Goal: Task Accomplishment & Management: Manage account settings

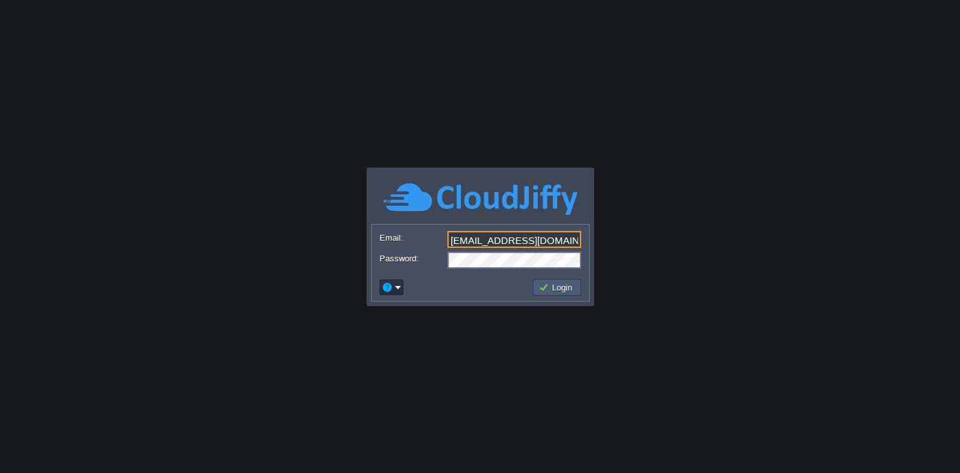
type input "[EMAIL_ADDRESS][DOMAIN_NAME]"
click at [552, 292] on button "Login" at bounding box center [557, 287] width 37 height 12
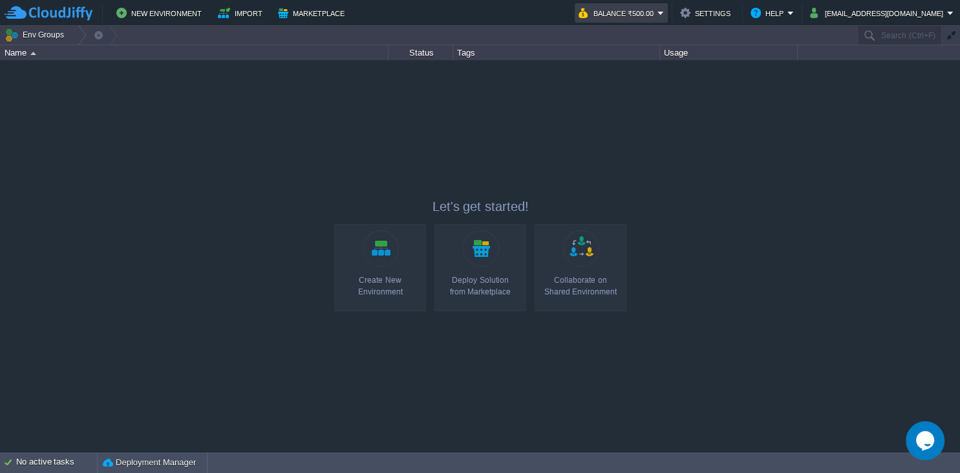
click at [664, 11] on em "Balance ₹500.00" at bounding box center [621, 13] width 85 height 16
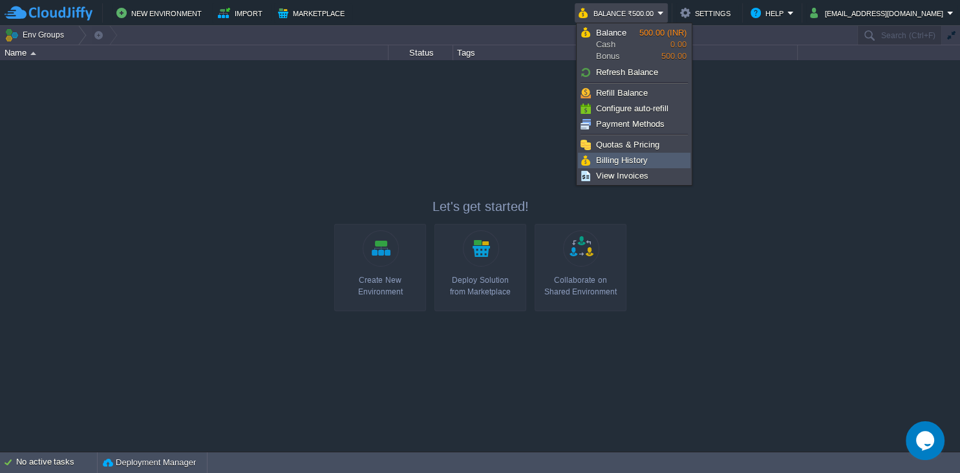
click at [636, 164] on span "Billing History" at bounding box center [622, 160] width 52 height 10
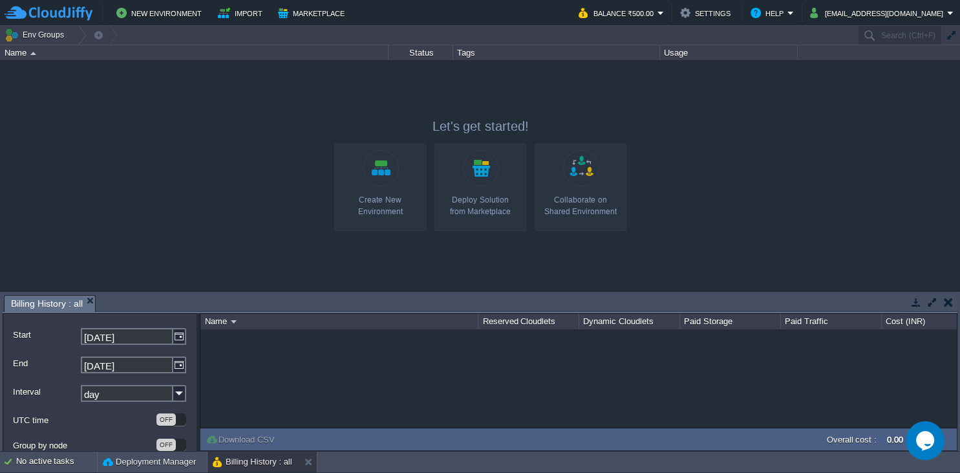
click at [664, 14] on em "Balance ₹500.00" at bounding box center [621, 13] width 85 height 16
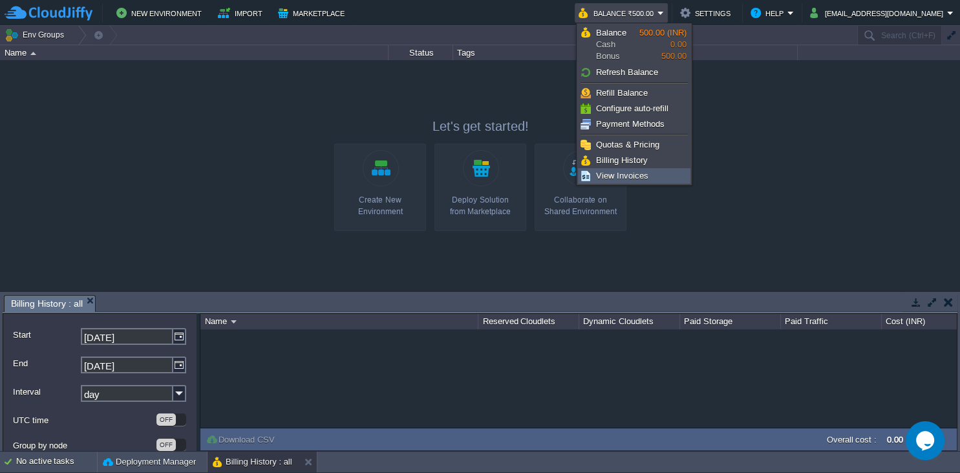
click at [637, 171] on span "View Invoices" at bounding box center [622, 176] width 52 height 10
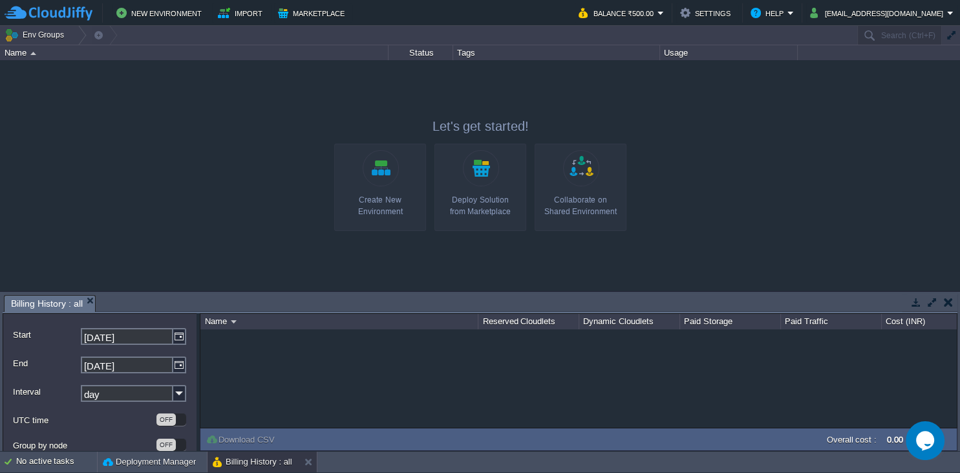
click at [392, 163] on link "Create New Environment" at bounding box center [380, 187] width 92 height 87
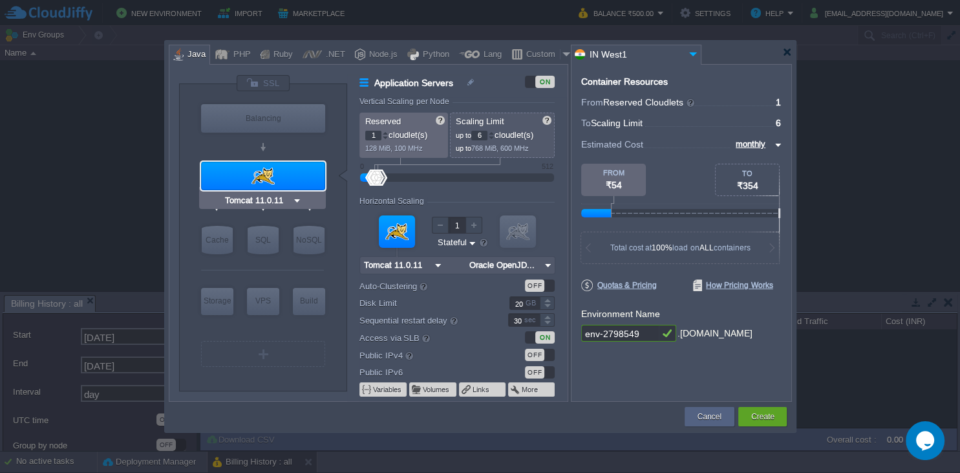
type input "NGINX 1.28.0"
click at [193, 54] on div "Java" at bounding box center [195, 54] width 22 height 19
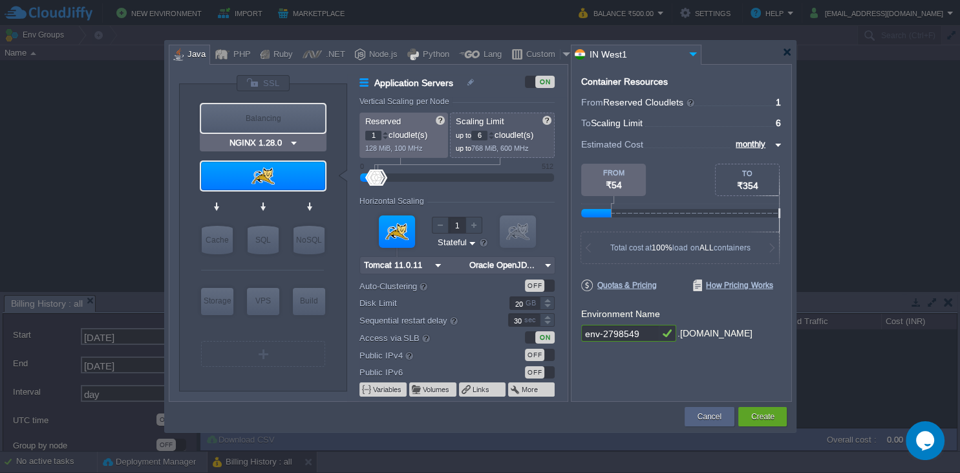
click at [289, 116] on div "Balancing" at bounding box center [263, 118] width 124 height 28
type input "Load Balancer"
type input "4"
type input "NGINX 1.28.0"
type input "1.28.0-almalin..."
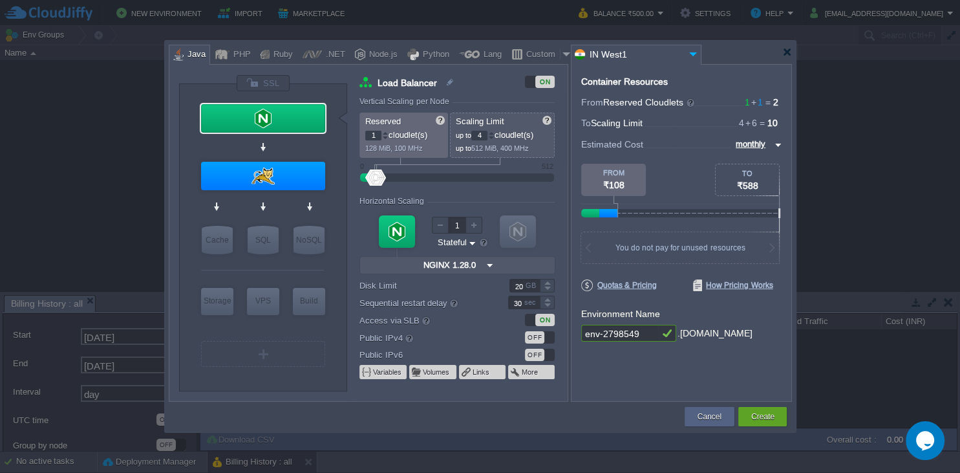
click at [773, 146] on img at bounding box center [776, 145] width 10 height 16
click at [780, 142] on img at bounding box center [776, 145] width 10 height 16
click at [768, 140] on input "monthly" at bounding box center [751, 144] width 39 height 14
click at [755, 186] on div "hourly" at bounding box center [757, 191] width 48 height 16
click at [769, 146] on input "hourly" at bounding box center [756, 144] width 32 height 14
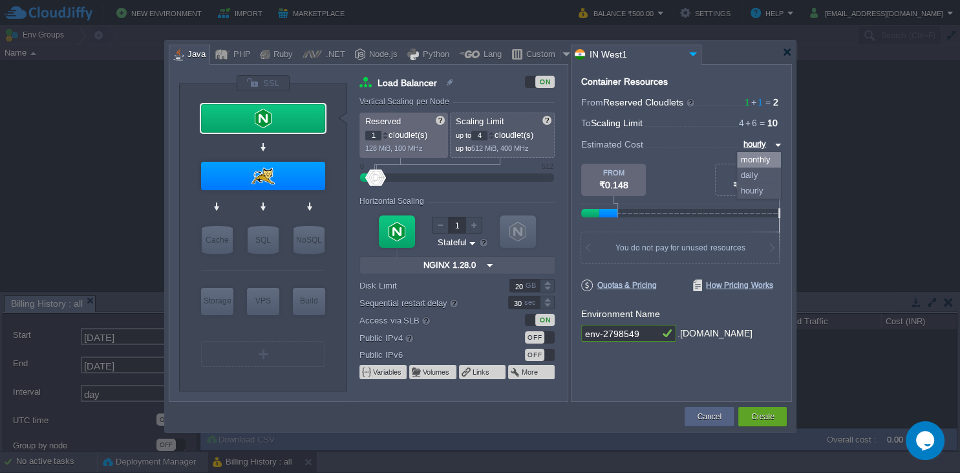
click at [764, 156] on div "monthly" at bounding box center [759, 160] width 44 height 16
type input "monthly"
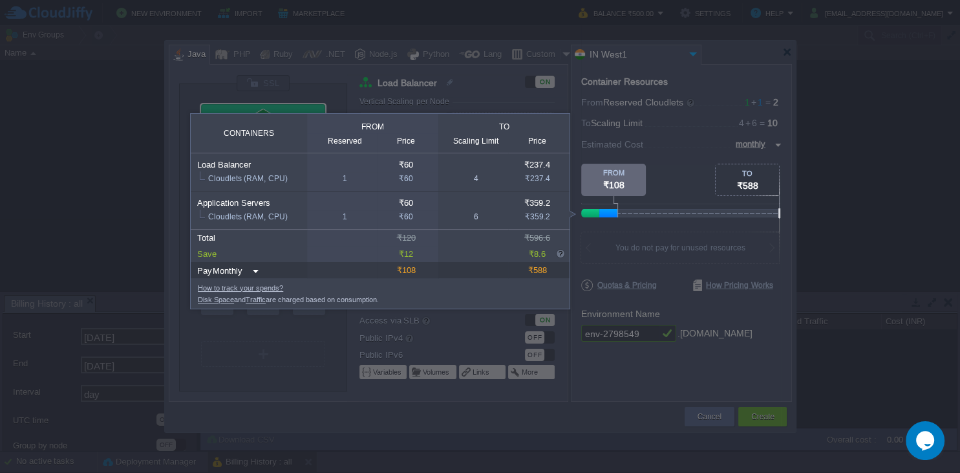
click at [749, 177] on div "TO" at bounding box center [747, 173] width 63 height 8
click at [256, 270] on img at bounding box center [254, 270] width 10 height 17
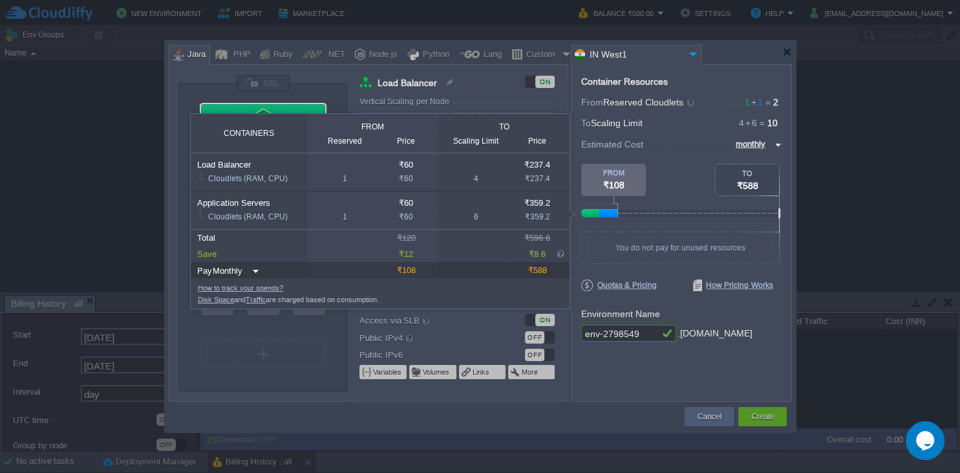
click at [614, 209] on div at bounding box center [608, 213] width 18 height 8
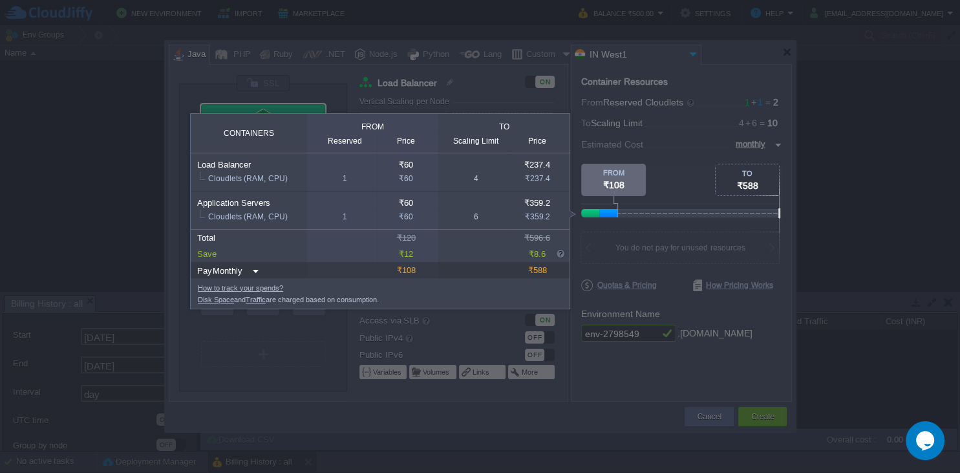
drag, startPoint x: 617, startPoint y: 209, endPoint x: 594, endPoint y: 209, distance: 23.3
click at [594, 209] on div at bounding box center [781, 213] width 401 height 8
click at [586, 208] on div at bounding box center [681, 191] width 200 height 55
click at [607, 180] on span "₹108" at bounding box center [613, 185] width 21 height 10
click at [615, 180] on span "₹108" at bounding box center [613, 185] width 21 height 10
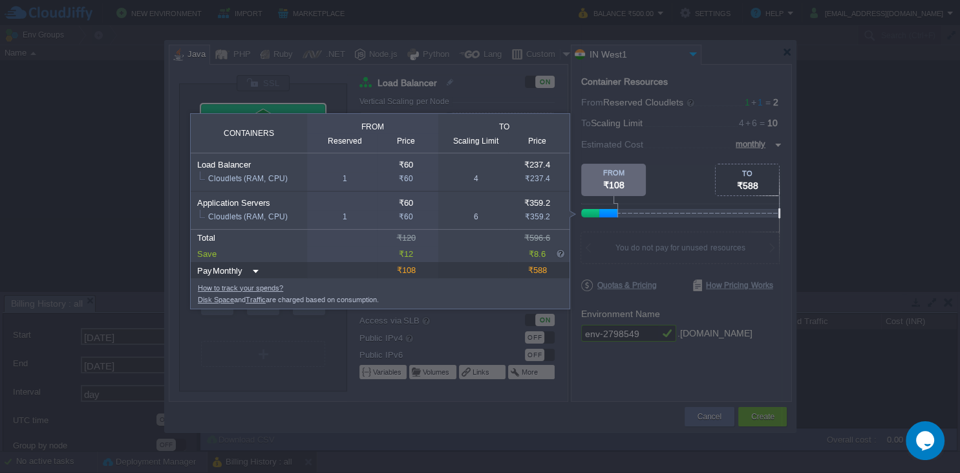
click at [703, 185] on div at bounding box center [681, 191] width 200 height 55
click at [737, 180] on span "₹588" at bounding box center [747, 185] width 21 height 10
click at [687, 184] on div at bounding box center [681, 191] width 200 height 55
click at [403, 262] on div "₹108" at bounding box center [406, 270] width 58 height 16
click at [402, 120] on td "from" at bounding box center [372, 123] width 131 height 19
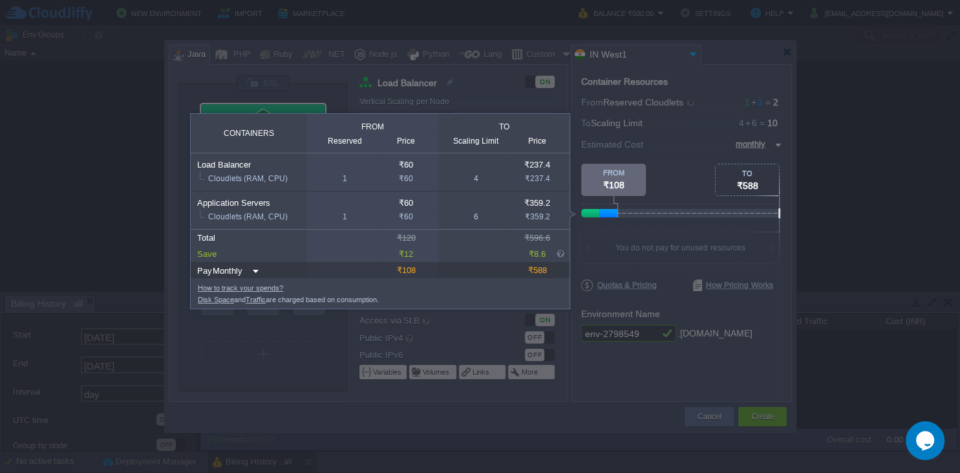
click at [396, 162] on div "₹60" at bounding box center [406, 165] width 58 height 10
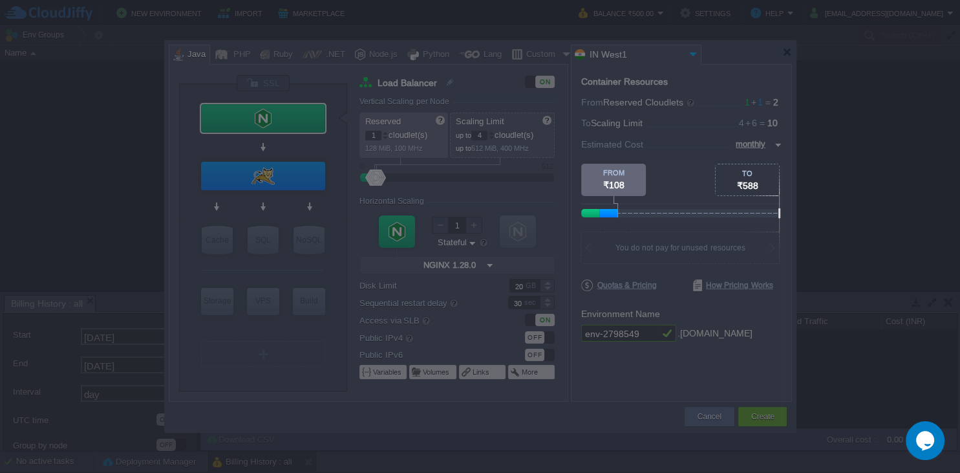
click at [615, 183] on span "₹108" at bounding box center [613, 185] width 21 height 10
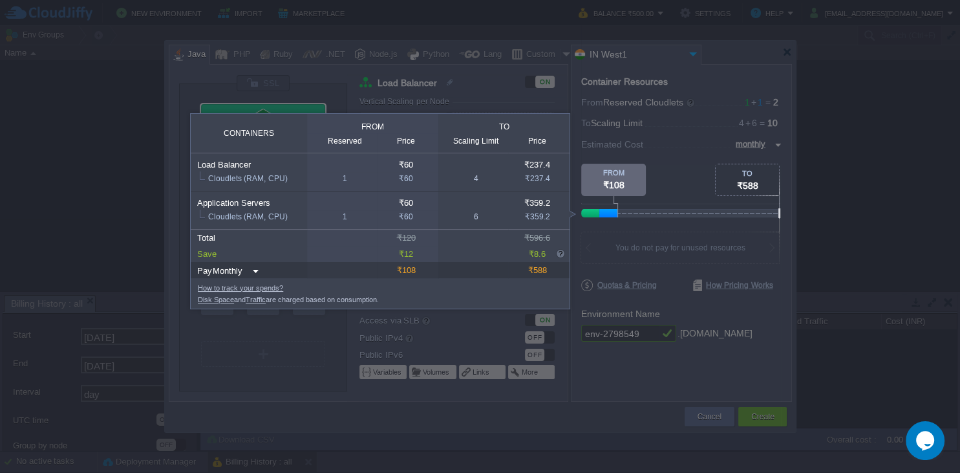
click at [615, 183] on span "₹108" at bounding box center [613, 185] width 21 height 10
click at [689, 183] on div at bounding box center [681, 191] width 200 height 55
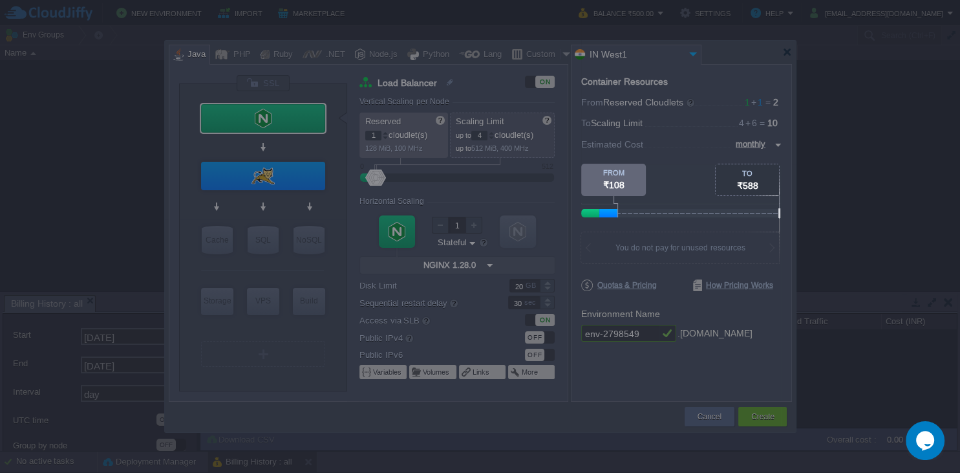
click at [712, 301] on body "New Environment Import Marketplace Bonus ₹500.00 Upgrade Account Balance ₹500.0…" at bounding box center [480, 236] width 960 height 473
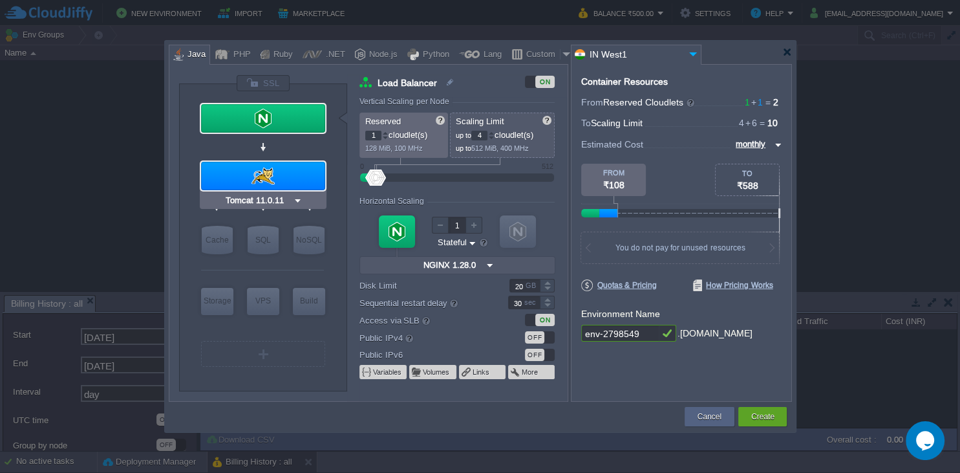
click at [295, 198] on img at bounding box center [298, 200] width 10 height 13
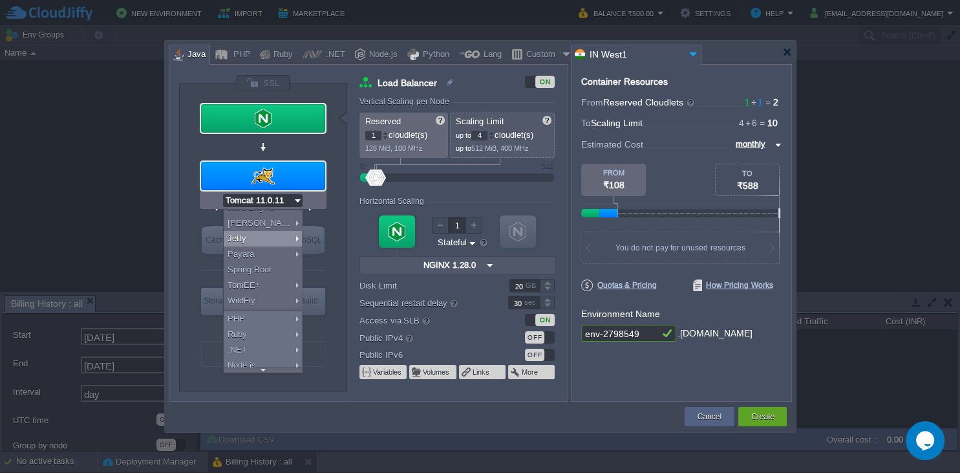
scroll to position [59, 0]
click at [252, 255] on div "Spring Boot" at bounding box center [263, 252] width 78 height 16
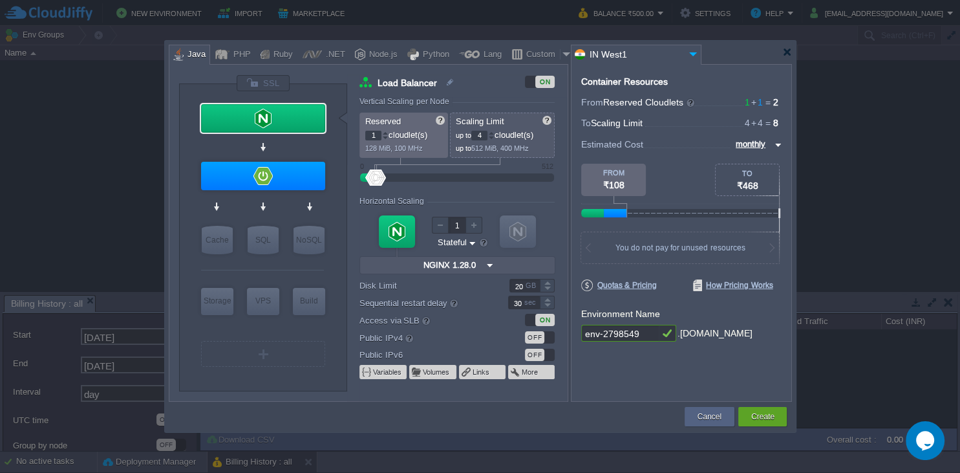
type input "MariaDB 12.0.2"
click at [264, 242] on div "SQL" at bounding box center [263, 240] width 31 height 28
type input "SQL Databases"
type input "4"
type input "6"
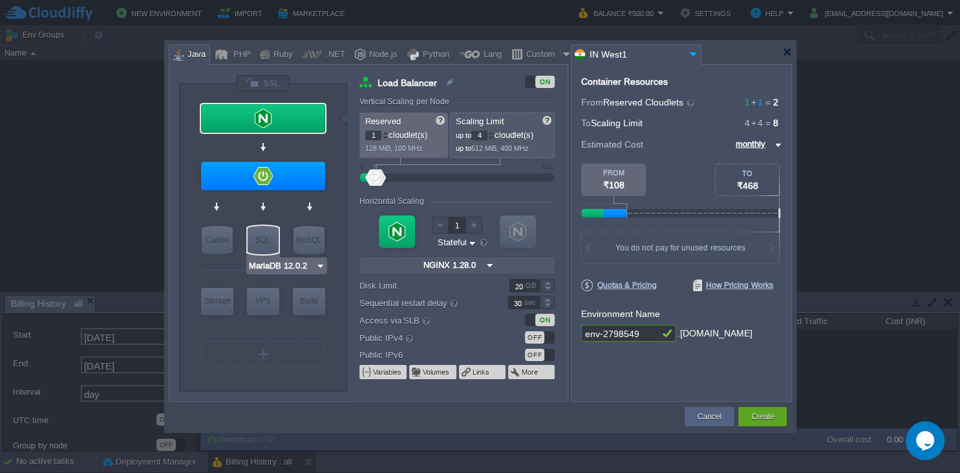
type input "MariaDB 12.0.2"
type input "12.0.2-almalin..."
type input "Stateless"
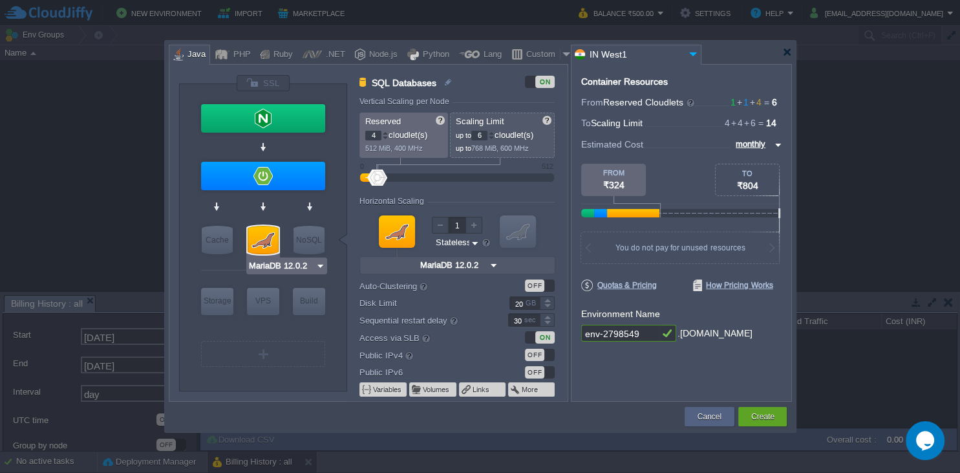
click at [263, 241] on div at bounding box center [263, 240] width 31 height 28
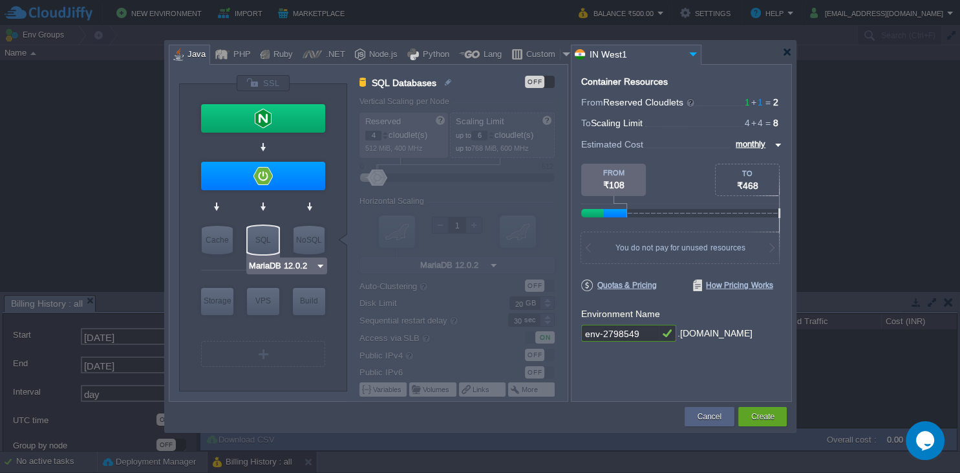
type input "Couchbase CE 7.1.1"
click at [294, 240] on div "NoSQL" at bounding box center [309, 240] width 31 height 28
type input "NoSQL Databases"
type input "12"
type input "16"
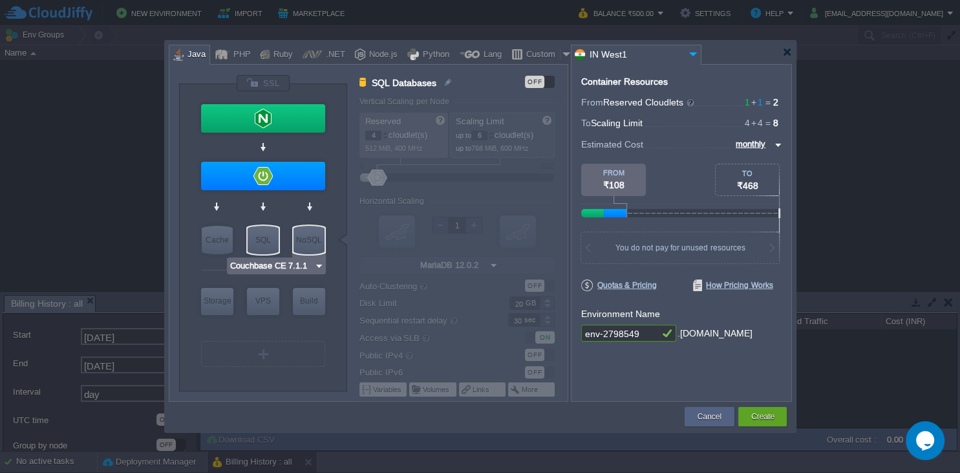
type input "Couchbase CE 7.1.1"
type input "7.1.1"
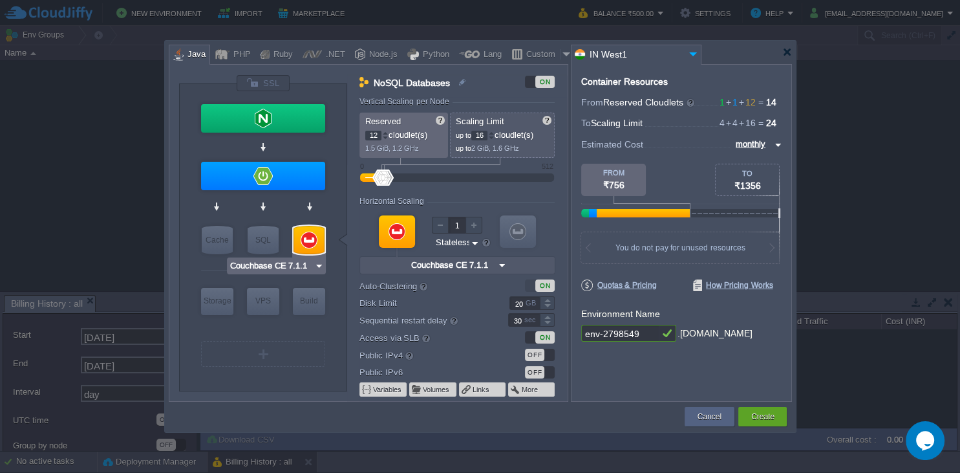
type input "MariaDB 12.0.2"
click at [257, 241] on div "SQL" at bounding box center [263, 240] width 31 height 28
type input "SQL Databases"
type input "4"
type input "6"
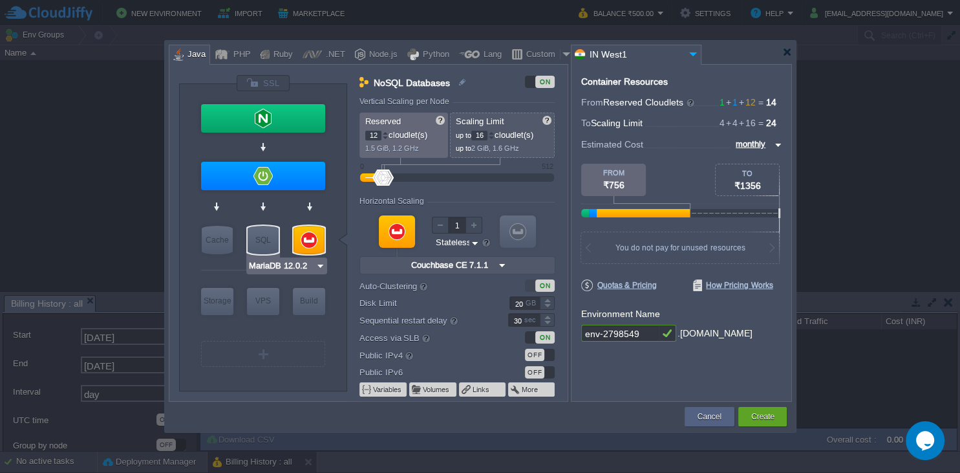
type input "MariaDB 12.0.2"
type input "12.0.2-almalin..."
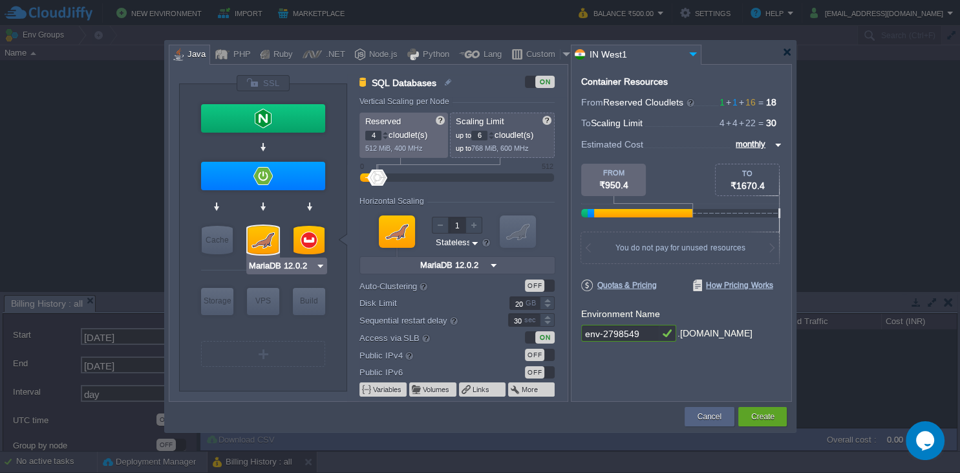
type input "Couchbase CE 7.1.1"
click at [300, 238] on div at bounding box center [309, 240] width 31 height 28
type input "NoSQL Databases"
type input "12"
type input "16"
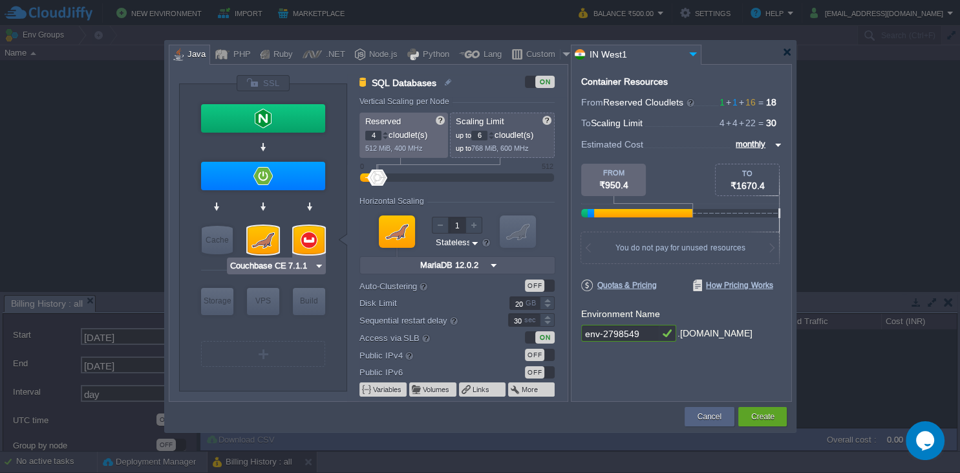
type input "Couchbase CE 7.1.1"
type input "7.1.1"
type input "MariaDB 12.0.2"
click at [273, 239] on div at bounding box center [263, 240] width 31 height 28
type input "SQL Databases"
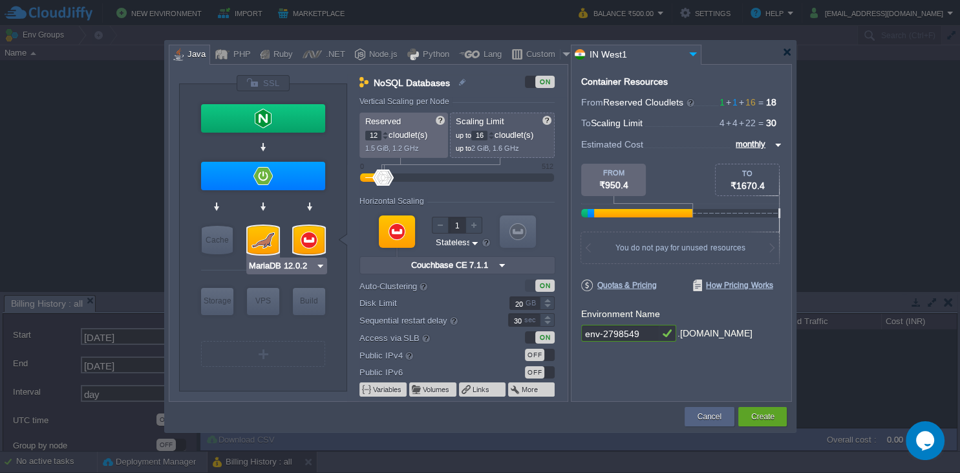
type input "4"
type input "6"
type input "MariaDB 12.0.2"
type input "12.0.2-almalin..."
type input "Couchbase CE 7.1.1"
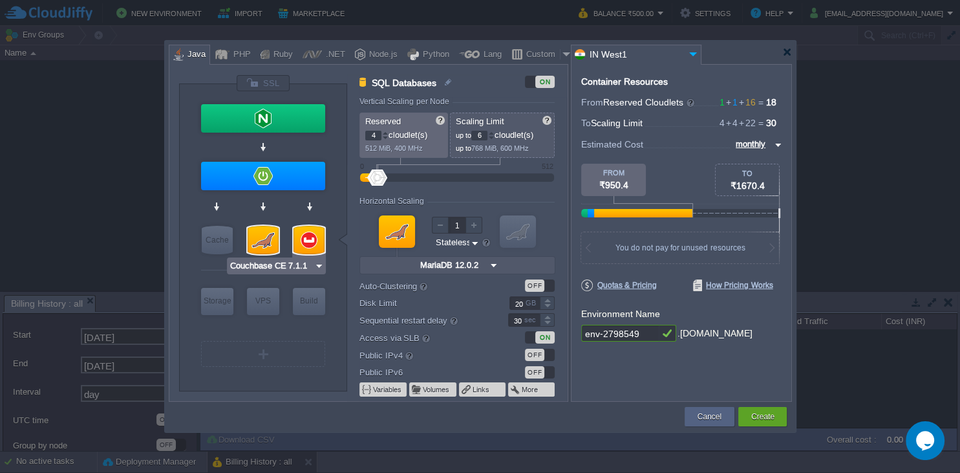
click at [316, 244] on div at bounding box center [309, 240] width 31 height 28
type input "NoSQL Databases"
type input "12"
type input "16"
type input "Couchbase CE 7.1.1"
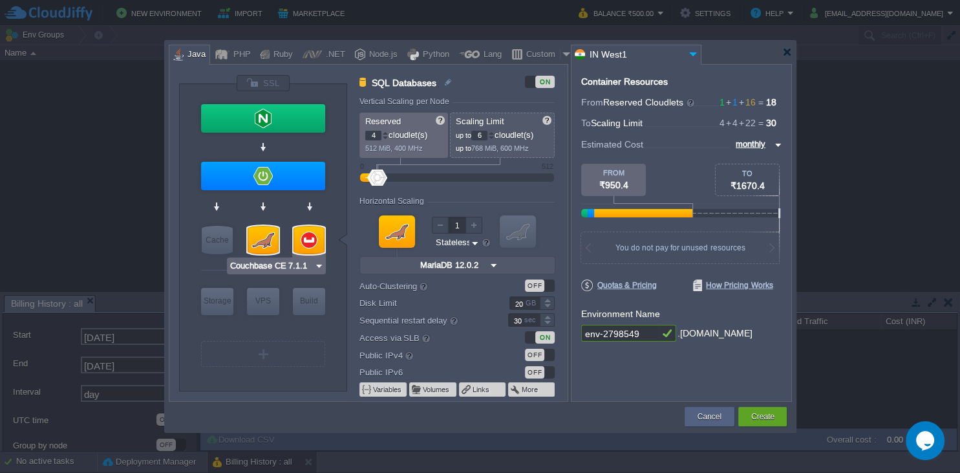
type input "7.1.1"
click at [316, 244] on div at bounding box center [309, 240] width 31 height 28
click at [0, 0] on div "NoSQL" at bounding box center [0, 0] width 0 height 0
click at [316, 244] on div at bounding box center [309, 240] width 31 height 28
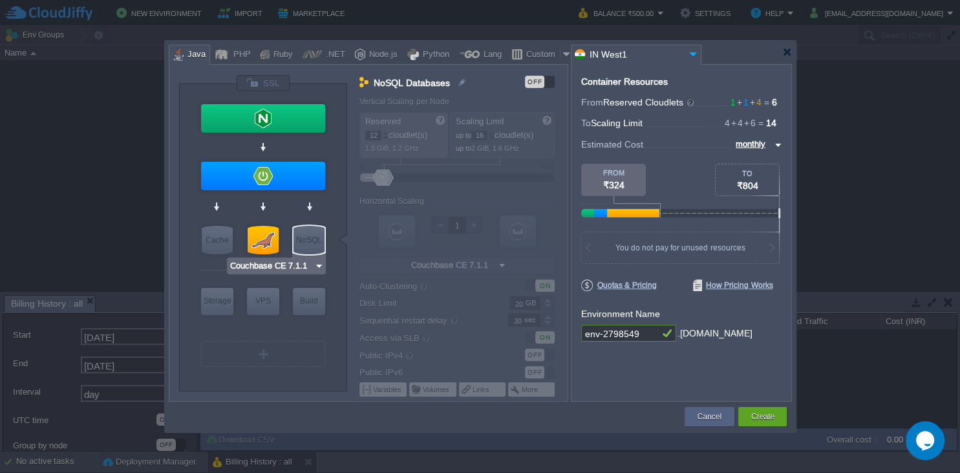
click at [281, 243] on div "VM Balancing VM Application Servers VM Cache VM SQL VM NoSQL VM Storage VM VPS …" at bounding box center [263, 242] width 129 height 283
type input "MariaDB 12.0.2"
click at [269, 243] on div at bounding box center [263, 240] width 31 height 28
type input "SQL Databases"
type input "4"
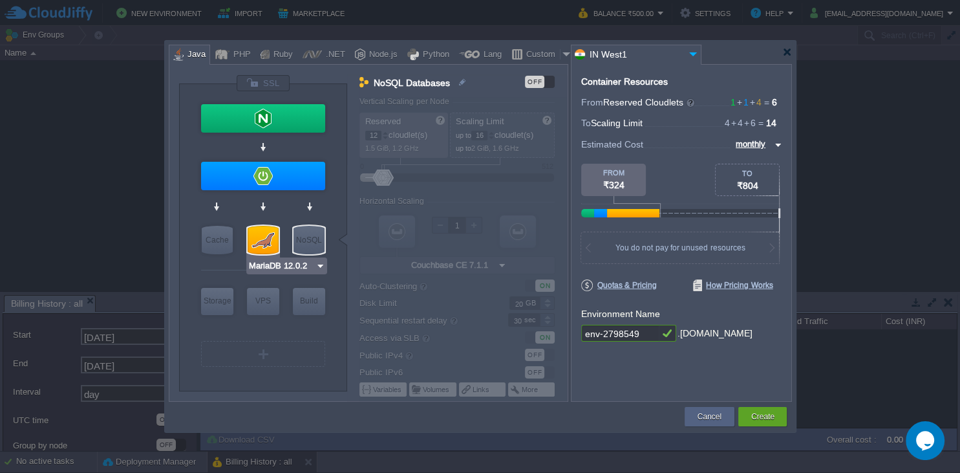
type input "6"
type input "MariaDB 12.0.2"
type input "12.0.2-almalin..."
click at [269, 243] on div at bounding box center [263, 240] width 31 height 28
click at [255, 250] on div "SQL" at bounding box center [263, 240] width 31 height 28
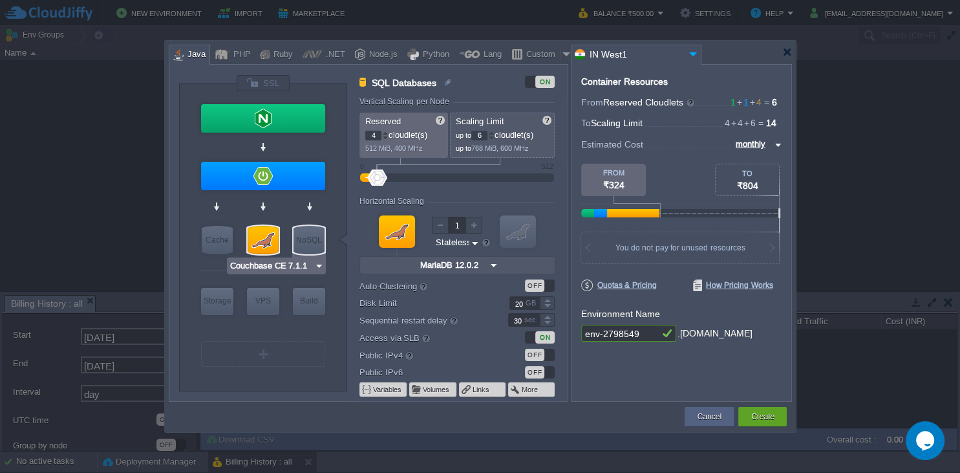
type input "Maven [DATE]"
click at [262, 350] on div at bounding box center [263, 354] width 2 height 10
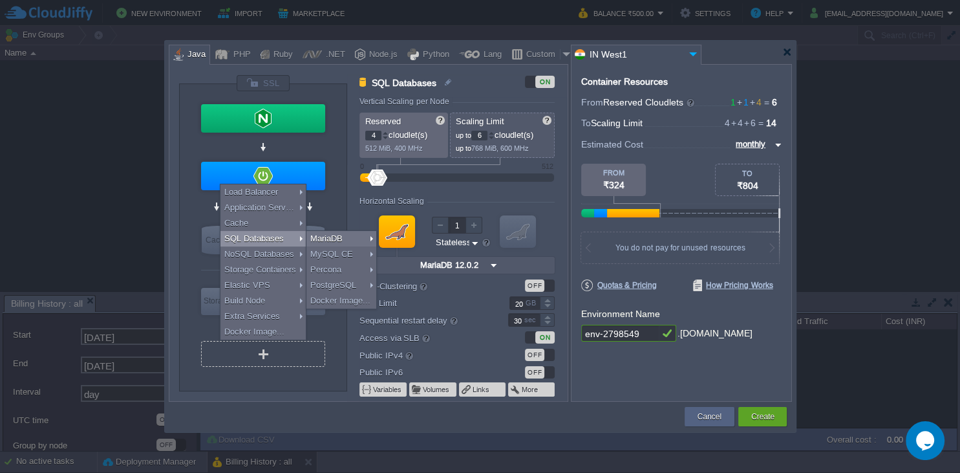
click at [257, 239] on div "SQL Databases" at bounding box center [262, 239] width 85 height 16
type input "SQL Databases 2"
type input "12.0.2-almalin..."
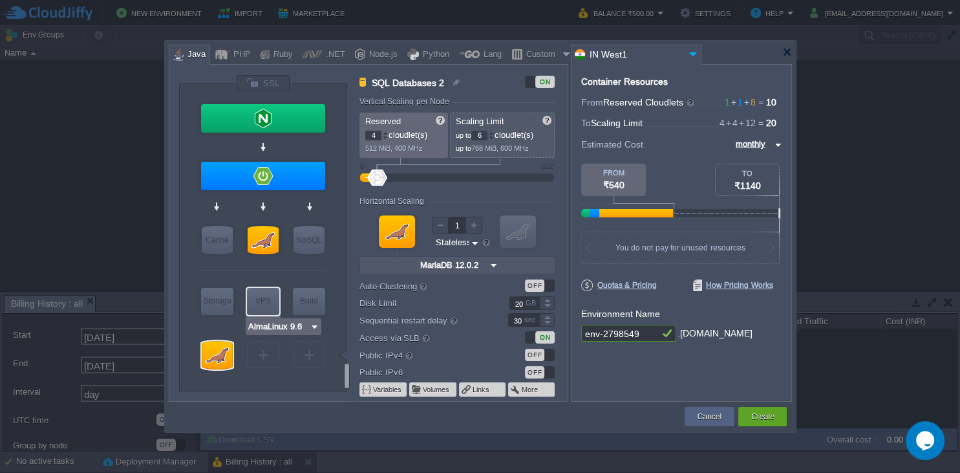
type input "MariaDB 12.0.2"
type input "Select Image"
click at [221, 353] on div at bounding box center [217, 355] width 31 height 28
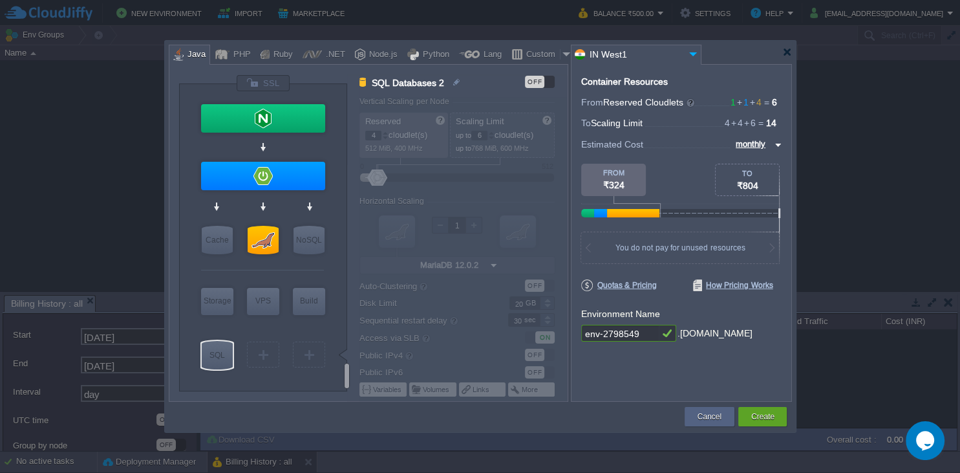
type input "Couchbase CE 7.1.1"
click at [636, 336] on input "env-2798549" at bounding box center [620, 333] width 78 height 17
type input "e"
type input "t"
click at [661, 380] on div "Container Resources From Reserved Cloudlets 1 + 1 + 4 ... = 6 not added To Scal…" at bounding box center [681, 232] width 221 height 337
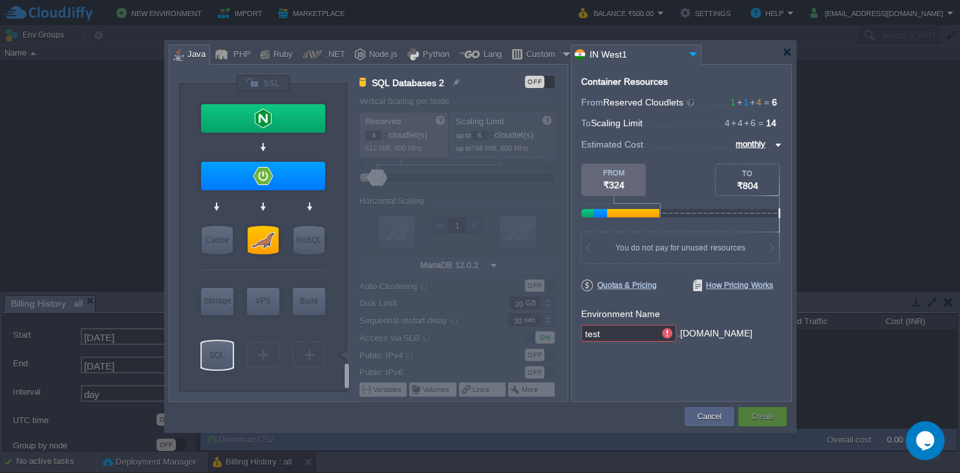
click at [630, 331] on input "test" at bounding box center [620, 333] width 78 height 17
type input "t"
type input "testing"
click at [772, 413] on button "Create" at bounding box center [762, 416] width 23 height 13
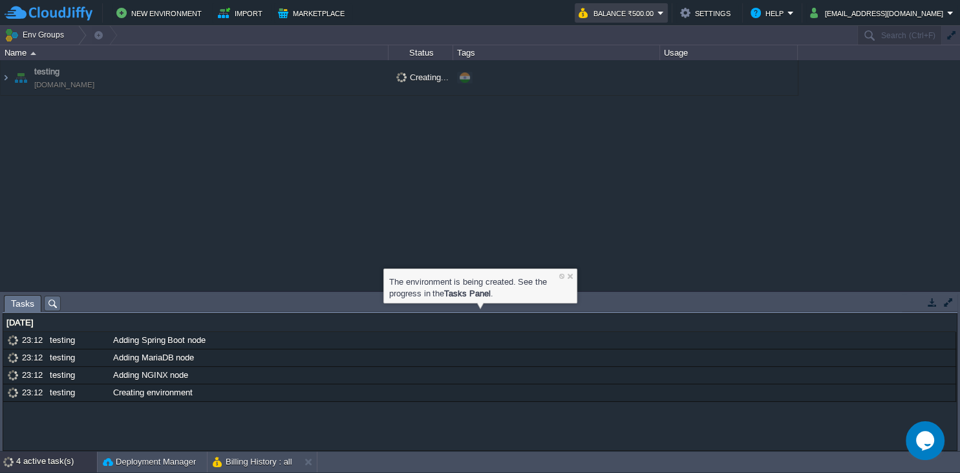
click at [664, 14] on em "Balance ₹500.00" at bounding box center [621, 13] width 85 height 16
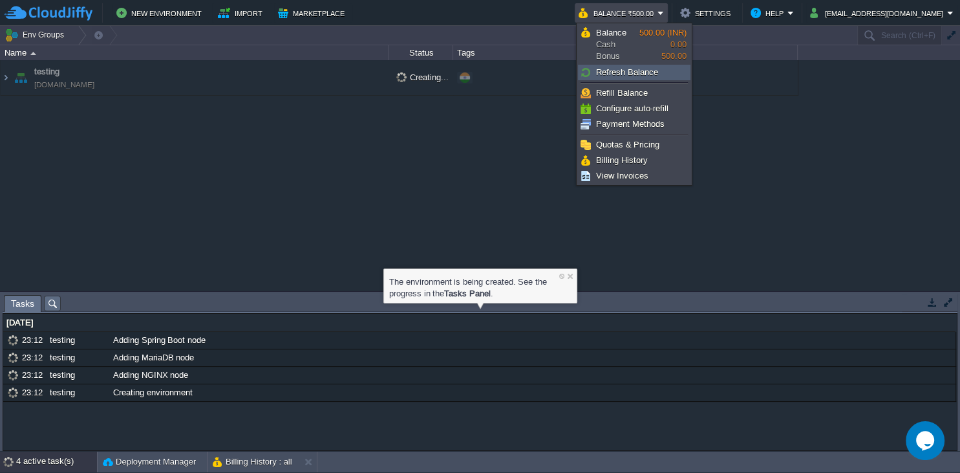
click at [628, 70] on span "Refresh Balance" at bounding box center [627, 72] width 62 height 10
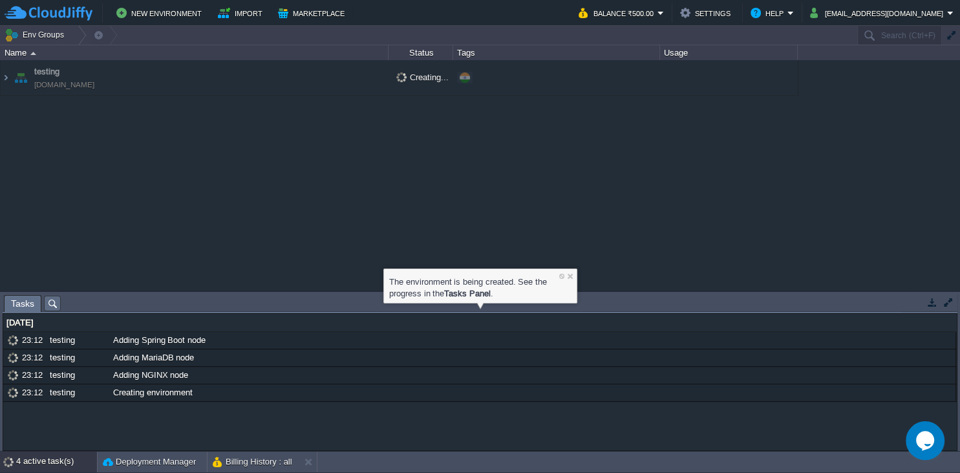
click at [551, 109] on div "testing testing.cloudjiffy.net Creating... + Add to Env Group" at bounding box center [480, 175] width 960 height 231
click at [479, 301] on div "The environment is being created. See the progress in the Tasks Panel ." at bounding box center [480, 285] width 186 height 31
click at [601, 330] on div "[DATE]" at bounding box center [479, 322] width 952 height 17
click at [175, 462] on button "Deployment Manager" at bounding box center [149, 461] width 93 height 13
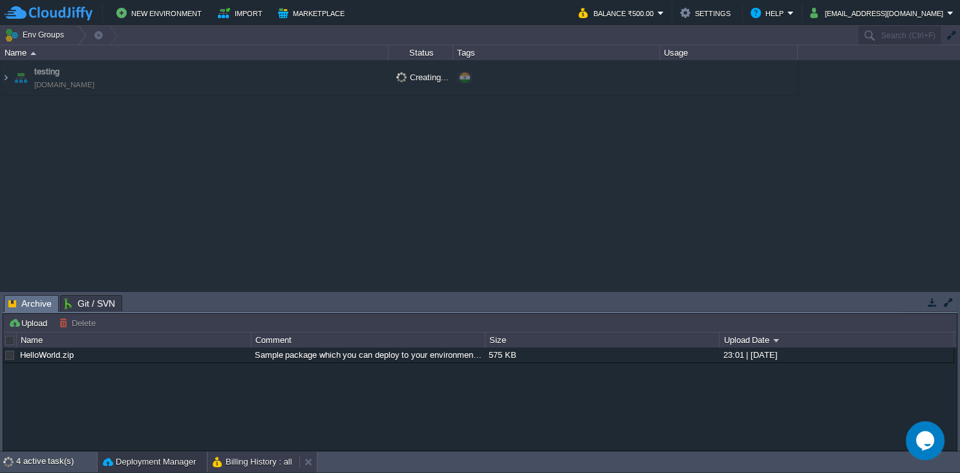
click at [255, 464] on button "Billing History : all" at bounding box center [253, 461] width 80 height 13
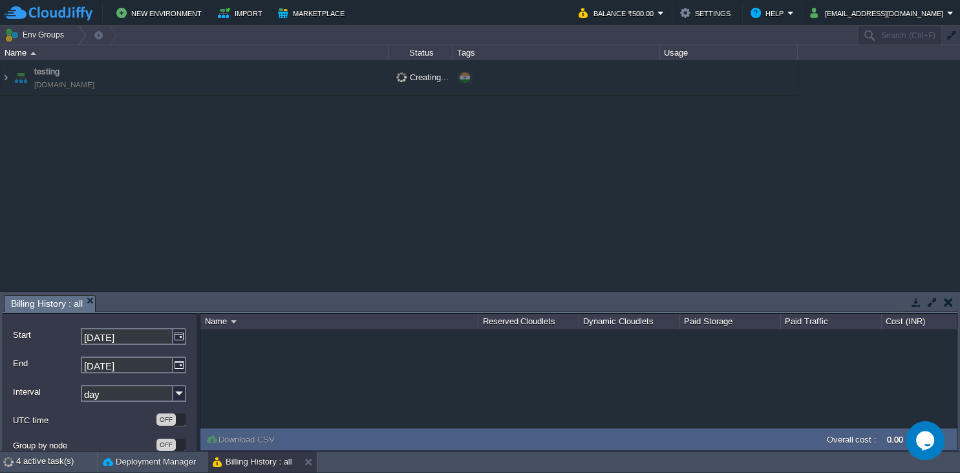
click at [89, 295] on em "Billing History : all" at bounding box center [53, 303] width 84 height 16
click at [945, 306] on button "button" at bounding box center [948, 302] width 9 height 12
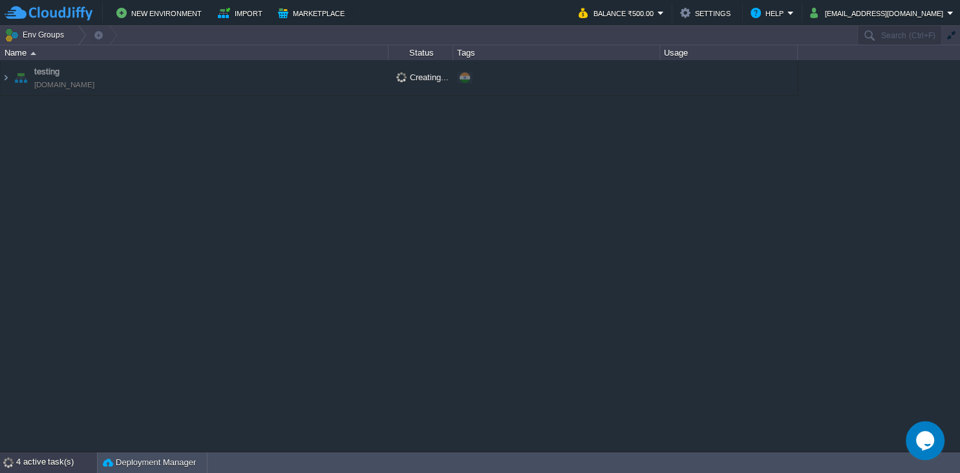
click at [55, 458] on div "4 active task(s)" at bounding box center [56, 462] width 81 height 21
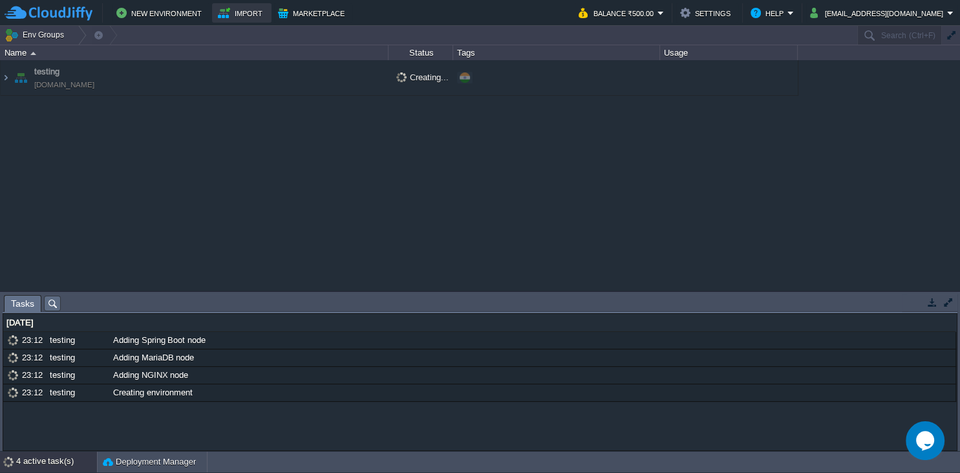
click at [231, 14] on button "Import" at bounding box center [242, 13] width 48 height 16
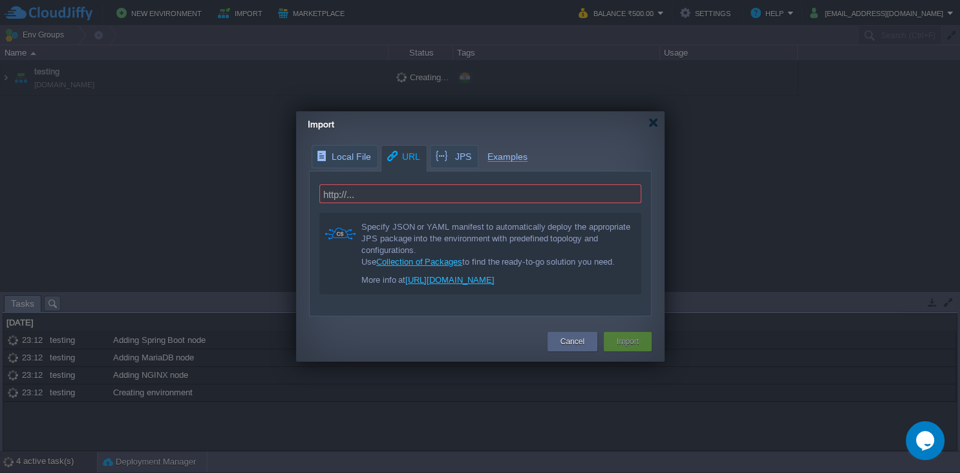
click at [400, 163] on span "URL" at bounding box center [402, 156] width 35 height 23
click at [451, 150] on div "Local File URL JPS Examples .json .cs .jps .yml .yaml Browse... Specify JSON or…" at bounding box center [480, 230] width 369 height 171
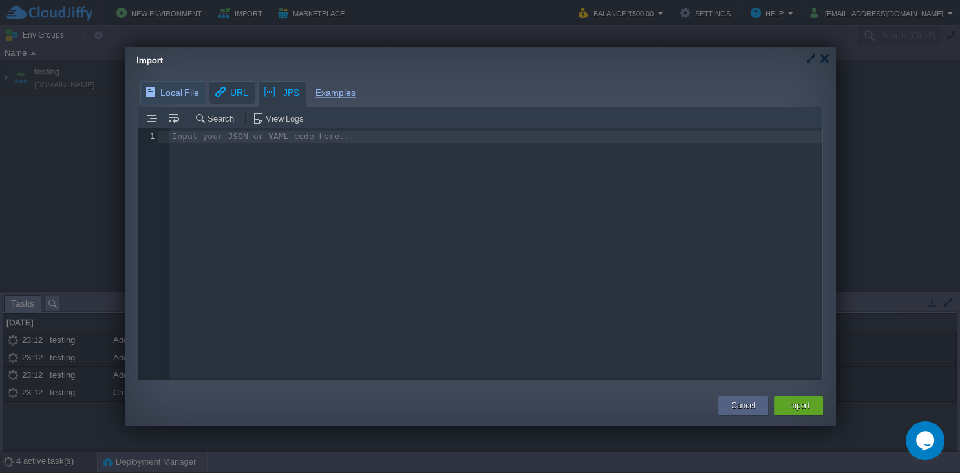
click at [231, 95] on body "New Environment Import Marketplace Bonus ₹500.00 Upgrade Account Balance ₹500.0…" at bounding box center [480, 236] width 960 height 473
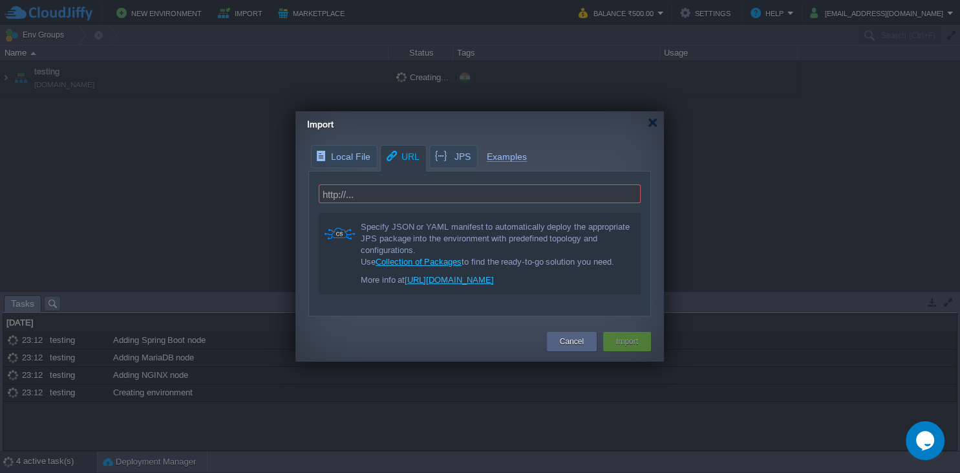
click at [395, 204] on form "http://... Specify JSON or YAML manifest to automatically deploy the appropriat…" at bounding box center [479, 239] width 341 height 136
click at [398, 200] on input "text" at bounding box center [480, 193] width 322 height 19
type input "http://..."
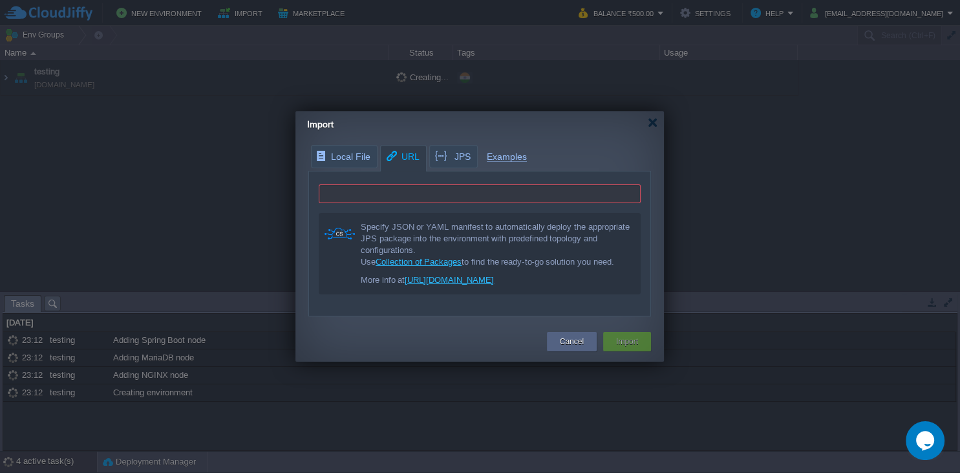
paste input "https://www.linkedin.com/"
type input "https://www.linkedin.com/"
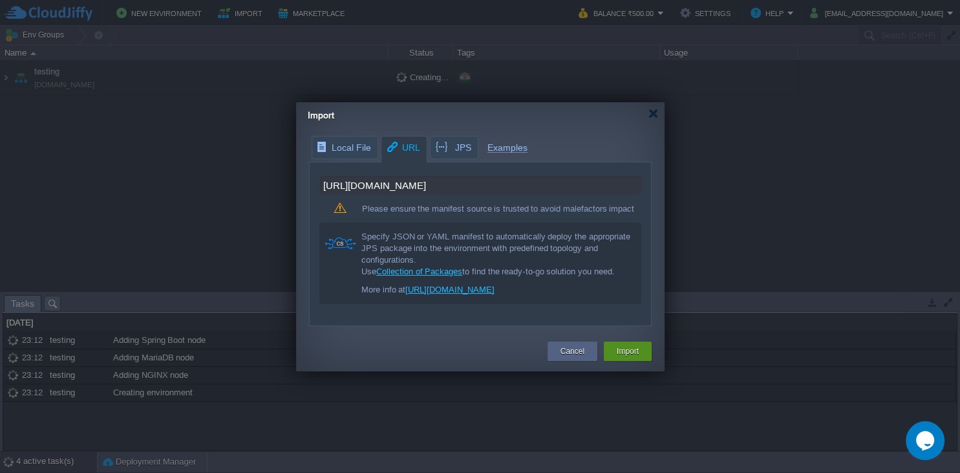
click at [637, 353] on button "Import" at bounding box center [628, 351] width 22 height 13
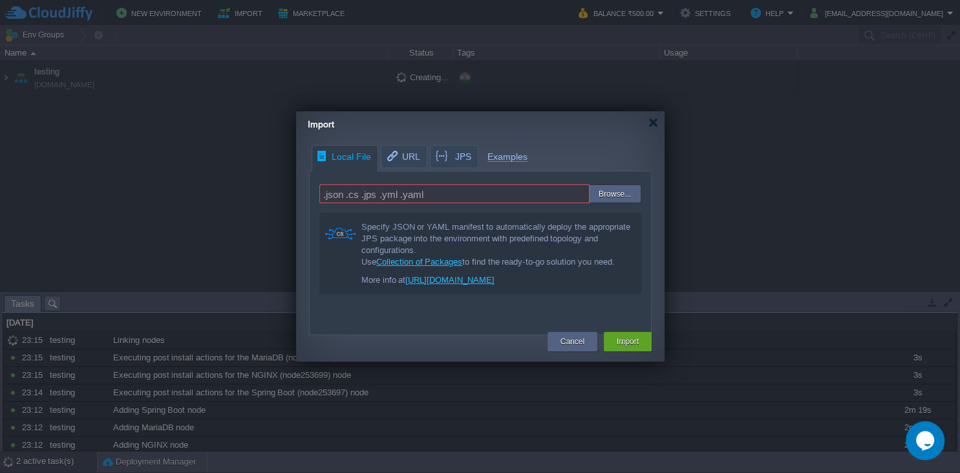
click at [349, 146] on span "Local File" at bounding box center [343, 156] width 55 height 23
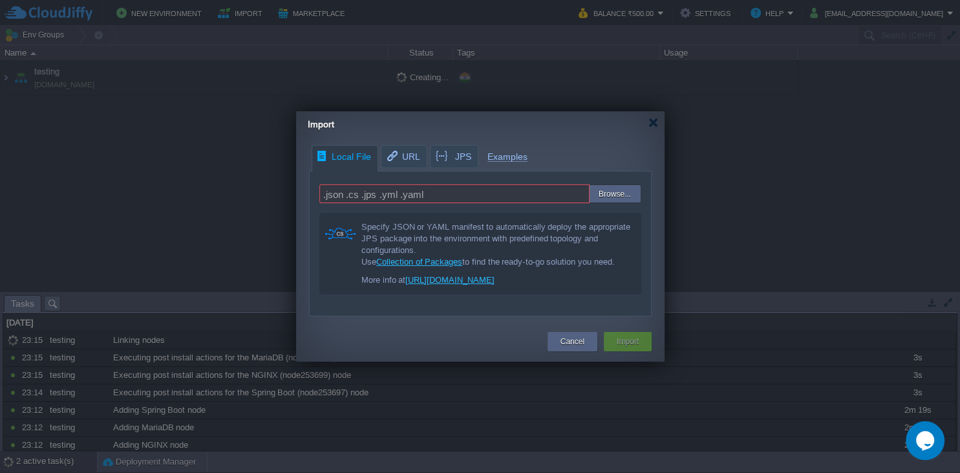
click at [433, 200] on input ".json .cs .jps .yml .yaml" at bounding box center [454, 193] width 270 height 19
click at [611, 198] on input "file" at bounding box center [560, 194] width 164 height 19
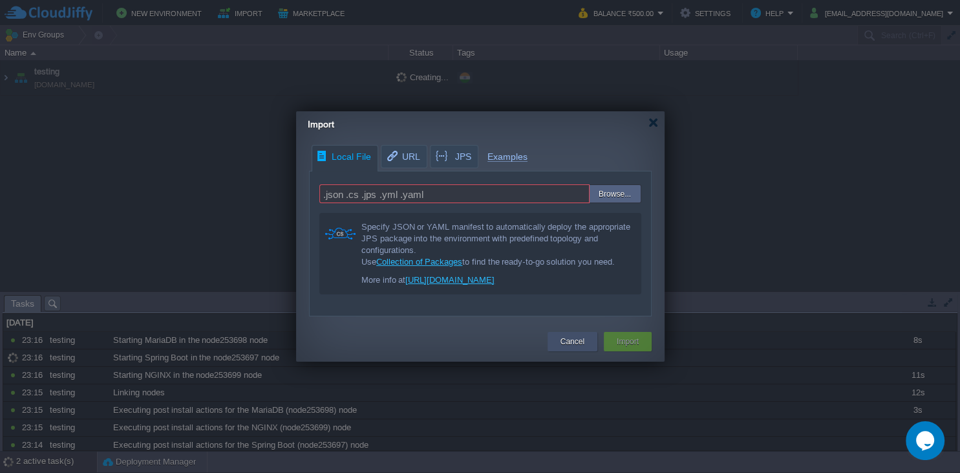
click at [588, 343] on div "Cancel" at bounding box center [573, 341] width 50 height 19
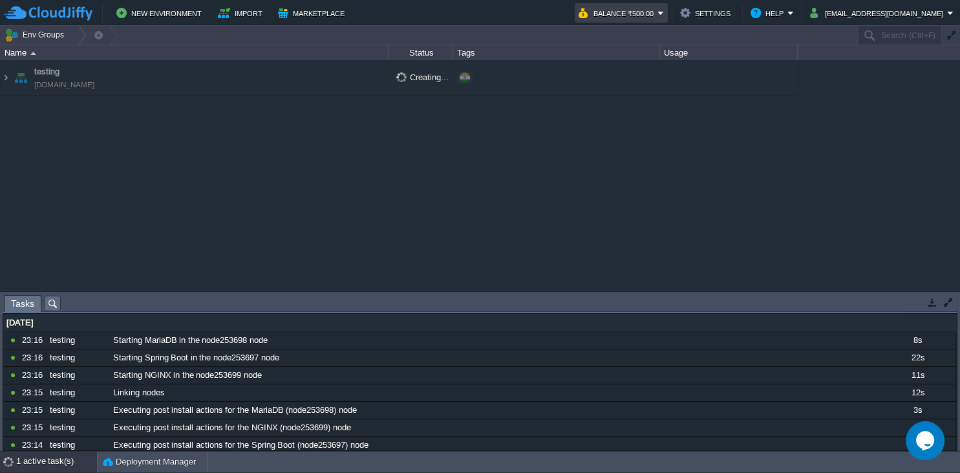
click at [658, 14] on button "Balance ₹500.00" at bounding box center [618, 13] width 79 height 16
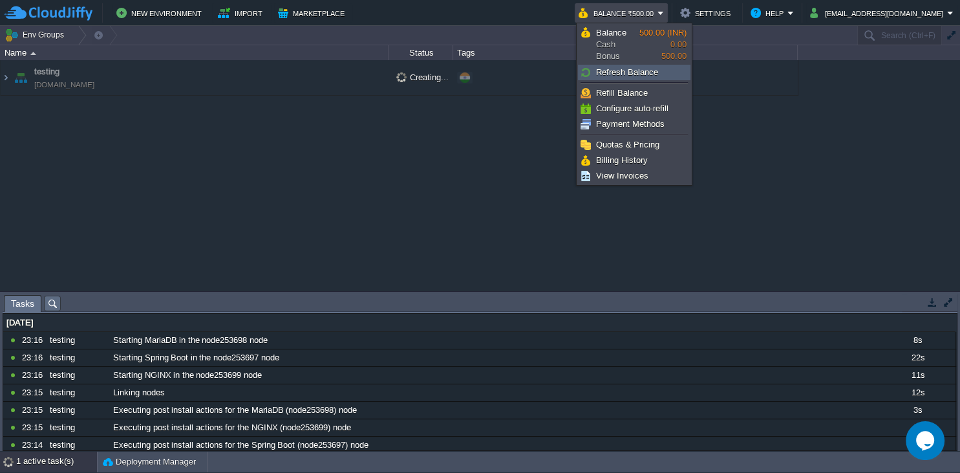
click at [639, 72] on span "Refresh Balance" at bounding box center [627, 72] width 62 height 10
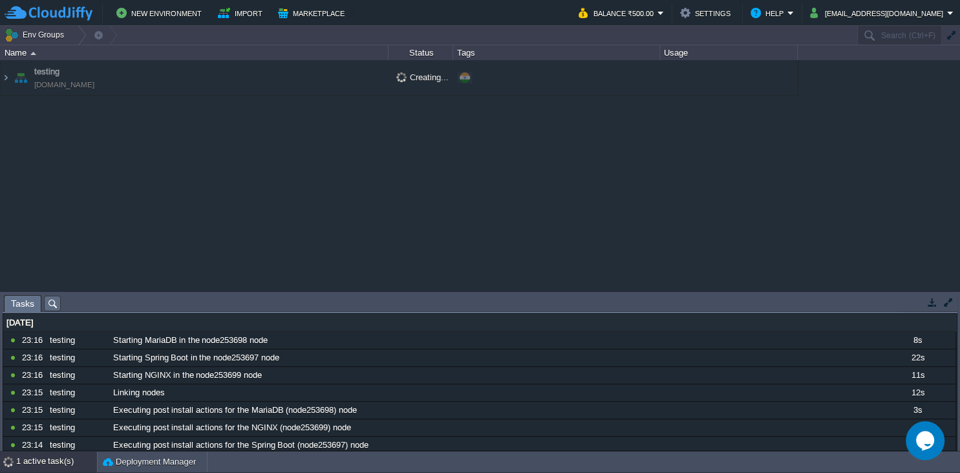
click at [412, 142] on div "testing testing.cloudjiffy.net Creating... + Add to Env Group" at bounding box center [480, 175] width 960 height 231
click at [294, 16] on button "Marketplace" at bounding box center [313, 13] width 70 height 16
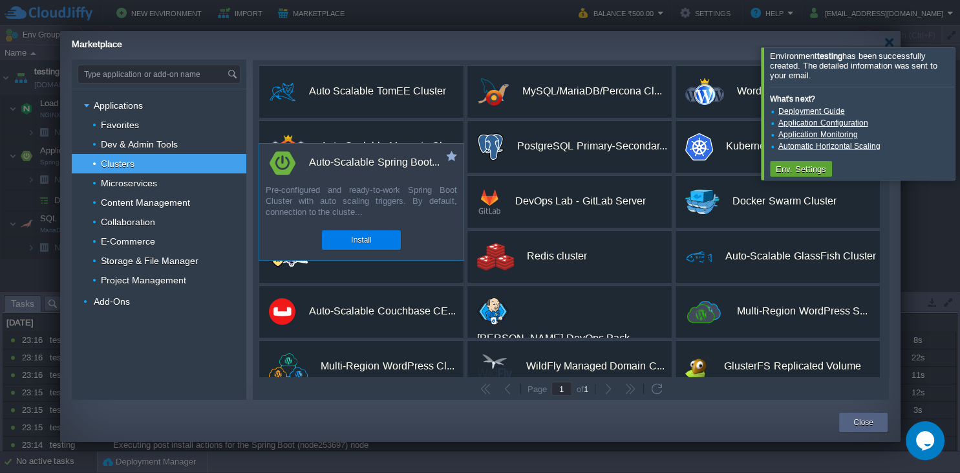
click at [376, 208] on div "Pre-configured and ready-to-work Spring Boot Cluster with auto scaling triggers…" at bounding box center [361, 202] width 204 height 36
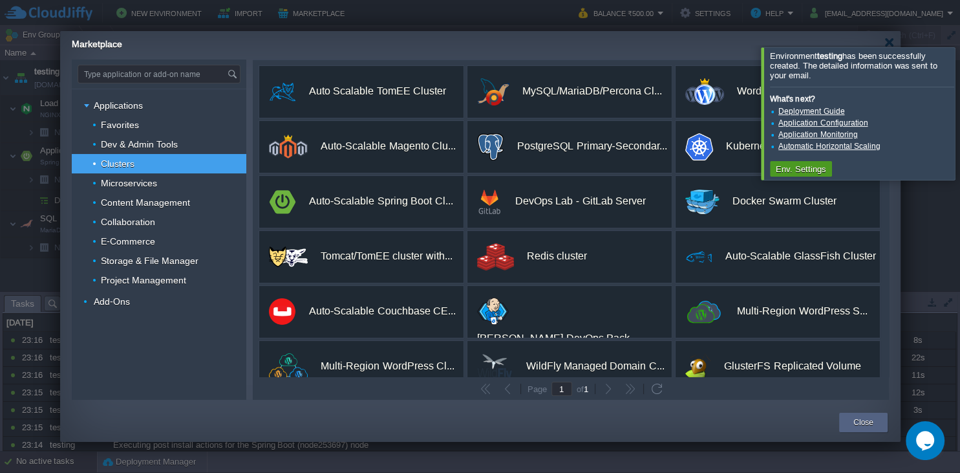
click at [810, 162] on td "Env. Settings" at bounding box center [801, 169] width 62 height 16
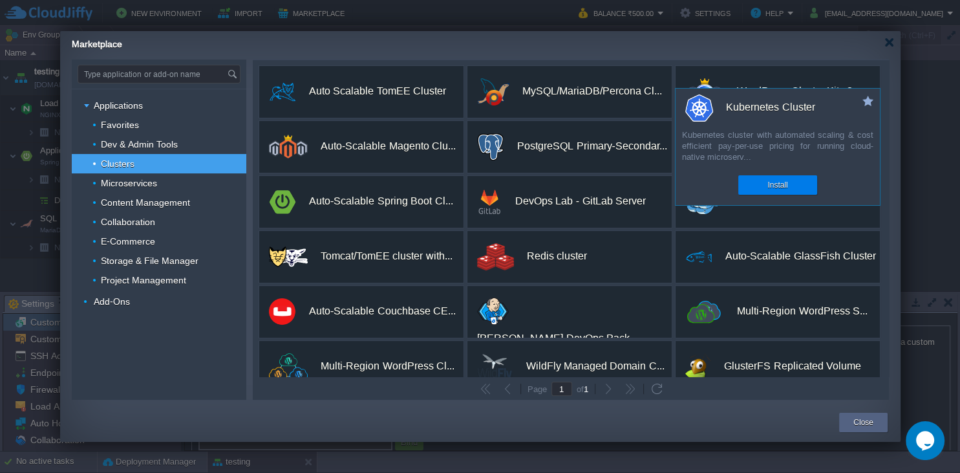
click at [956, 94] on div at bounding box center [480, 236] width 960 height 473
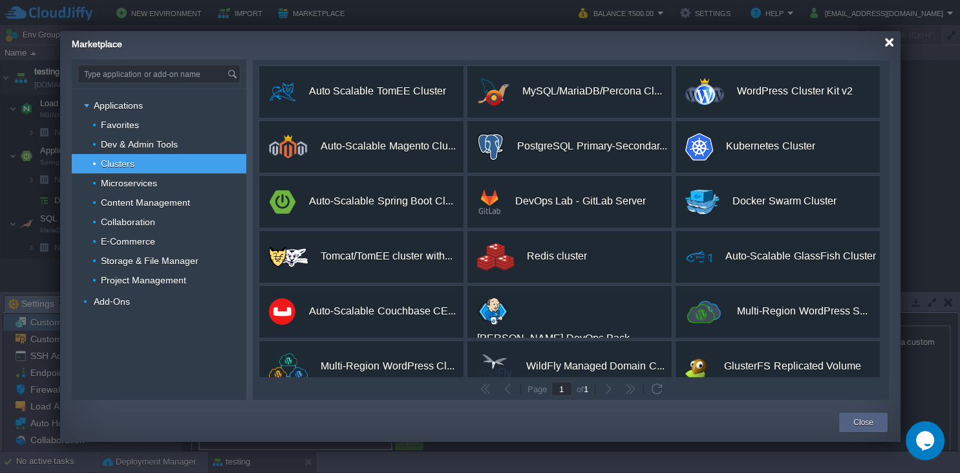
click at [892, 43] on div at bounding box center [889, 42] width 10 height 10
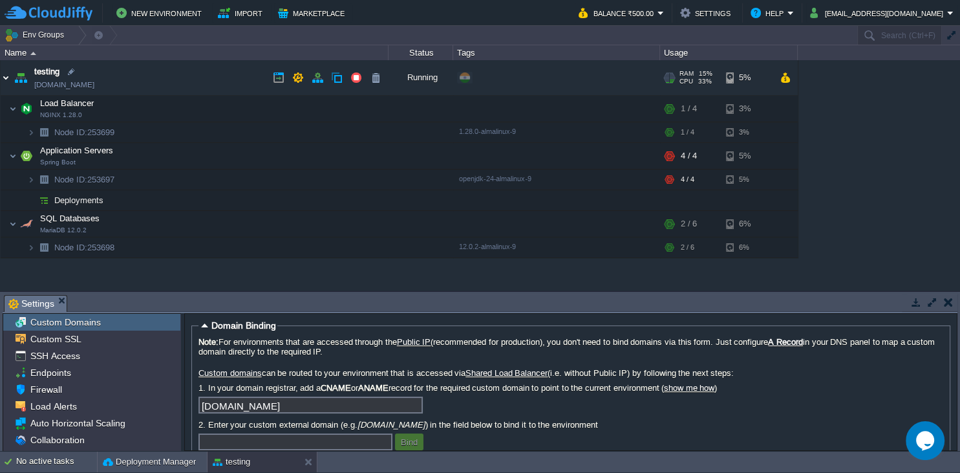
click at [4, 76] on img at bounding box center [6, 77] width 10 height 35
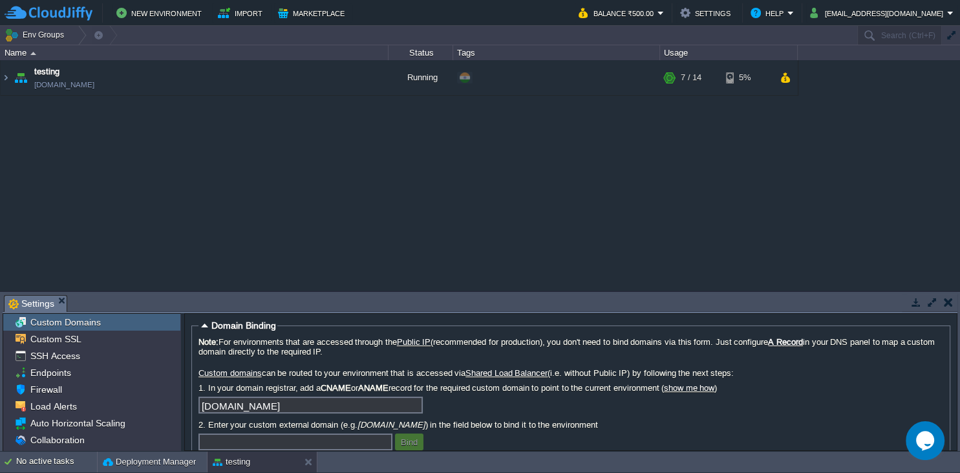
click at [365, 139] on div "testing testing.cloudjiffy.net Running + Add to Env Group RAM 15% CPU 33% 7 / 1…" at bounding box center [480, 175] width 960 height 231
click at [357, 79] on button "button" at bounding box center [356, 78] width 12 height 12
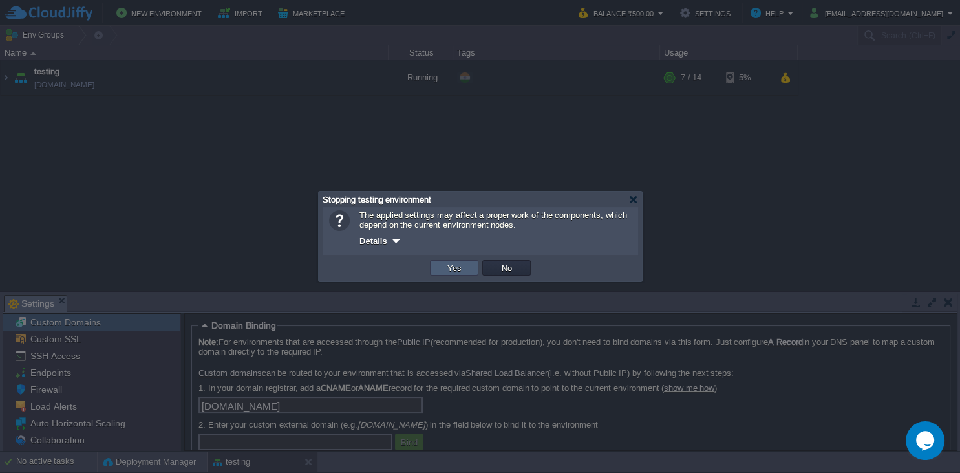
click at [473, 273] on td "Yes" at bounding box center [454, 268] width 48 height 16
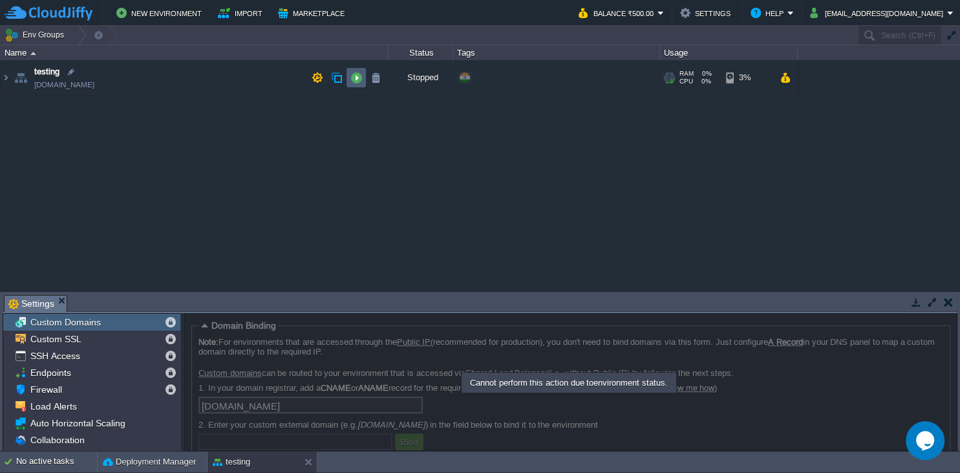
click at [354, 87] on td at bounding box center [356, 77] width 19 height 19
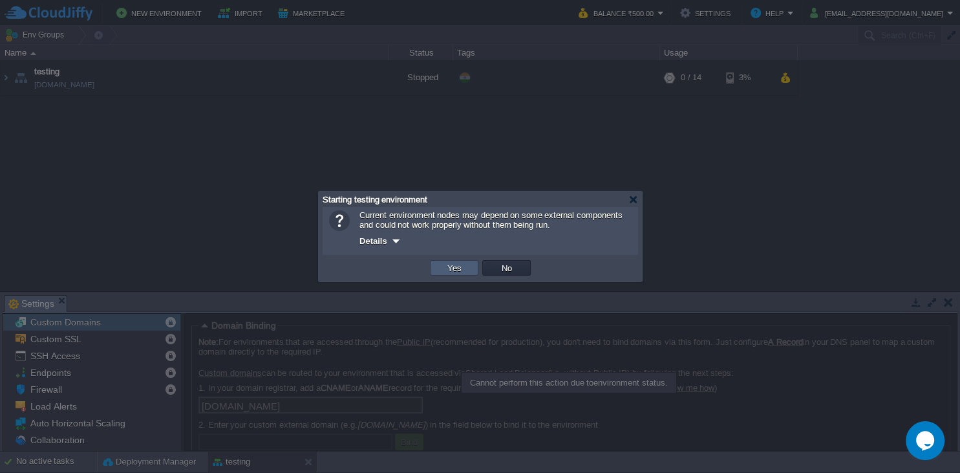
click at [458, 270] on button "Yes" at bounding box center [455, 268] width 22 height 12
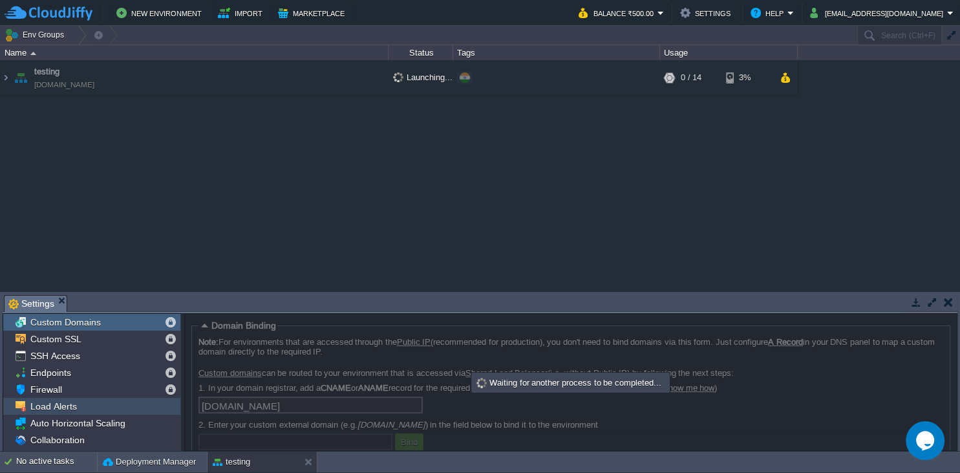
click at [69, 406] on span "Load Alerts" at bounding box center [53, 406] width 51 height 12
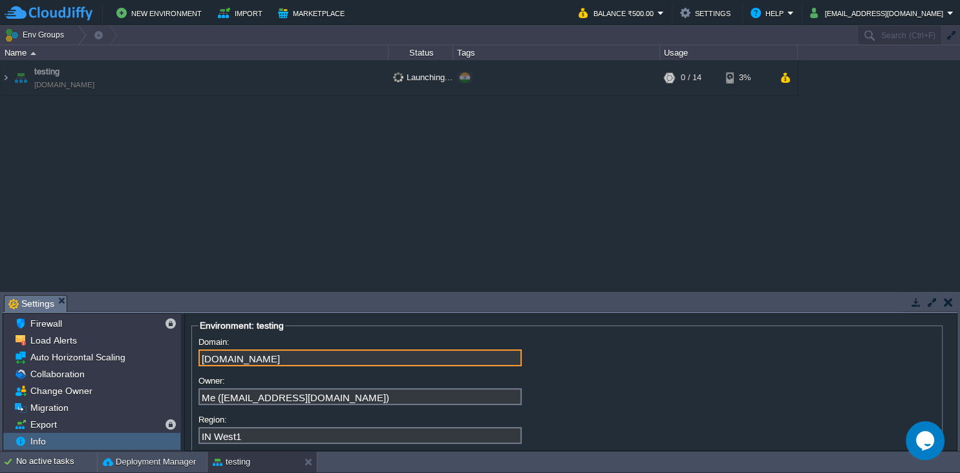
click at [286, 361] on input "[DOMAIN_NAME]" at bounding box center [359, 357] width 323 height 17
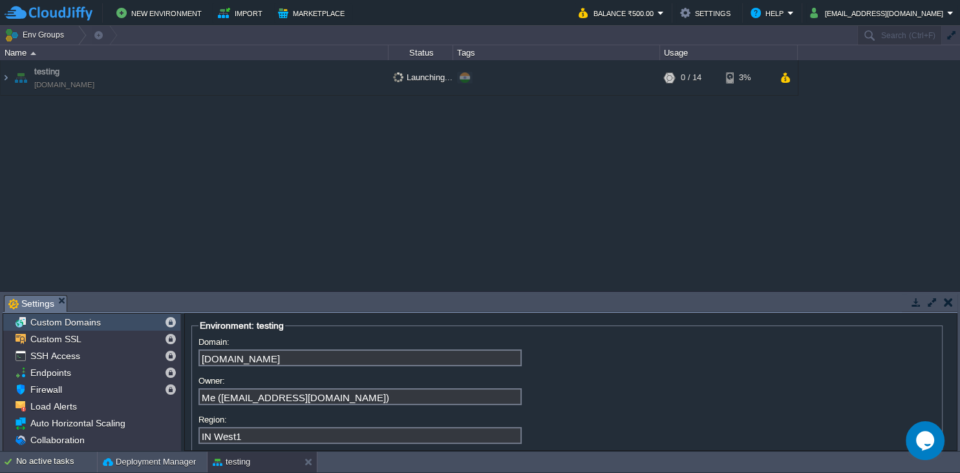
click at [102, 321] on div "Custom Domains" at bounding box center [91, 322] width 177 height 17
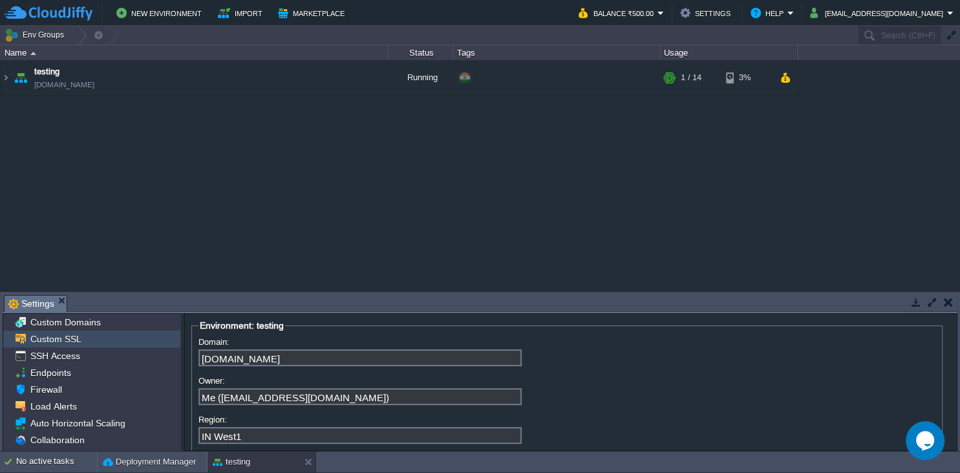
click at [82, 343] on div "Custom Domains Custom SSL SSH Access Endpoints Firewall Load Alerts Auto Horizo…" at bounding box center [91, 415] width 177 height 202
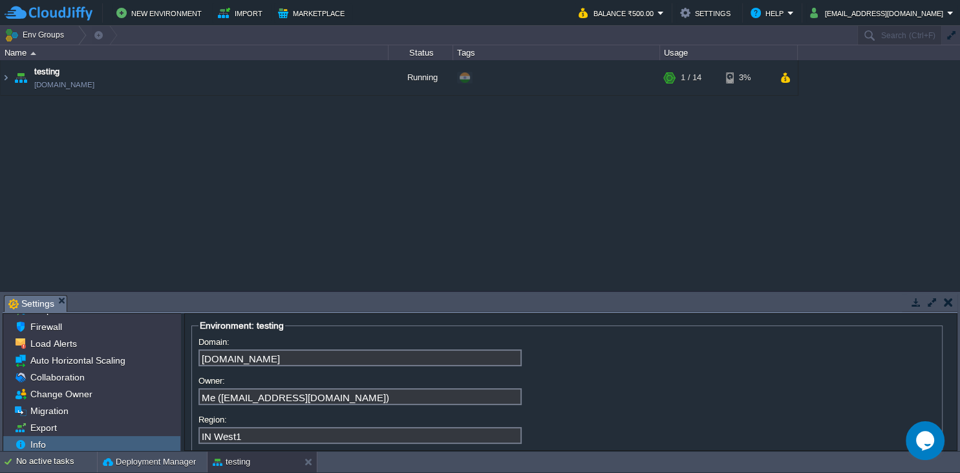
scroll to position [66, 0]
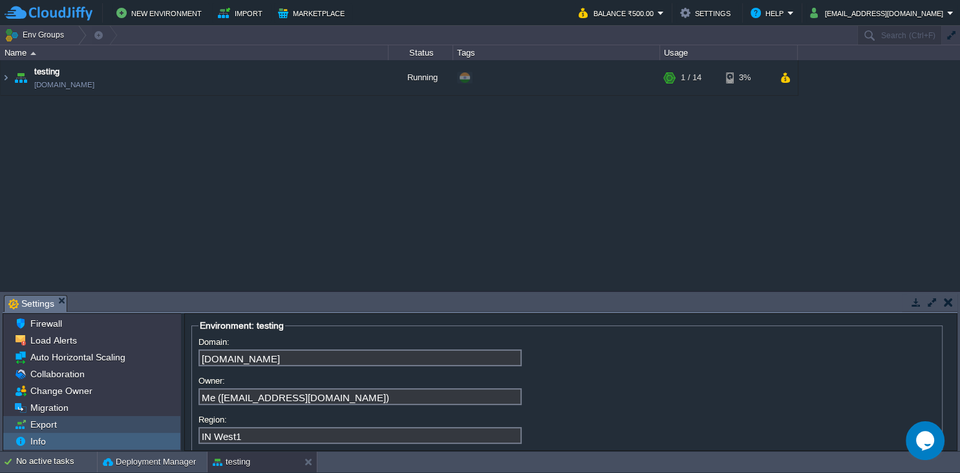
click at [53, 418] on span "Export" at bounding box center [43, 424] width 31 height 12
click at [59, 425] on div "Export" at bounding box center [91, 424] width 177 height 17
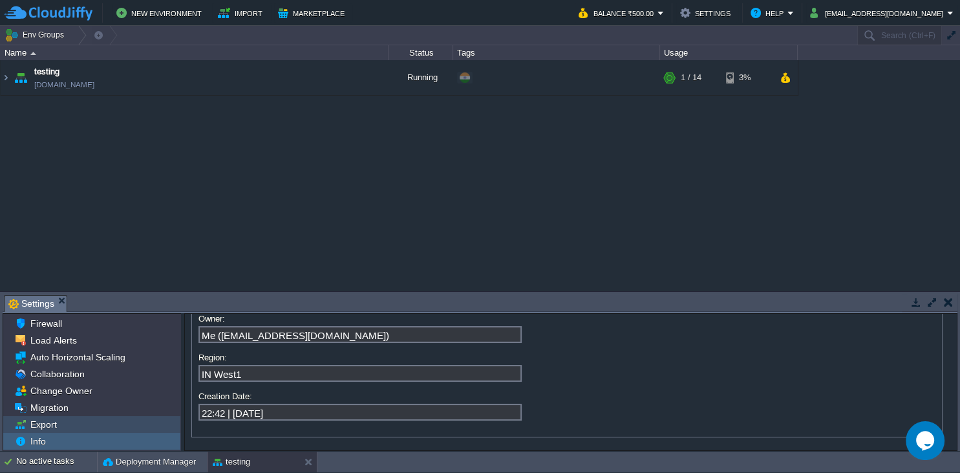
click at [69, 423] on div "Export" at bounding box center [91, 424] width 177 height 17
click at [69, 415] on div "Migration" at bounding box center [91, 407] width 177 height 17
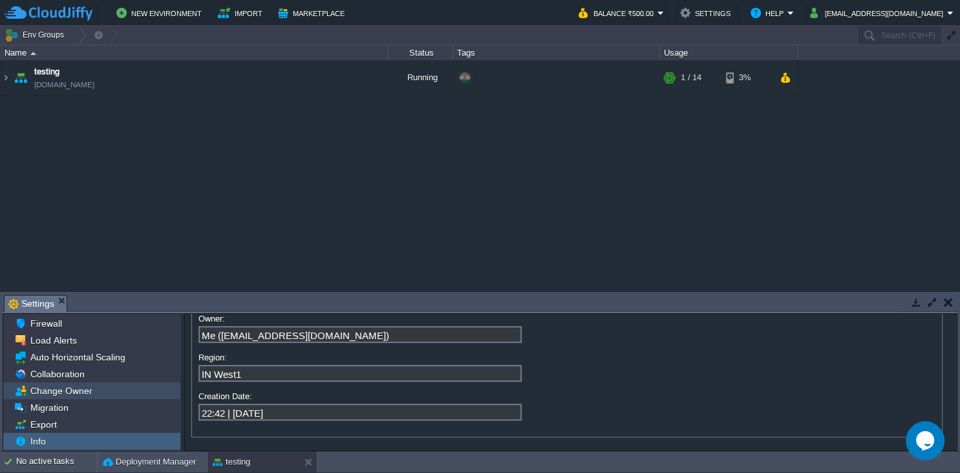
click at [110, 388] on div "Change Owner" at bounding box center [91, 390] width 177 height 17
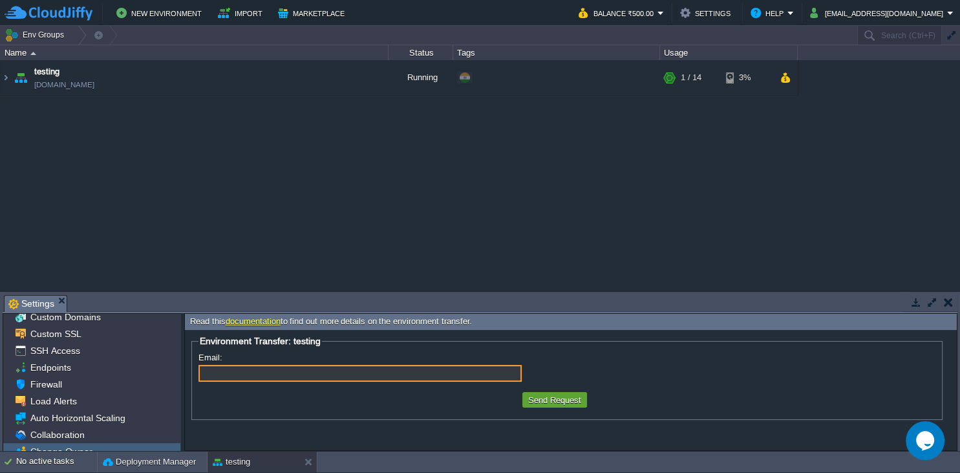
scroll to position [0, 0]
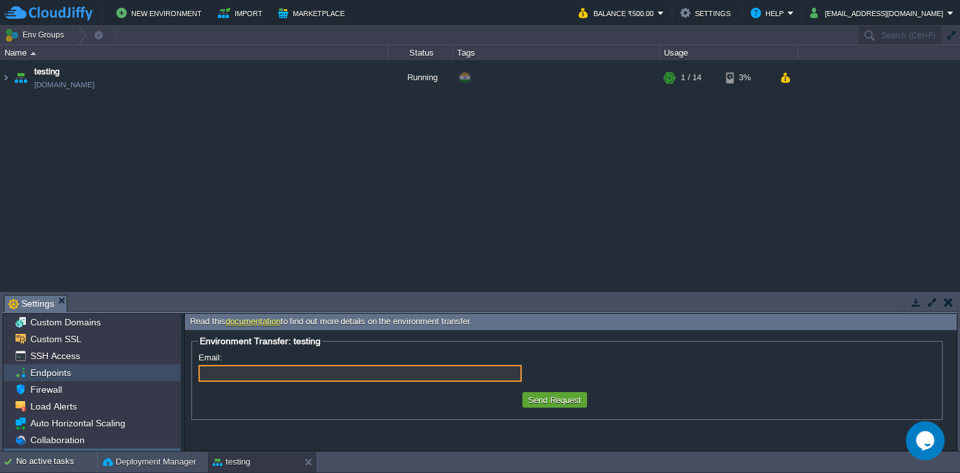
click at [48, 376] on span "Endpoints" at bounding box center [50, 373] width 45 height 12
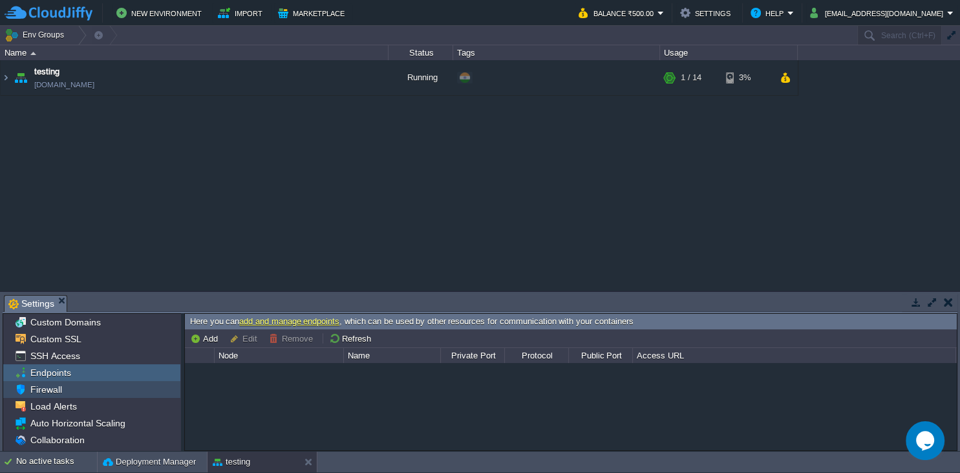
click at [69, 391] on div "Firewall" at bounding box center [91, 389] width 177 height 17
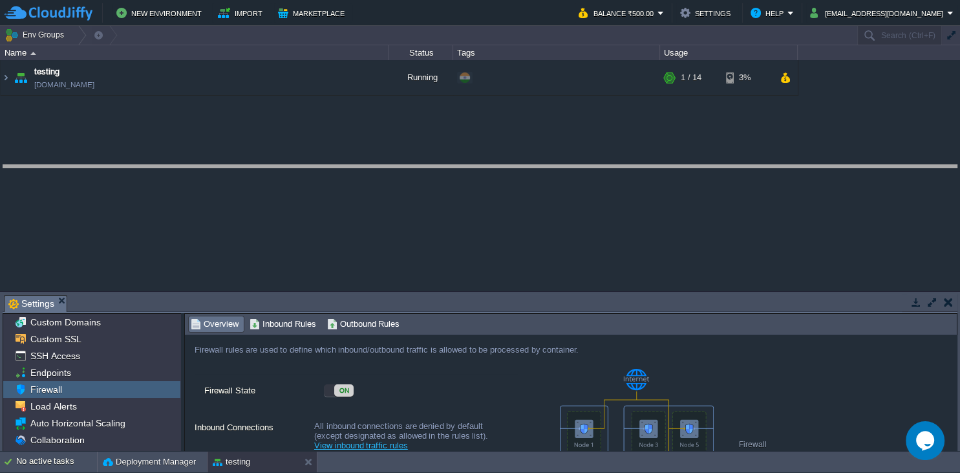
drag, startPoint x: 479, startPoint y: 312, endPoint x: 478, endPoint y: 160, distance: 151.9
click at [478, 160] on body "New Environment Import Marketplace Bonus ₹500.00 Upgrade Account Balance ₹500.0…" at bounding box center [480, 236] width 960 height 473
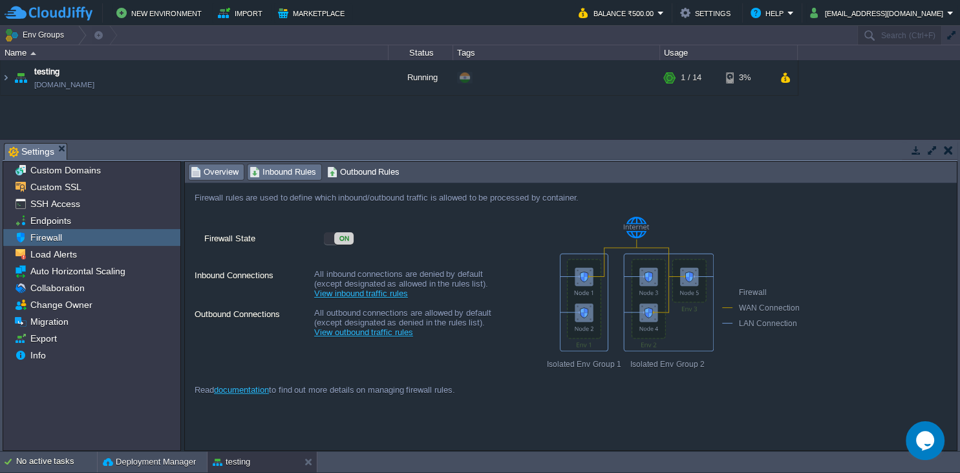
click at [283, 175] on span "Inbound Rules" at bounding box center [283, 172] width 67 height 14
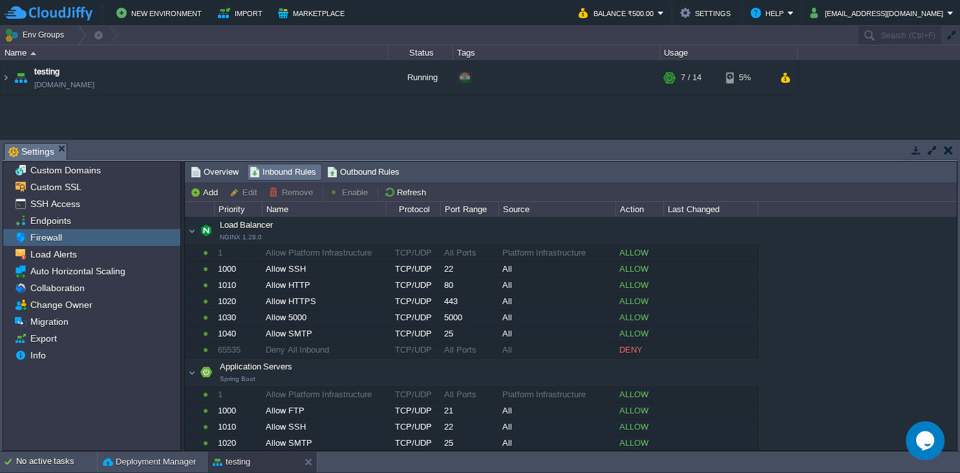
click at [380, 169] on span "Outbound Rules" at bounding box center [363, 172] width 73 height 14
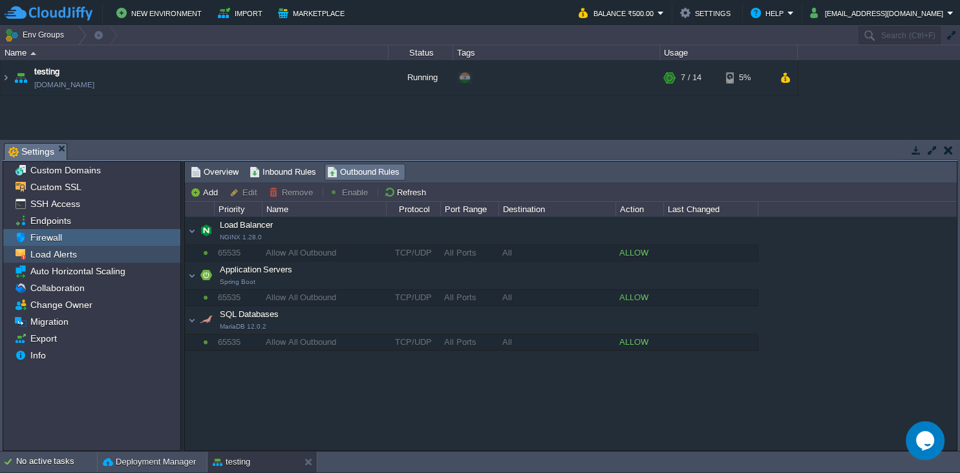
click at [81, 255] on div "Load Alerts" at bounding box center [91, 254] width 177 height 17
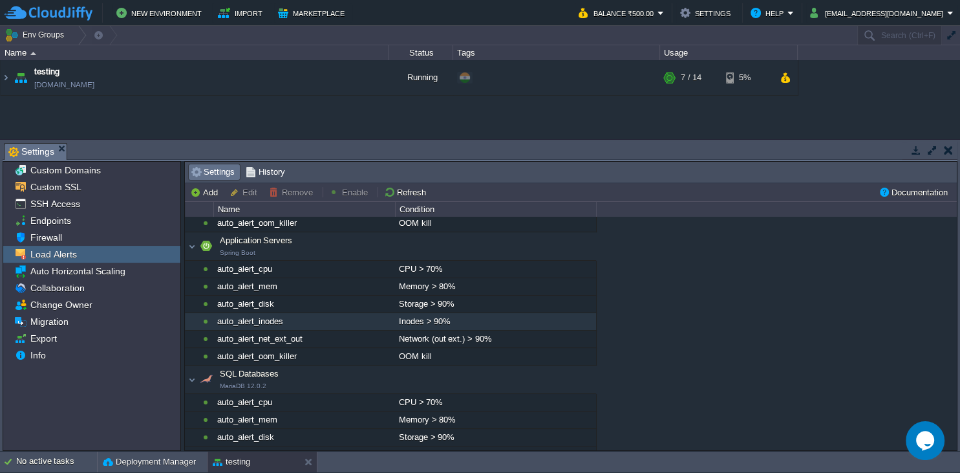
scroll to position [162, 0]
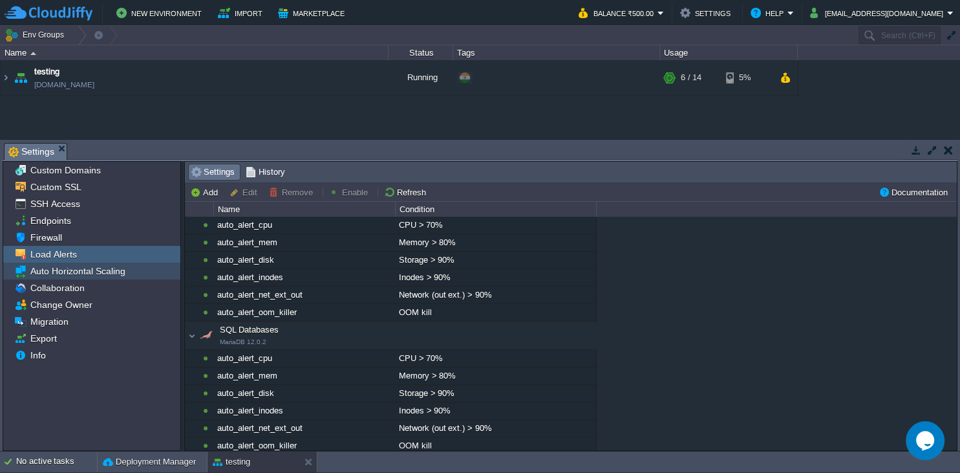
click at [83, 275] on span "Auto Horizontal Scaling" at bounding box center [78, 271] width 100 height 12
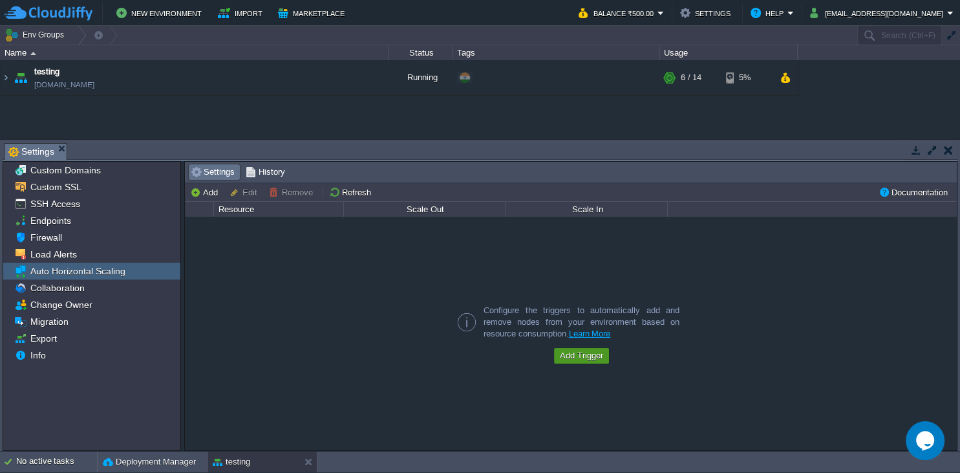
click at [582, 353] on button "Add Trigger" at bounding box center [581, 356] width 51 height 12
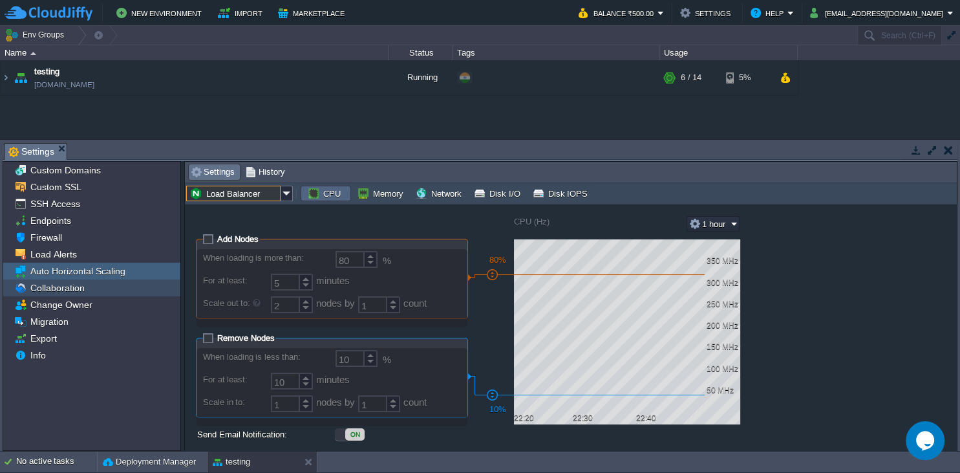
click at [83, 293] on span "Collaboration" at bounding box center [57, 288] width 59 height 12
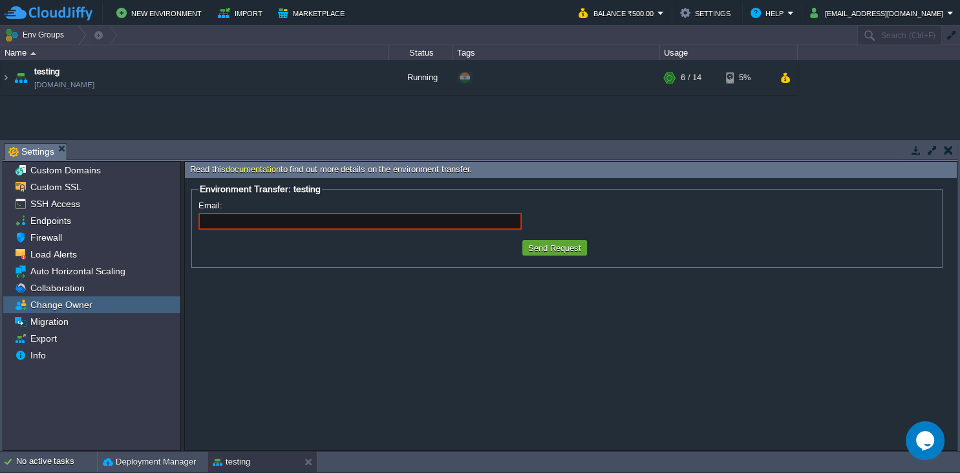
click at [85, 307] on span "Change Owner" at bounding box center [61, 305] width 67 height 12
click at [82, 321] on div "Migration" at bounding box center [91, 321] width 177 height 17
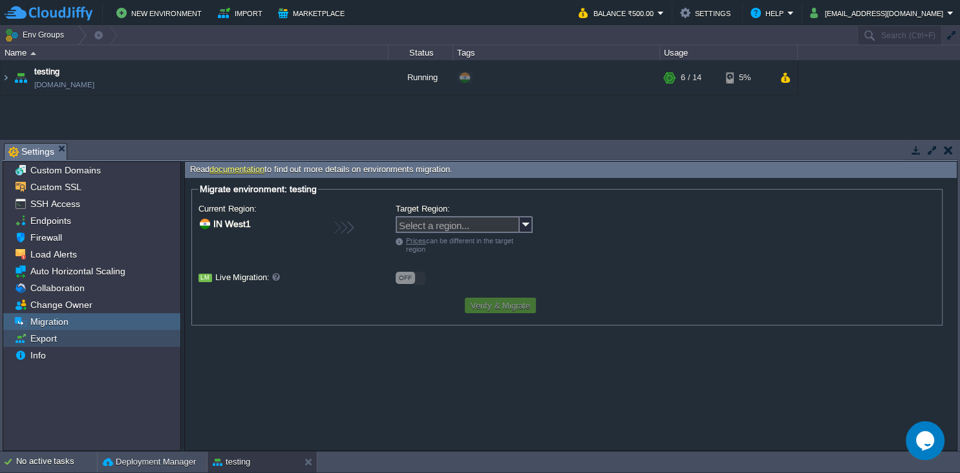
click at [80, 337] on div "Export" at bounding box center [91, 338] width 177 height 17
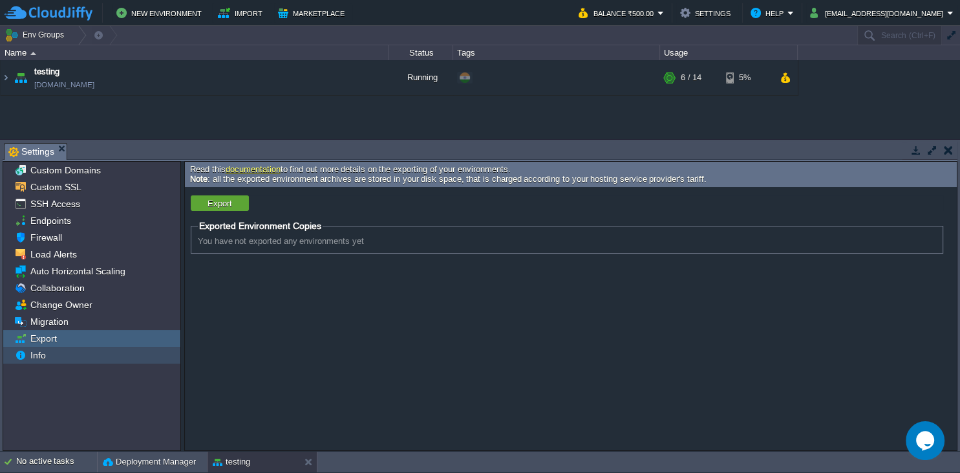
click at [77, 352] on div "Info" at bounding box center [91, 355] width 177 height 17
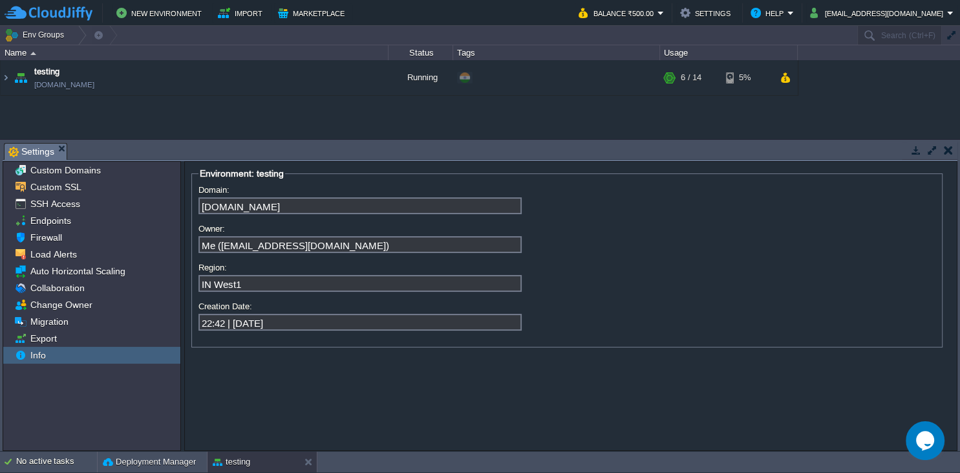
click at [56, 145] on em "Settings" at bounding box center [37, 152] width 58 height 16
click at [67, 145] on span at bounding box center [67, 151] width 1 height 16
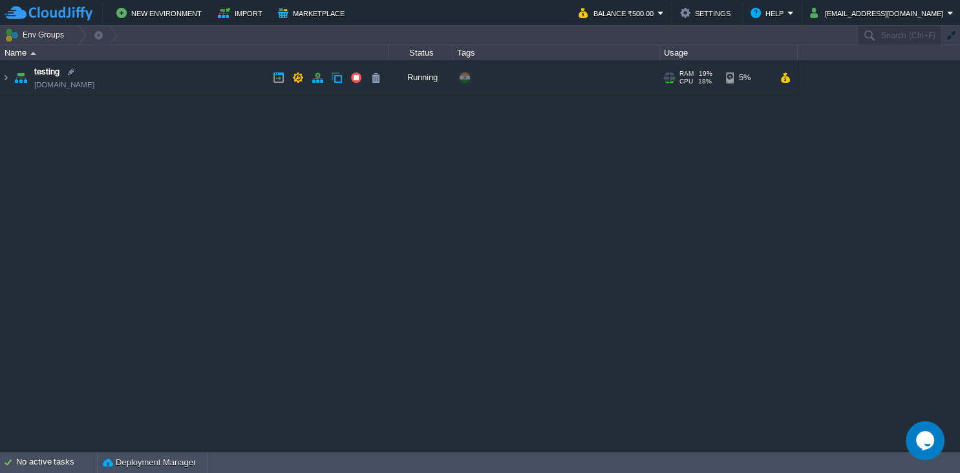
click at [163, 71] on td "testing testing.cloudjiffy.net" at bounding box center [195, 78] width 388 height 36
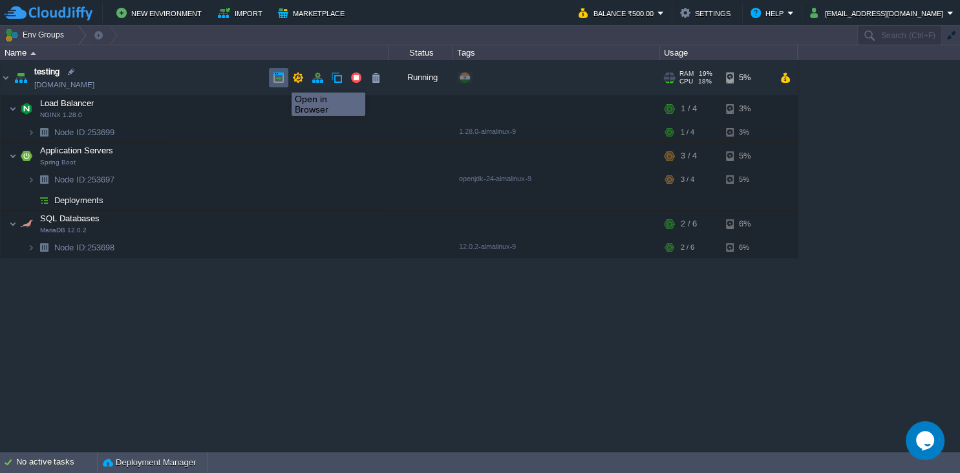
click at [282, 81] on button "button" at bounding box center [279, 78] width 12 height 12
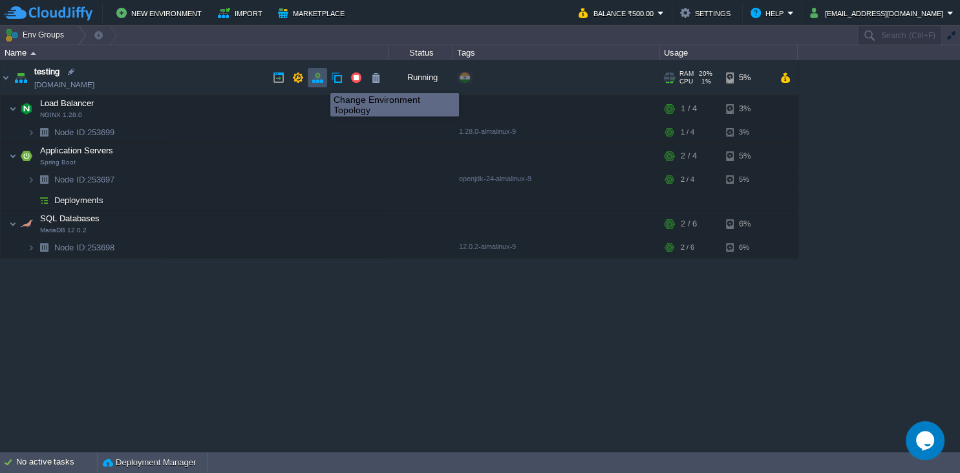
click at [321, 81] on button "button" at bounding box center [318, 78] width 12 height 12
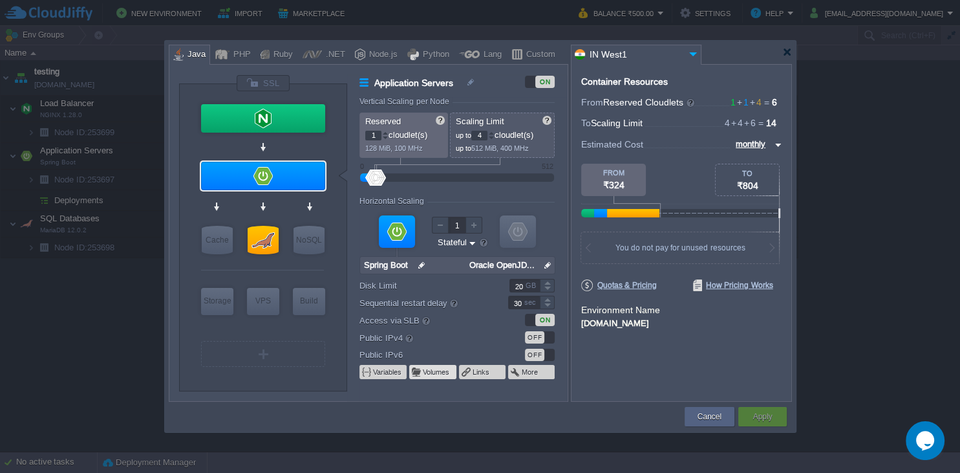
click at [431, 371] on button "Volumes" at bounding box center [437, 372] width 28 height 10
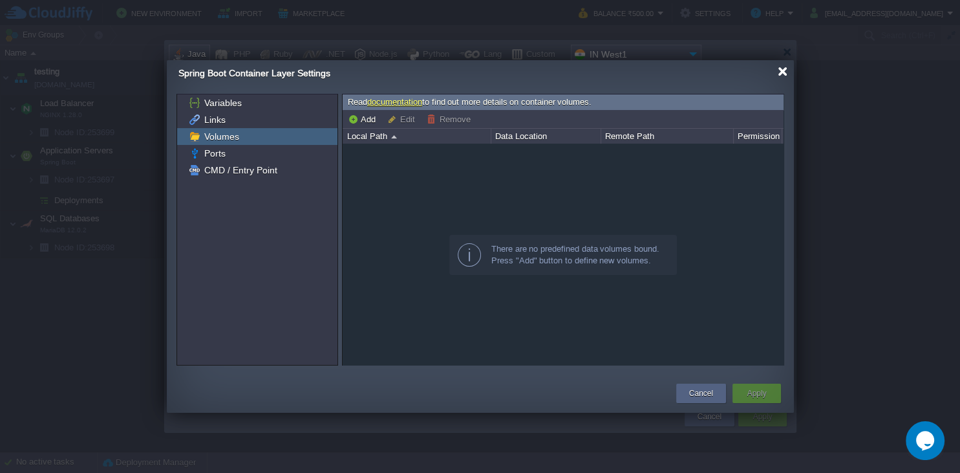
click at [786, 74] on div "Spring Boot Container Layer Settings" at bounding box center [485, 73] width 615 height 27
click at [365, 115] on button "Add" at bounding box center [364, 119] width 32 height 12
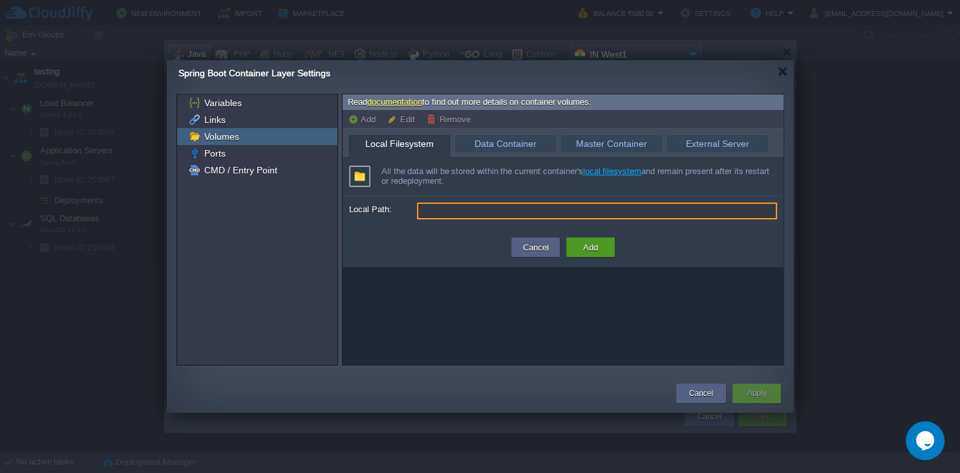
click at [584, 246] on button "Add" at bounding box center [590, 247] width 23 height 16
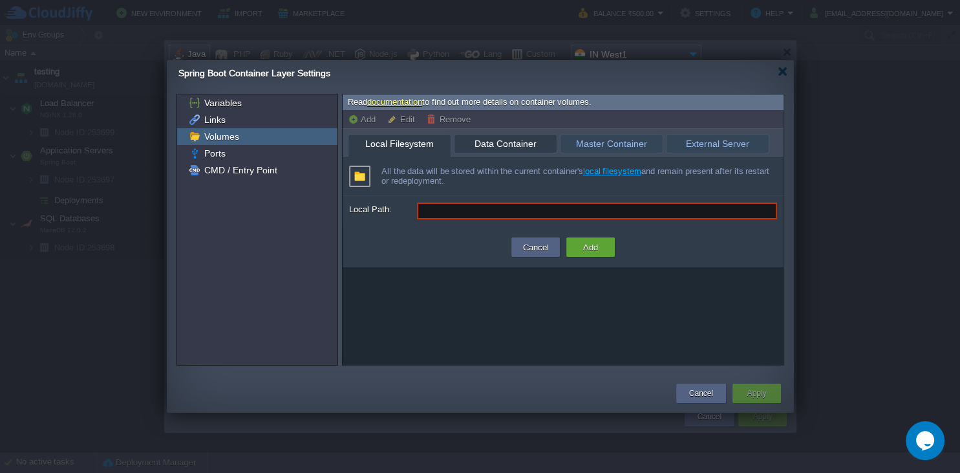
click at [498, 138] on span "Data Container" at bounding box center [505, 143] width 89 height 18
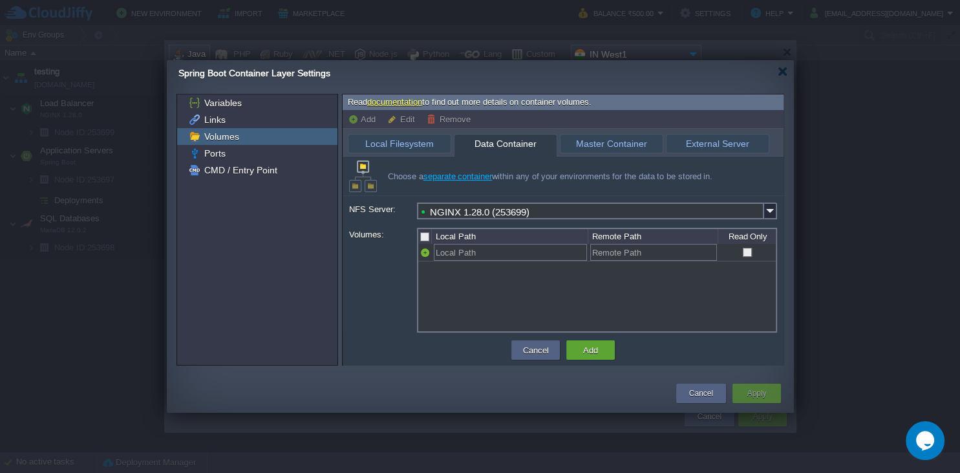
click at [616, 144] on span "Master Container" at bounding box center [611, 143] width 89 height 18
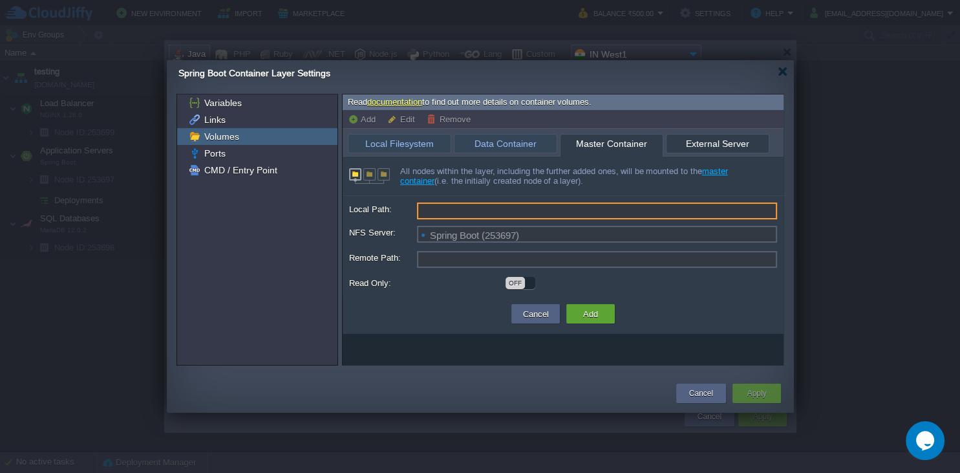
type input "Server Domain or IP"
click at [697, 144] on span "External Server" at bounding box center [717, 143] width 89 height 18
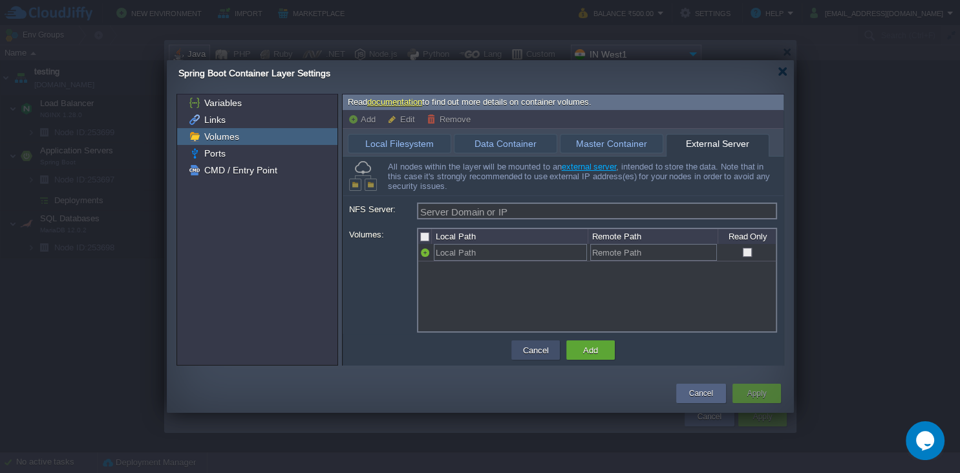
click at [544, 355] on button "Cancel" at bounding box center [536, 350] width 34 height 16
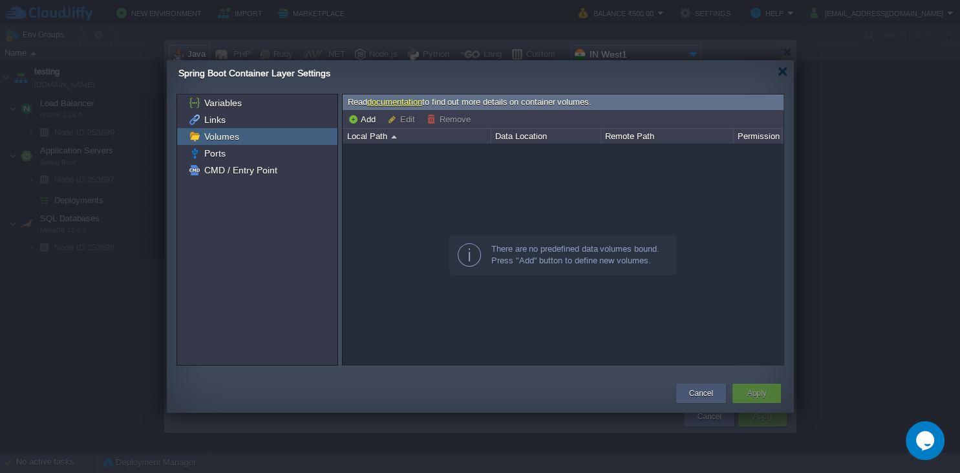
click at [707, 389] on button "Cancel" at bounding box center [701, 393] width 24 height 13
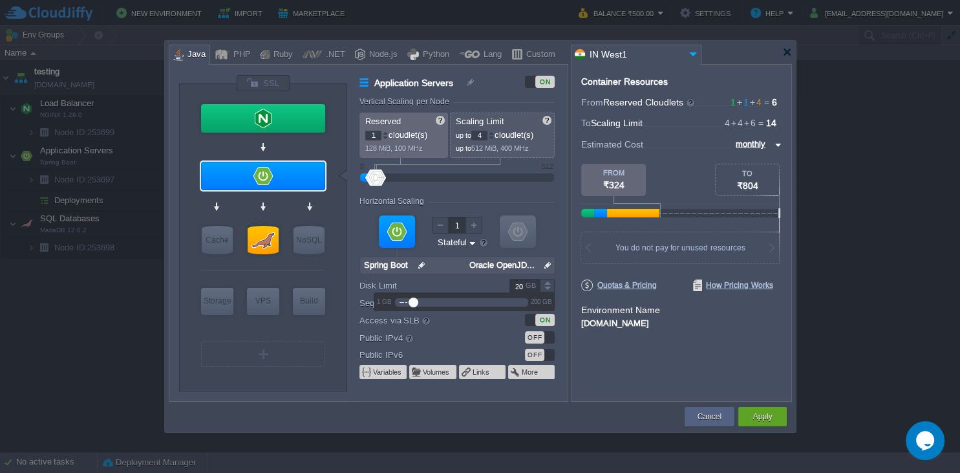
click at [547, 283] on div at bounding box center [547, 282] width 15 height 6
click at [547, 280] on div at bounding box center [547, 282] width 15 height 6
click at [547, 282] on div at bounding box center [547, 282] width 15 height 6
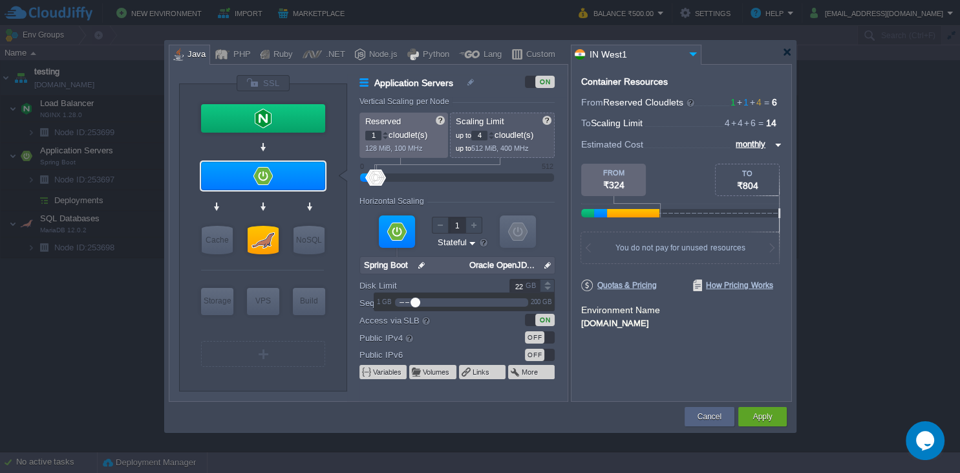
click at [547, 286] on div at bounding box center [547, 289] width 15 height 6
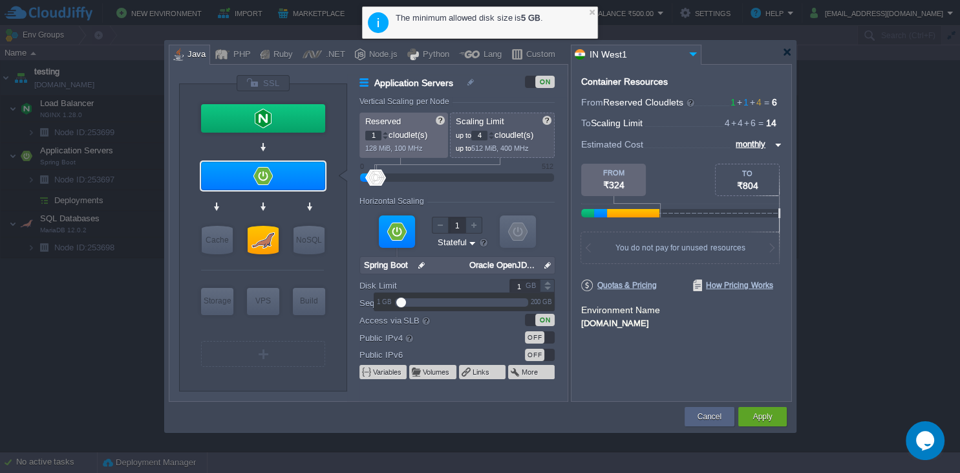
click at [547, 286] on div at bounding box center [547, 289] width 15 height 6
click at [547, 283] on div at bounding box center [547, 282] width 15 height 6
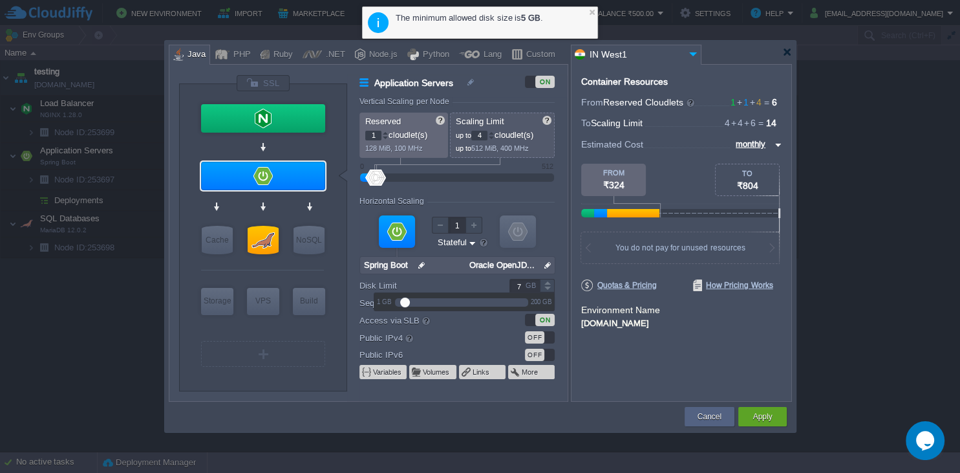
click at [547, 283] on div at bounding box center [547, 282] width 15 height 6
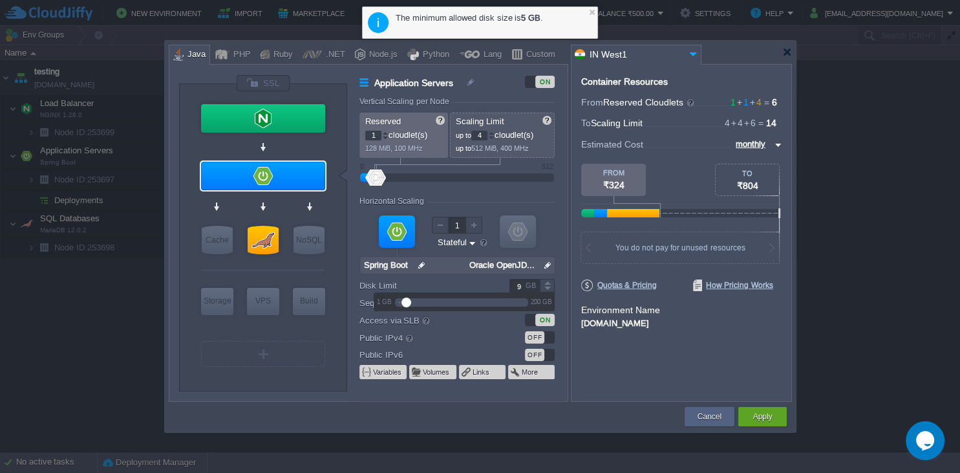
type input "8"
click at [467, 339] on label "Public IPv4" at bounding box center [424, 337] width 131 height 14
click at [548, 87] on div "ON" at bounding box center [544, 82] width 19 height 12
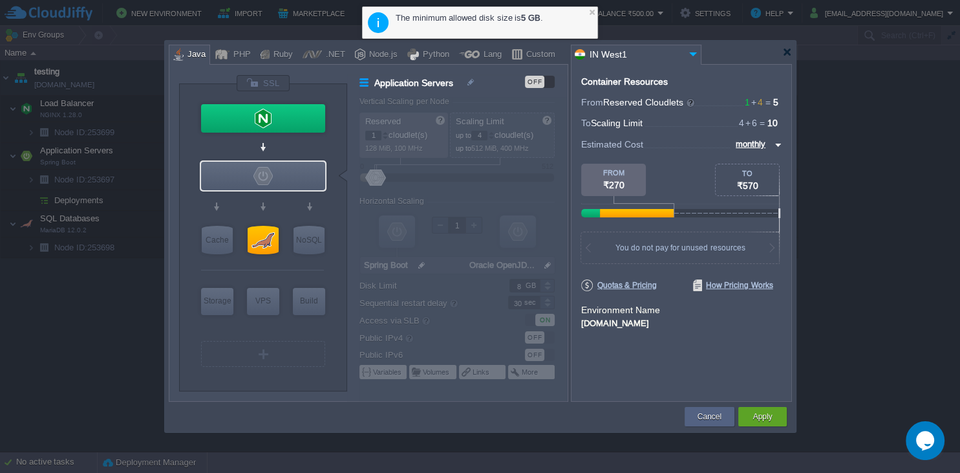
click at [544, 87] on div "OFF" at bounding box center [534, 82] width 19 height 12
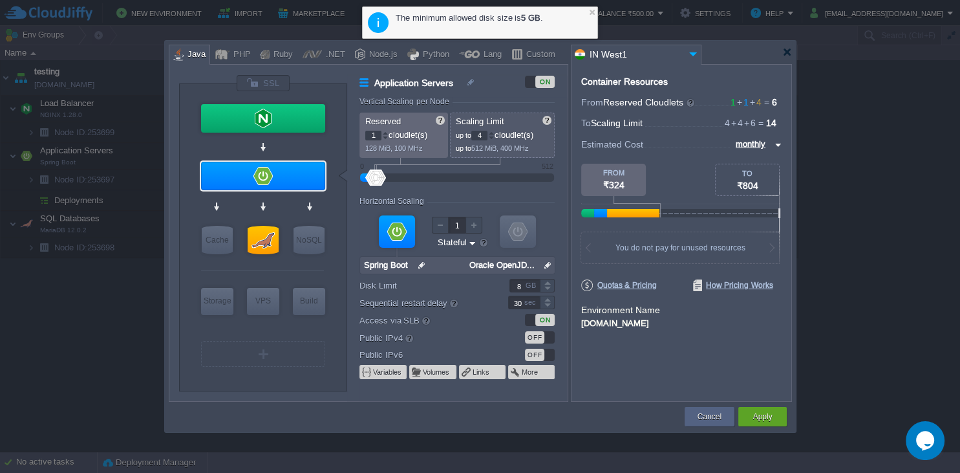
click at [544, 87] on div "ON" at bounding box center [544, 82] width 19 height 12
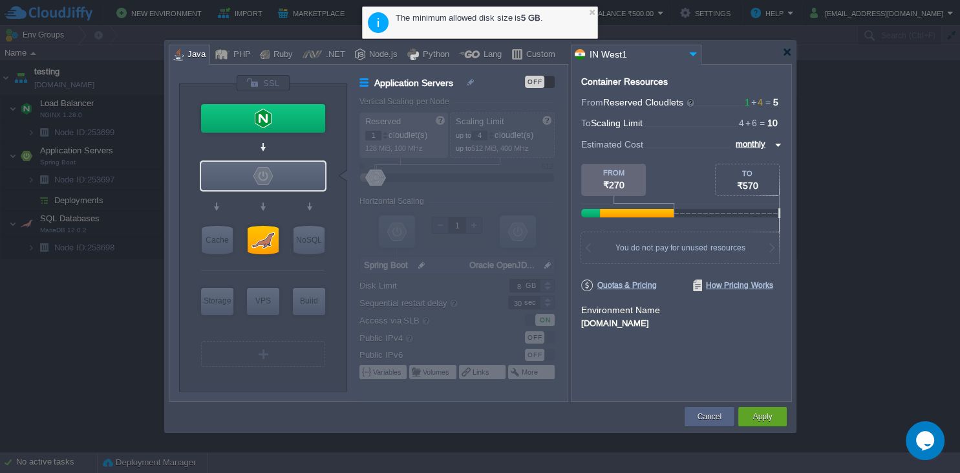
click at [544, 87] on div "OFF" at bounding box center [534, 82] width 19 height 12
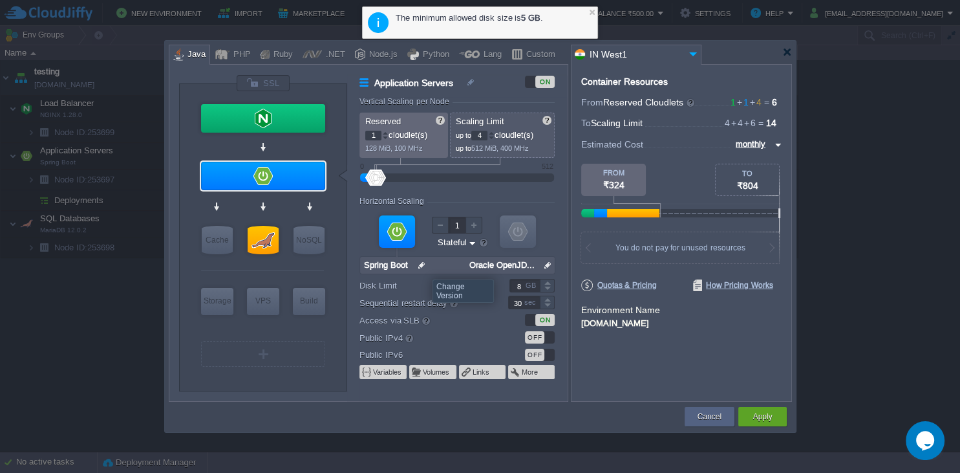
click at [423, 262] on img at bounding box center [422, 265] width 14 height 17
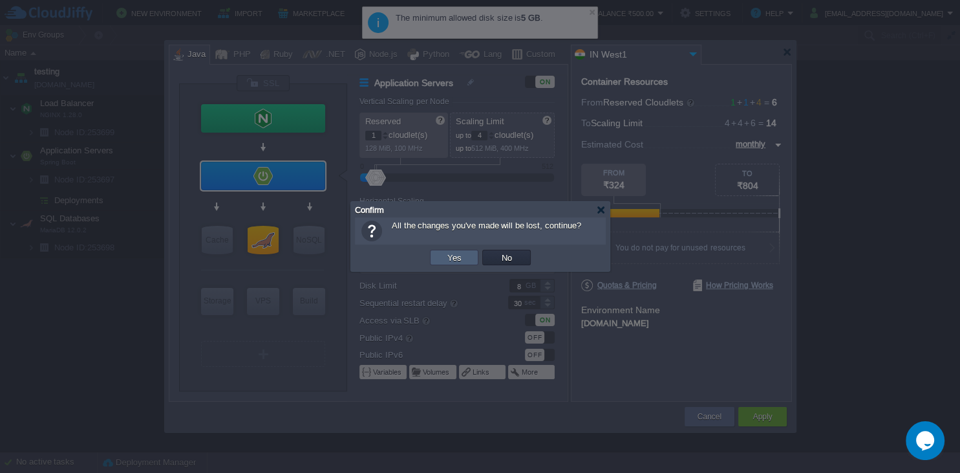
click at [449, 260] on button "Yes" at bounding box center [455, 257] width 22 height 12
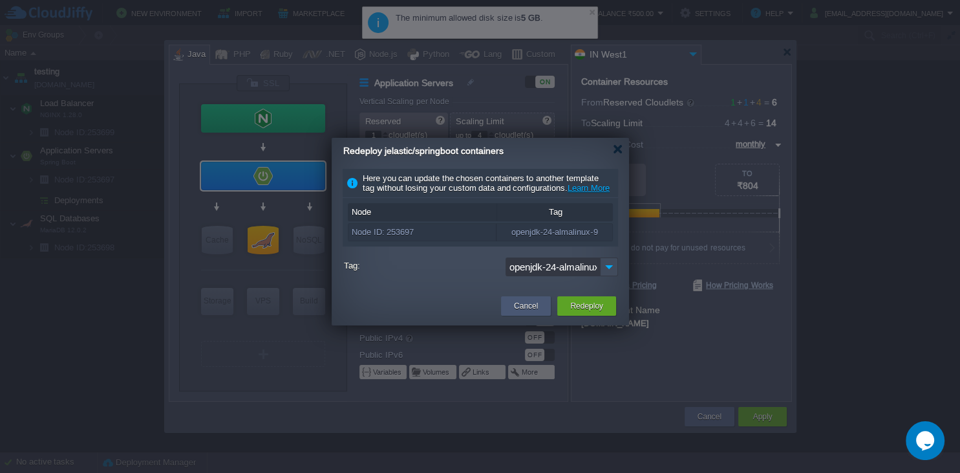
click at [524, 312] on button "Cancel" at bounding box center [526, 305] width 24 height 13
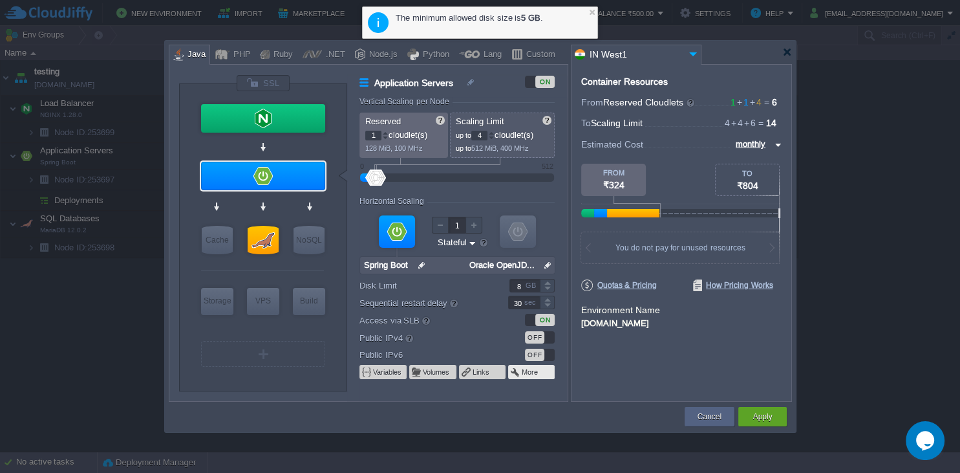
click at [513, 372] on span at bounding box center [516, 372] width 12 height 10
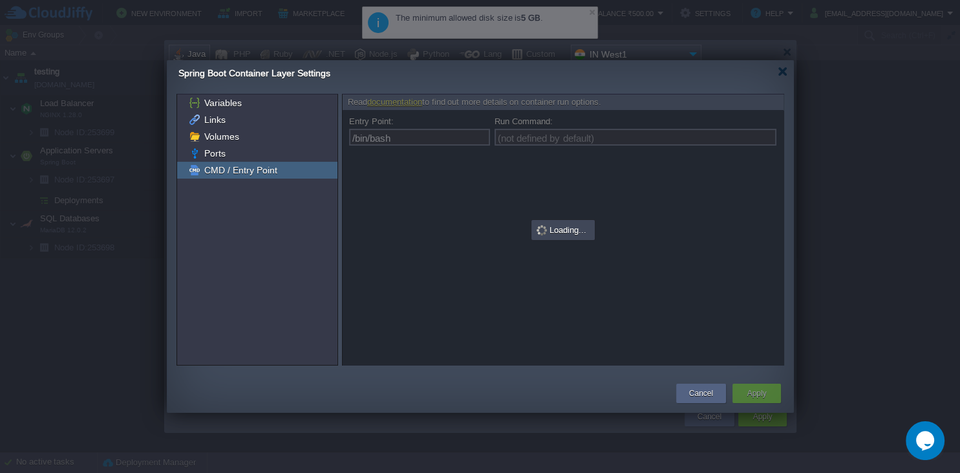
type input "(not defined by default)"
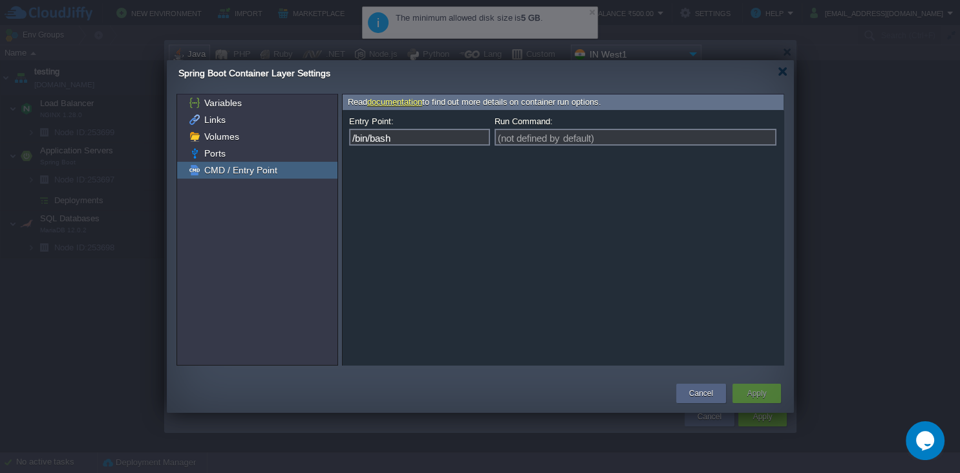
click at [422, 136] on input "/bin/bash" at bounding box center [419, 137] width 141 height 17
click at [562, 141] on input "Run Command:" at bounding box center [636, 137] width 282 height 17
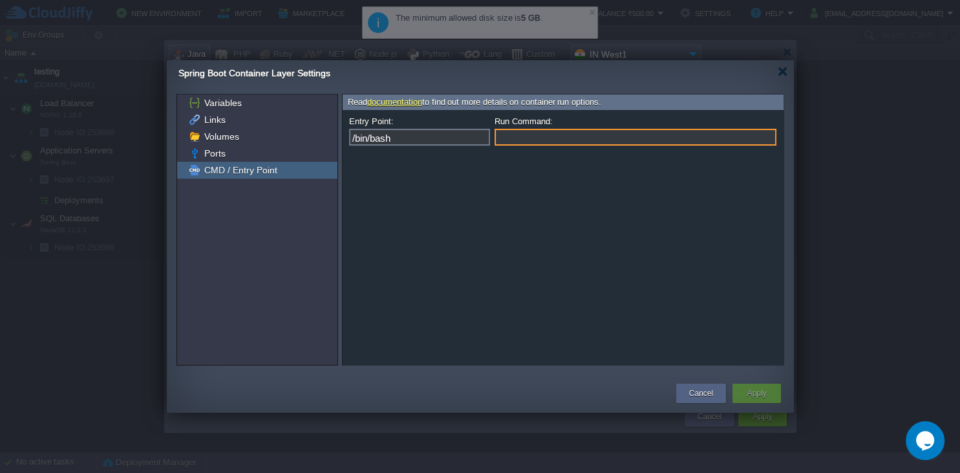
type input "(not defined by default)"
click at [442, 141] on input "/bin/bash" at bounding box center [419, 137] width 141 height 17
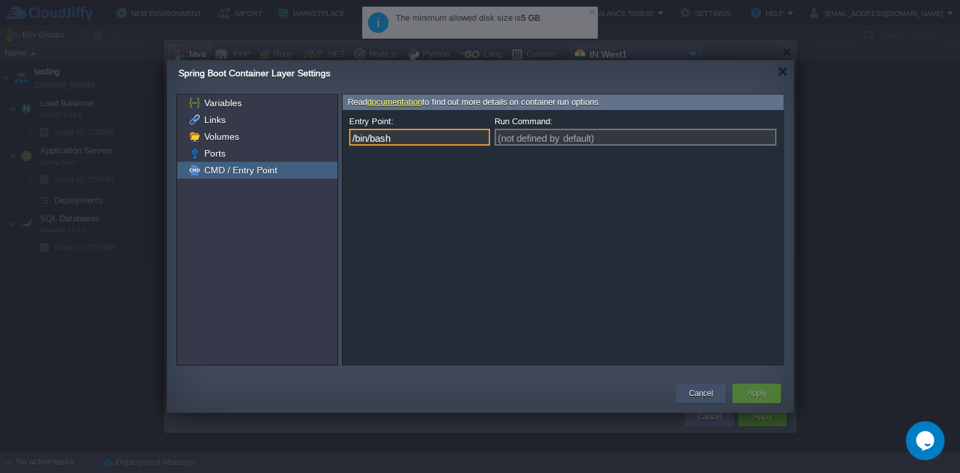
click at [709, 393] on button "Cancel" at bounding box center [701, 393] width 24 height 13
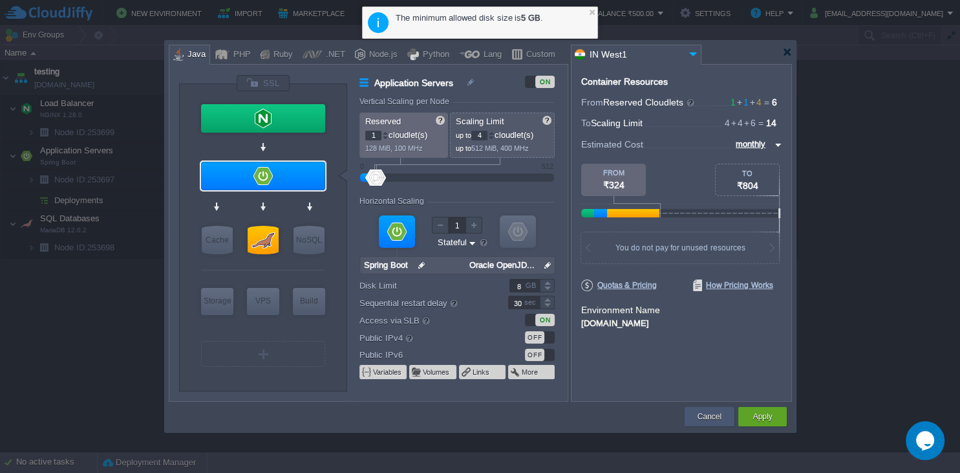
click at [723, 418] on div "Cancel" at bounding box center [709, 416] width 30 height 19
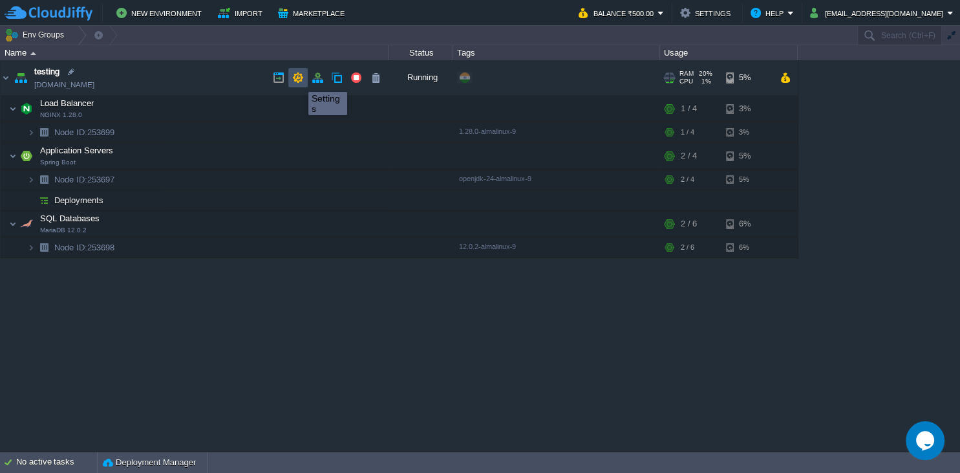
click at [299, 80] on button "button" at bounding box center [298, 78] width 12 height 12
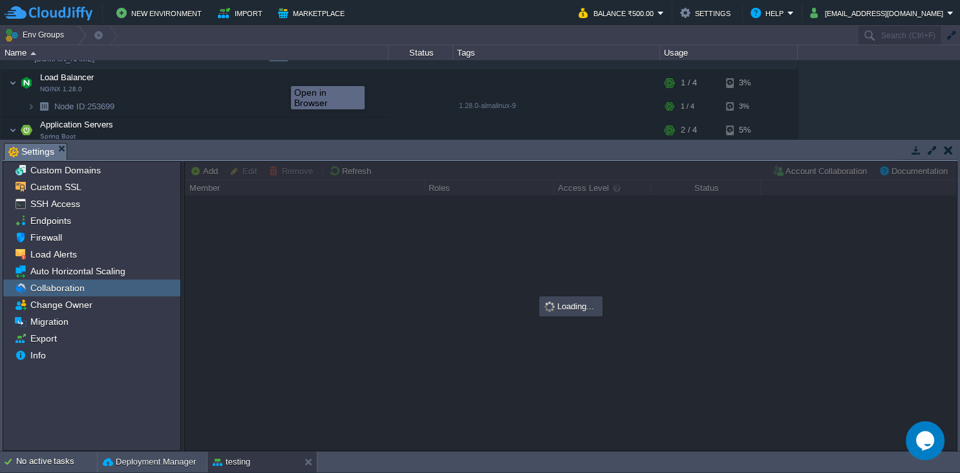
click at [278, 74] on div "testing testing.cloudjiffy.net Running + Add to Env Group RAM 20% CPU 1% 5 / 14…" at bounding box center [480, 99] width 960 height 79
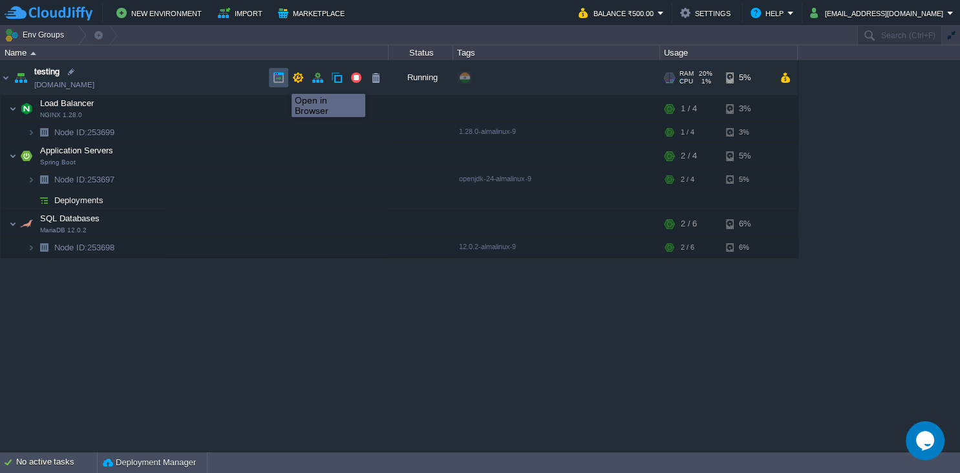
click at [282, 82] on button "button" at bounding box center [279, 78] width 12 height 12
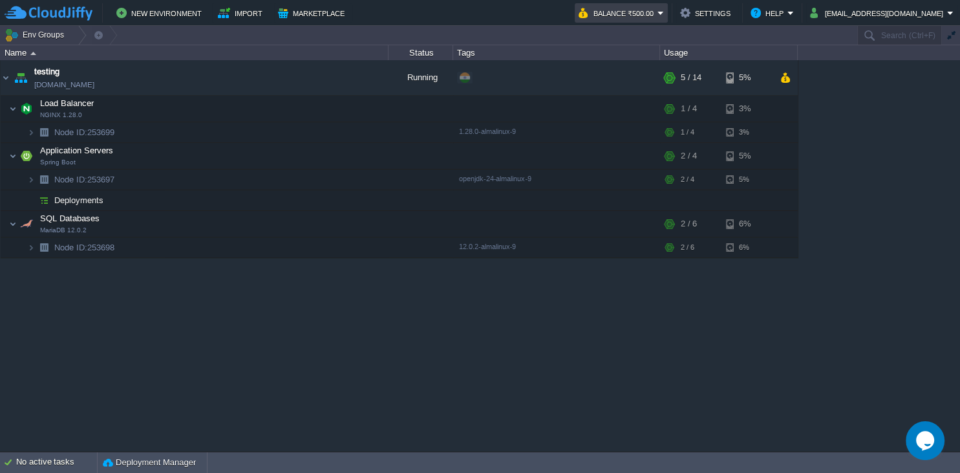
click at [658, 15] on button "Balance ₹500.00" at bounding box center [618, 13] width 79 height 16
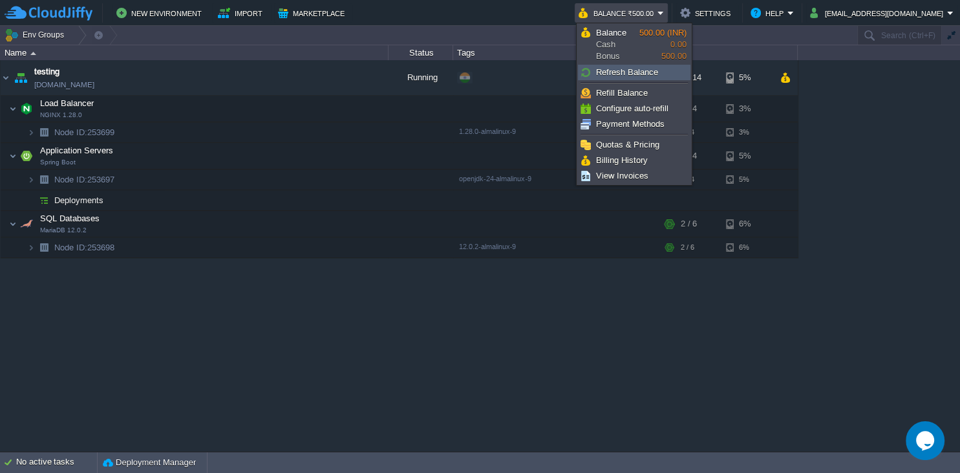
click at [619, 72] on span "Refresh Balance" at bounding box center [627, 72] width 62 height 10
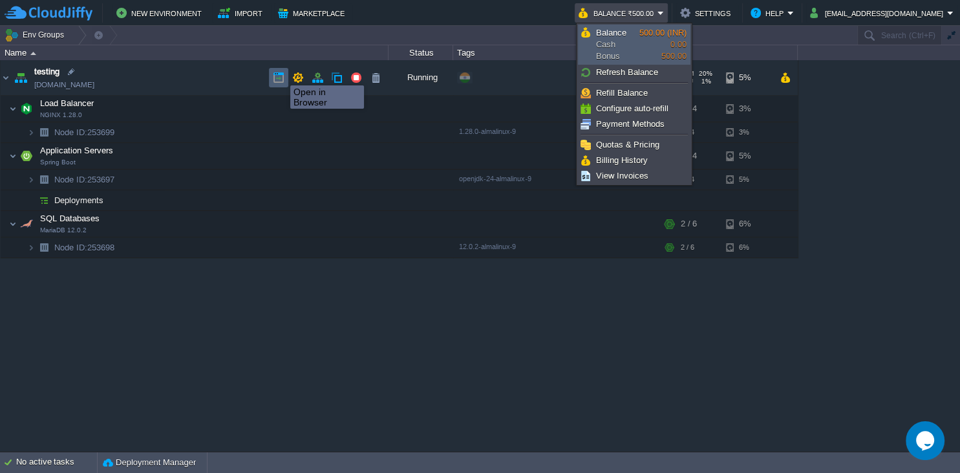
click at [277, 77] on button "button" at bounding box center [279, 78] width 12 height 12
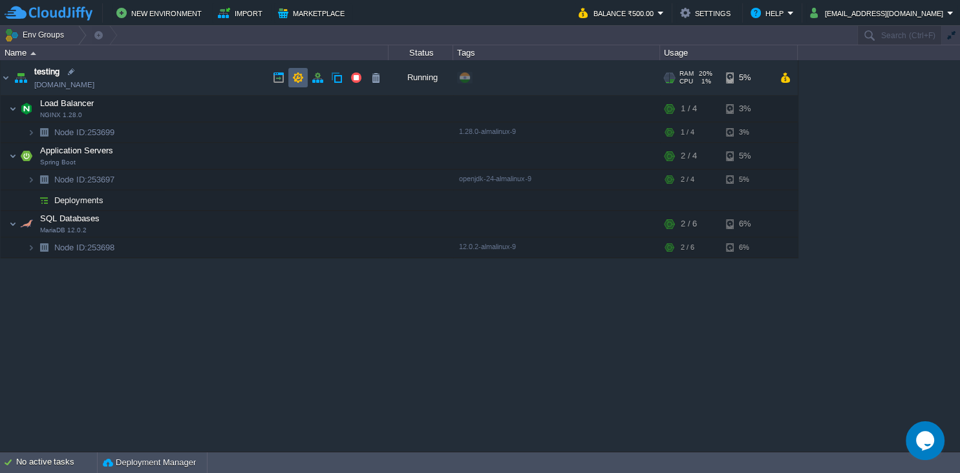
click at [298, 76] on button "button" at bounding box center [298, 78] width 12 height 12
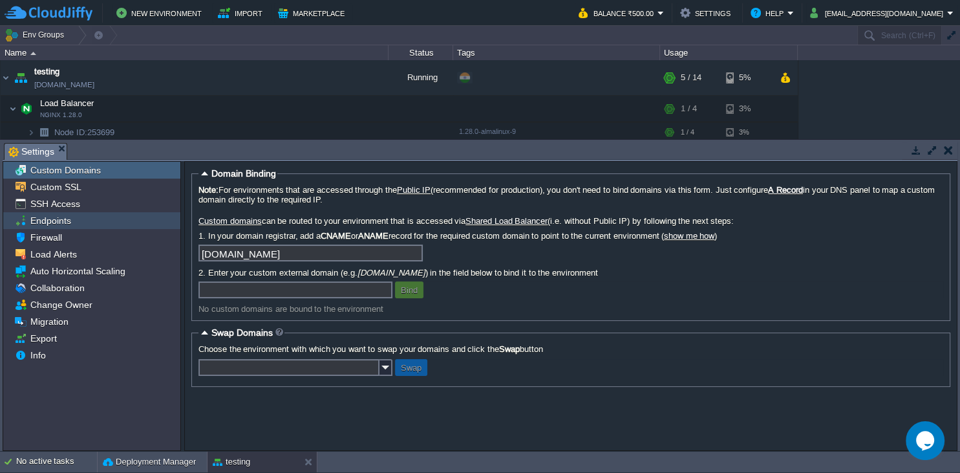
click at [72, 224] on div "Endpoints" at bounding box center [91, 220] width 177 height 17
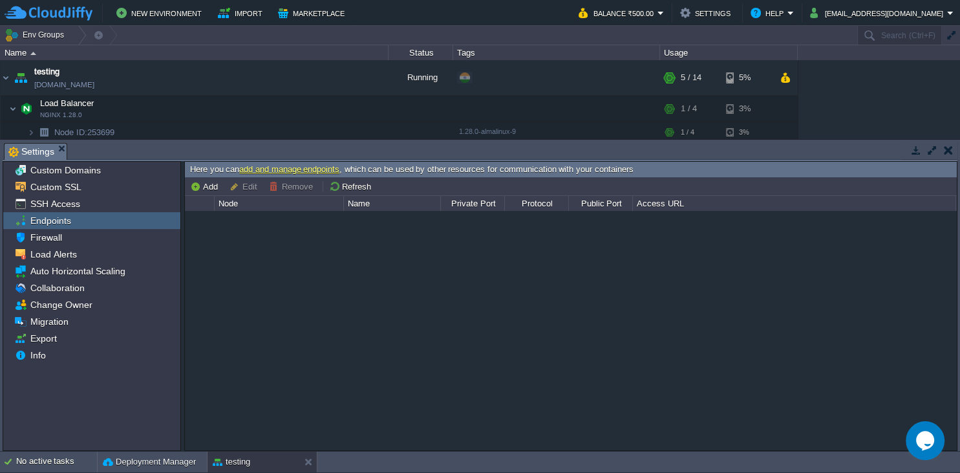
click at [242, 187] on button "Edit" at bounding box center [246, 186] width 32 height 12
click at [310, 169] on link "add and manage endpoints" at bounding box center [289, 169] width 100 height 10
click at [40, 252] on span "Load Alerts" at bounding box center [53, 254] width 51 height 12
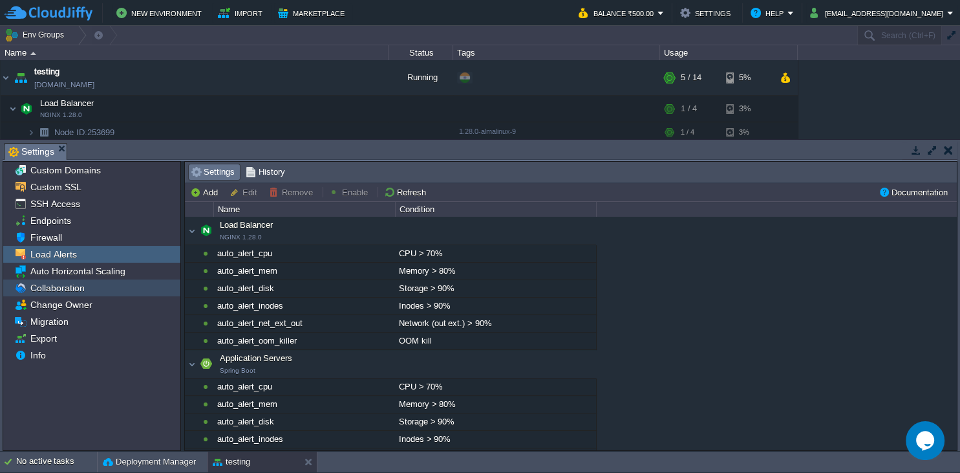
click at [62, 288] on span "Collaboration" at bounding box center [57, 288] width 59 height 12
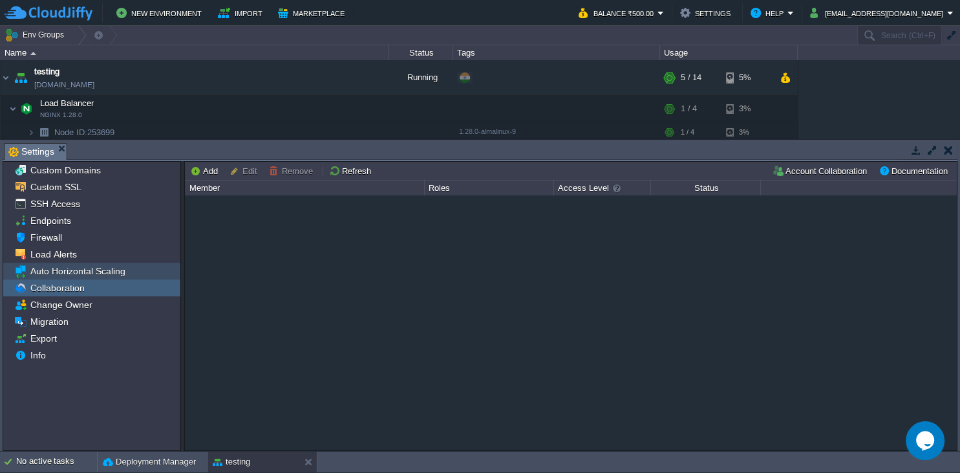
click at [78, 268] on span "Auto Horizontal Scaling" at bounding box center [78, 271] width 100 height 12
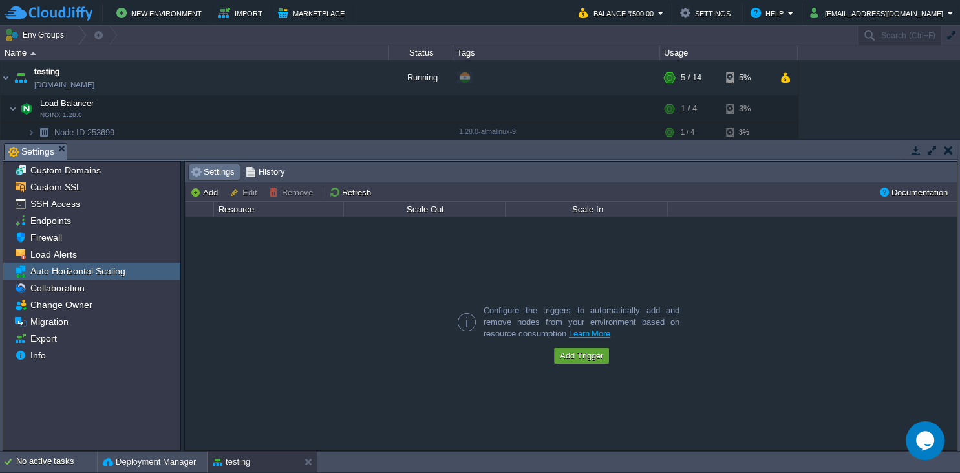
click at [216, 171] on span "Settings" at bounding box center [213, 172] width 44 height 14
click at [358, 193] on button "Refresh" at bounding box center [352, 192] width 46 height 12
click at [573, 356] on button "Add Trigger" at bounding box center [581, 356] width 51 height 12
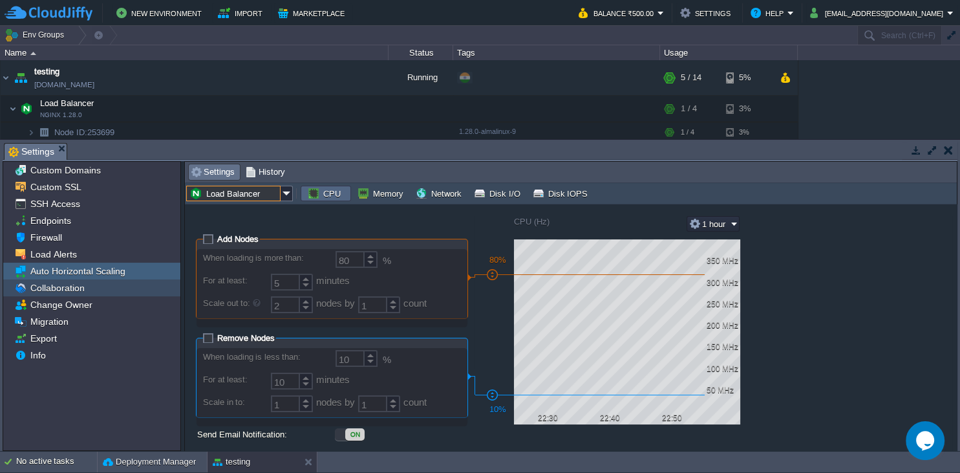
click at [60, 288] on span "Collaboration" at bounding box center [57, 288] width 59 height 12
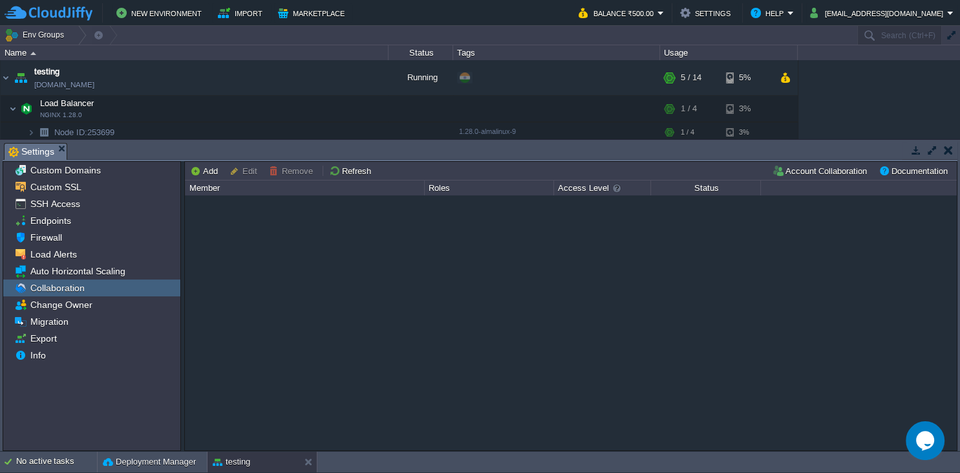
click at [204, 193] on div "Member" at bounding box center [305, 187] width 238 height 15
click at [204, 175] on button "Add" at bounding box center [206, 171] width 32 height 12
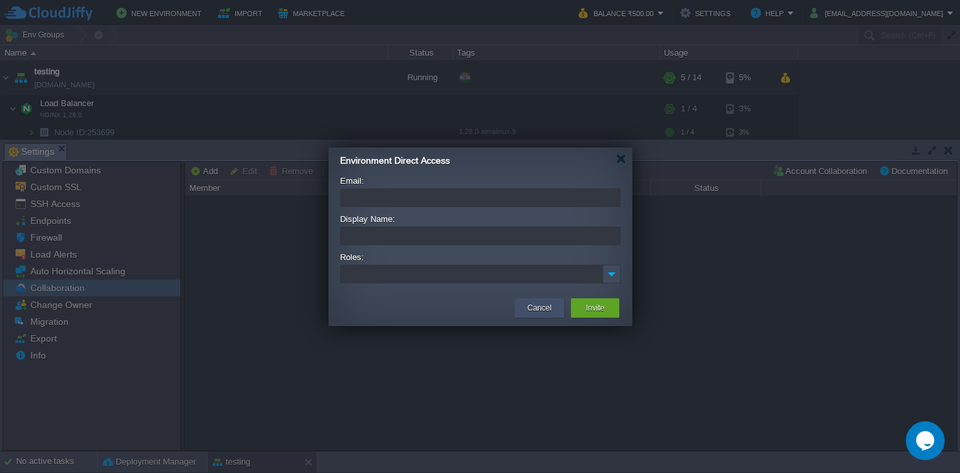
click at [544, 307] on button "Cancel" at bounding box center [540, 307] width 24 height 13
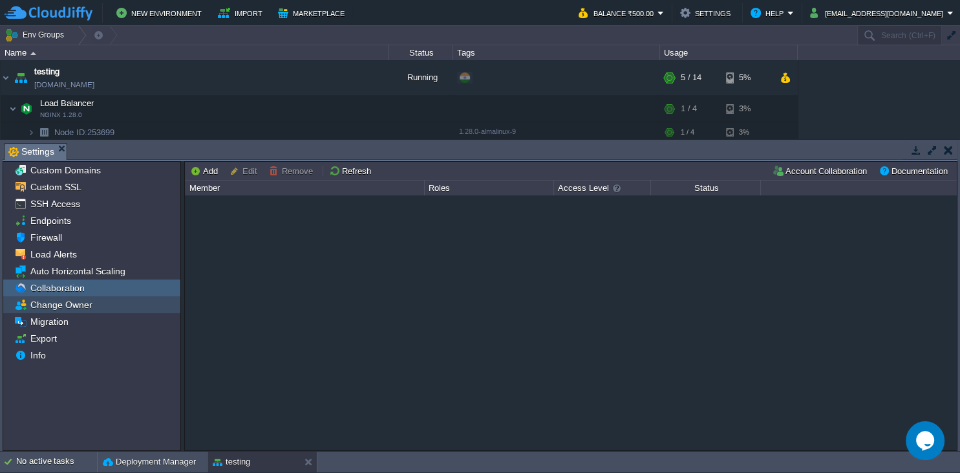
click at [100, 308] on div "Change Owner" at bounding box center [91, 304] width 177 height 17
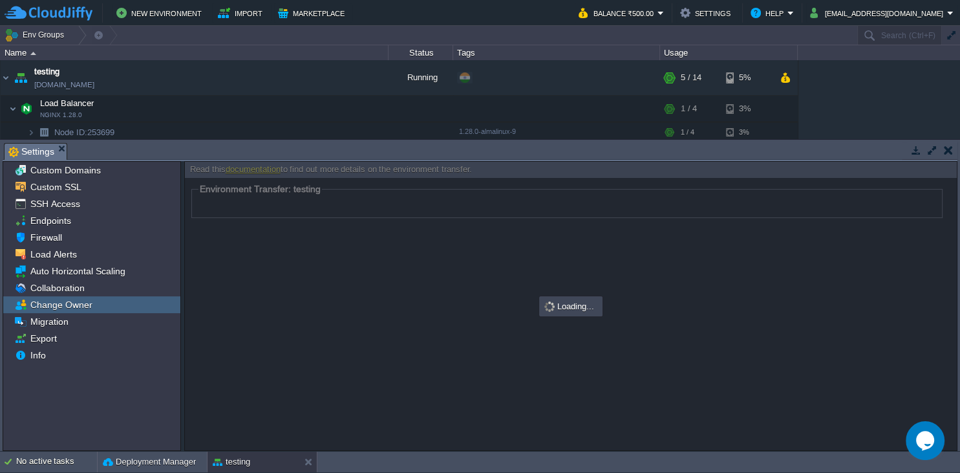
click at [427, 324] on div at bounding box center [571, 306] width 772 height 288
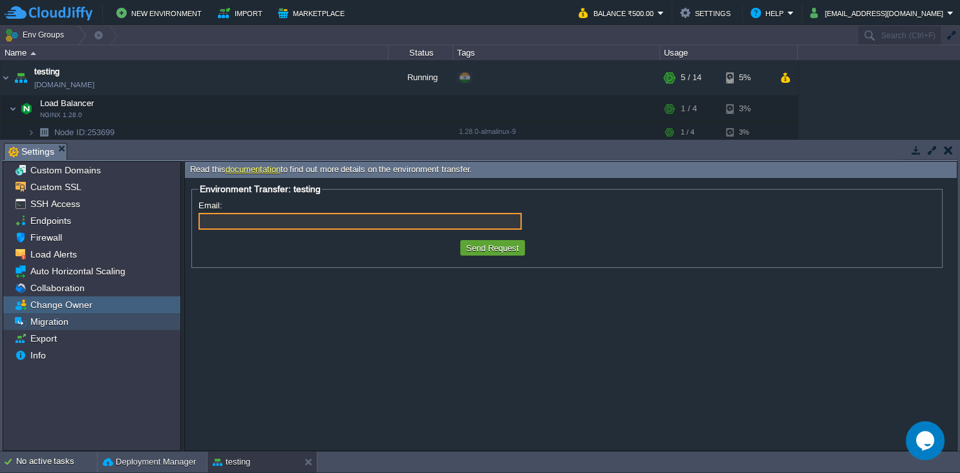
click at [58, 323] on span "Migration" at bounding box center [49, 322] width 43 height 12
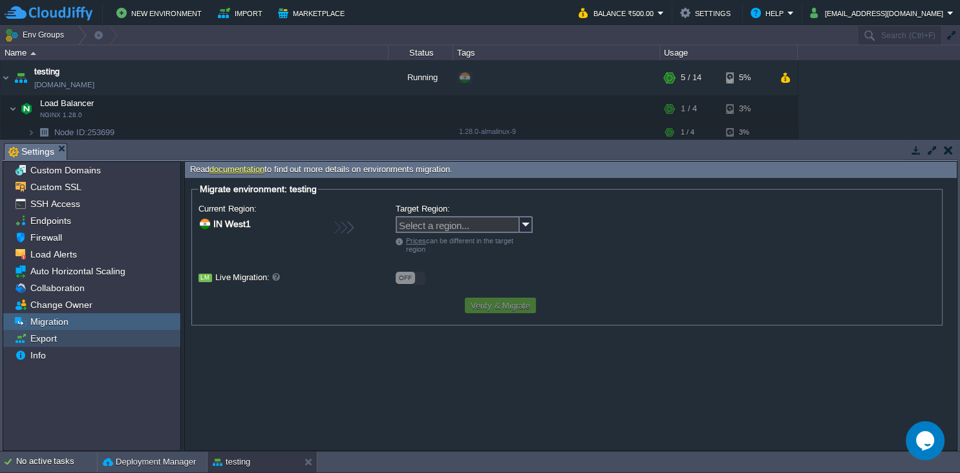
click at [40, 343] on span "Export" at bounding box center [43, 338] width 31 height 12
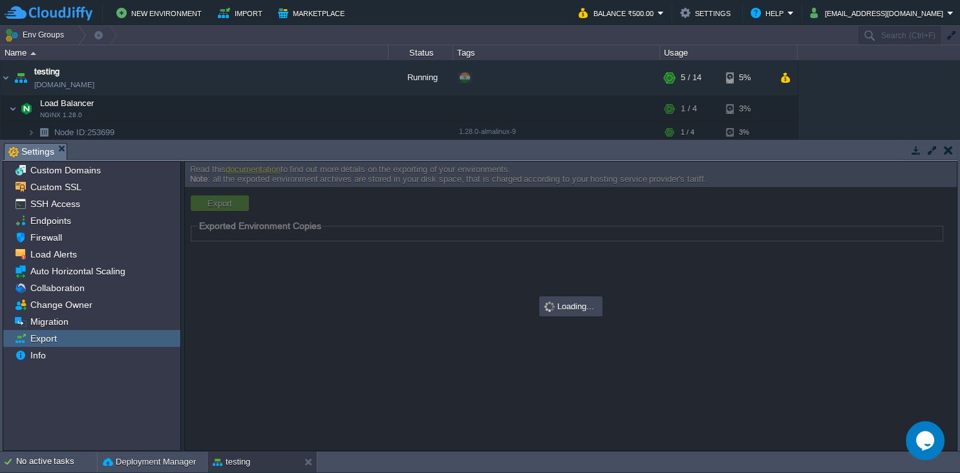
click at [277, 277] on div at bounding box center [571, 306] width 772 height 288
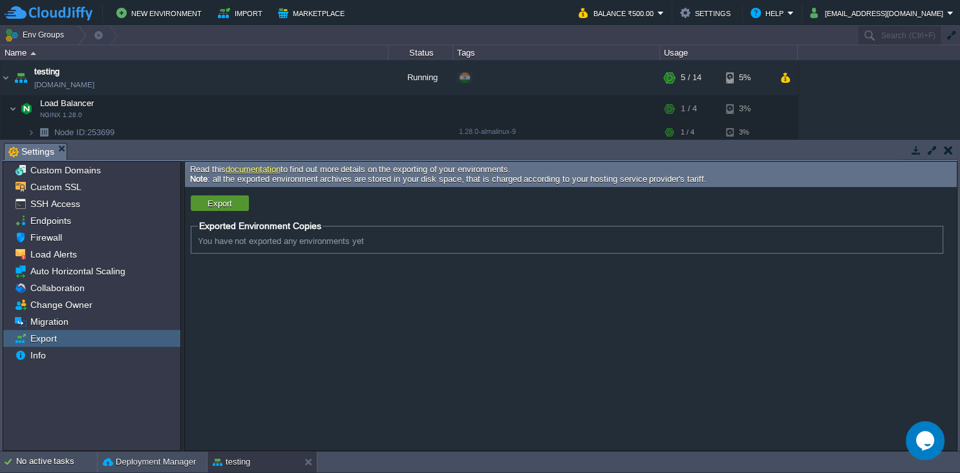
click at [204, 209] on td "Export" at bounding box center [220, 203] width 58 height 16
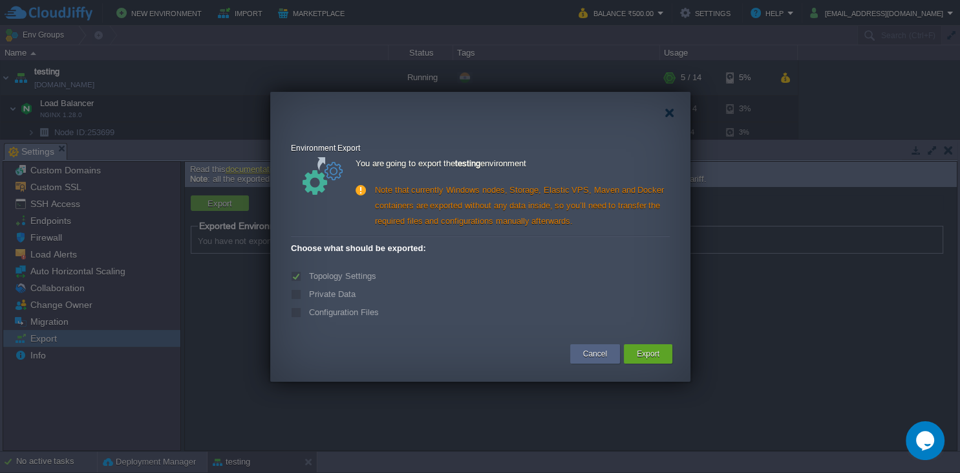
click at [306, 295] on label "Private Data" at bounding box center [331, 294] width 50 height 10
click at [591, 350] on button "Cancel" at bounding box center [595, 353] width 24 height 13
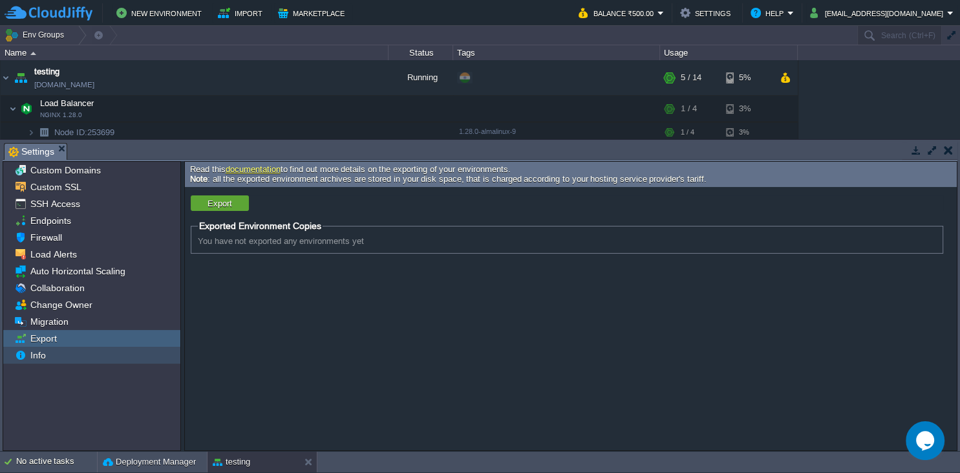
click at [59, 350] on div "Info" at bounding box center [91, 355] width 177 height 17
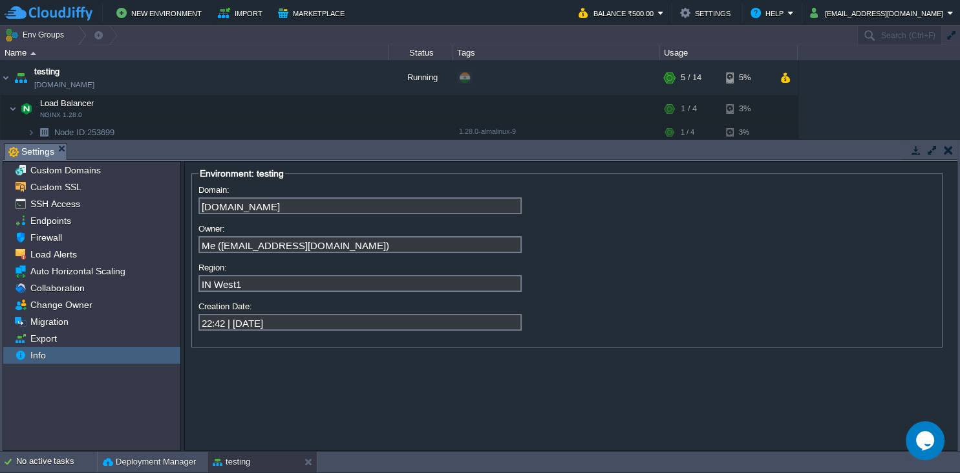
click at [950, 153] on button "button" at bounding box center [948, 150] width 9 height 12
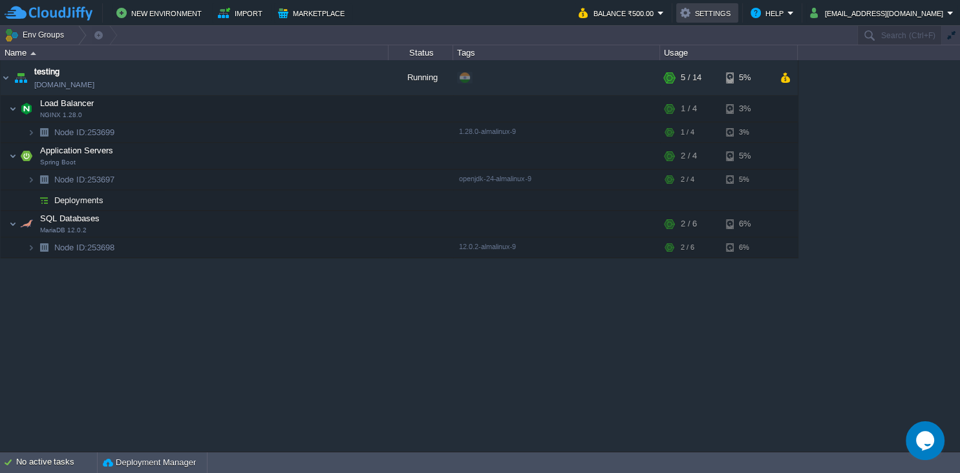
click at [729, 9] on button "Settings" at bounding box center [707, 13] width 54 height 16
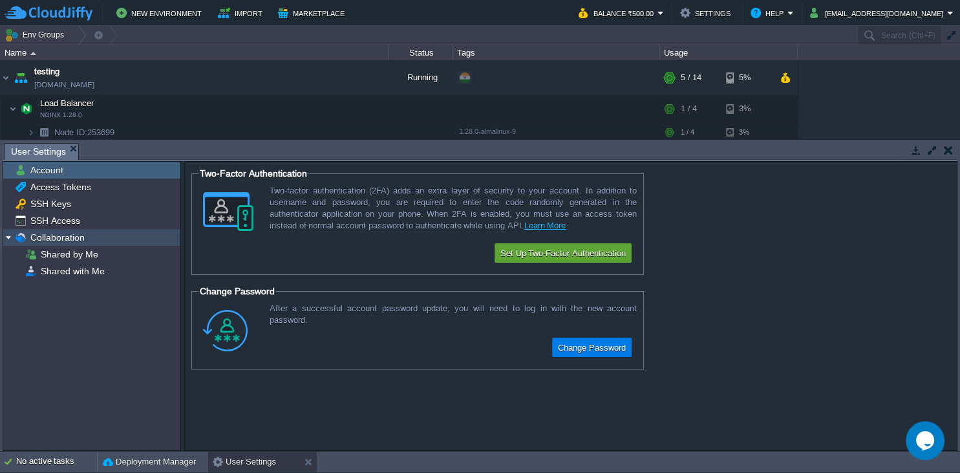
click at [71, 239] on span "Collaboration" at bounding box center [57, 237] width 59 height 12
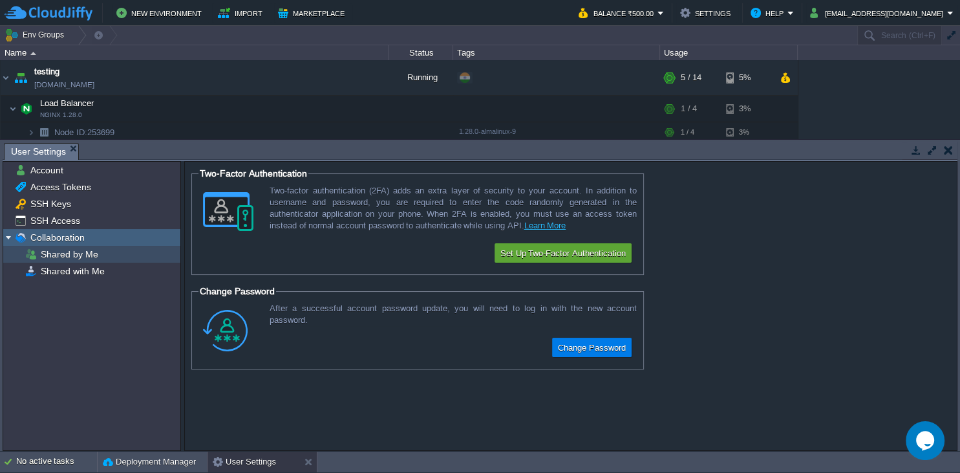
click at [74, 255] on span "Shared by Me" at bounding box center [69, 254] width 62 height 12
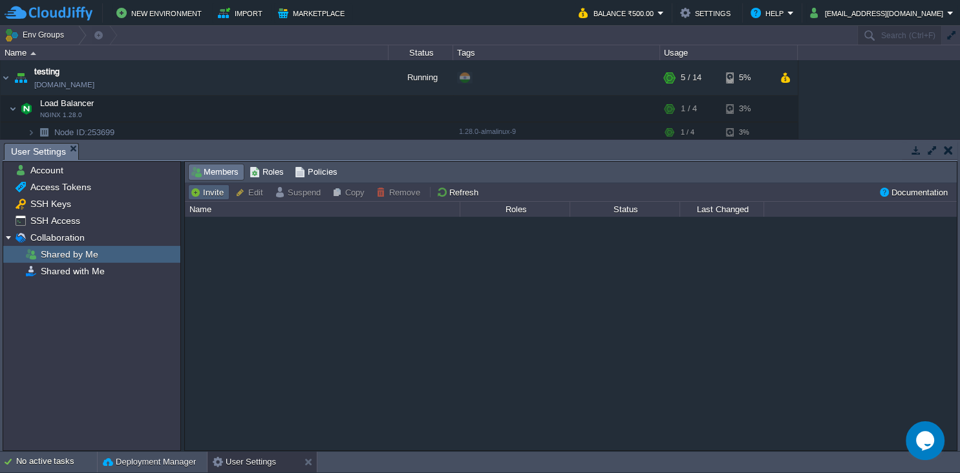
click at [210, 193] on button "Invite" at bounding box center [208, 192] width 37 height 12
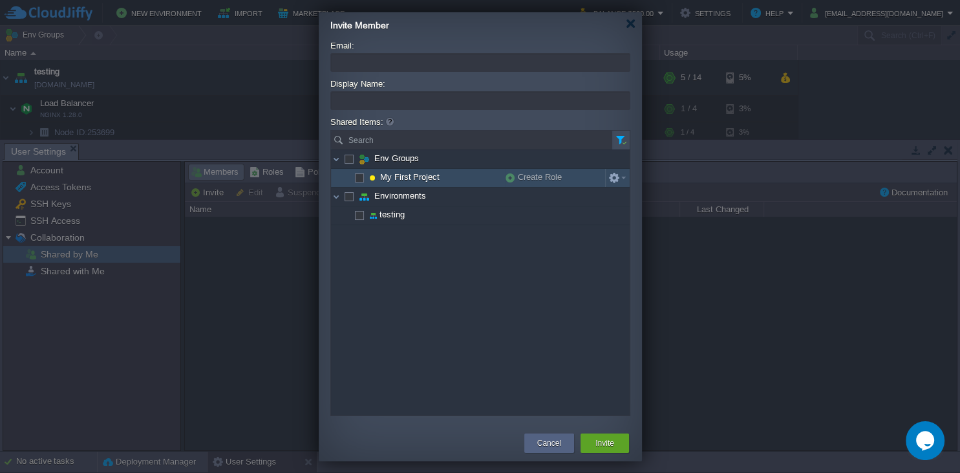
click at [359, 175] on span at bounding box center [359, 177] width 3 height 10
checkbox input "true"
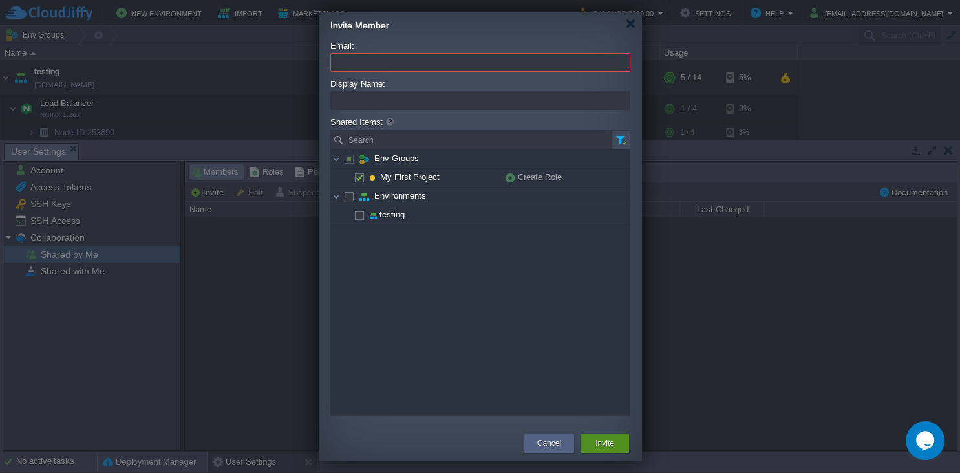
click at [608, 441] on button "Invite" at bounding box center [604, 442] width 19 height 13
click at [635, 26] on div at bounding box center [631, 24] width 10 height 10
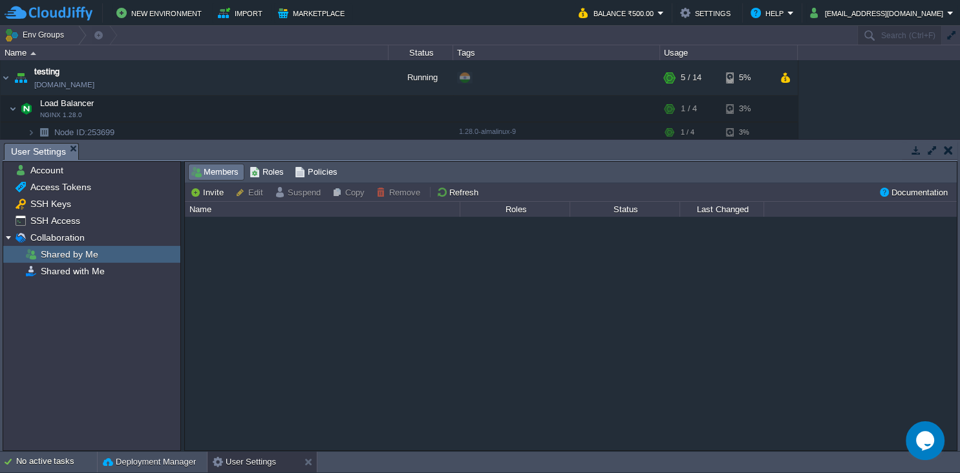
click at [948, 147] on button "button" at bounding box center [948, 150] width 9 height 12
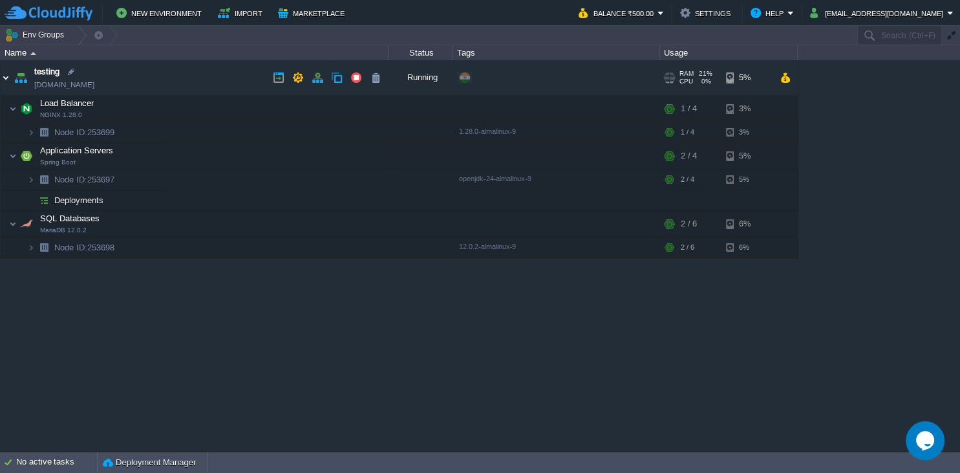
click at [9, 75] on img at bounding box center [6, 77] width 10 height 35
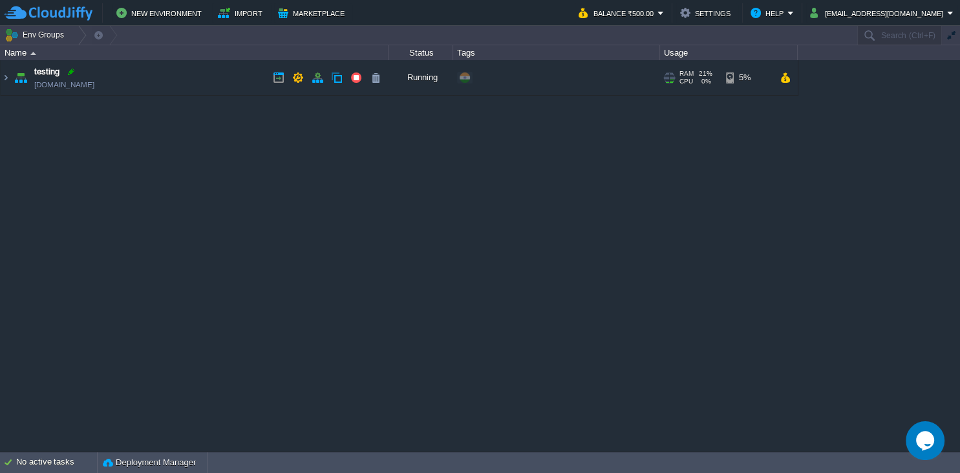
click at [72, 73] on div at bounding box center [71, 72] width 12 height 12
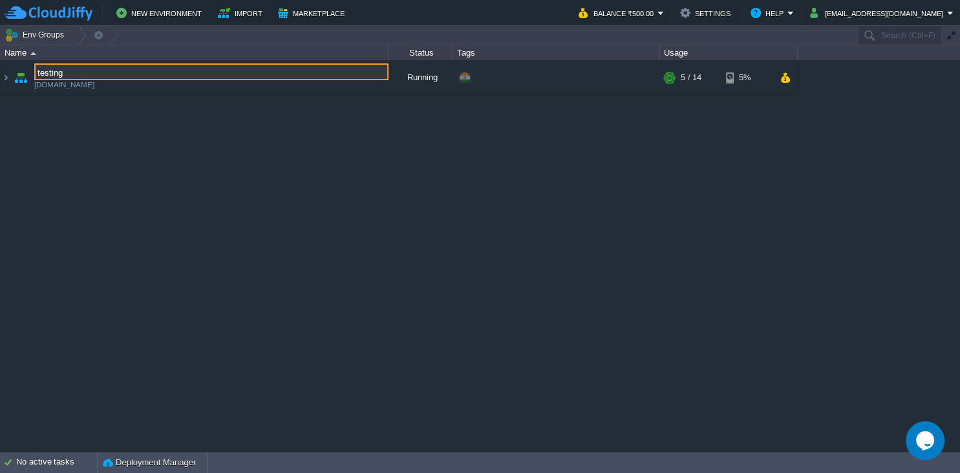
click at [83, 118] on div "testing testing.cloudjiffy.net Running + Add to Env Group RAM 21% CPU 0% 5 / 14…" at bounding box center [480, 255] width 960 height 391
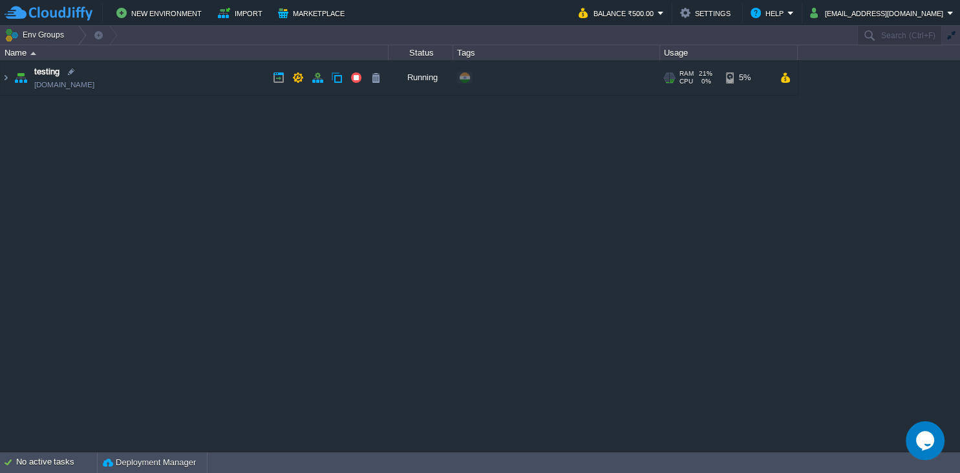
click at [85, 88] on link "[DOMAIN_NAME]" at bounding box center [64, 84] width 60 height 13
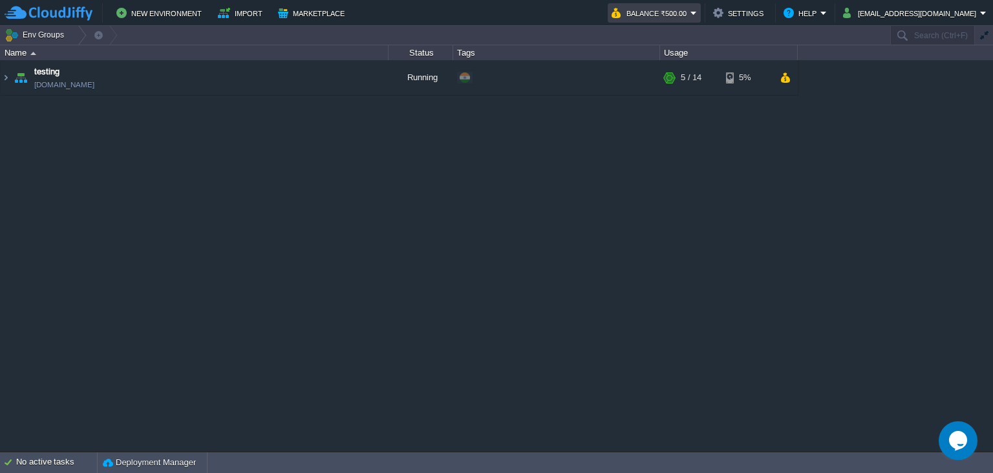
click at [690, 10] on button "Balance ₹500.00" at bounding box center [651, 13] width 79 height 16
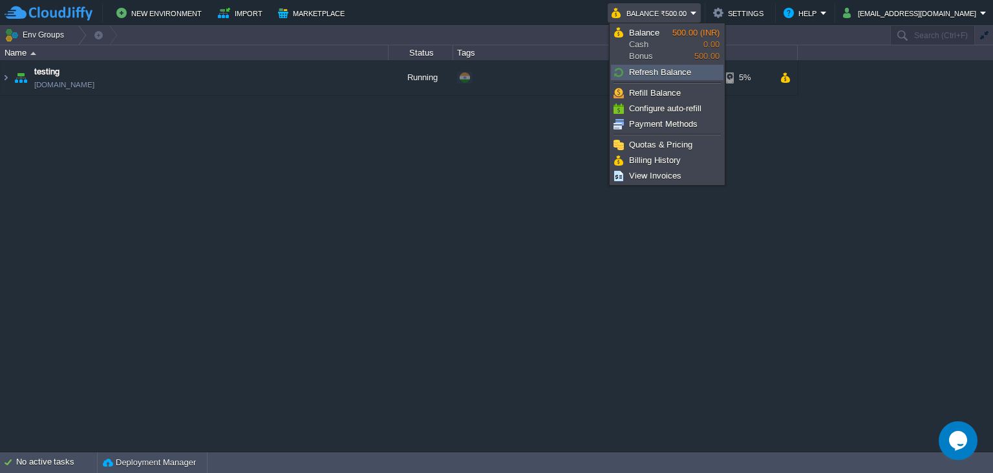
click at [663, 75] on span "Refresh Balance" at bounding box center [660, 72] width 62 height 10
click at [747, 156] on div "testing [DOMAIN_NAME] Running + Add to Env Group RAM 21% CPU 1% 5 / 14 5%" at bounding box center [496, 255] width 993 height 391
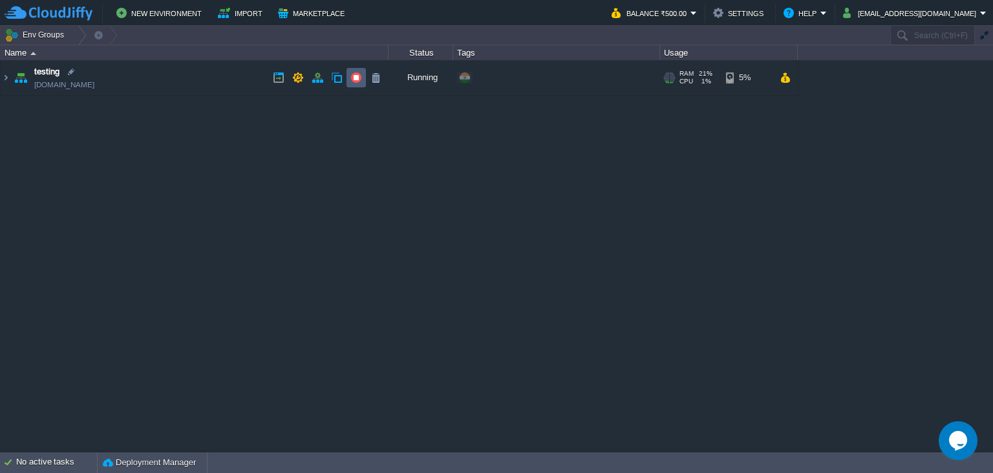
click at [353, 82] on button "button" at bounding box center [356, 78] width 12 height 12
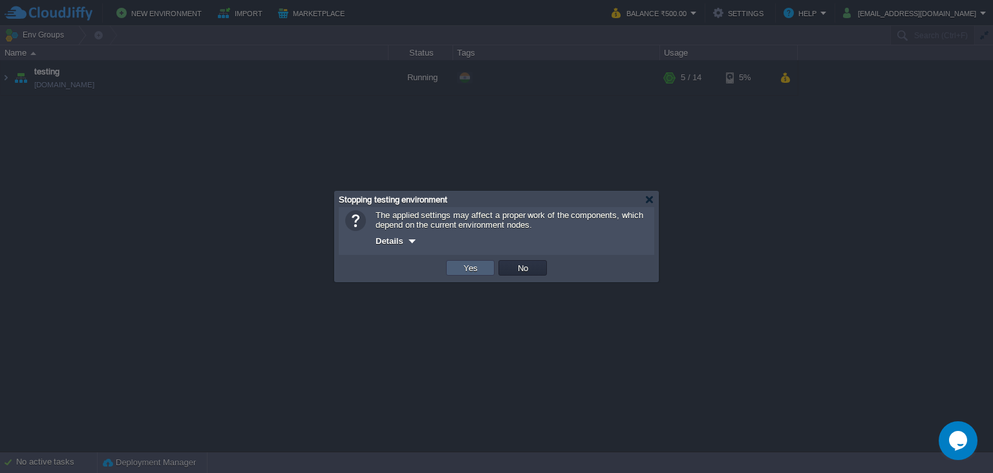
click at [460, 262] on td "Yes" at bounding box center [470, 268] width 48 height 16
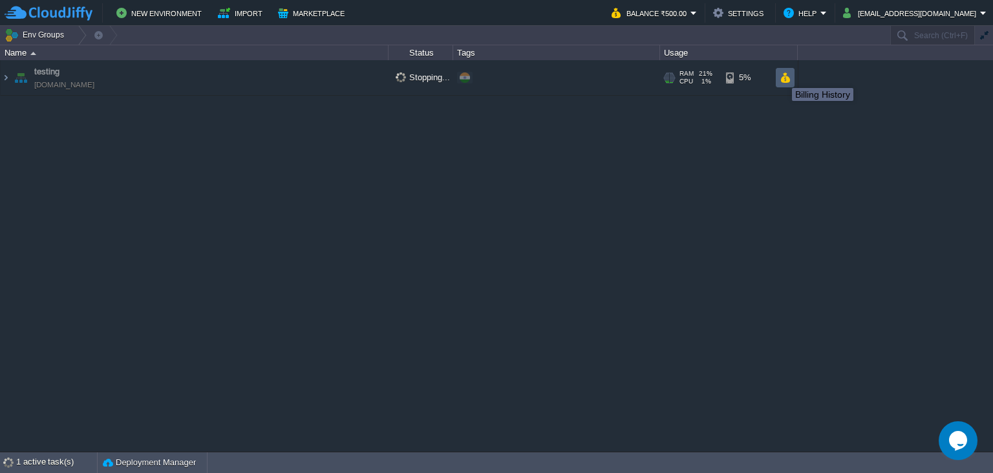
click at [782, 76] on button "button" at bounding box center [785, 78] width 11 height 12
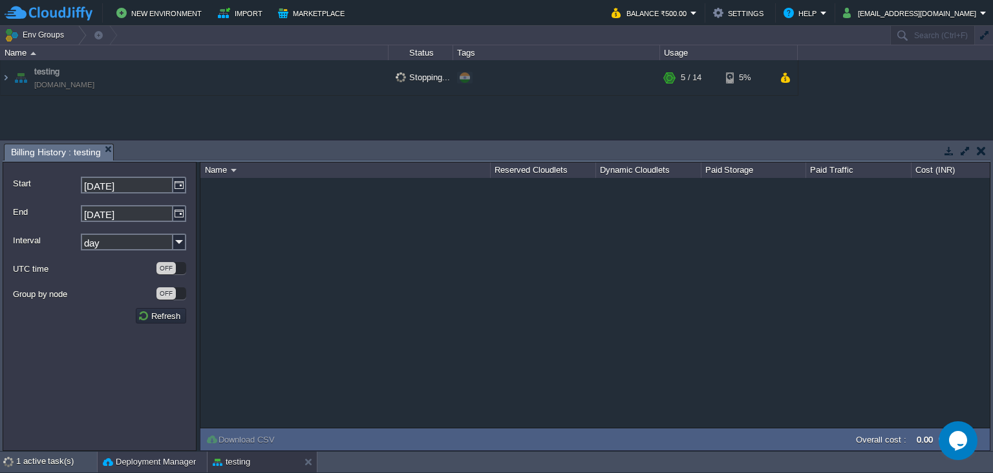
click at [186, 459] on button "Deployment Manager" at bounding box center [149, 461] width 93 height 13
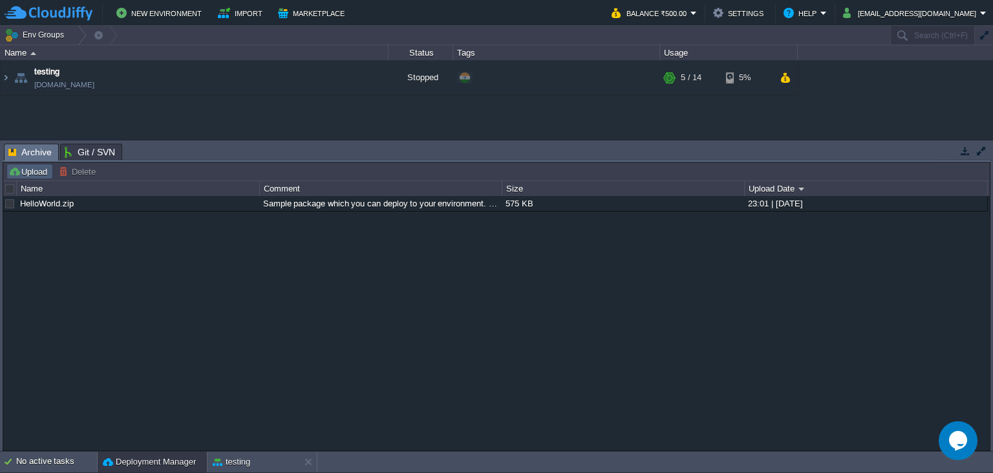
click at [27, 171] on button "Upload" at bounding box center [29, 172] width 43 height 12
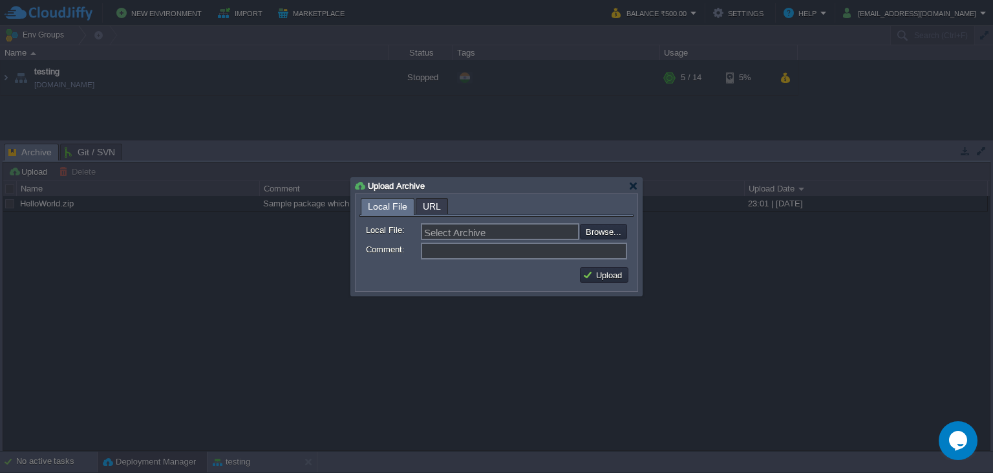
click at [379, 203] on span "Local File" at bounding box center [387, 206] width 39 height 16
click at [600, 232] on input "file" at bounding box center [546, 232] width 164 height 16
click at [597, 231] on input "file" at bounding box center [546, 232] width 164 height 16
click at [428, 208] on span "URL" at bounding box center [432, 206] width 18 height 16
click at [506, 251] on input "Comment:" at bounding box center [524, 250] width 206 height 17
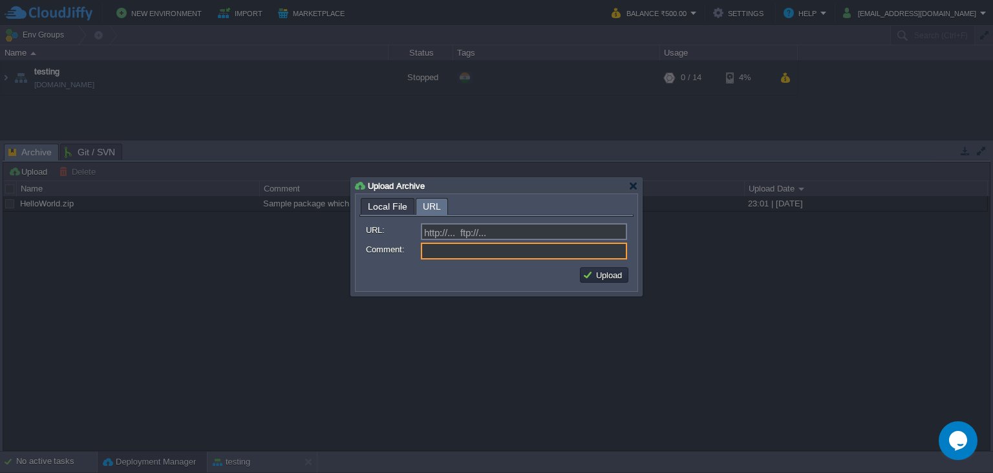
click at [387, 206] on span "Local File" at bounding box center [387, 206] width 39 height 16
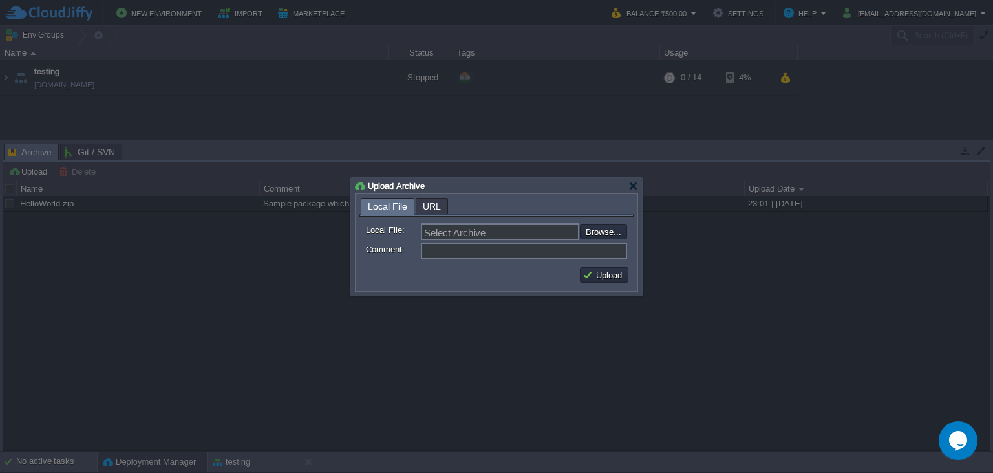
click at [501, 233] on input "Select Archive" at bounding box center [500, 231] width 158 height 17
click at [424, 206] on span "URL" at bounding box center [432, 206] width 18 height 16
click at [459, 223] on form "URL: http://... ftp://... Comment:" at bounding box center [496, 239] width 274 height 45
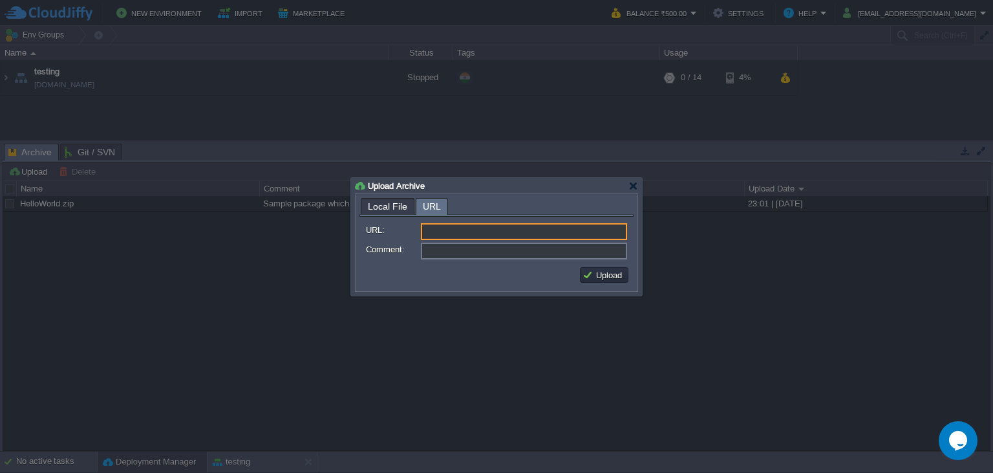
click at [467, 233] on input "URL:" at bounding box center [524, 231] width 206 height 17
type input "http://... ftp://..."
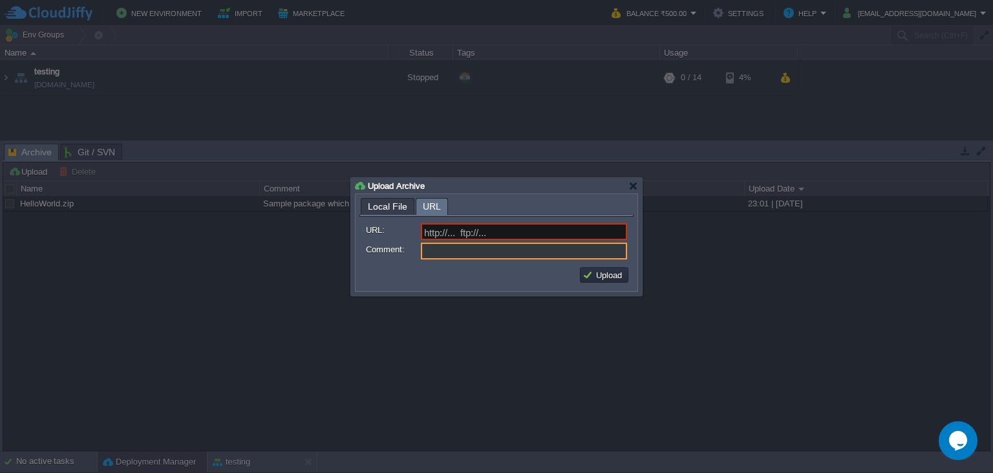
click at [478, 256] on input "Comment:" at bounding box center [524, 250] width 206 height 17
click at [481, 235] on input "URL:" at bounding box center [524, 231] width 206 height 17
click at [380, 211] on span "Local File" at bounding box center [387, 206] width 39 height 16
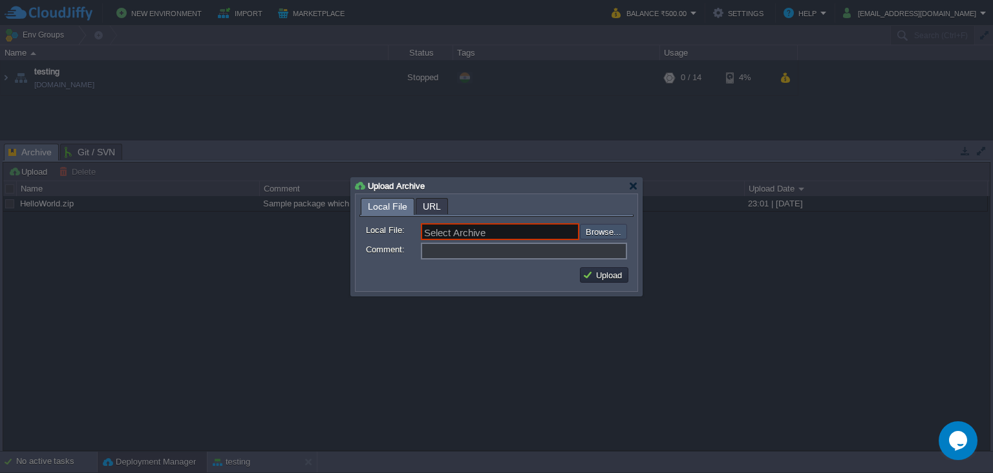
click at [616, 230] on input "file" at bounding box center [546, 232] width 164 height 16
type input "C:\fakepath\vite.svg"
type input "vite.svg"
click at [547, 259] on input "Comment:" at bounding box center [524, 250] width 206 height 17
click at [601, 275] on button "Upload" at bounding box center [604, 275] width 43 height 12
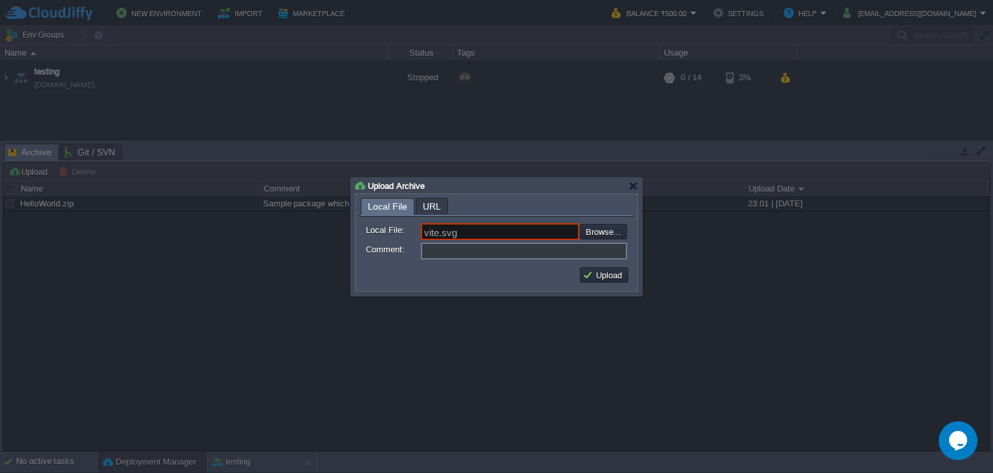
click at [480, 237] on input "vite.svg" at bounding box center [500, 231] width 158 height 17
click at [544, 234] on input "vite.svg" at bounding box center [500, 231] width 158 height 17
click at [526, 233] on input "vite.svg" at bounding box center [500, 231] width 158 height 17
click at [634, 182] on div at bounding box center [633, 186] width 10 height 10
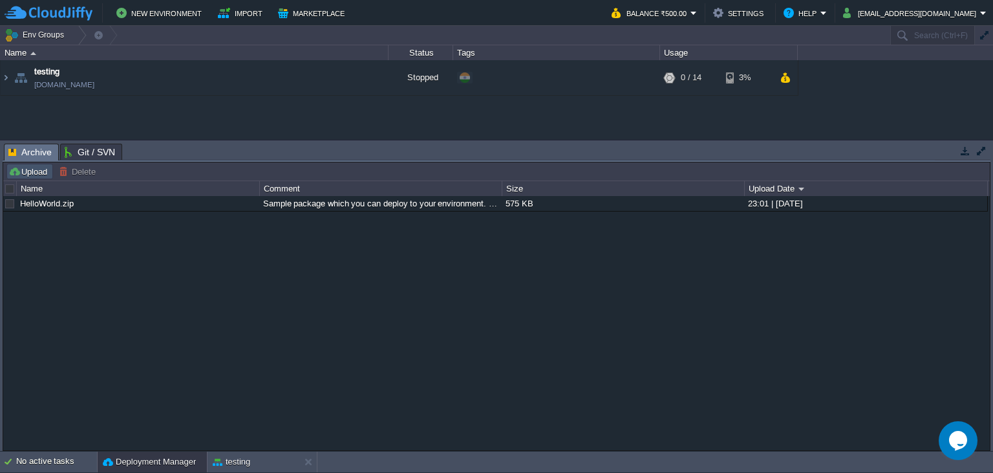
click at [29, 171] on button "Upload" at bounding box center [29, 172] width 43 height 12
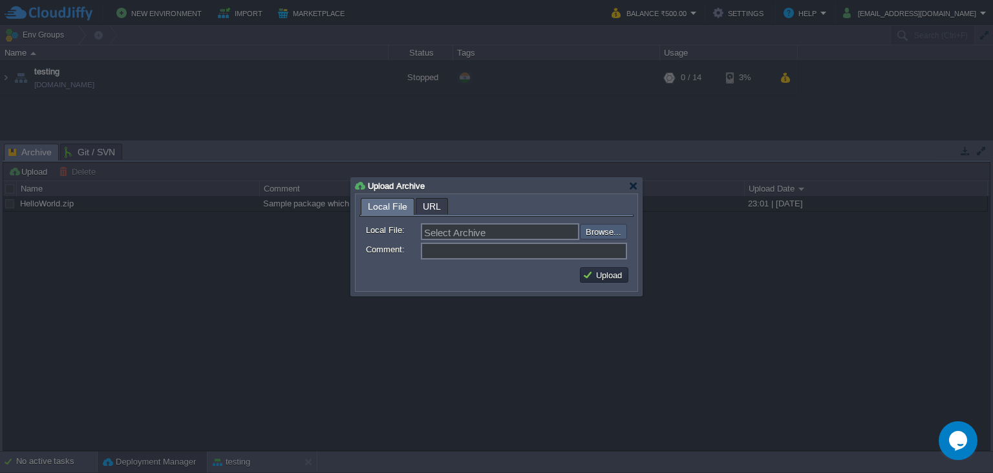
click at [608, 233] on input "file" at bounding box center [546, 232] width 164 height 16
click at [651, 242] on div at bounding box center [496, 236] width 993 height 473
click at [601, 227] on input "file" at bounding box center [546, 232] width 164 height 16
type input "C:\fakepath\navbar.zip"
type input "navbar.zip"
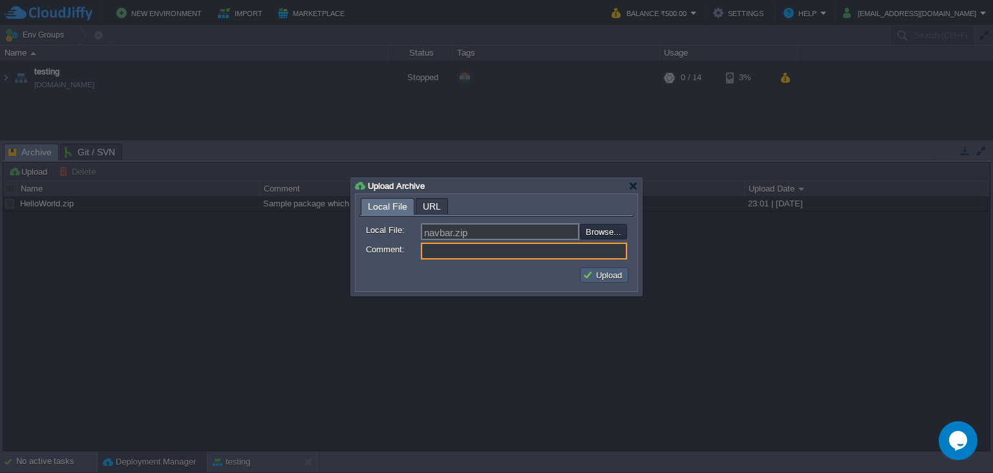
click at [607, 272] on button "Upload" at bounding box center [604, 275] width 43 height 12
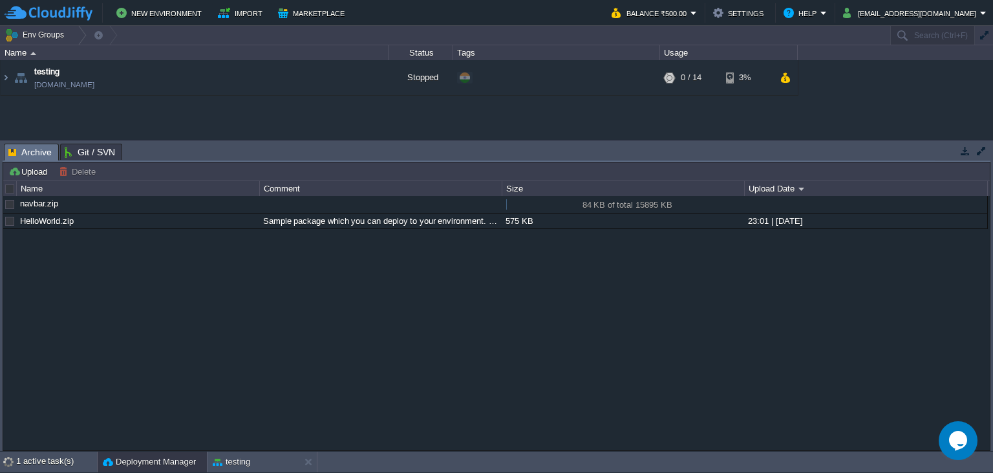
click at [549, 213] on div "84 KB of total 15895 KB 84 KB of total 15895 KB" at bounding box center [622, 204] width 241 height 17
click at [86, 204] on div "navbar.zip" at bounding box center [137, 203] width 241 height 15
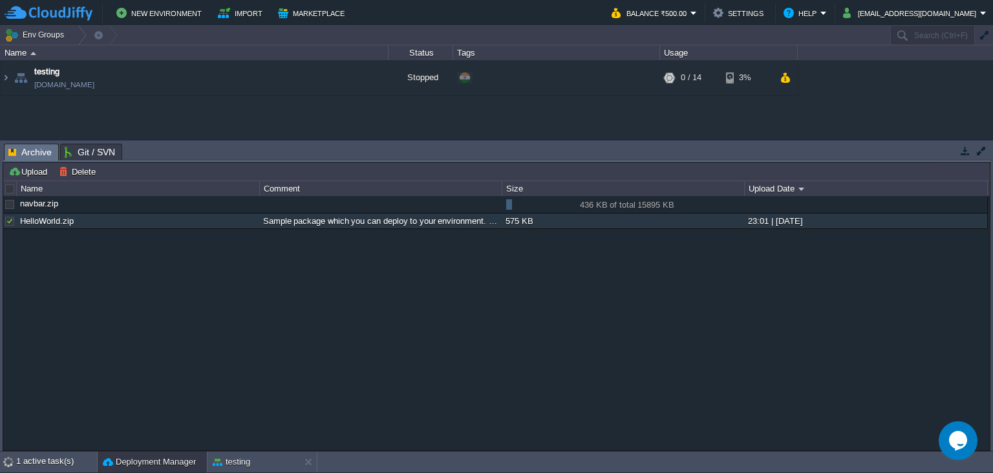
click at [5, 203] on div at bounding box center [10, 204] width 12 height 12
click at [11, 223] on div at bounding box center [10, 221] width 12 height 12
click at [9, 205] on div at bounding box center [10, 204] width 12 height 12
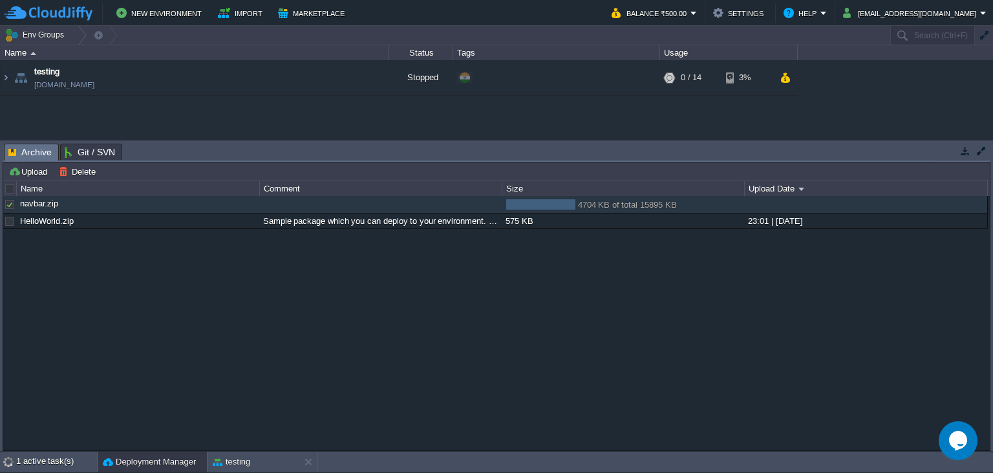
click at [102, 342] on div "navbar.zip 4704 KB of total 15895 KB 4704 KB of total 15895 KB HelloWorld.zip S…" at bounding box center [496, 323] width 987 height 255
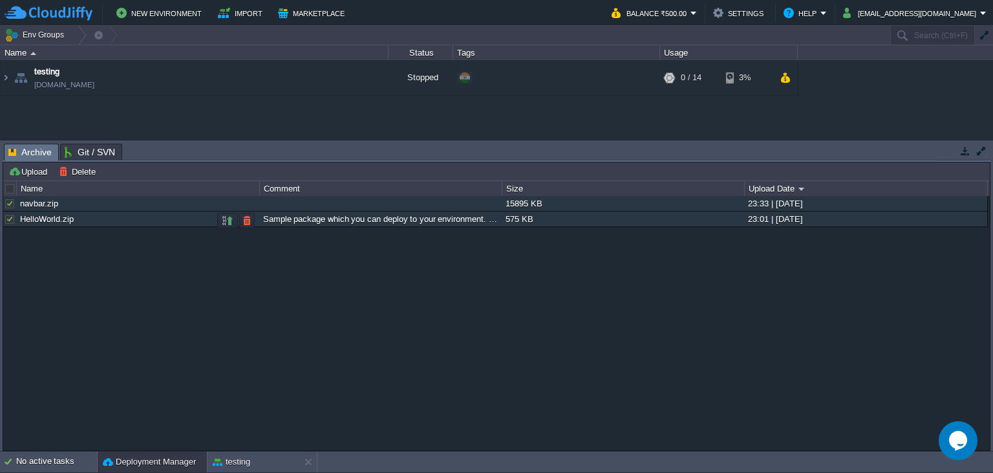
click at [13, 219] on div at bounding box center [10, 219] width 12 height 12
click at [45, 277] on div "navbar.zip 15895 KB 23:33 | [DATE] HelloWorld.zip Sample package which you can …" at bounding box center [496, 323] width 987 height 255
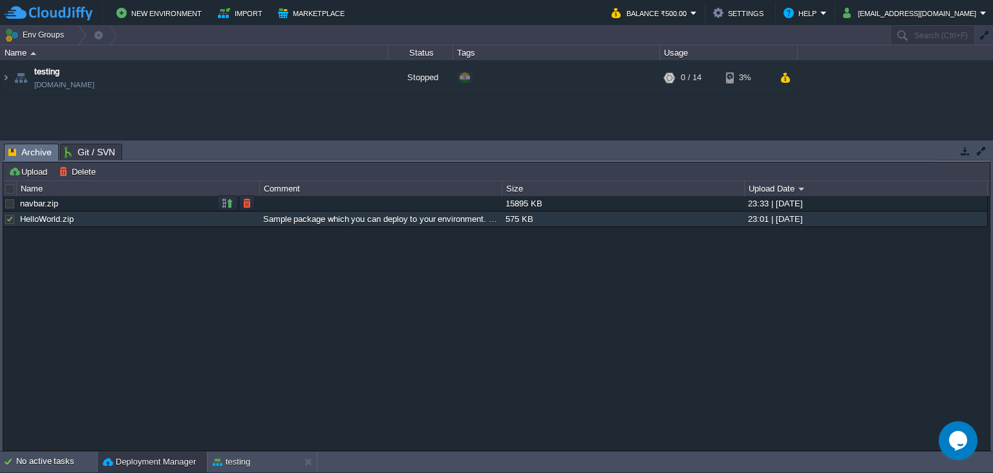
click at [10, 199] on div at bounding box center [10, 204] width 12 height 12
click at [10, 222] on div at bounding box center [10, 219] width 12 height 12
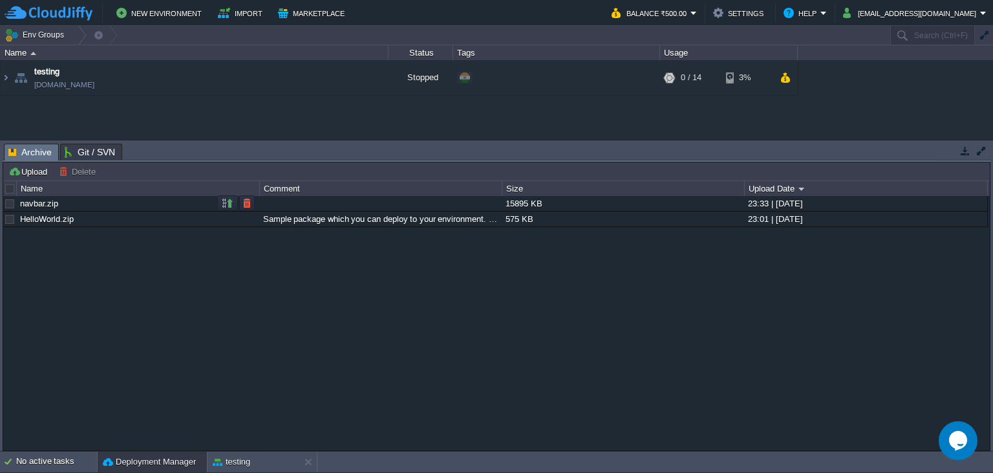
click at [7, 204] on div at bounding box center [10, 204] width 12 height 12
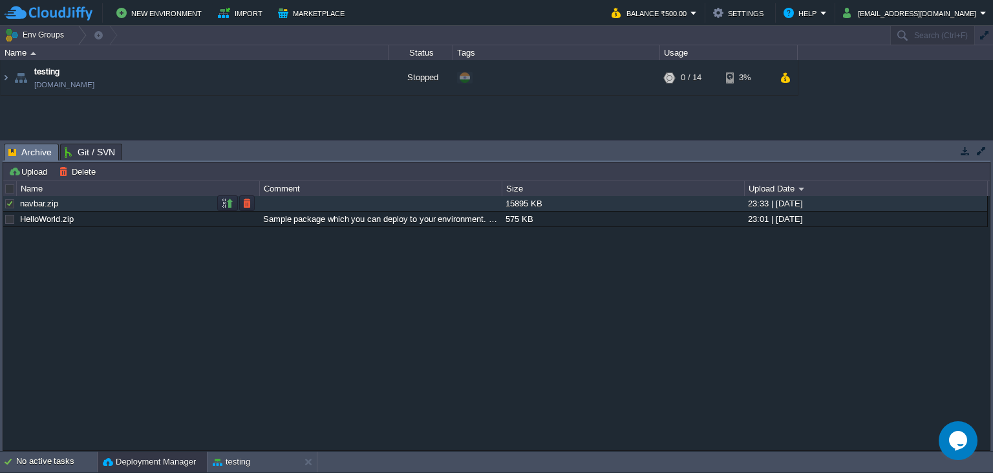
click at [7, 200] on div at bounding box center [10, 204] width 12 height 12
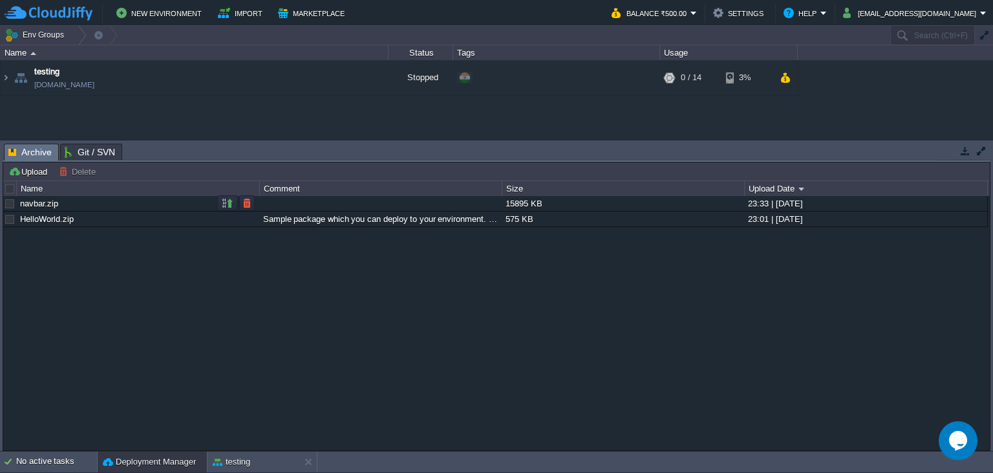
click at [32, 204] on link "navbar.zip" at bounding box center [39, 203] width 38 height 10
click at [231, 203] on button "button" at bounding box center [228, 203] width 12 height 12
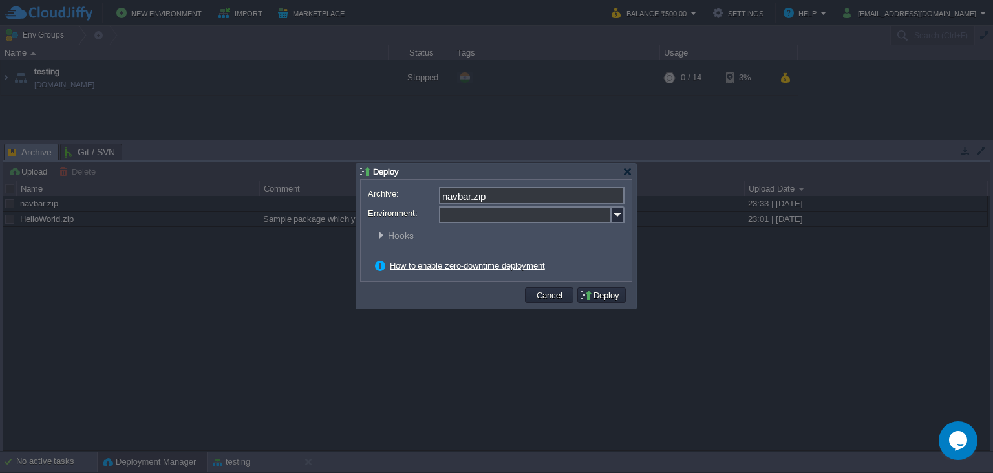
click at [560, 217] on input "Environment:" at bounding box center [525, 214] width 173 height 17
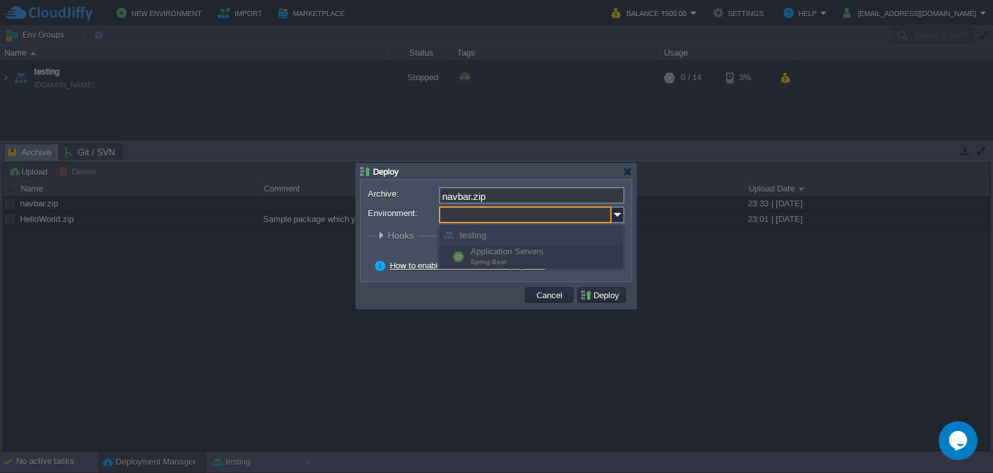
click at [562, 255] on div "Application Servers Spring Boot" at bounding box center [531, 256] width 184 height 25
click at [531, 228] on div "testing" at bounding box center [531, 234] width 184 height 19
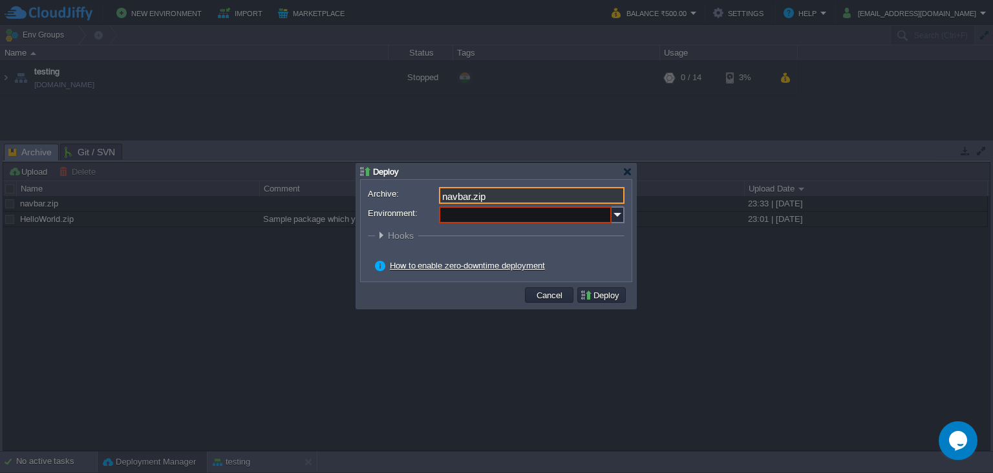
click at [516, 193] on input "navbar.zip" at bounding box center [532, 195] width 186 height 17
click at [528, 219] on input "Environment:" at bounding box center [525, 214] width 173 height 17
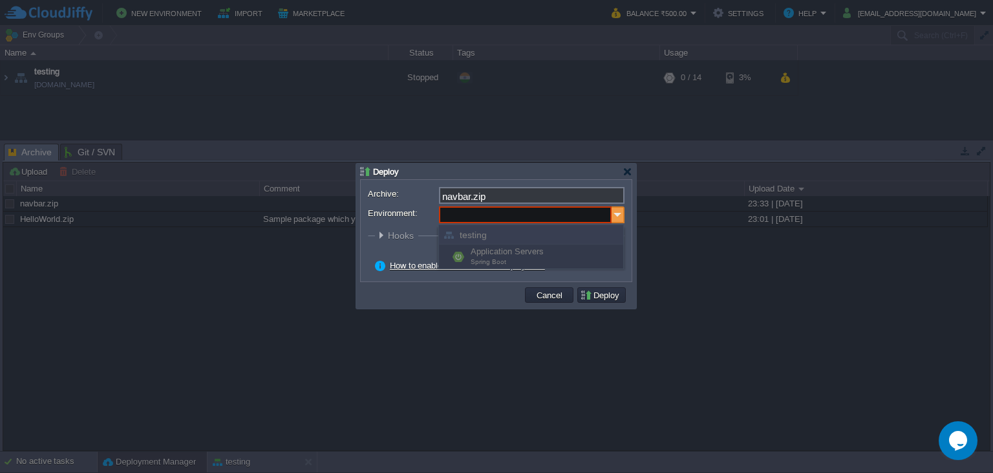
click at [617, 213] on img at bounding box center [618, 214] width 13 height 17
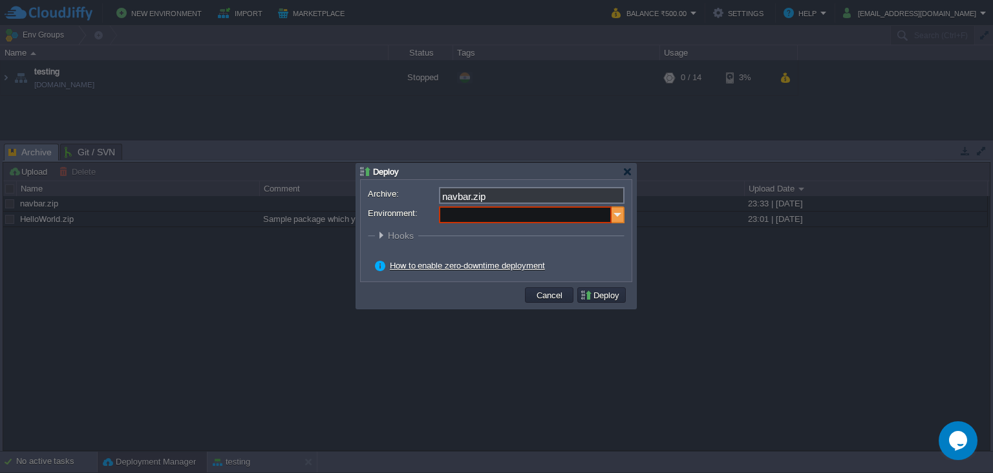
click at [617, 213] on img at bounding box center [618, 214] width 13 height 17
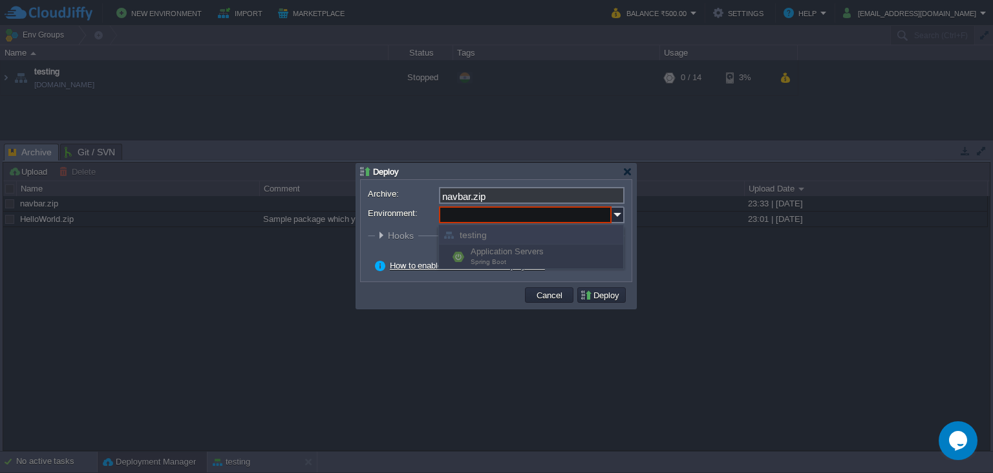
click at [521, 248] on div "Application Servers Spring Boot" at bounding box center [531, 256] width 184 height 25
click at [480, 239] on div "testing" at bounding box center [531, 234] width 184 height 19
click at [508, 217] on input "e" at bounding box center [525, 214] width 173 height 17
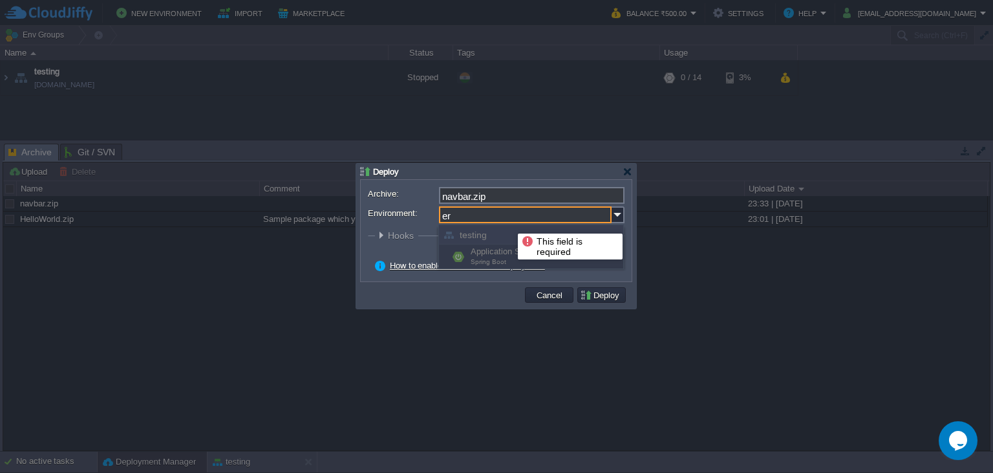
type input "e"
type input "t"
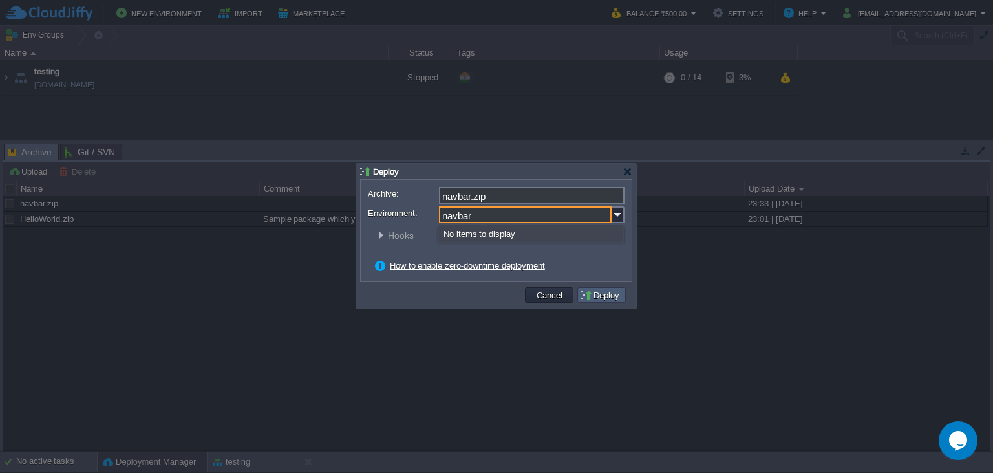
type input "navbar"
click at [594, 293] on button "Deploy" at bounding box center [601, 295] width 43 height 12
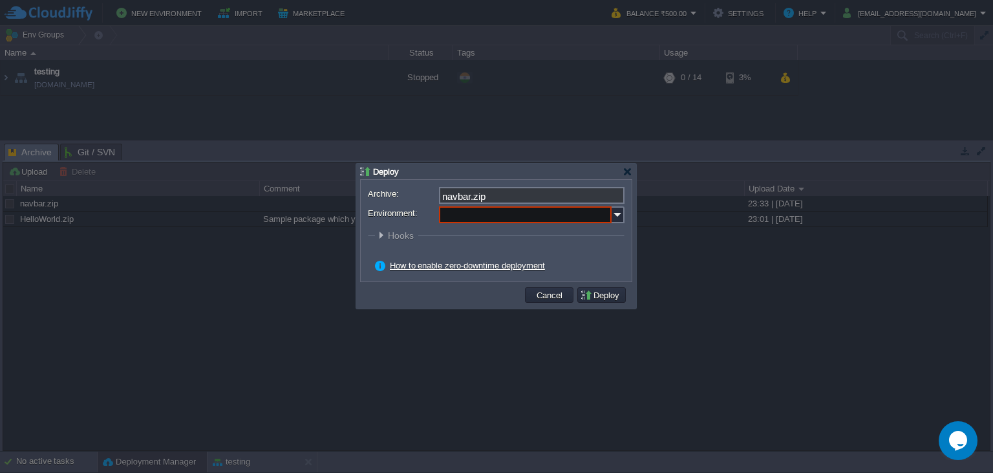
click at [526, 267] on link "How to enable zero-downtime deployment" at bounding box center [467, 266] width 155 height 10
click at [630, 169] on div at bounding box center [628, 172] width 10 height 10
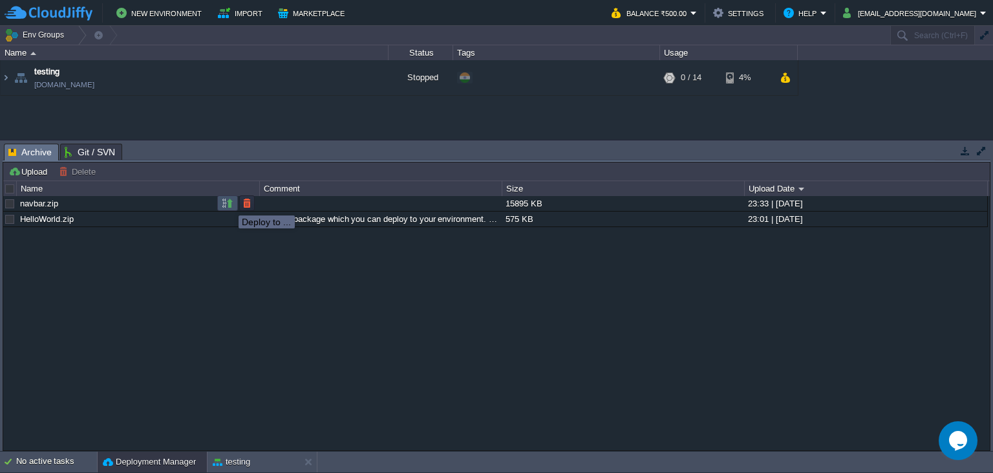
click at [229, 204] on button "button" at bounding box center [228, 203] width 12 height 12
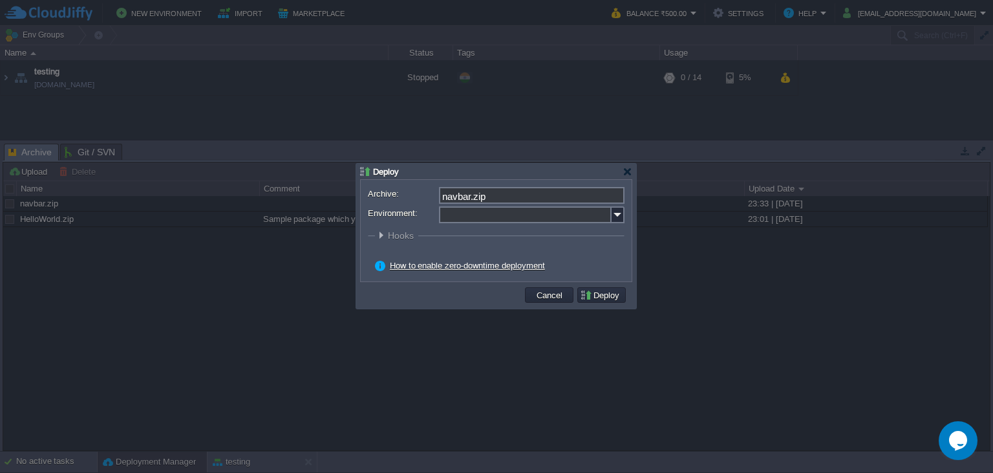
click at [557, 226] on div at bounding box center [496, 228] width 257 height 5
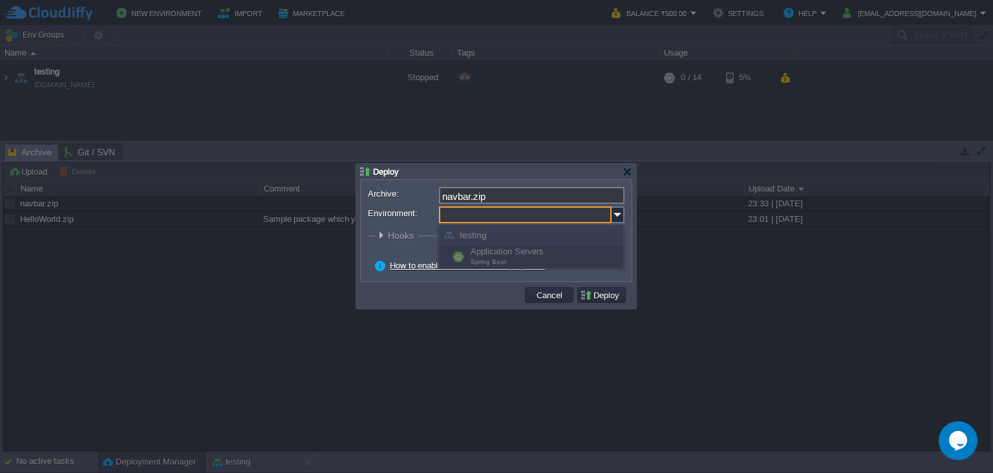
click at [557, 214] on input "Environment:" at bounding box center [525, 214] width 173 height 17
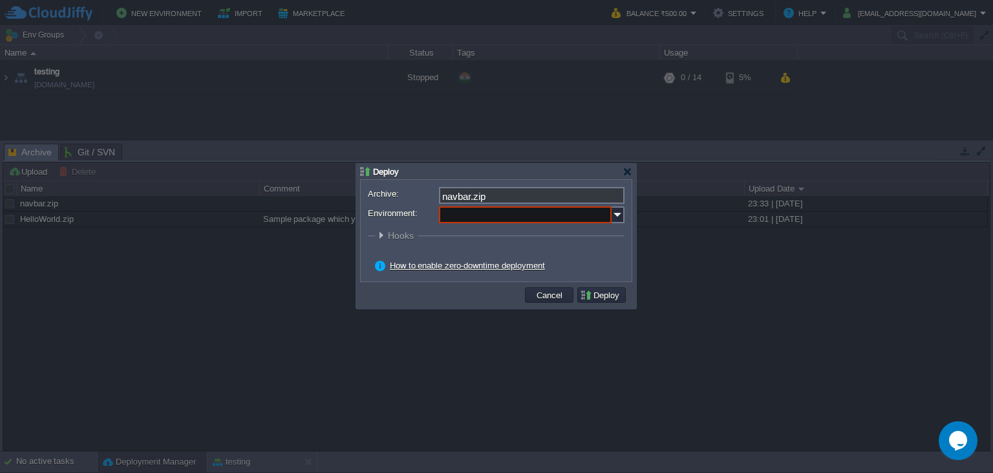
click at [380, 273] on form "Archive: navbar.zip Environment: : ROOT Hooks Pre Build Post Pre Deploy Post Pr…" at bounding box center [496, 230] width 257 height 87
click at [597, 293] on button "Deploy" at bounding box center [601, 295] width 43 height 12
click at [396, 216] on label "Environment:" at bounding box center [403, 213] width 70 height 14
click at [439, 216] on input "Environment:" at bounding box center [525, 214] width 173 height 17
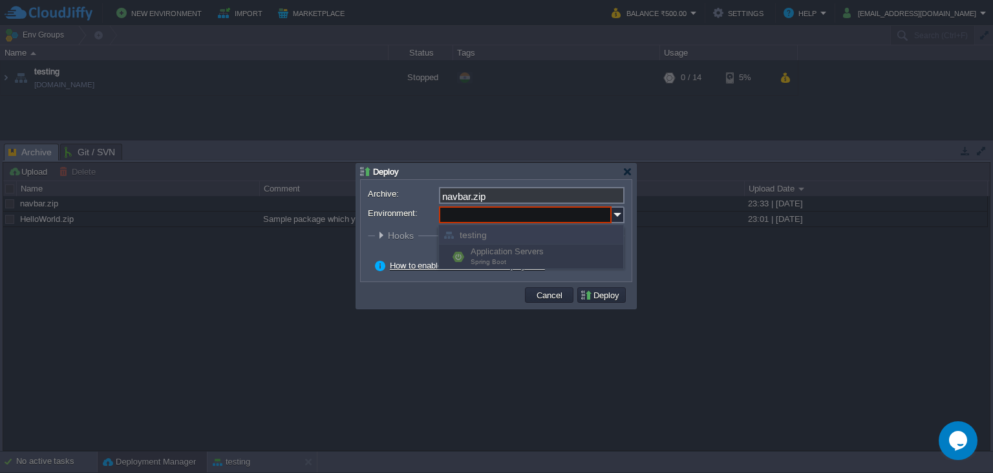
click at [579, 211] on input "Environment:" at bounding box center [525, 214] width 173 height 17
click at [612, 215] on img at bounding box center [618, 214] width 13 height 17
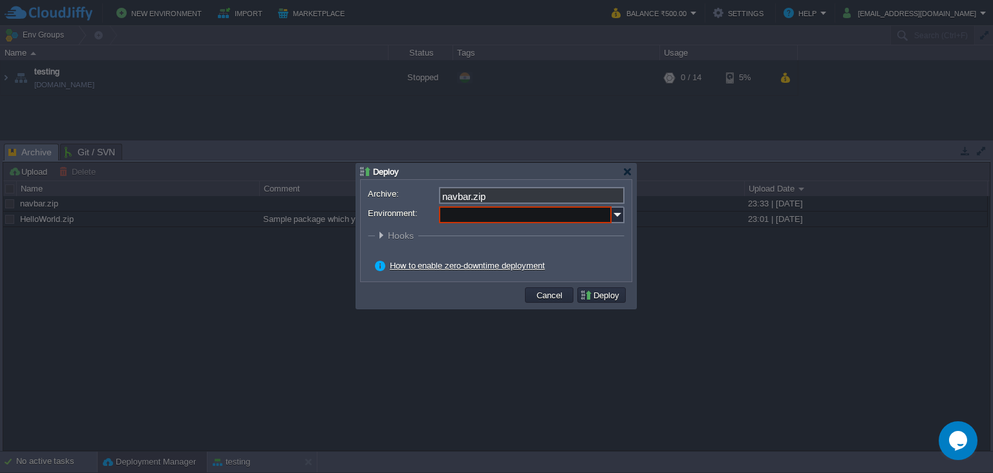
click at [383, 237] on div at bounding box center [381, 235] width 10 height 10
click at [602, 296] on button "Deploy" at bounding box center [601, 295] width 43 height 12
click at [627, 172] on div at bounding box center [628, 172] width 10 height 10
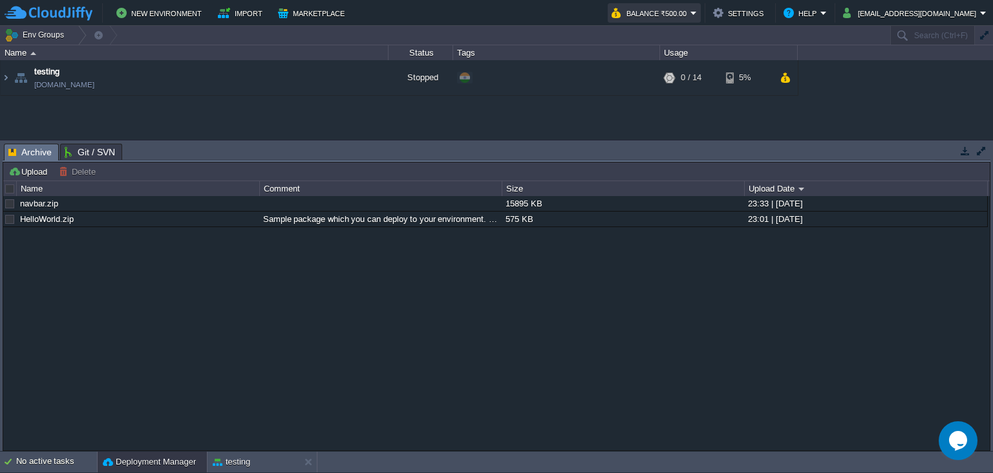
click at [690, 14] on button "Balance ₹500.00" at bounding box center [651, 13] width 79 height 16
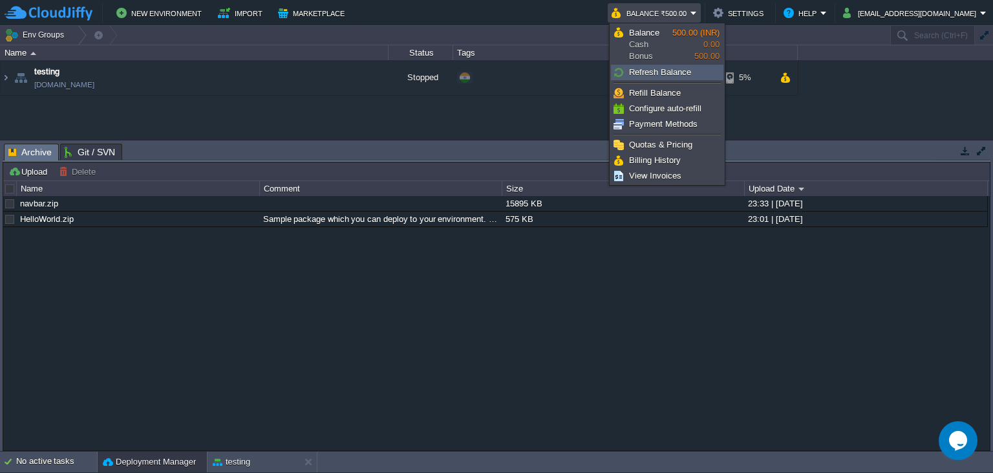
click at [666, 74] on span "Refresh Balance" at bounding box center [660, 72] width 62 height 10
click at [666, 72] on span "Refresh Balance" at bounding box center [660, 72] width 62 height 10
click at [774, 105] on div "testing [DOMAIN_NAME] Stopped + Add to Env Group RAM 0% CPU 0% 0 / 14 5%" at bounding box center [496, 100] width 993 height 80
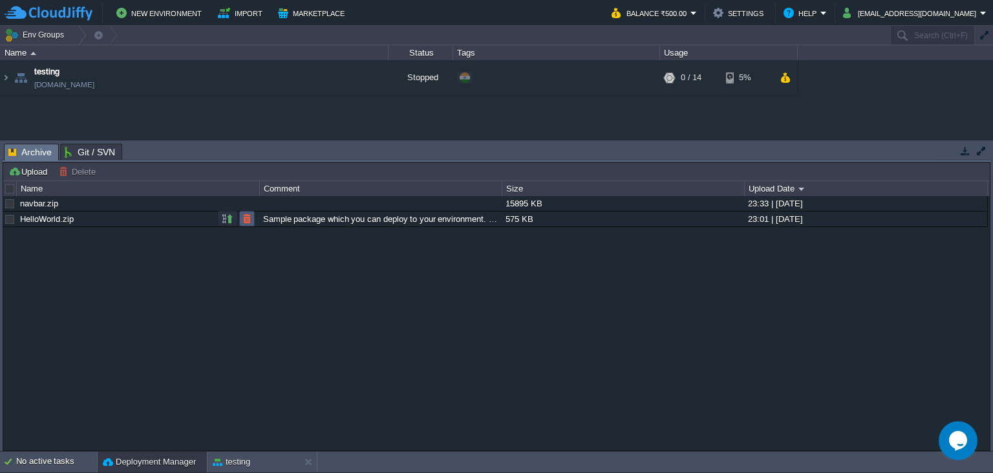
click at [249, 217] on button "button" at bounding box center [247, 219] width 12 height 12
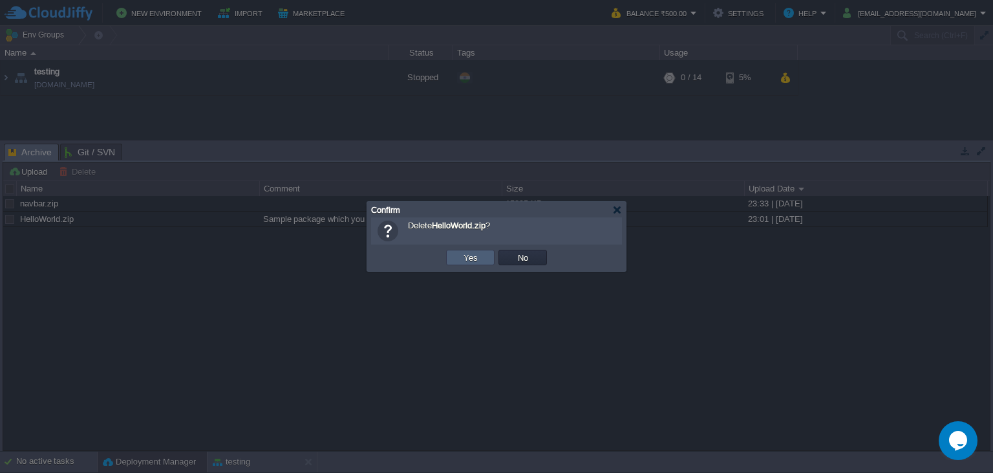
click at [460, 260] on button "Yes" at bounding box center [471, 257] width 22 height 12
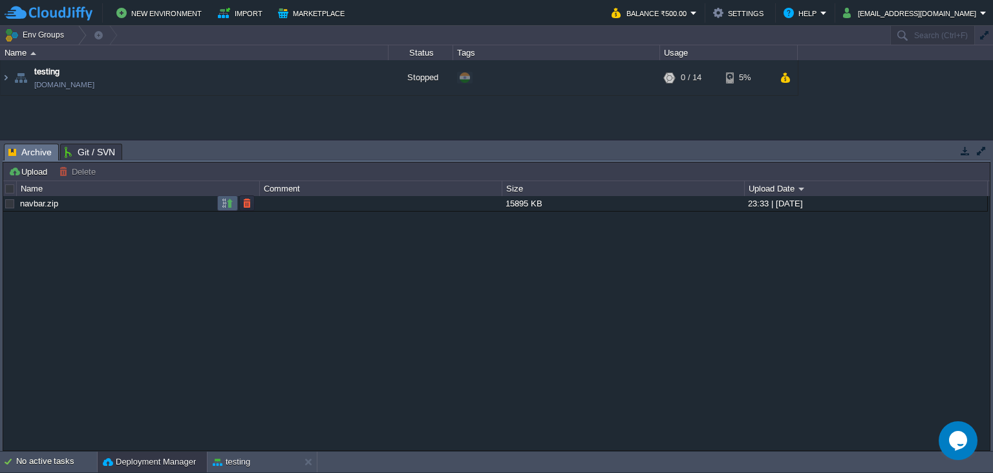
click at [235, 208] on td at bounding box center [227, 203] width 21 height 16
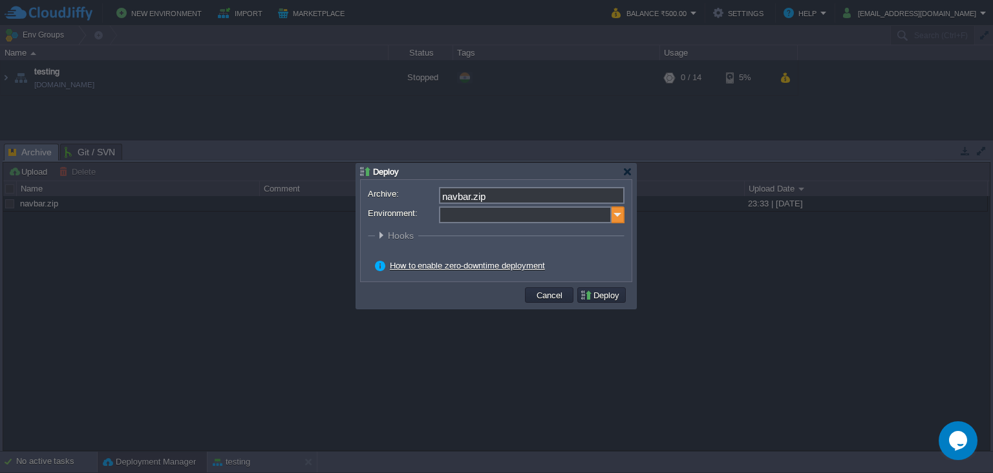
click at [616, 211] on img at bounding box center [618, 214] width 13 height 17
click at [433, 231] on form "Archive: navbar.zip Environment: : ROOT Hooks Pre Build Post Pre Deploy Post Pr…" at bounding box center [496, 230] width 257 height 87
click at [589, 293] on button "Deploy" at bounding box center [601, 295] width 43 height 12
click at [377, 238] on div at bounding box center [381, 235] width 10 height 10
click at [394, 258] on div "How to enable zero-downtime deployment" at bounding box center [496, 262] width 257 height 18
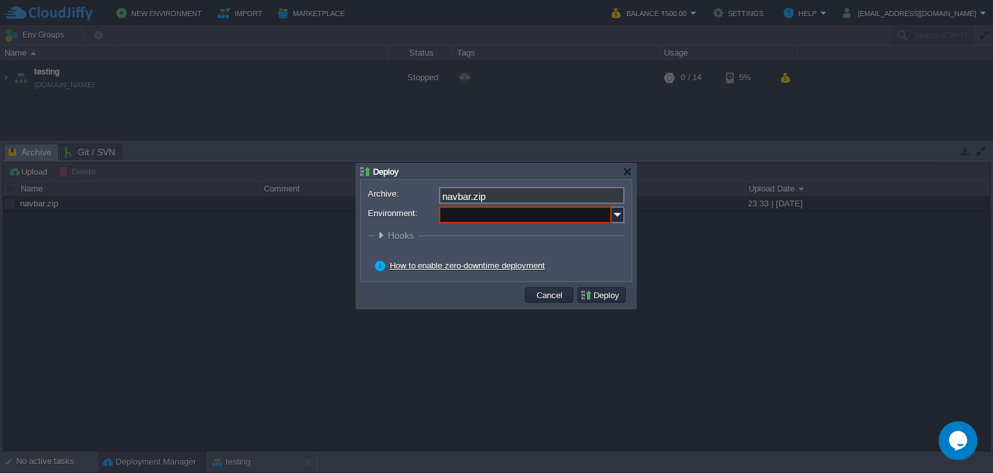
click at [396, 262] on link "How to enable zero-downtime deployment" at bounding box center [467, 266] width 155 height 10
click at [398, 242] on fieldset "Hooks Pre Build Post Pre Deploy Post Pre Update Post" at bounding box center [496, 238] width 257 height 17
click at [385, 232] on div at bounding box center [381, 235] width 10 height 10
click at [384, 209] on label "Environment:" at bounding box center [403, 213] width 70 height 14
click at [439, 209] on input "Environment:" at bounding box center [525, 214] width 173 height 17
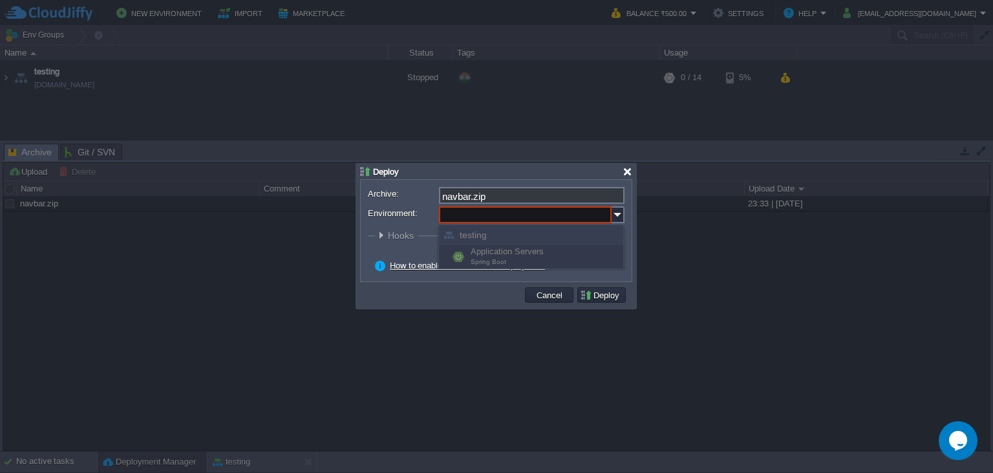
click at [632, 175] on div at bounding box center [628, 172] width 10 height 10
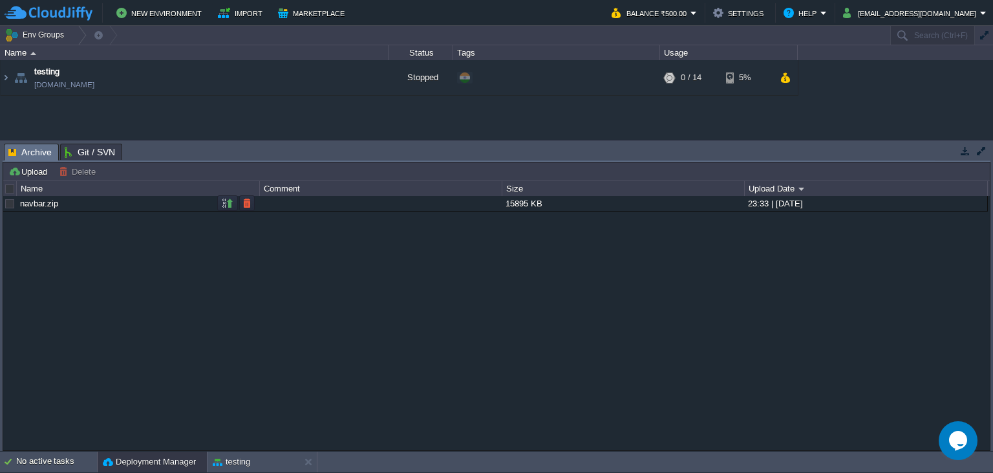
click at [6, 203] on div at bounding box center [10, 204] width 12 height 12
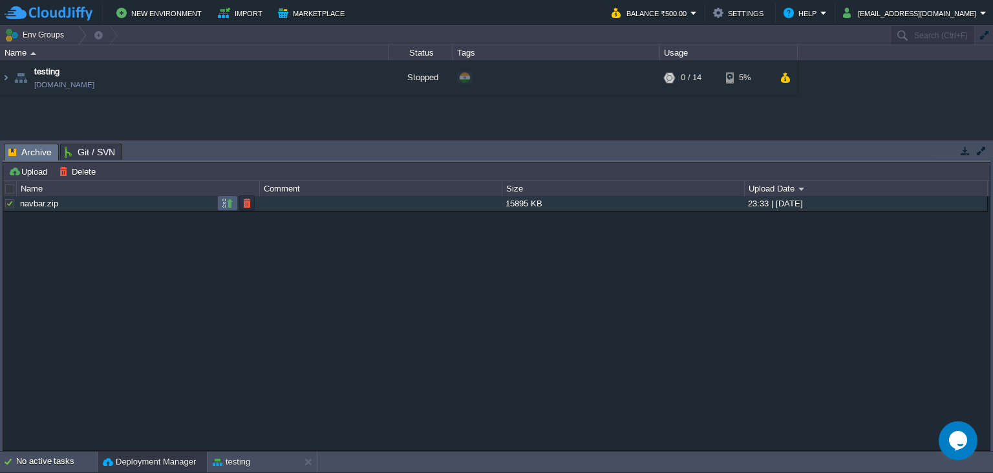
click at [227, 198] on button "button" at bounding box center [228, 203] width 12 height 12
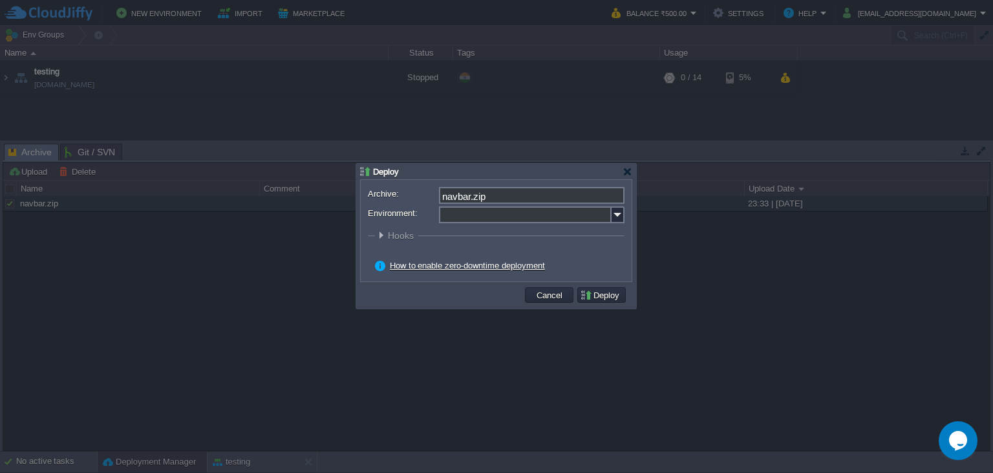
click at [495, 219] on input "Environment:" at bounding box center [525, 214] width 173 height 17
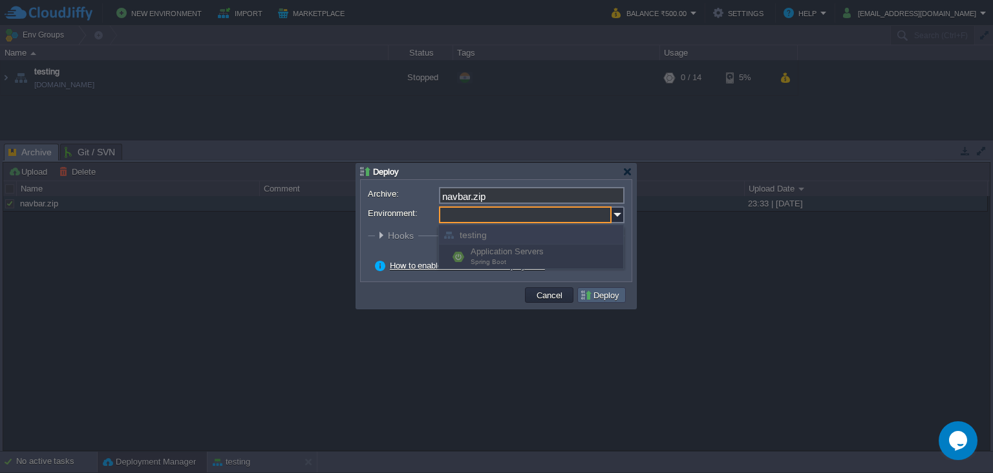
click at [593, 299] on button "Deploy" at bounding box center [601, 295] width 43 height 12
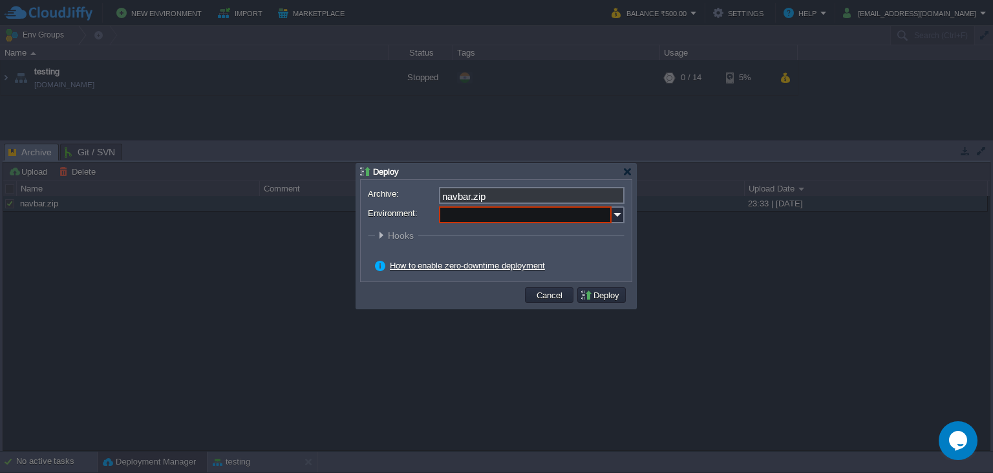
click at [625, 182] on div "Archive: navbar.zip Environment: : ROOT Hooks Pre Build Post Pre Deploy Post Pr…" at bounding box center [496, 231] width 271 height 102
click at [625, 173] on div at bounding box center [628, 172] width 10 height 10
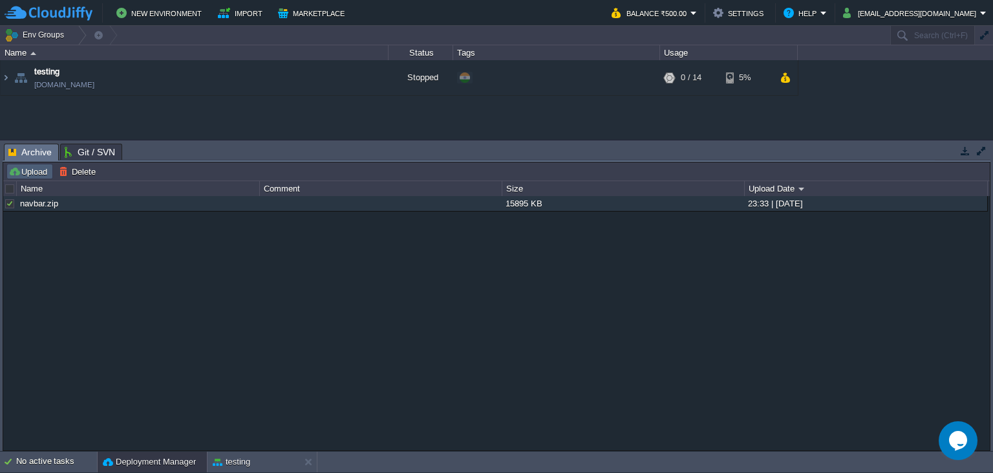
click at [25, 171] on button "Upload" at bounding box center [29, 172] width 43 height 12
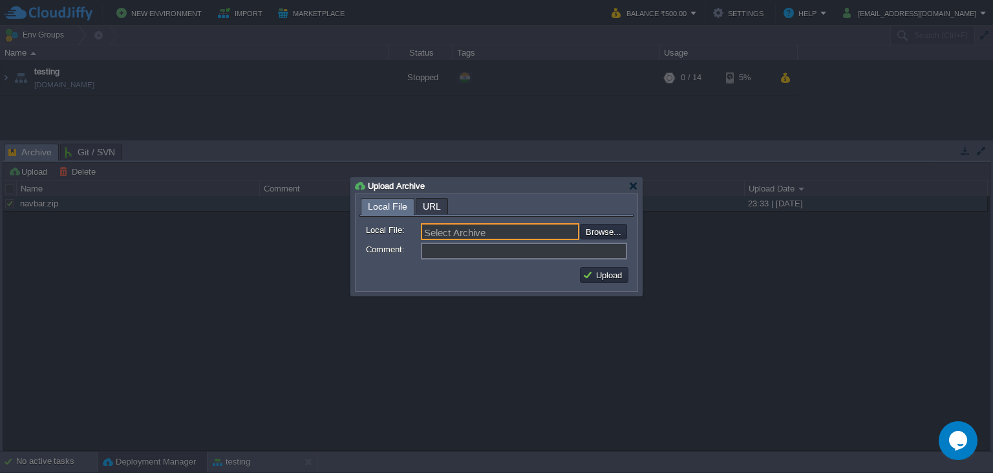
click at [487, 231] on input "Select Archive" at bounding box center [500, 231] width 158 height 17
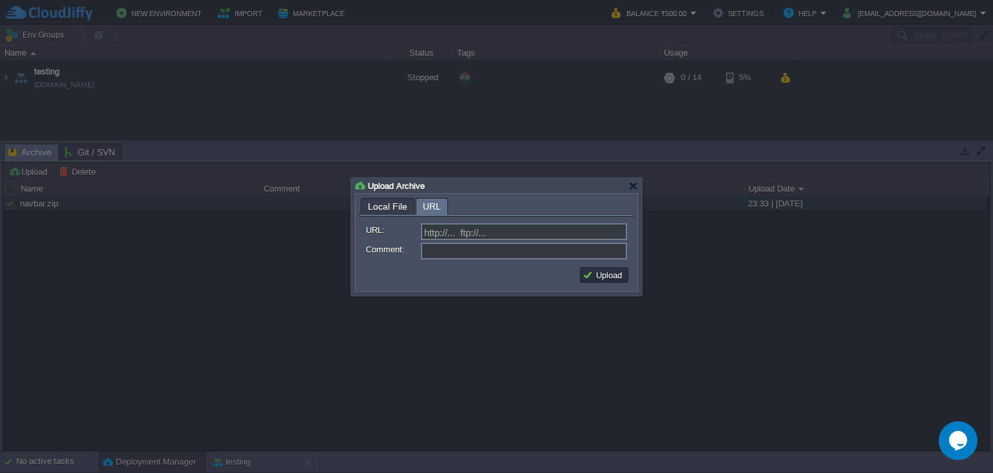
click at [431, 209] on span "URL" at bounding box center [432, 206] width 18 height 16
click at [491, 233] on input "URL:" at bounding box center [524, 231] width 206 height 17
paste input "R:\RProject\navbar"
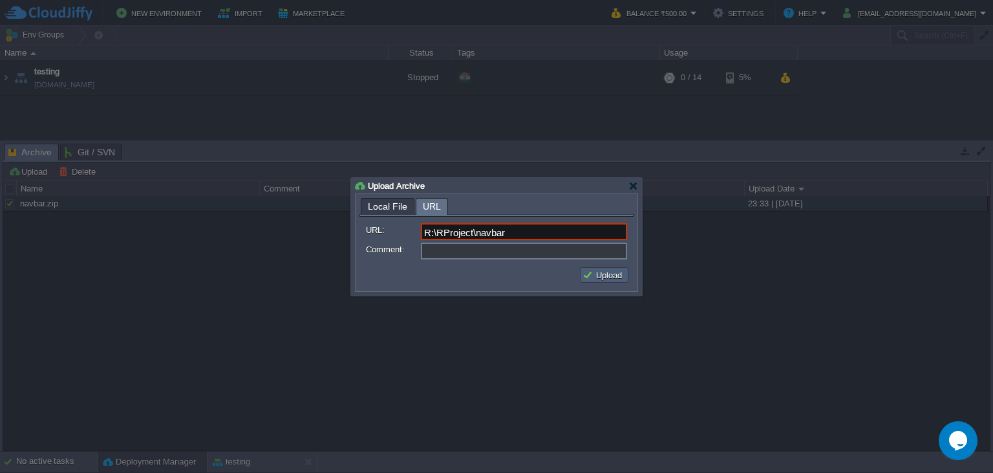
type input "R:\RProject\navbar"
click at [608, 278] on button "Upload" at bounding box center [604, 275] width 43 height 12
click at [497, 251] on input "Comment:" at bounding box center [524, 250] width 206 height 17
type input "cfghf"
click at [595, 272] on button "Upload" at bounding box center [604, 275] width 43 height 12
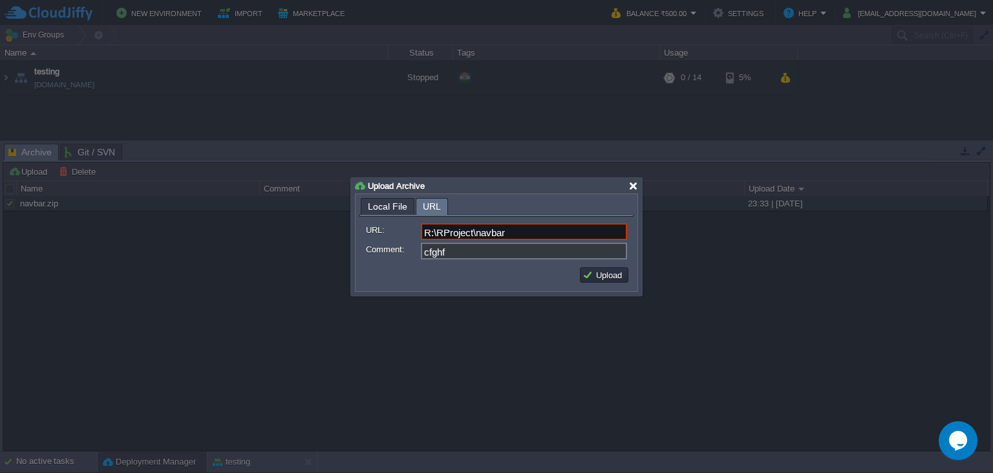
click at [628, 185] on div at bounding box center [633, 186] width 10 height 10
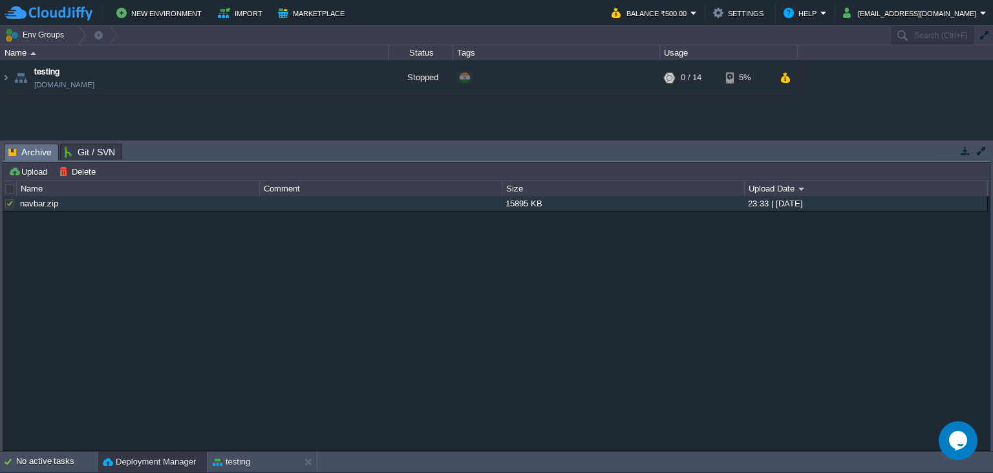
click at [94, 156] on span "Git / SVN" at bounding box center [90, 152] width 50 height 16
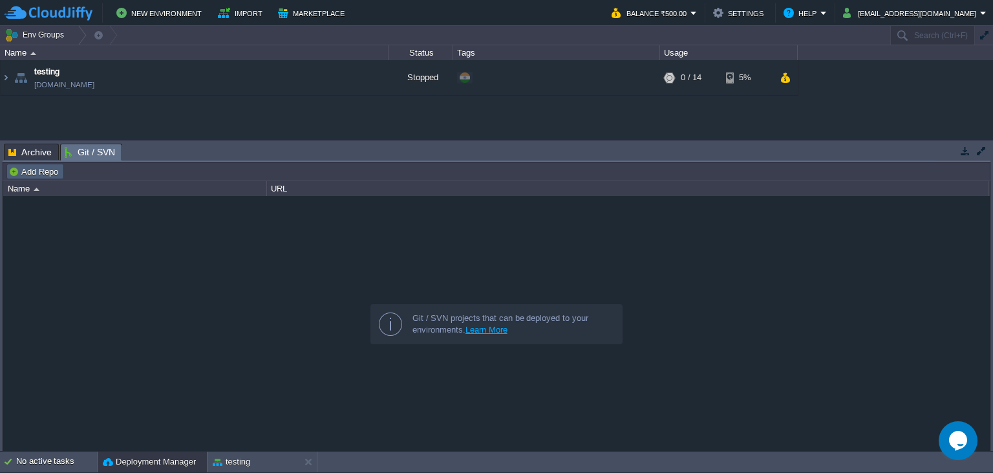
click at [31, 167] on button "Add Repo" at bounding box center [35, 172] width 54 height 12
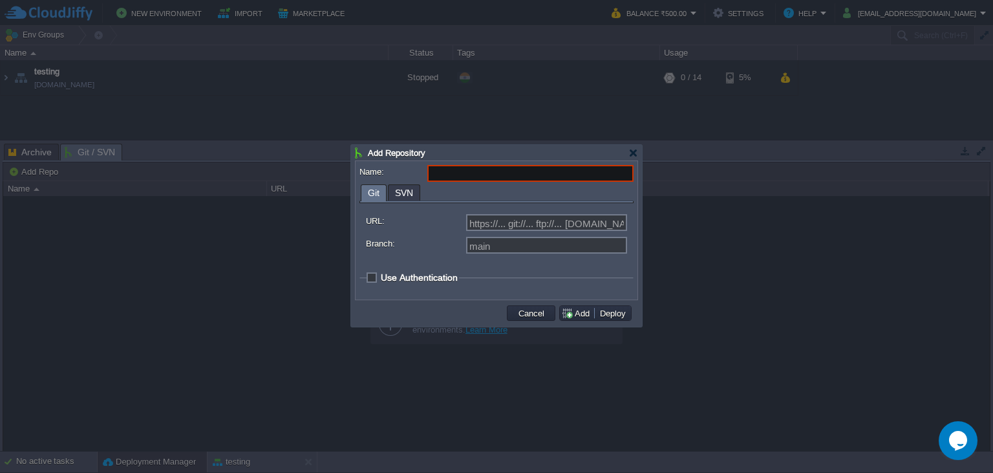
click at [381, 281] on span "Use Authentication" at bounding box center [419, 277] width 77 height 10
checkbox input "true"
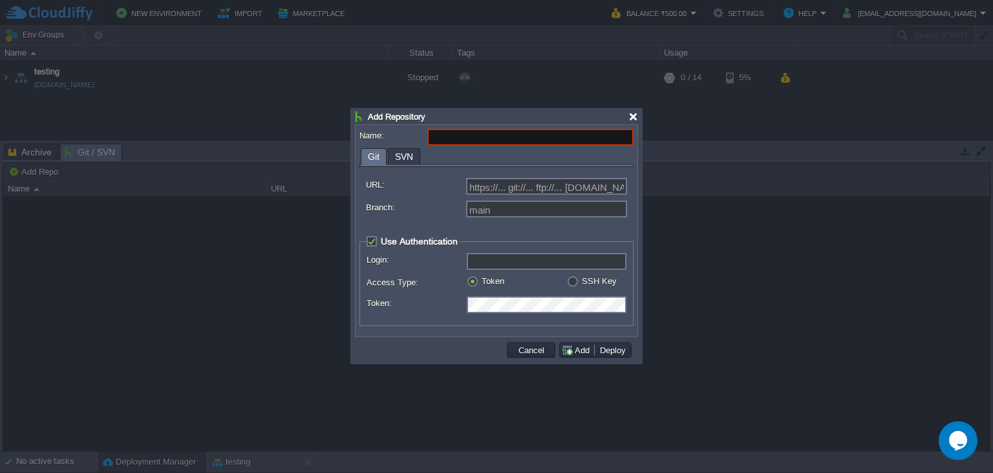
click at [637, 120] on div at bounding box center [633, 117] width 10 height 10
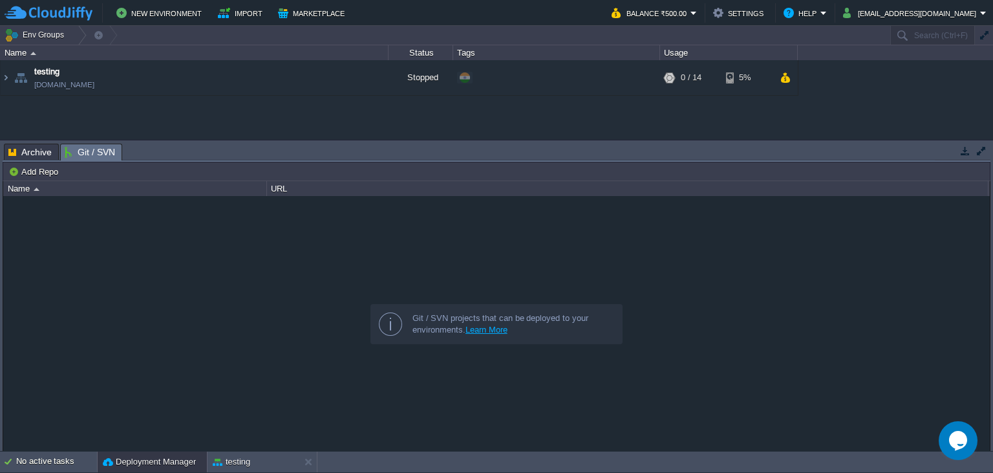
click at [181, 461] on button "Deployment Manager" at bounding box center [149, 461] width 93 height 13
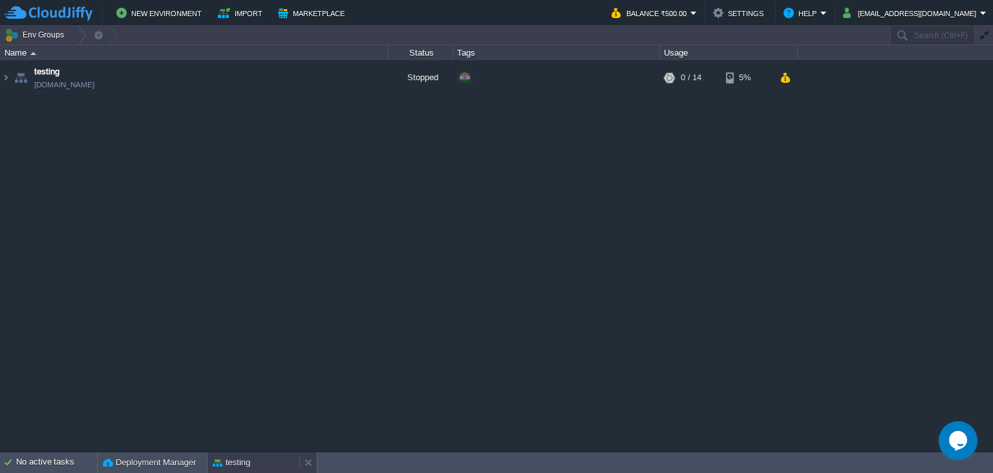
click at [226, 460] on button "testing" at bounding box center [231, 462] width 37 height 13
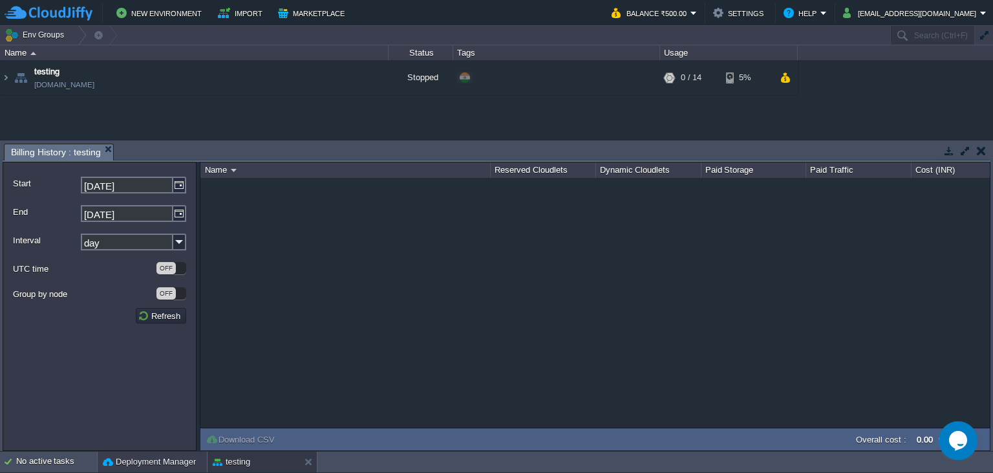
click at [178, 461] on button "Deployment Manager" at bounding box center [149, 461] width 93 height 13
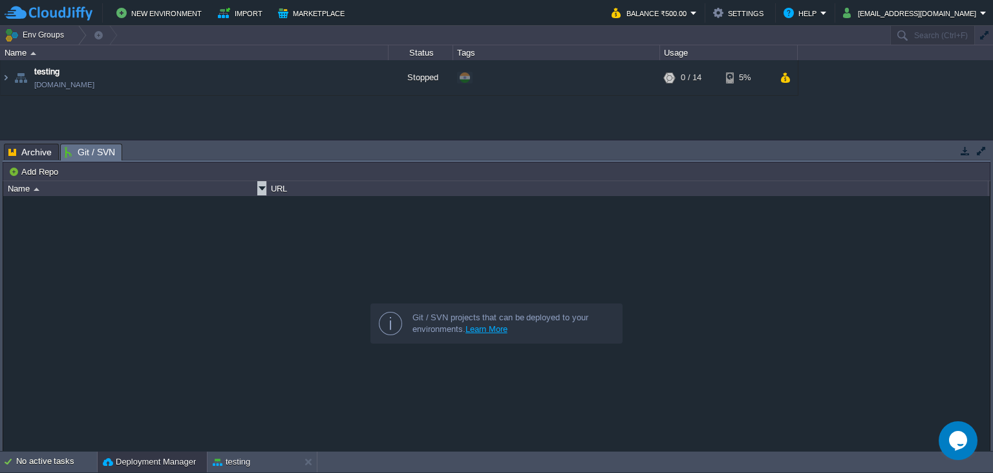
click at [26, 189] on div "Name" at bounding box center [136, 188] width 262 height 15
click at [48, 171] on button "Add Repo" at bounding box center [35, 172] width 54 height 12
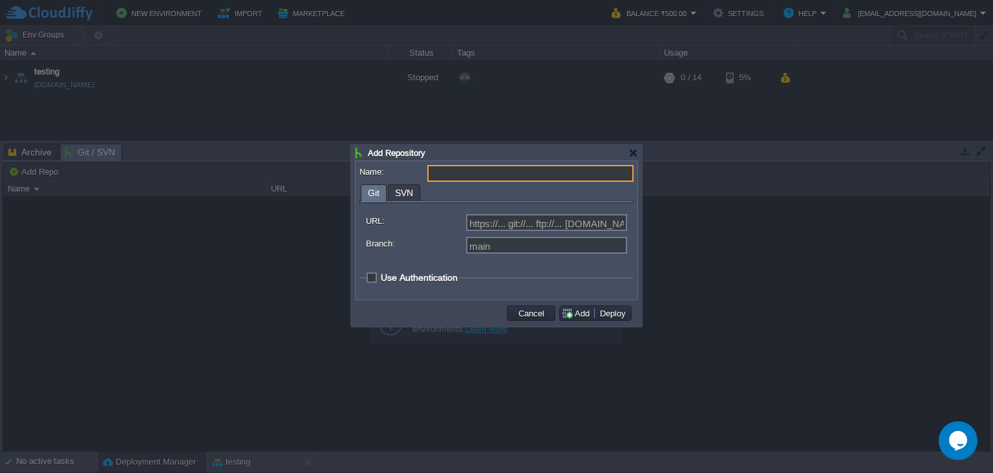
click at [48, 171] on div at bounding box center [496, 236] width 993 height 473
click at [399, 193] on span "SVN" at bounding box center [404, 193] width 18 height 16
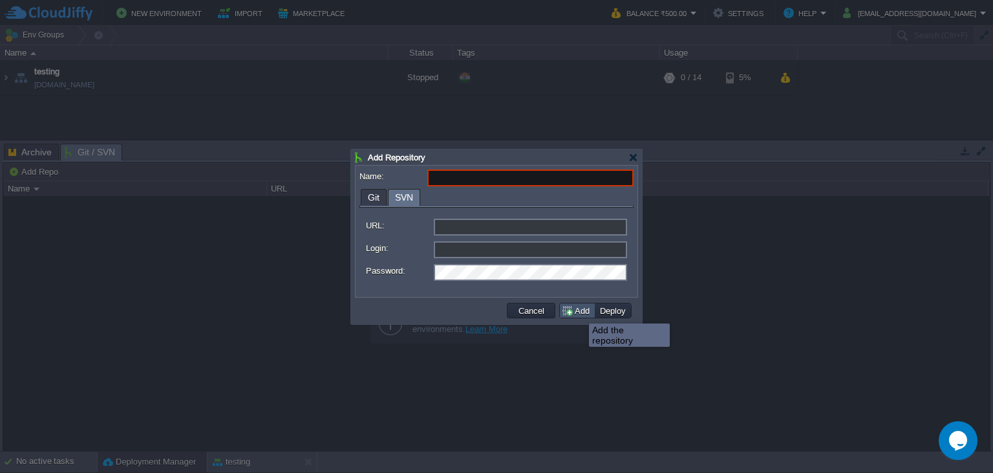
click at [579, 312] on button "Add" at bounding box center [577, 311] width 32 height 12
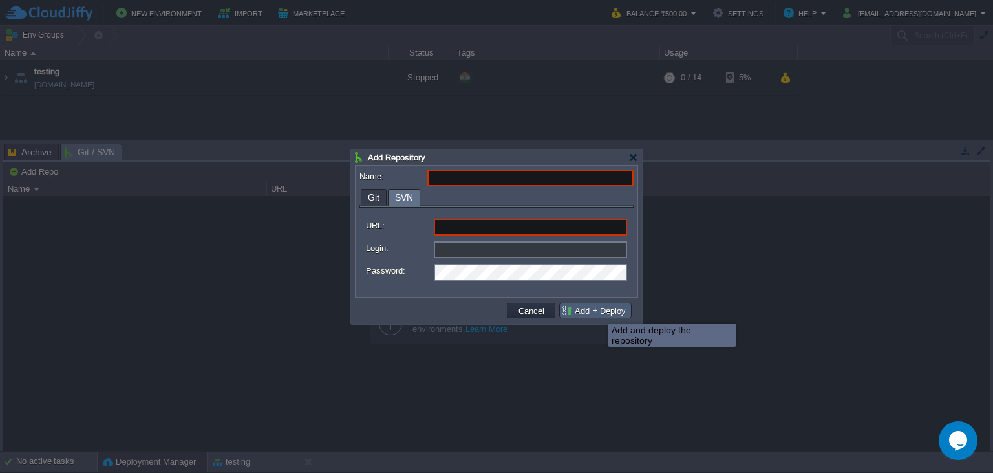
click at [616, 312] on button "Deploy" at bounding box center [613, 311] width 34 height 12
click at [520, 310] on button "Cancel" at bounding box center [532, 311] width 34 height 12
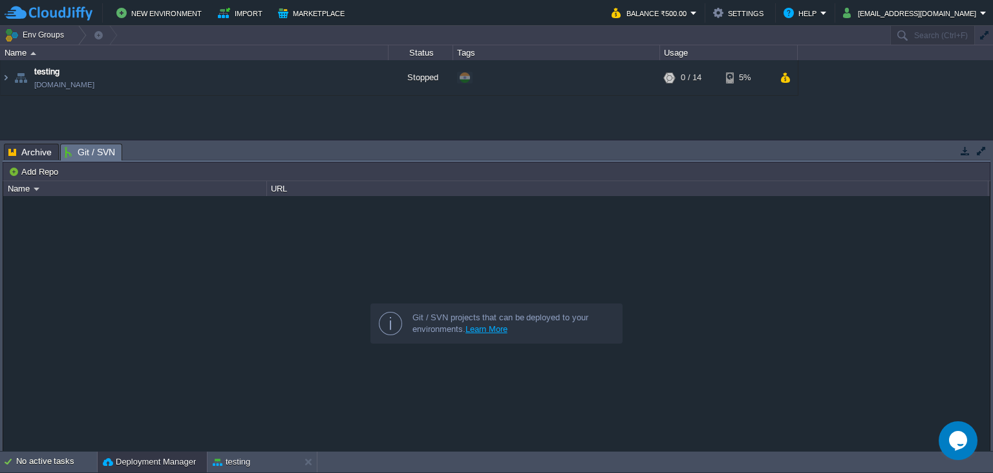
click at [81, 155] on span "Git / SVN" at bounding box center [90, 152] width 50 height 16
click at [91, 154] on span "Git / SVN" at bounding box center [90, 152] width 50 height 16
click at [94, 158] on span "Git / SVN" at bounding box center [90, 152] width 50 height 16
click at [69, 155] on span "Git / SVN" at bounding box center [90, 152] width 50 height 16
click at [87, 151] on span "Git / SVN" at bounding box center [90, 152] width 50 height 16
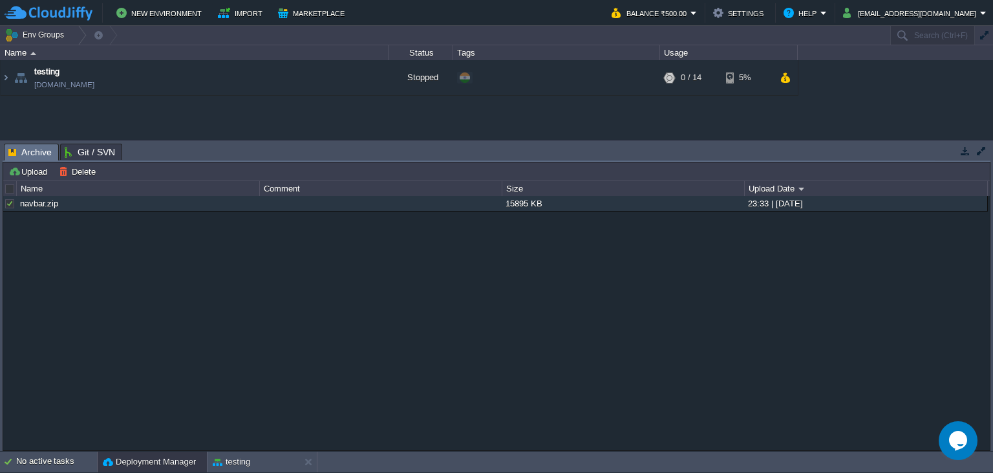
click at [36, 151] on span "Archive" at bounding box center [29, 152] width 43 height 16
click at [229, 204] on button "button" at bounding box center [228, 203] width 12 height 12
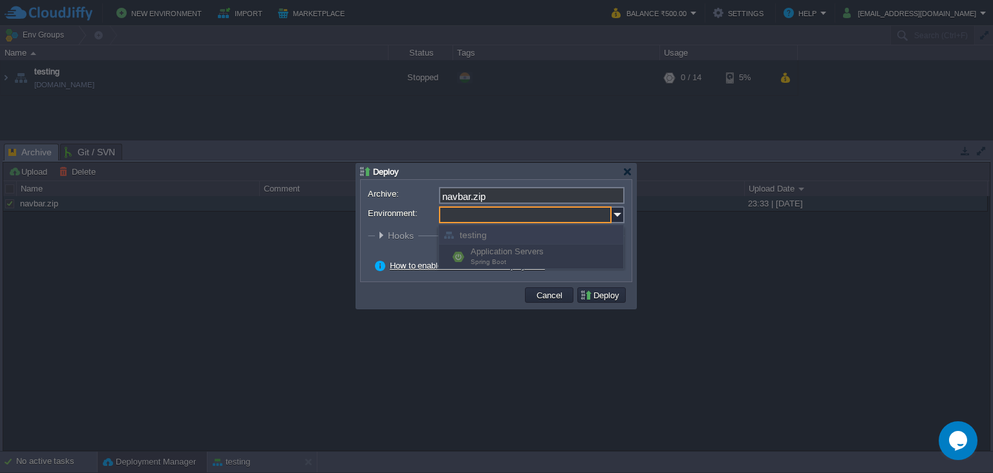
click at [500, 218] on input "Environment:" at bounding box center [525, 214] width 173 height 17
click at [591, 295] on button "Deploy" at bounding box center [601, 295] width 43 height 12
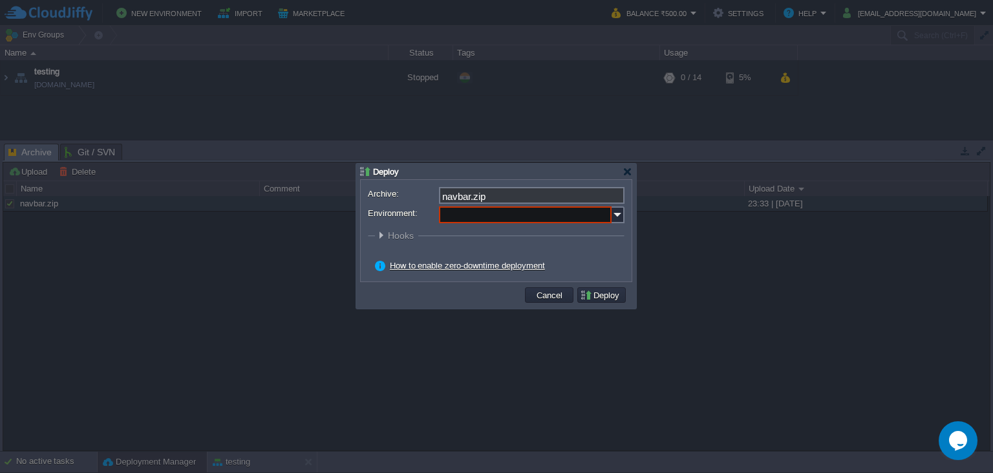
click at [34, 149] on div at bounding box center [496, 236] width 993 height 473
click at [551, 296] on button "Cancel" at bounding box center [550, 295] width 34 height 12
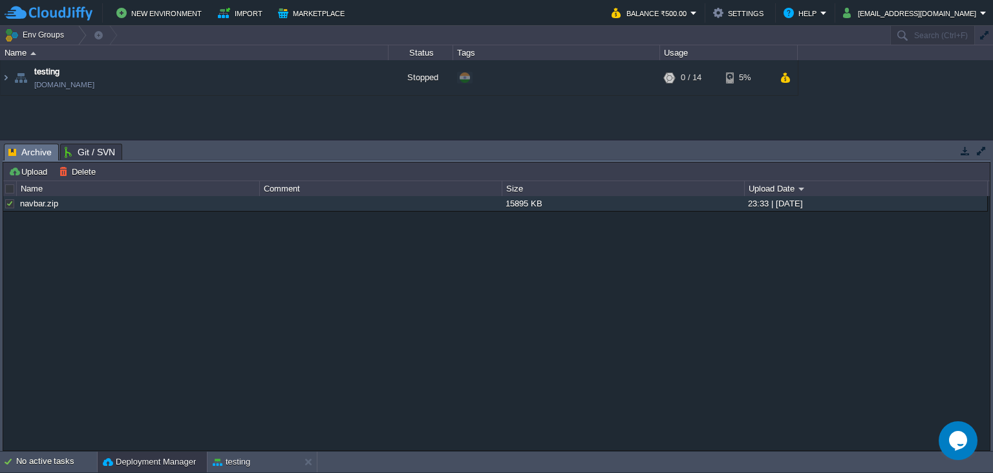
click at [35, 151] on span "Archive" at bounding box center [29, 152] width 43 height 16
click at [84, 152] on span "Git / SVN" at bounding box center [90, 152] width 50 height 16
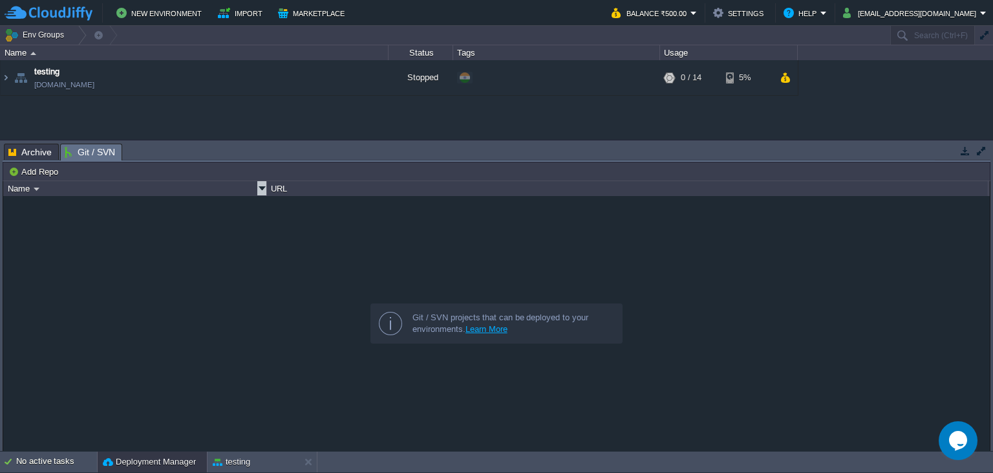
click at [28, 183] on div "Name" at bounding box center [136, 188] width 262 height 15
click at [30, 178] on td "Add Repo" at bounding box center [35, 172] width 58 height 16
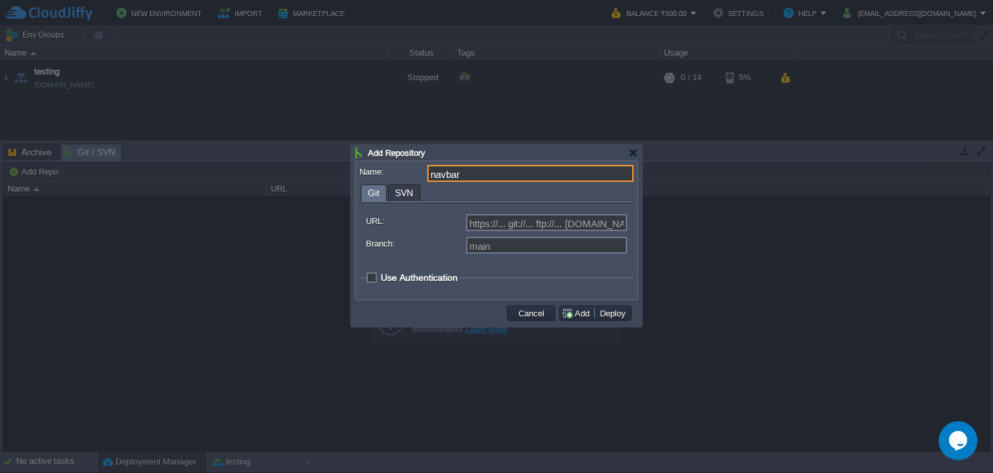
type input "navbar"
click at [625, 228] on input "URL:" at bounding box center [546, 222] width 161 height 17
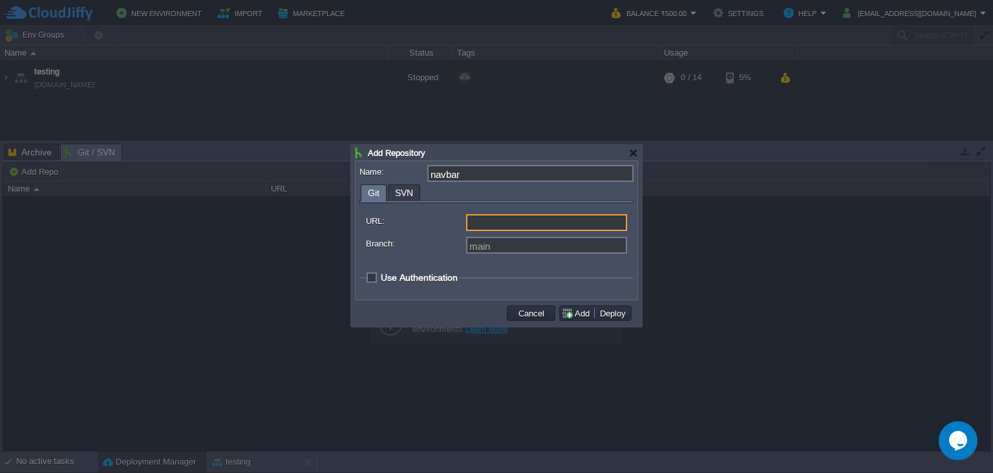
paste input "[URL][DOMAIN_NAME]"
type input "[URL][DOMAIN_NAME]"
click at [545, 242] on input "Branch:" at bounding box center [546, 245] width 161 height 17
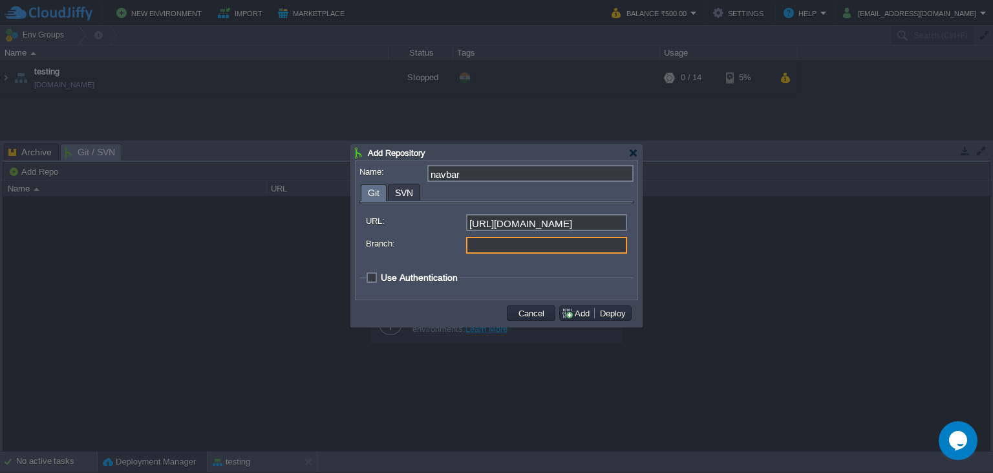
type input "main"
click at [375, 278] on legend "Use Authentication" at bounding box center [413, 277] width 92 height 10
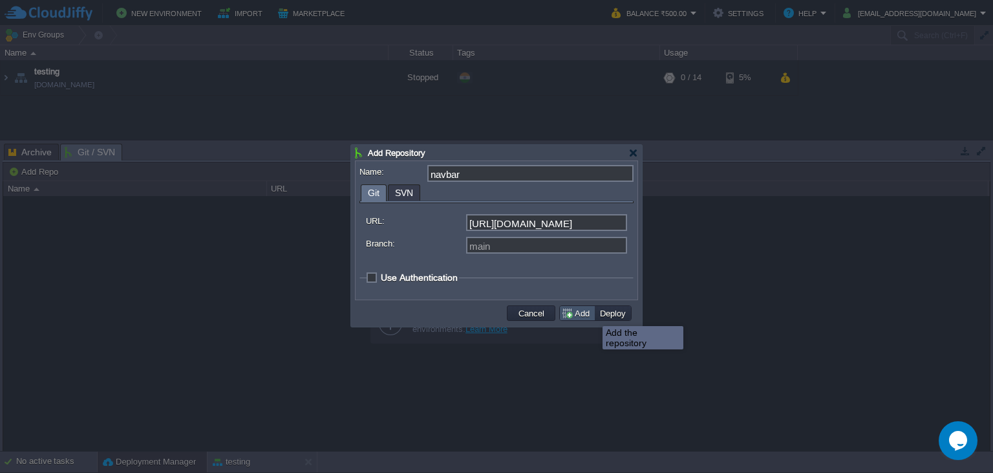
click at [577, 314] on button "Add" at bounding box center [577, 313] width 32 height 12
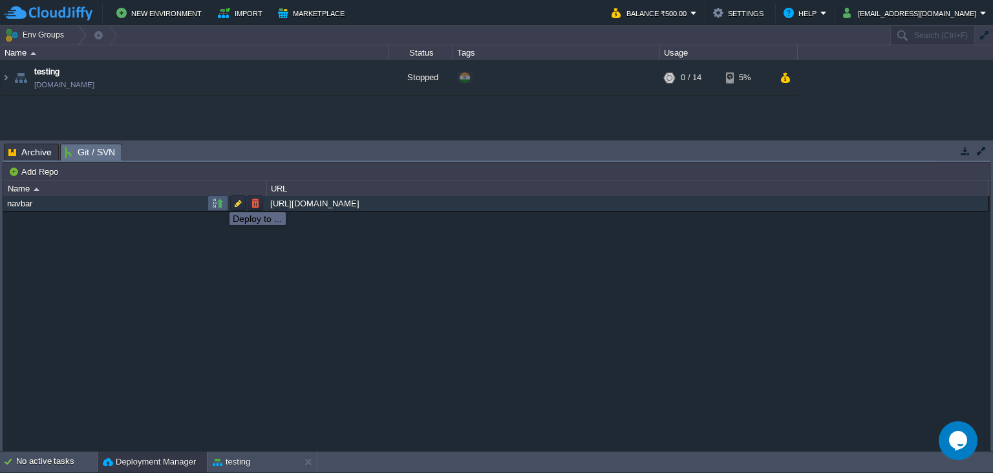
click at [220, 200] on button "button" at bounding box center [218, 203] width 12 height 12
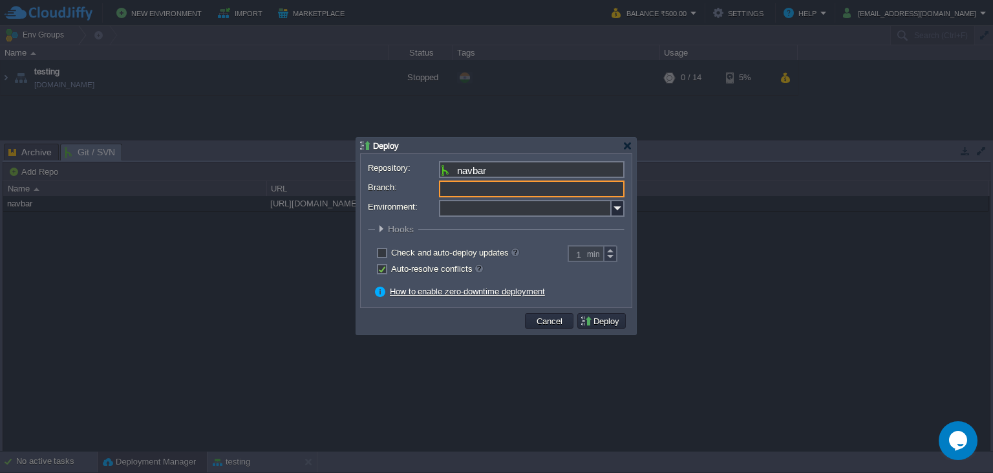
click at [509, 189] on input "Branch:" at bounding box center [532, 188] width 186 height 17
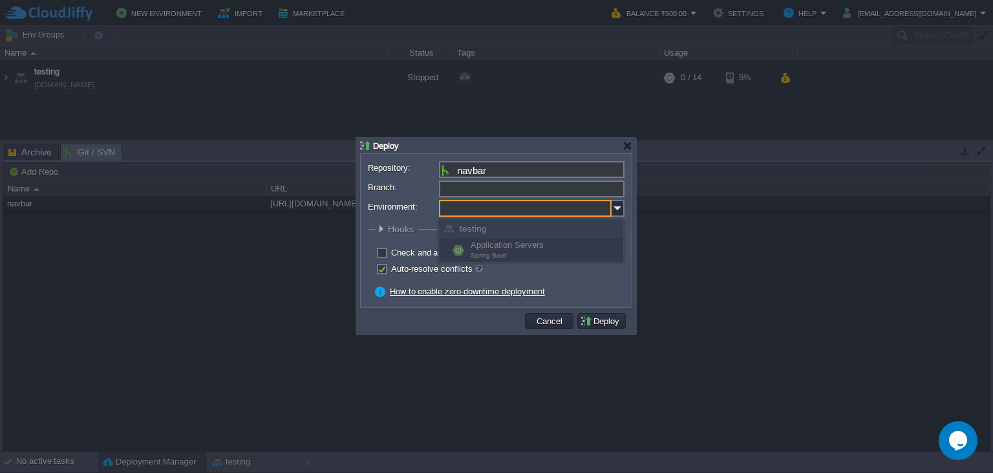
type input "main"
click at [518, 209] on input "Environment:" at bounding box center [525, 208] width 173 height 17
click at [372, 250] on div "Check and auto-deploy updates" at bounding box center [496, 253] width 257 height 12
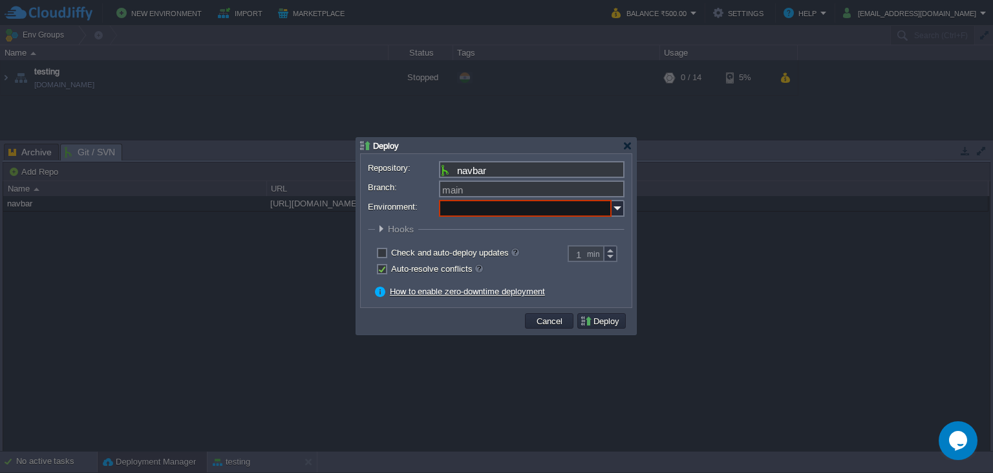
click at [391, 252] on label "Check and auto-deploy updates" at bounding box center [455, 253] width 128 height 10
click at [381, 252] on input "checkbox" at bounding box center [380, 254] width 8 height 8
checkbox input "true"
click at [586, 322] on button "Deploy" at bounding box center [601, 321] width 43 height 12
click at [396, 207] on label "Environment:" at bounding box center [403, 207] width 70 height 14
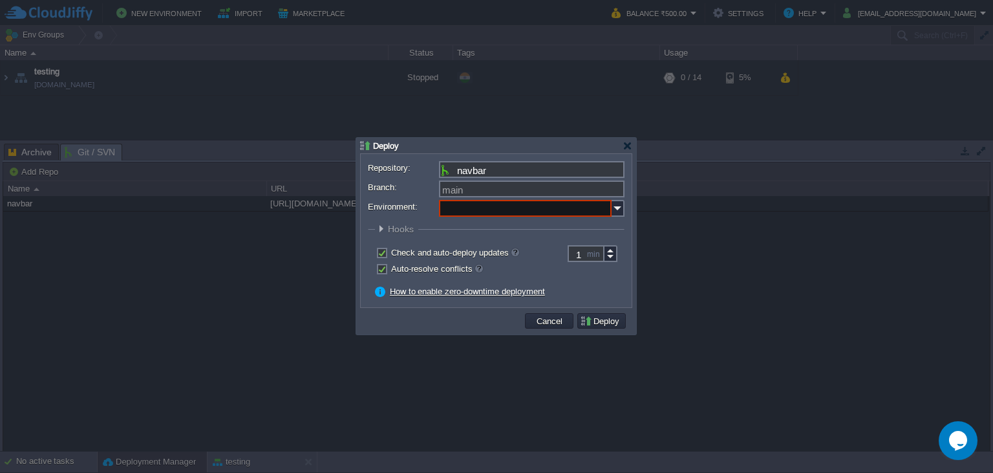
click at [439, 207] on input "Environment:" at bounding box center [525, 208] width 173 height 17
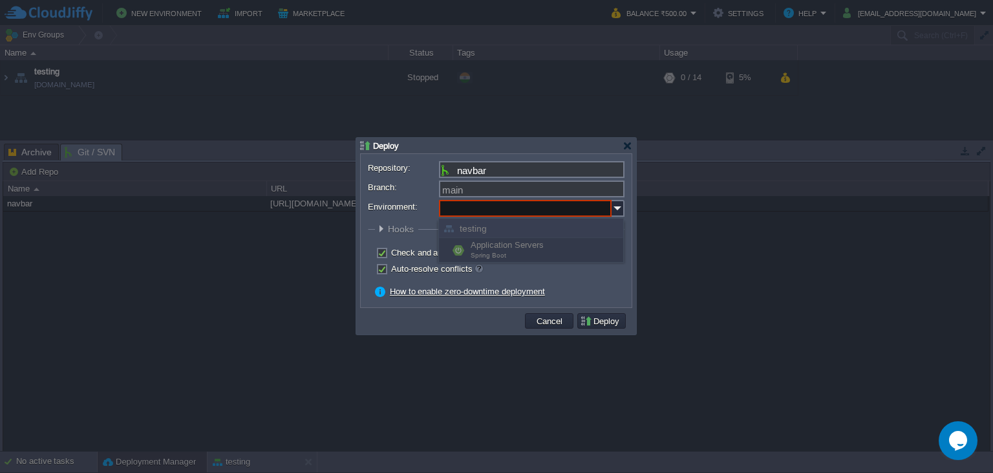
click at [522, 233] on div "testing" at bounding box center [531, 228] width 184 height 19
click at [621, 203] on img at bounding box center [618, 208] width 13 height 17
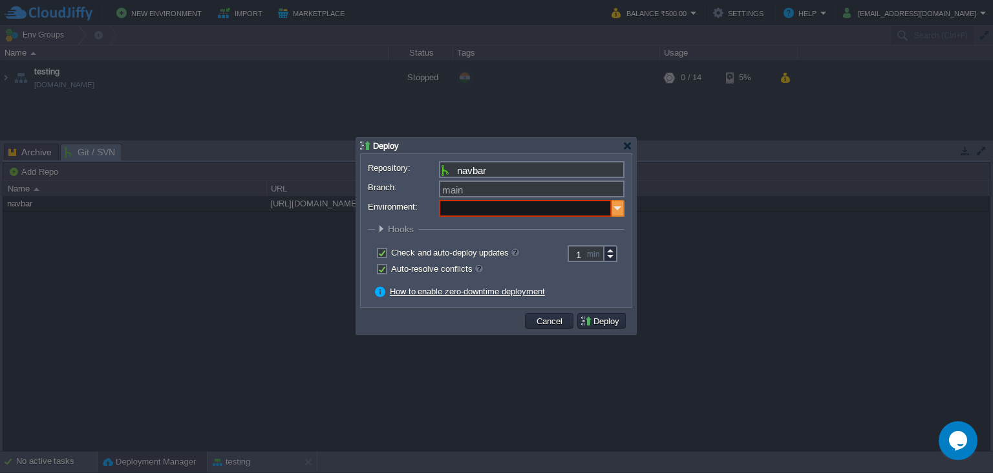
click at [619, 208] on img at bounding box center [618, 208] width 13 height 17
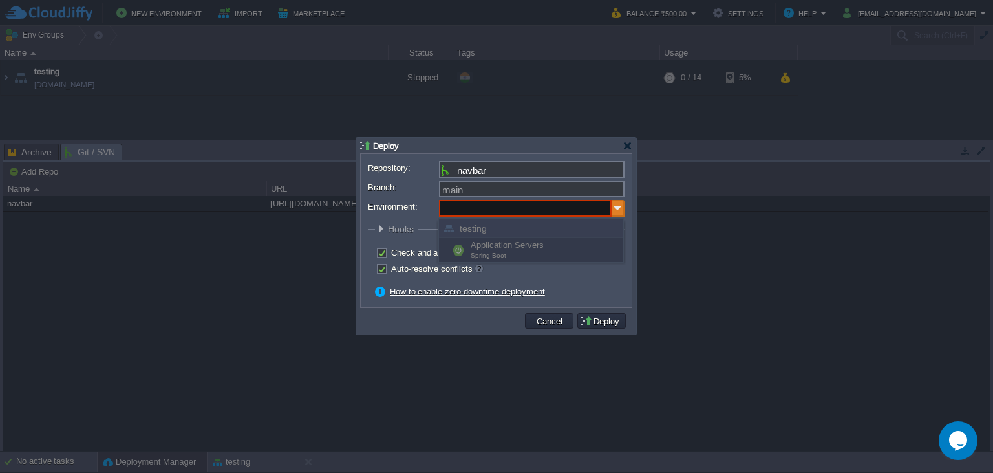
click at [619, 208] on img at bounding box center [618, 208] width 13 height 17
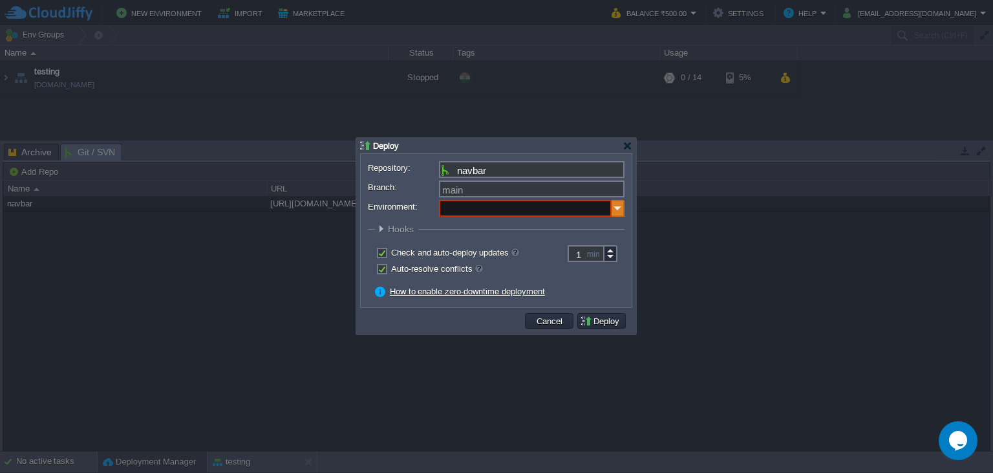
click at [619, 208] on img at bounding box center [618, 208] width 13 height 17
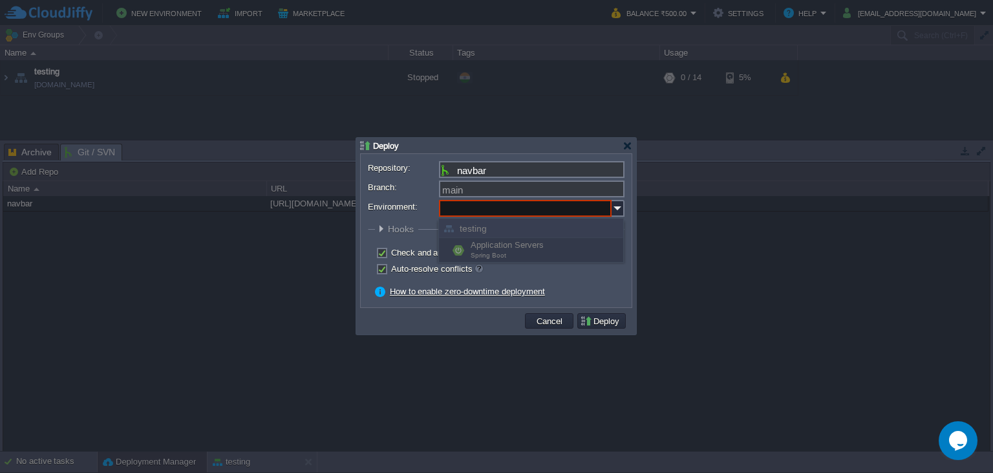
click at [498, 246] on div "Application Servers Spring Boot" at bounding box center [531, 250] width 184 height 25
click at [625, 144] on div at bounding box center [628, 146] width 10 height 10
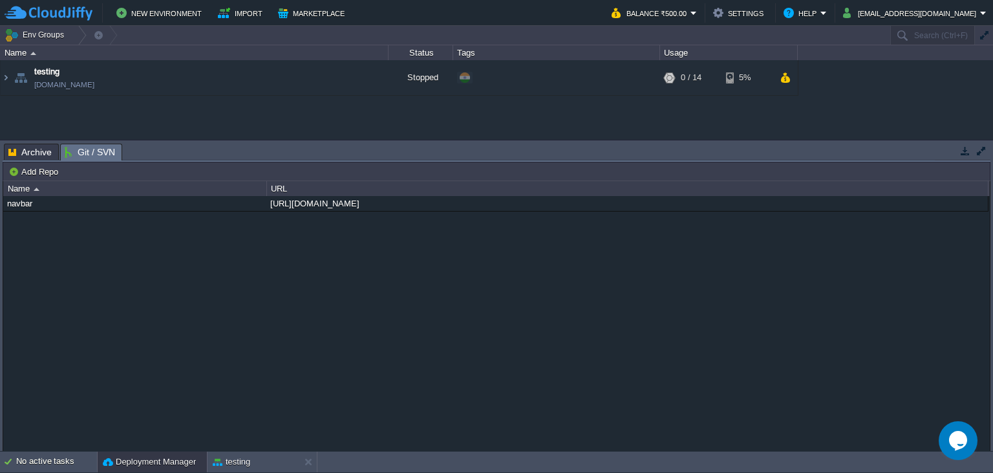
click at [331, 131] on div "testing [DOMAIN_NAME] Stopped + Add to Env Group RAM 0% CPU 0% 0 / 14 5%" at bounding box center [496, 100] width 993 height 80
click at [425, 118] on div "testing [DOMAIN_NAME] Stopped + Add to Env Group RAM 0% CPU 0% 0 / 14 5%" at bounding box center [496, 100] width 993 height 80
click at [361, 79] on button "button" at bounding box center [356, 78] width 12 height 12
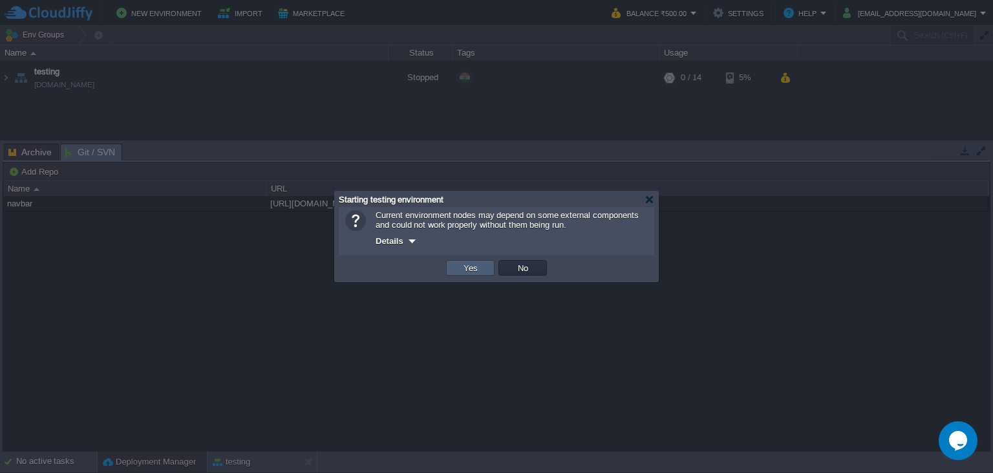
click at [477, 267] on button "Yes" at bounding box center [471, 268] width 22 height 12
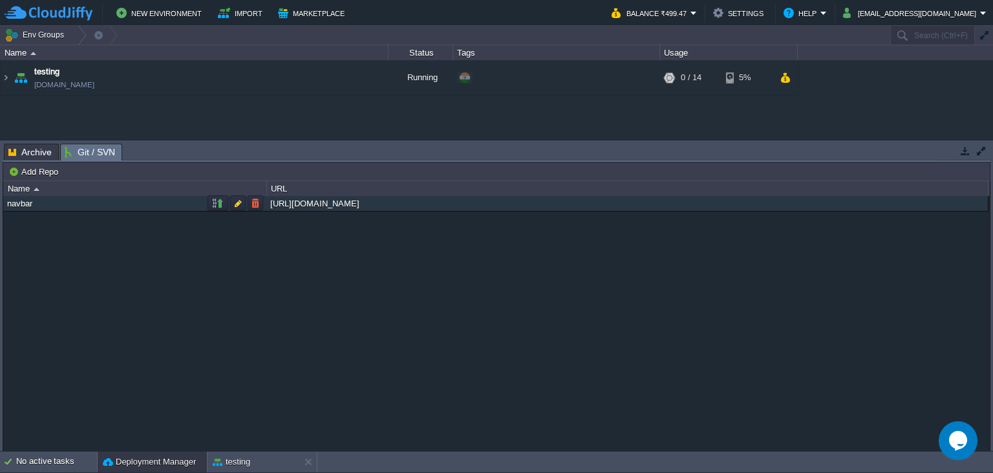
click at [59, 207] on div "navbar" at bounding box center [135, 203] width 262 height 15
click at [219, 204] on button "button" at bounding box center [218, 203] width 12 height 12
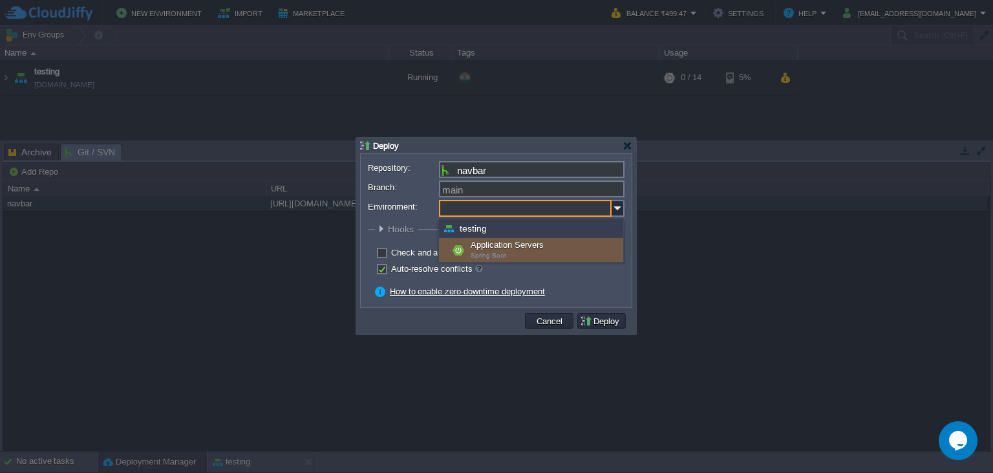
click at [523, 208] on input "Environment:" at bounding box center [525, 208] width 173 height 17
click at [536, 250] on div "Application Servers Spring Boot" at bounding box center [531, 250] width 184 height 25
type input "Application Servers (testing)"
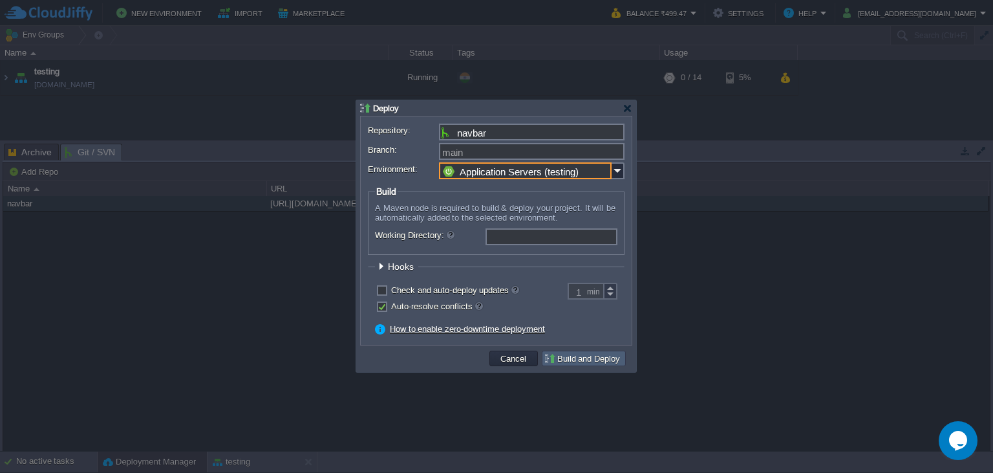
click at [588, 358] on button "Build and Deploy" at bounding box center [584, 358] width 80 height 12
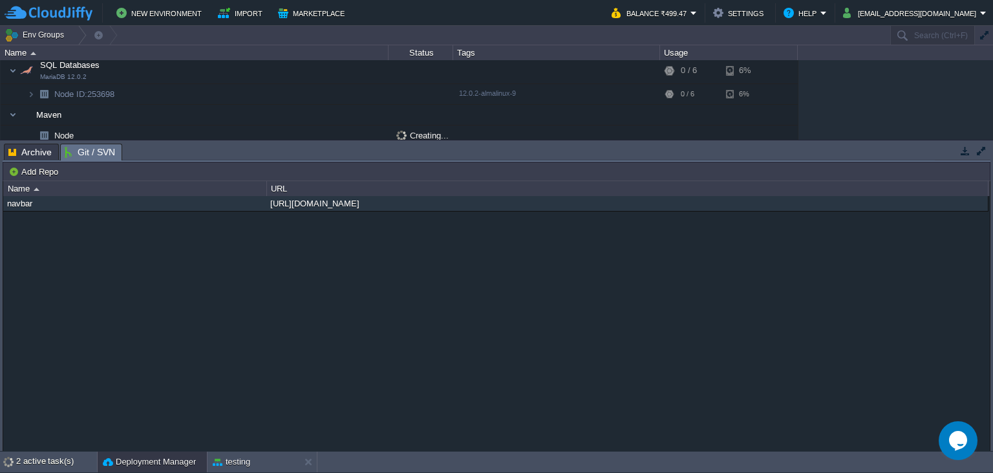
scroll to position [158, 0]
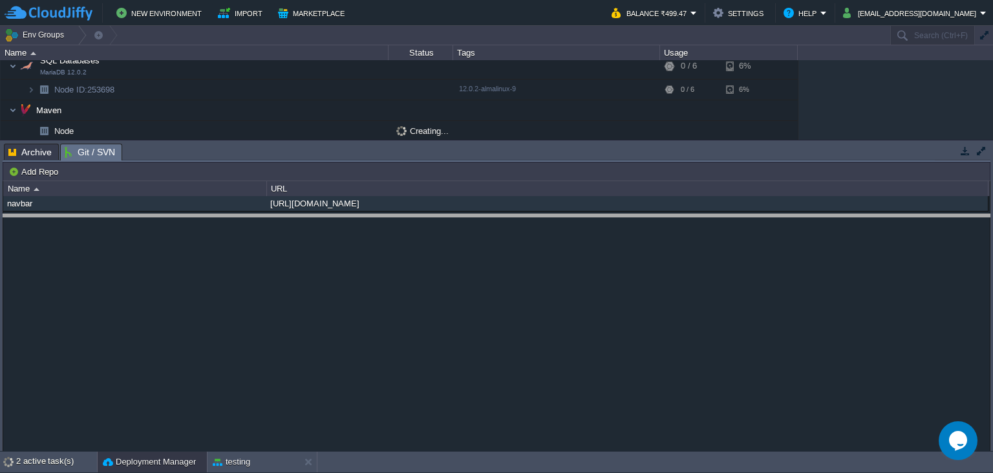
drag, startPoint x: 386, startPoint y: 161, endPoint x: 392, endPoint y: 262, distance: 101.7
click at [392, 262] on body "New Environment Import Marketplace Bonus ₹499.47 Upgrade Account Balance ₹499.4…" at bounding box center [496, 236] width 993 height 473
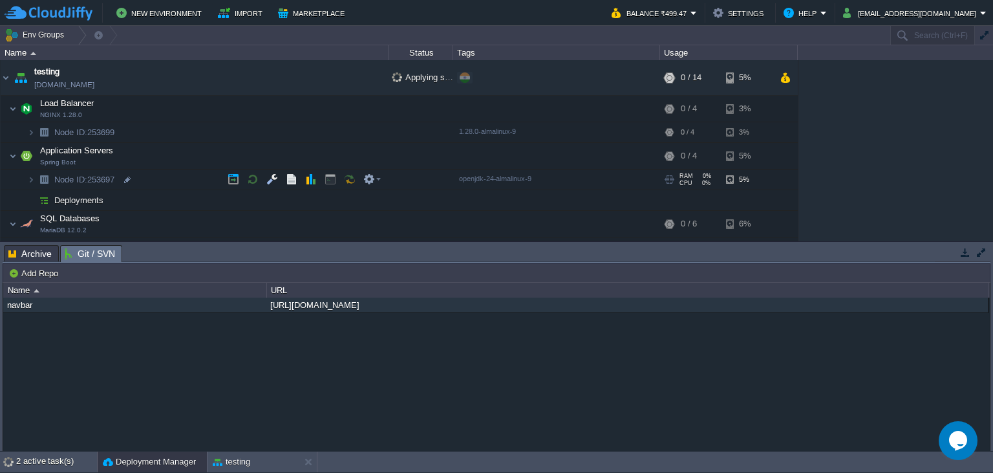
scroll to position [57, 0]
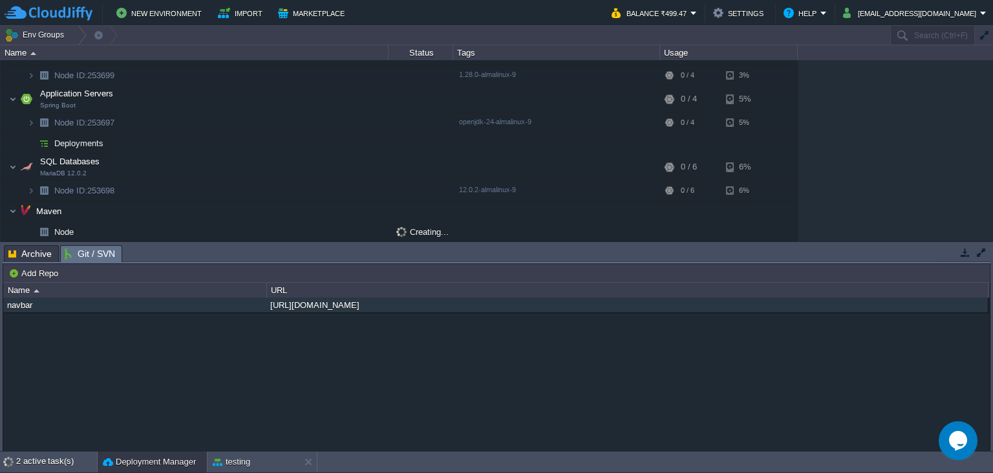
click at [94, 257] on span "Git / SVN" at bounding box center [90, 254] width 50 height 16
click at [83, 250] on span "Git / SVN" at bounding box center [90, 254] width 50 height 16
click at [17, 304] on div "navbar" at bounding box center [135, 304] width 262 height 15
click at [28, 286] on div "Name" at bounding box center [136, 290] width 262 height 15
click at [36, 291] on img at bounding box center [37, 290] width 6 height 3
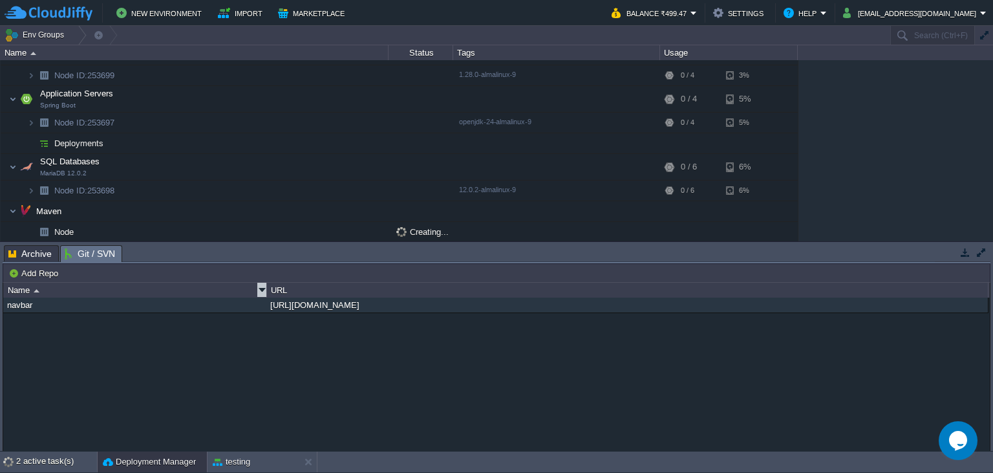
click at [36, 291] on img at bounding box center [37, 290] width 6 height 3
click at [343, 306] on div "[URL][DOMAIN_NAME]" at bounding box center [627, 304] width 720 height 15
click at [83, 253] on span "Git / SVN" at bounding box center [90, 254] width 50 height 16
click at [46, 458] on div "2 active task(s)" at bounding box center [56, 461] width 81 height 21
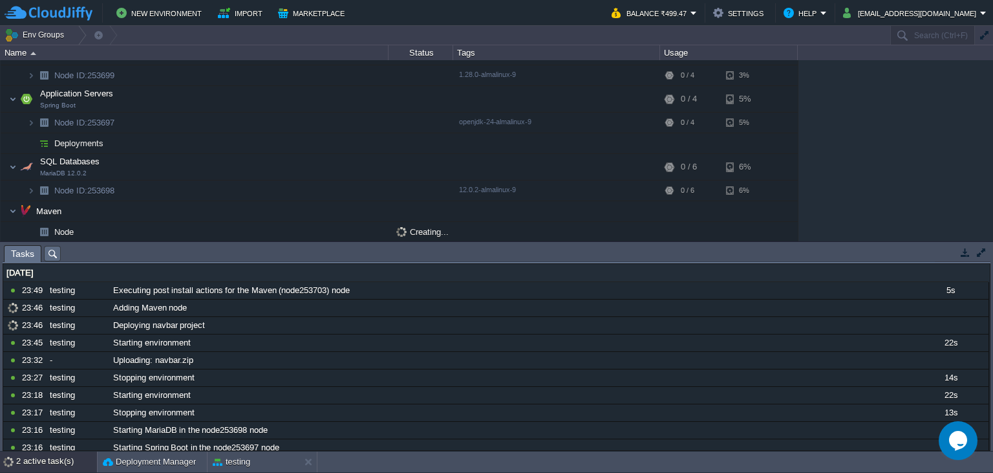
click at [491, 53] on div "Tags" at bounding box center [557, 52] width 206 height 15
click at [900, 69] on div "testing [DOMAIN_NAME] Applying settings... + Add to Env Group RAM 0% CPU 0% 0 /…" at bounding box center [496, 150] width 993 height 181
click at [442, 41] on td "Env Groups" at bounding box center [444, 35] width 889 height 19
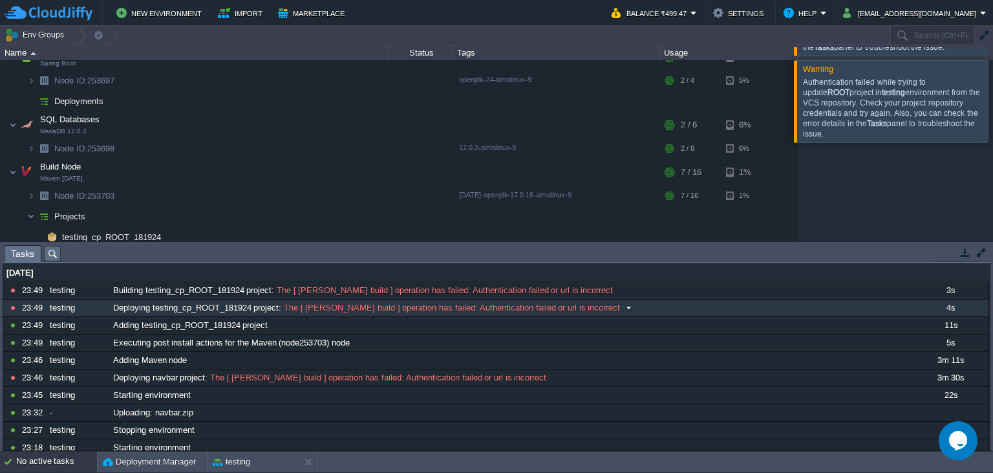
scroll to position [85, 0]
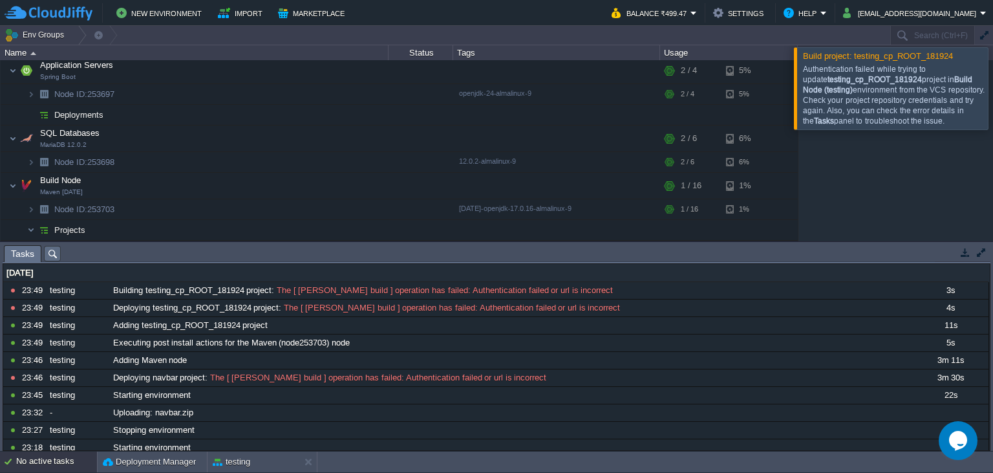
click at [959, 86] on div at bounding box center [1009, 87] width 0 height 81
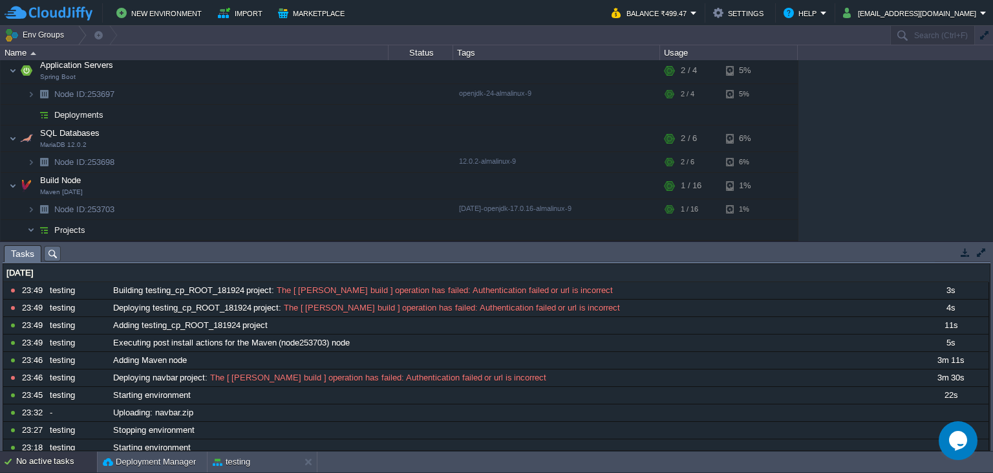
click at [959, 253] on button "button" at bounding box center [982, 252] width 12 height 12
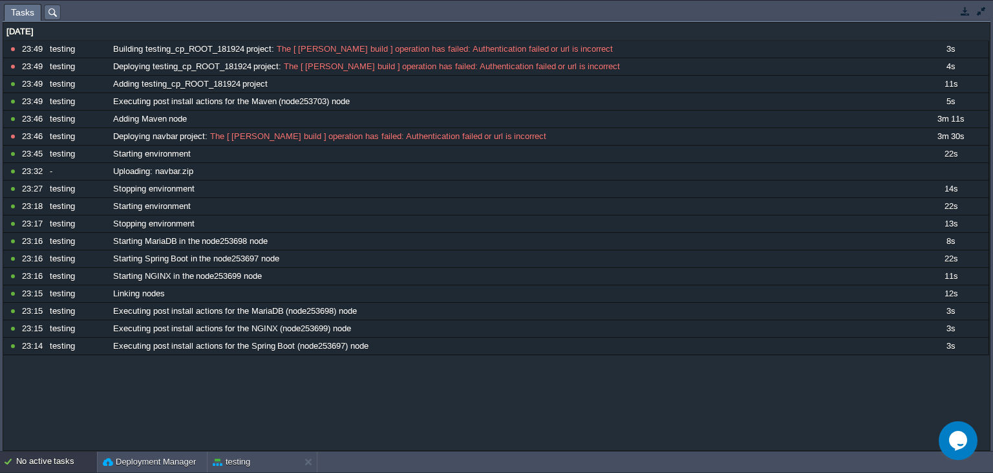
click at [959, 12] on button "button" at bounding box center [982, 11] width 12 height 12
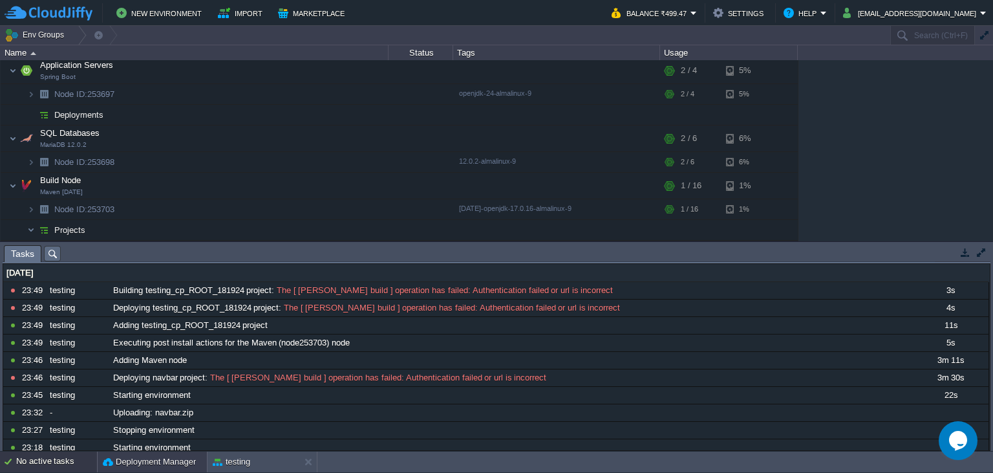
click at [146, 462] on button "Deployment Manager" at bounding box center [149, 461] width 93 height 13
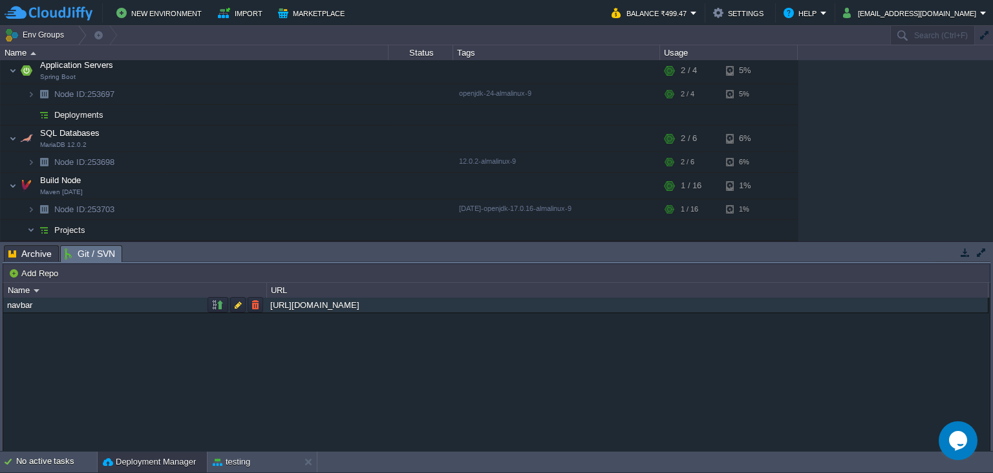
click at [352, 307] on div "[URL][DOMAIN_NAME]" at bounding box center [627, 304] width 720 height 15
click at [257, 304] on button "button" at bounding box center [256, 305] width 12 height 12
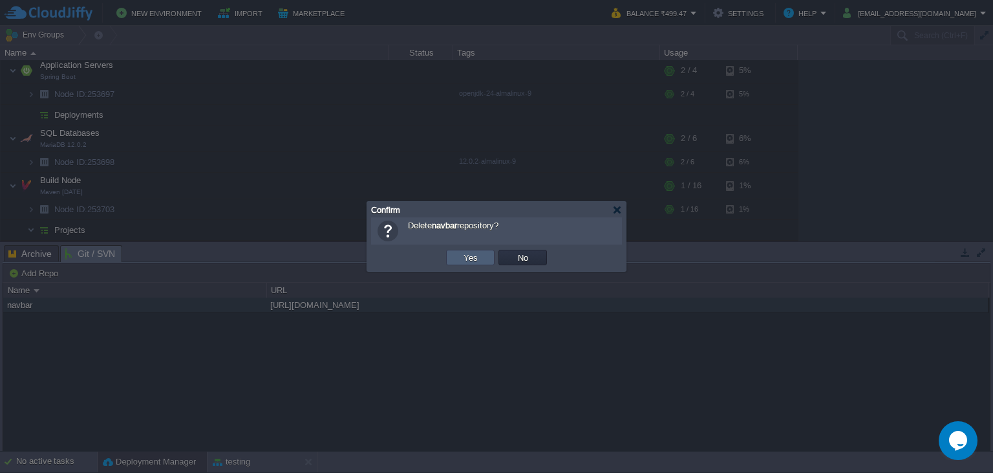
click at [478, 256] on button "Yes" at bounding box center [471, 257] width 22 height 12
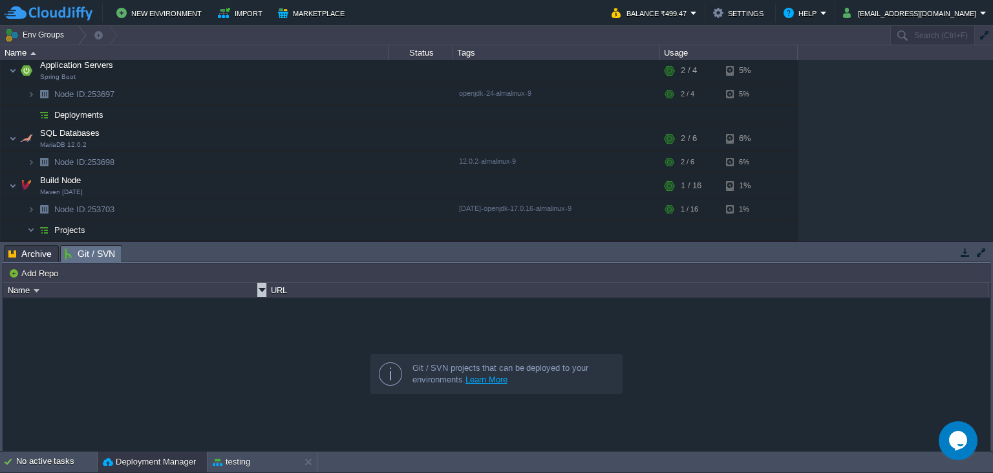
click at [262, 288] on link at bounding box center [261, 290] width 9 height 14
click at [92, 255] on span "Git / SVN" at bounding box center [90, 254] width 50 height 16
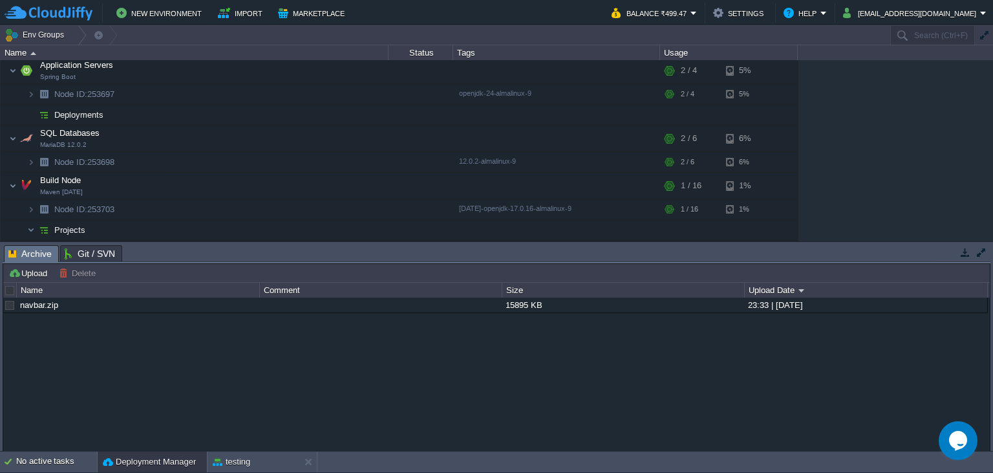
click at [30, 256] on span "Archive" at bounding box center [29, 254] width 43 height 16
click at [48, 305] on link "navbar.zip" at bounding box center [39, 305] width 38 height 10
click at [89, 254] on span "Git / SVN" at bounding box center [90, 254] width 50 height 16
click at [27, 259] on span "Archive" at bounding box center [29, 254] width 43 height 16
click at [225, 306] on button "button" at bounding box center [228, 305] width 12 height 12
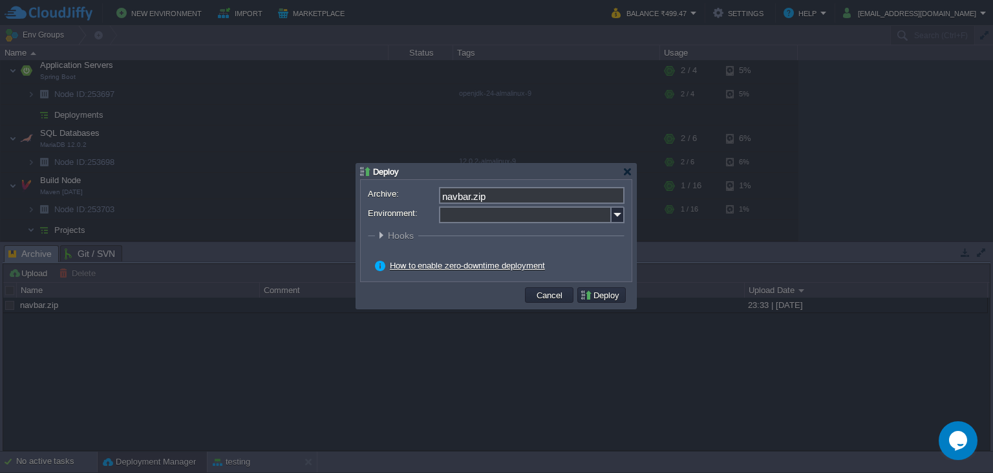
click at [500, 219] on input "Environment:" at bounding box center [525, 214] width 173 height 17
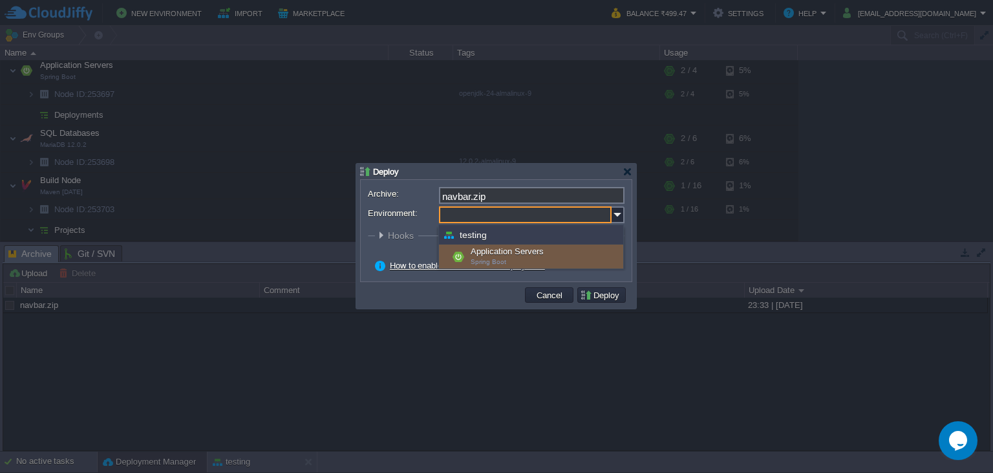
click at [498, 253] on div "Application Servers Spring Boot" at bounding box center [531, 256] width 184 height 25
type input "Application Servers (testing)"
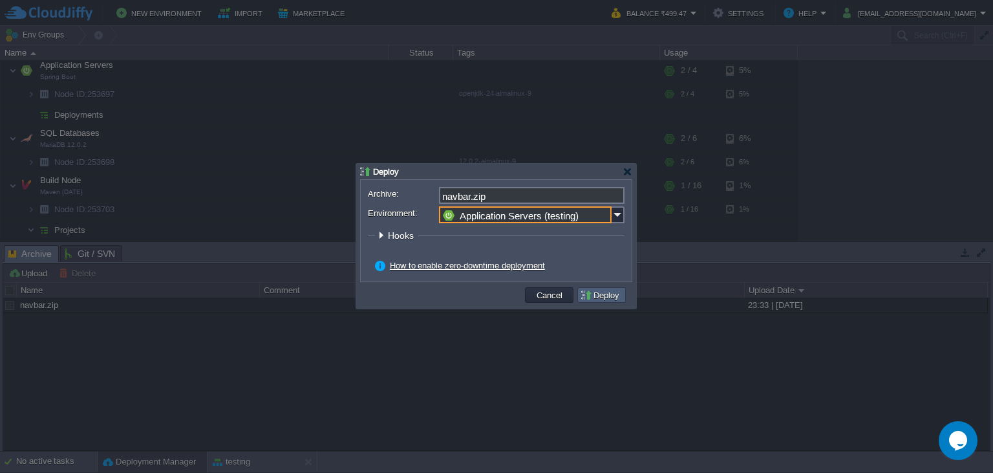
click at [585, 292] on button "Deploy" at bounding box center [601, 295] width 43 height 12
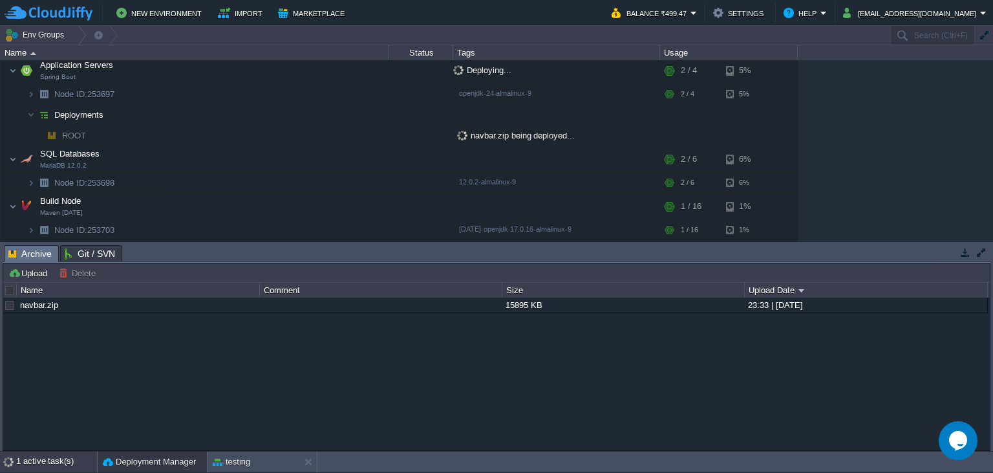
click at [65, 458] on div "1 active task(s)" at bounding box center [56, 461] width 81 height 21
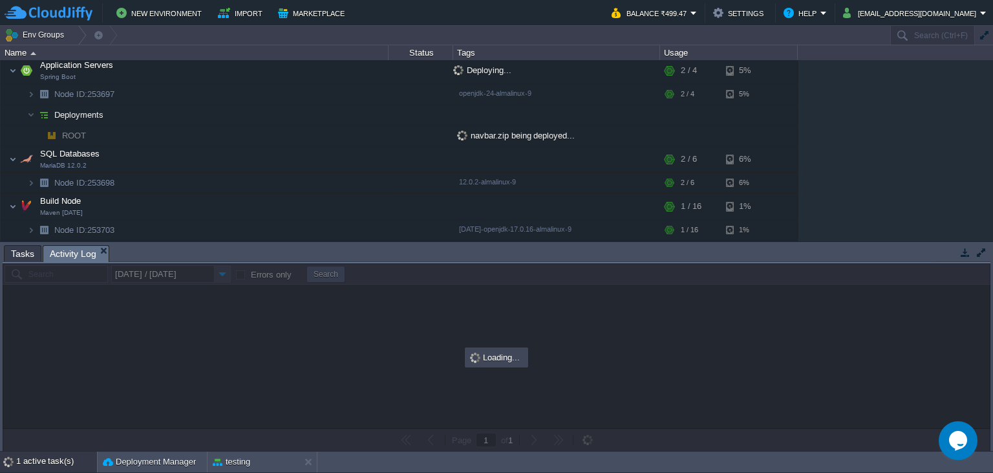
click at [49, 253] on li "Activity Log" at bounding box center [76, 253] width 67 height 16
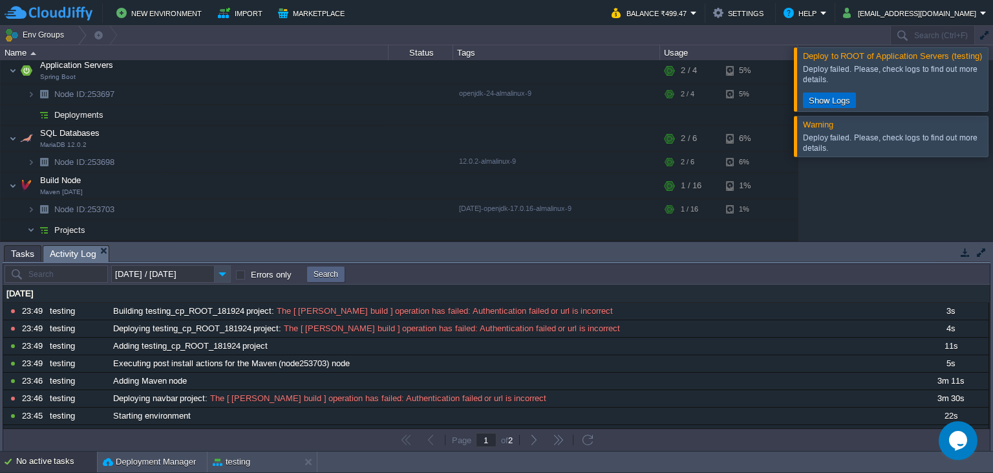
click at [835, 102] on button "Show Logs" at bounding box center [829, 100] width 49 height 12
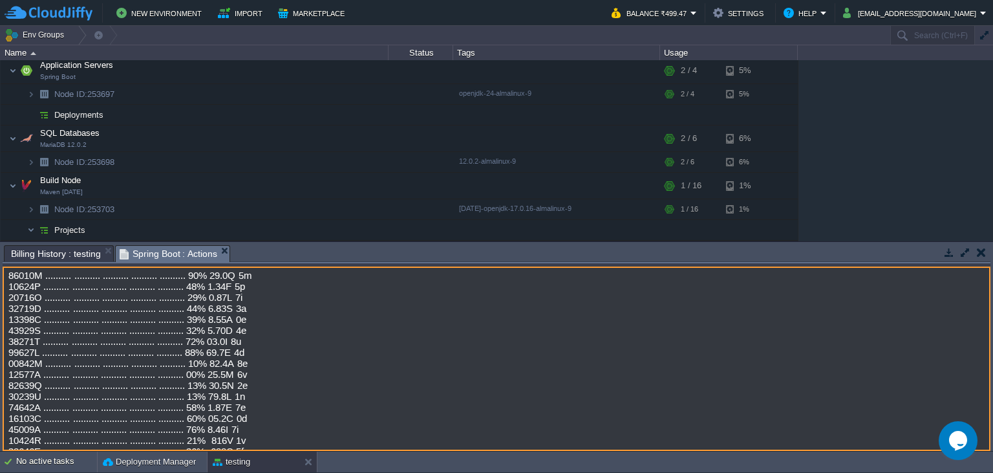
scroll to position [2973, 0]
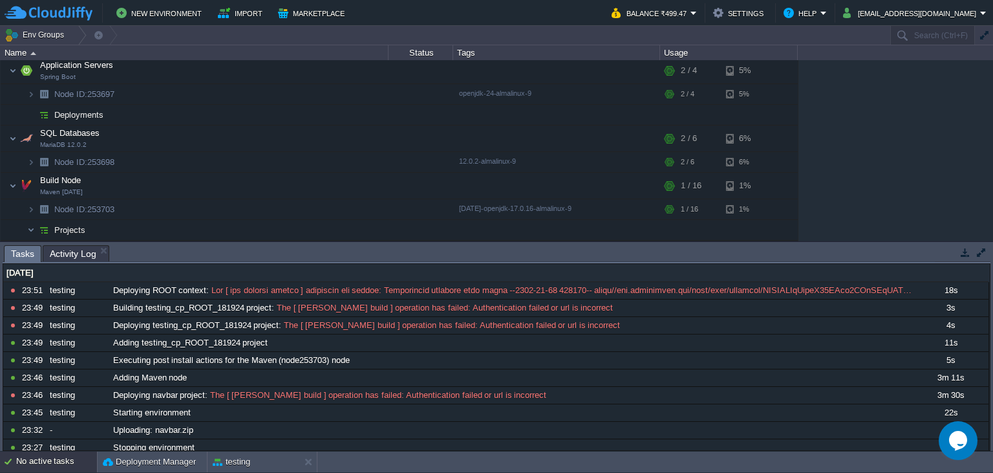
click at [959, 253] on button "button" at bounding box center [982, 252] width 12 height 12
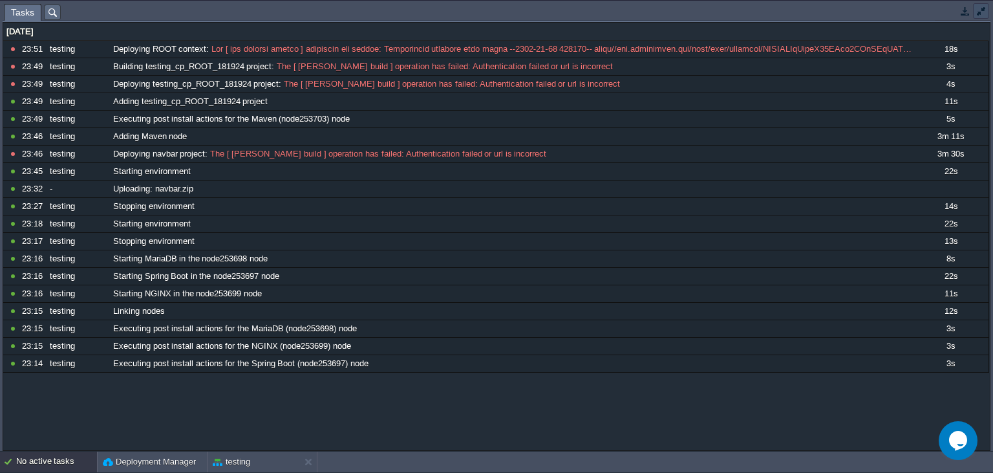
click at [959, 11] on button "button" at bounding box center [982, 11] width 12 height 12
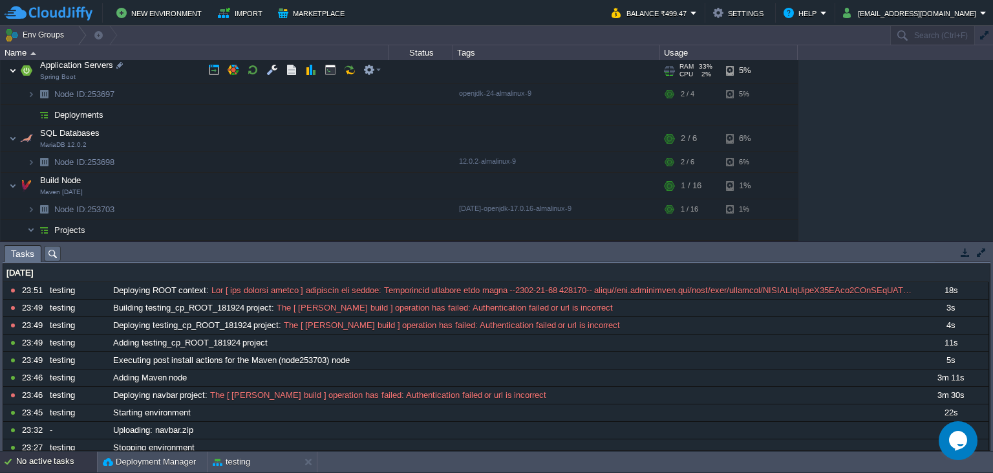
click at [12, 69] on img at bounding box center [13, 71] width 8 height 26
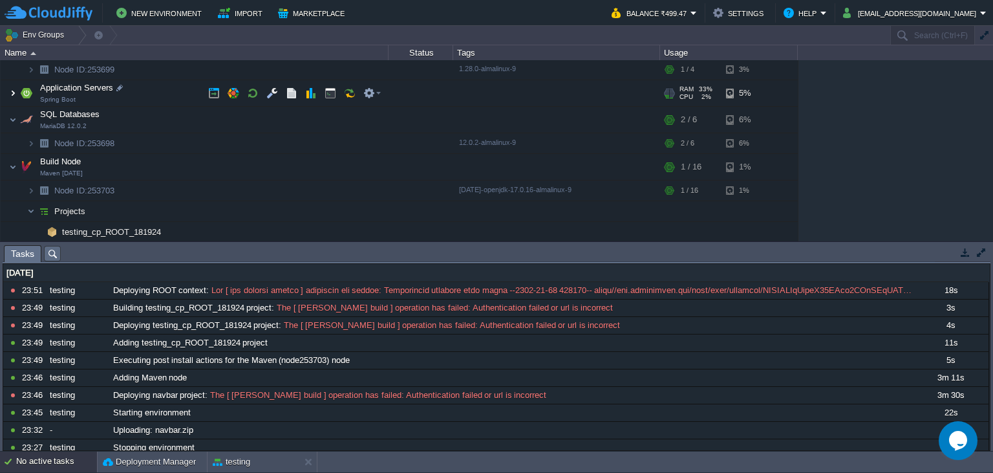
click at [10, 89] on img at bounding box center [13, 93] width 8 height 26
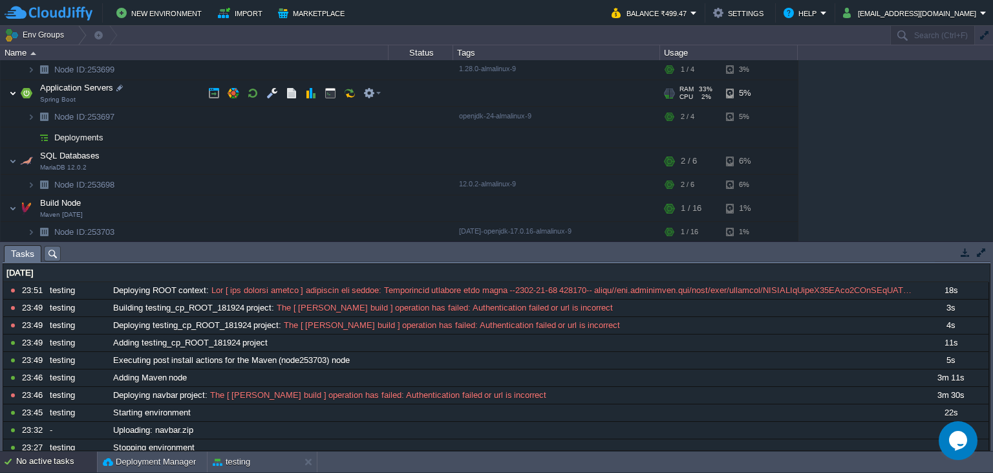
click at [12, 91] on img at bounding box center [13, 93] width 8 height 26
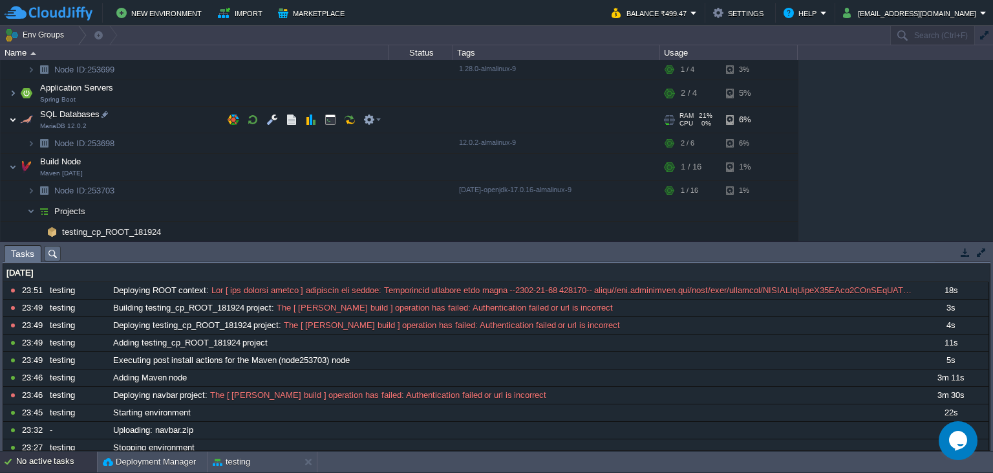
click at [12, 118] on img at bounding box center [13, 120] width 8 height 26
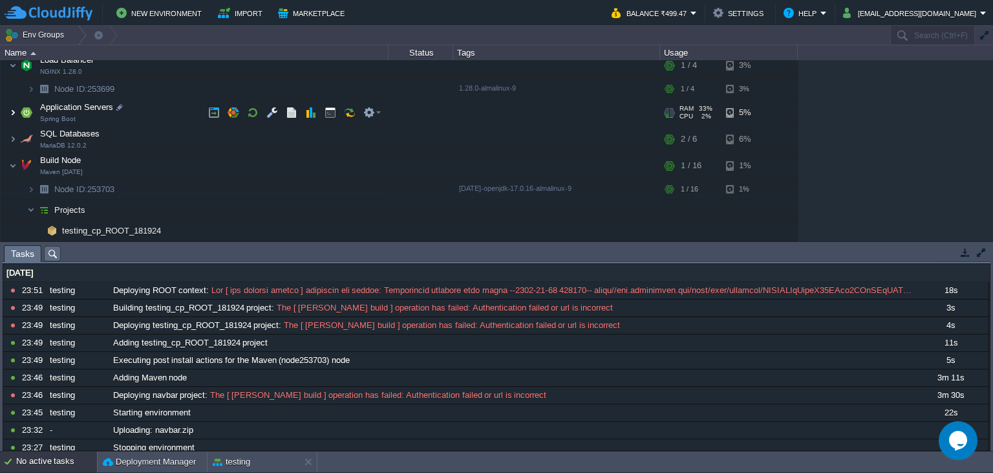
scroll to position [42, 0]
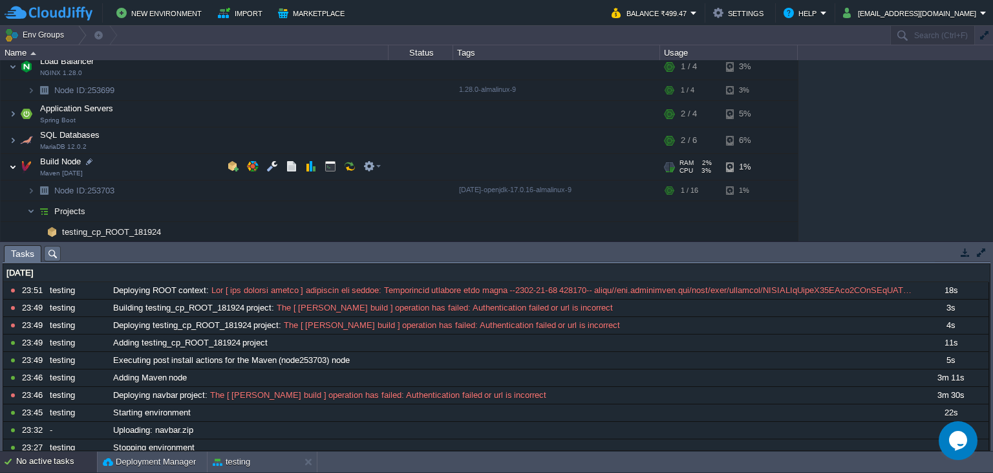
click at [15, 168] on img at bounding box center [13, 167] width 8 height 26
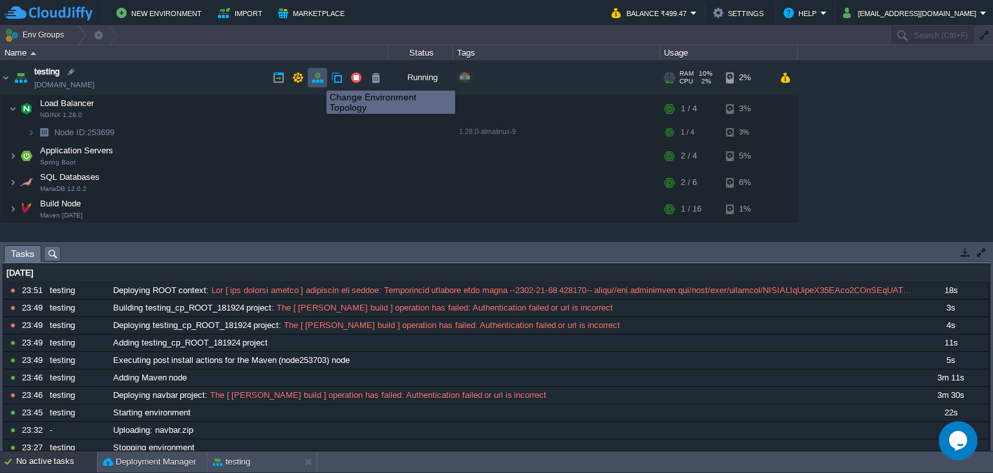
click at [317, 79] on button "button" at bounding box center [318, 78] width 12 height 12
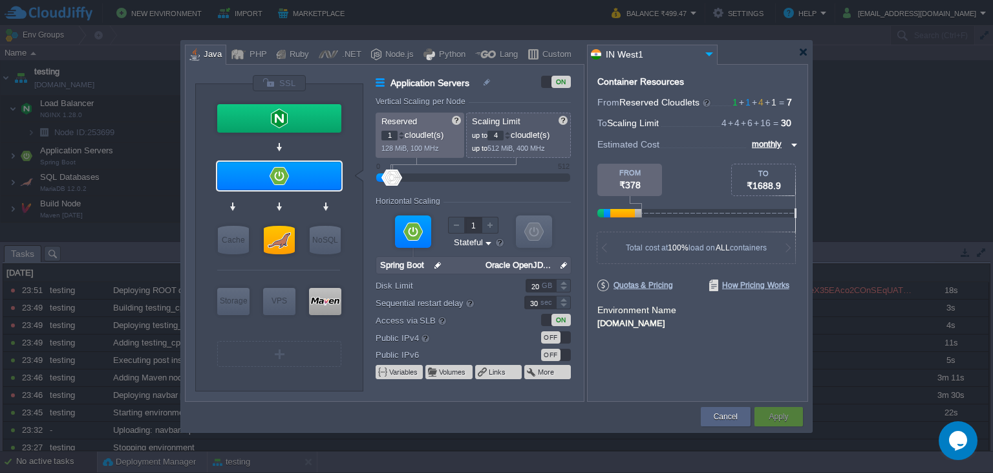
type input "NGINX 1.28.0"
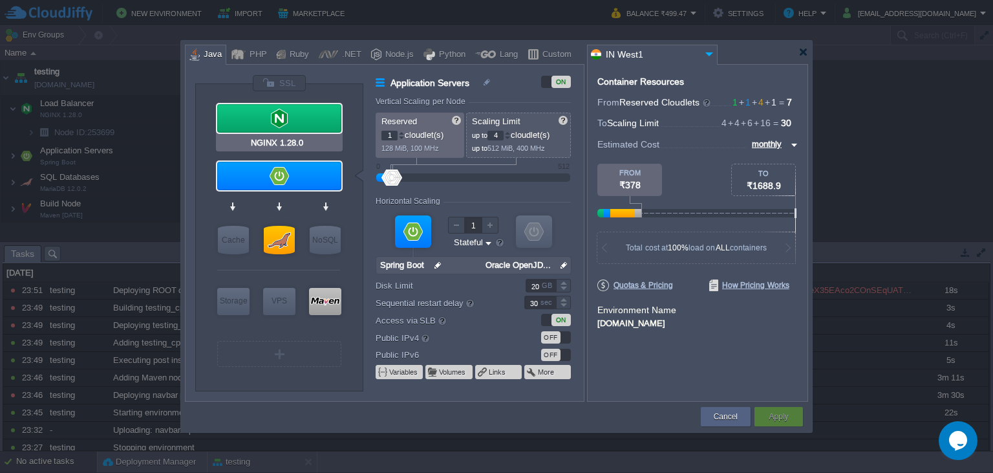
click at [295, 118] on div at bounding box center [279, 118] width 124 height 28
type input "Load Balancer"
type input "NGINX 1.28.0"
type input "null"
type input "1.28.0-almalin..."
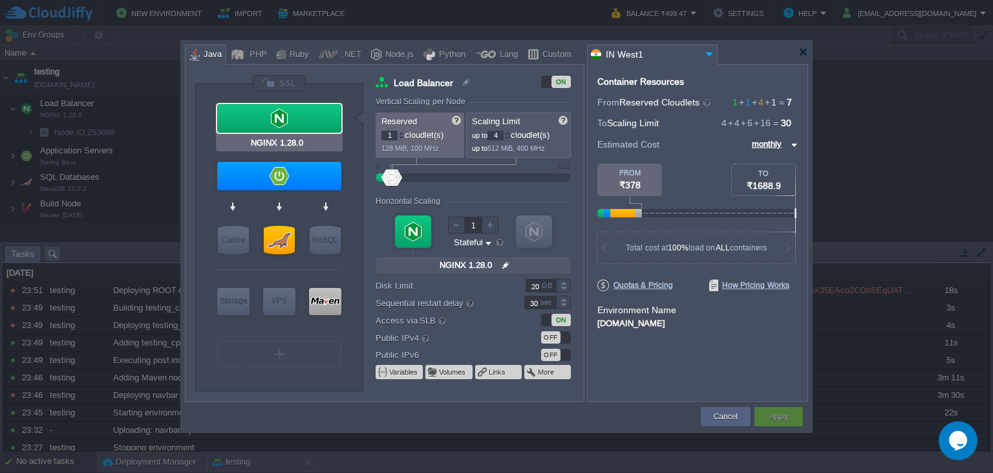
click at [295, 118] on div at bounding box center [279, 118] width 124 height 28
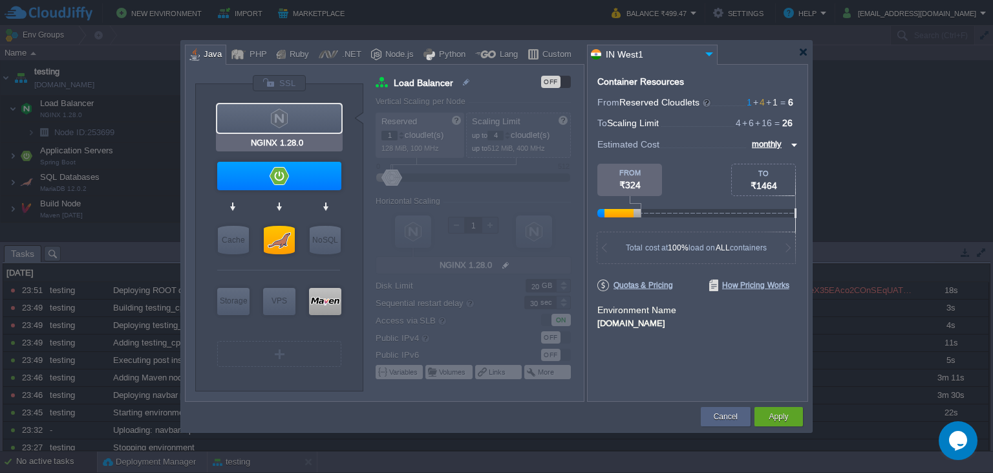
click at [296, 135] on div "NGINX 1.28.0" at bounding box center [279, 142] width 127 height 17
click at [296, 133] on div at bounding box center [279, 118] width 127 height 31
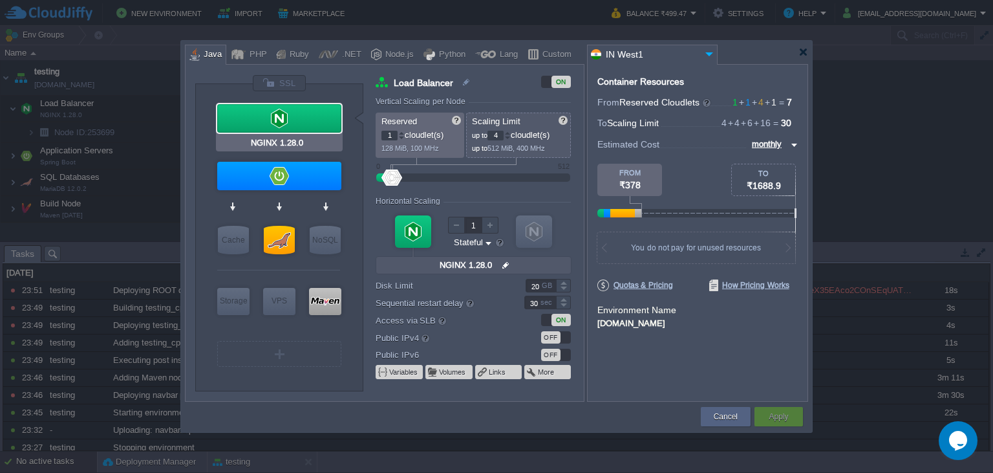
click at [296, 114] on div at bounding box center [279, 118] width 124 height 28
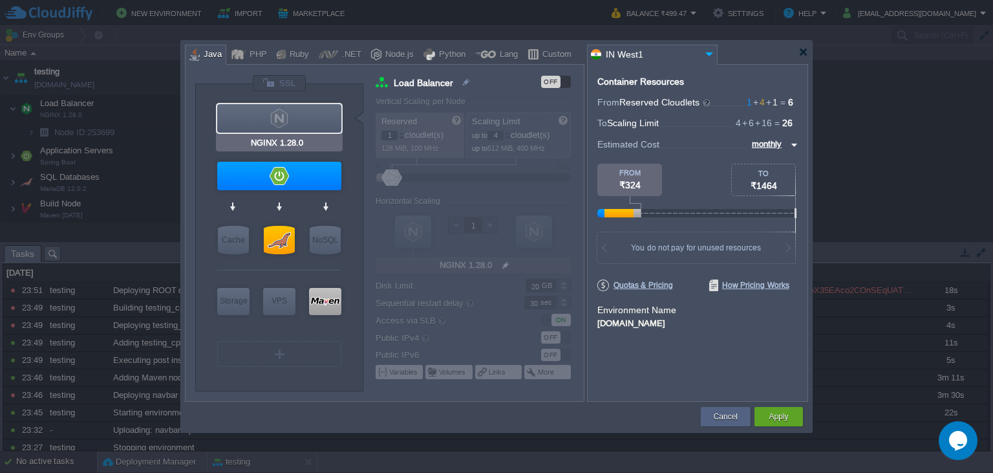
click at [296, 114] on div at bounding box center [279, 118] width 124 height 28
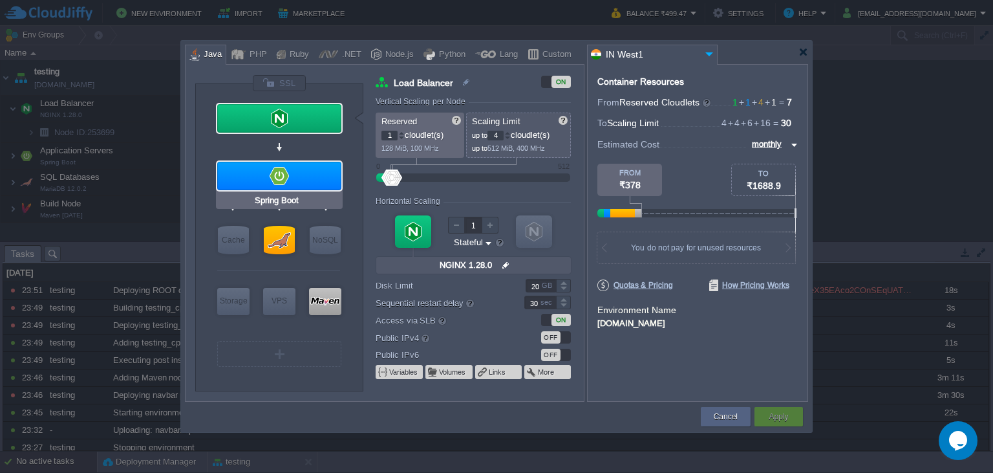
type input "NGINX 1.28.0"
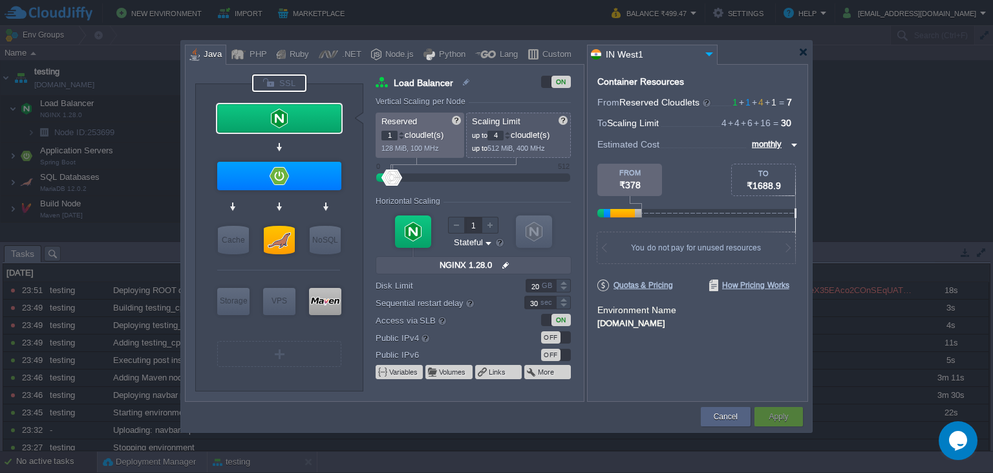
click at [288, 78] on div at bounding box center [279, 82] width 54 height 17
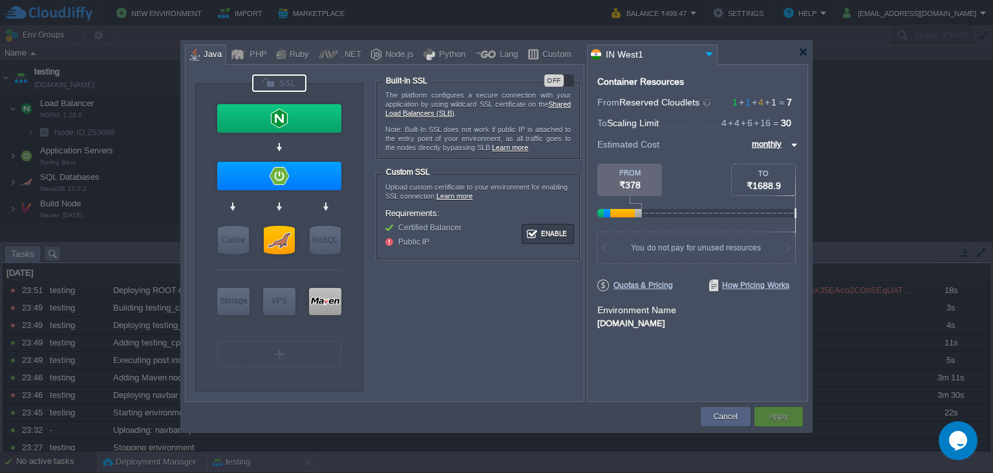
click at [381, 55] on div "Node.js" at bounding box center [397, 54] width 32 height 19
click at [389, 48] on div "Node.js" at bounding box center [397, 54] width 32 height 19
click at [246, 56] on div "PHP" at bounding box center [256, 54] width 21 height 19
click at [737, 421] on button "Cancel" at bounding box center [726, 416] width 24 height 13
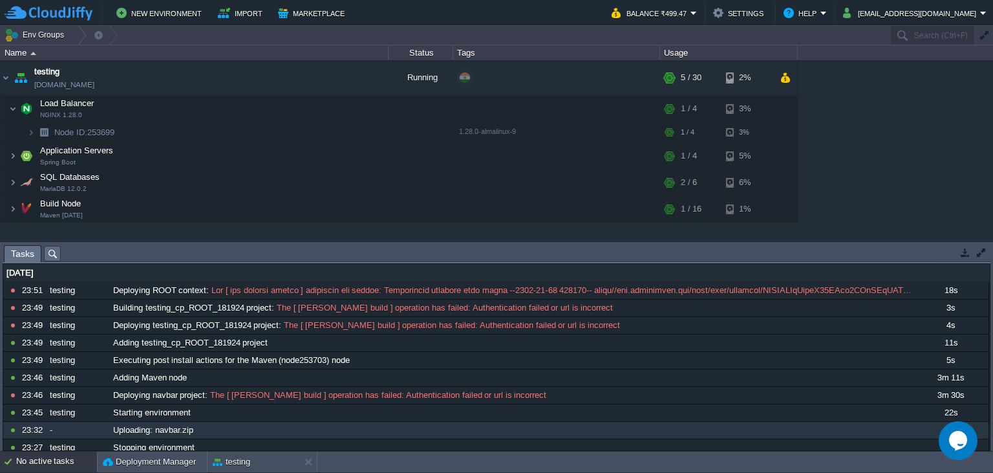
click at [737, 422] on div "Uploading: navbar.zip" at bounding box center [514, 430] width 808 height 17
click at [173, 12] on button "New Environment" at bounding box center [160, 13] width 89 height 16
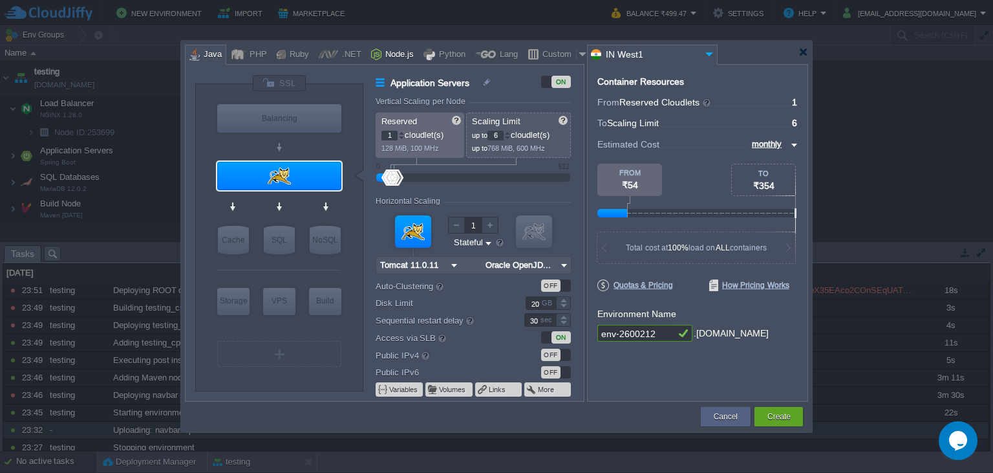
click at [392, 52] on div "Node.js" at bounding box center [397, 54] width 32 height 19
type input "Application Servers"
type input "4"
type input "8"
type input "Node.js 24.9.0 LTS"
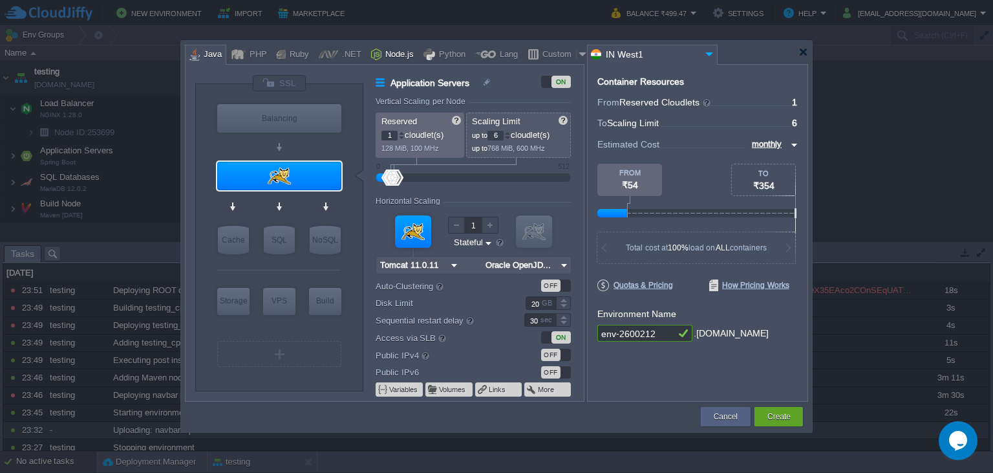
type input "24.9.0-pm2"
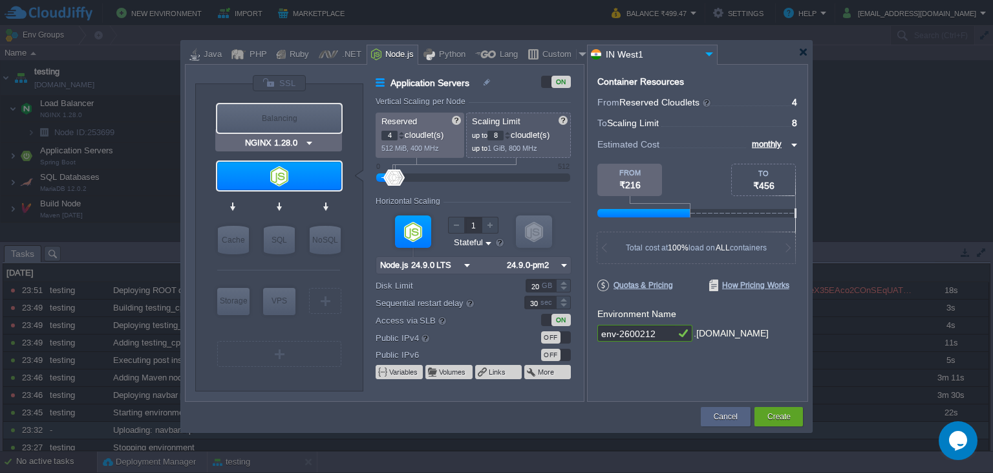
click at [293, 117] on div "Balancing" at bounding box center [279, 118] width 124 height 28
type input "Load Balancer"
type input "1"
type input "4"
type input "NGINX 1.28.0"
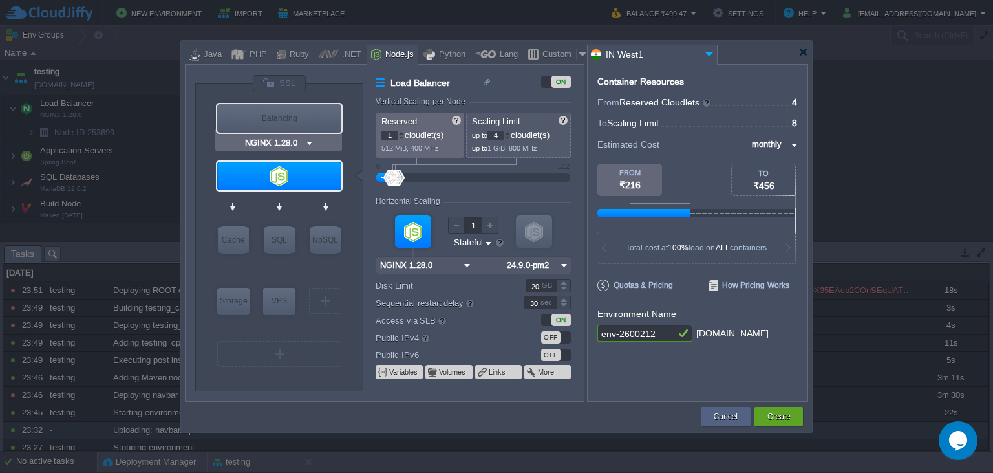
type input "1.28.0-almalin..."
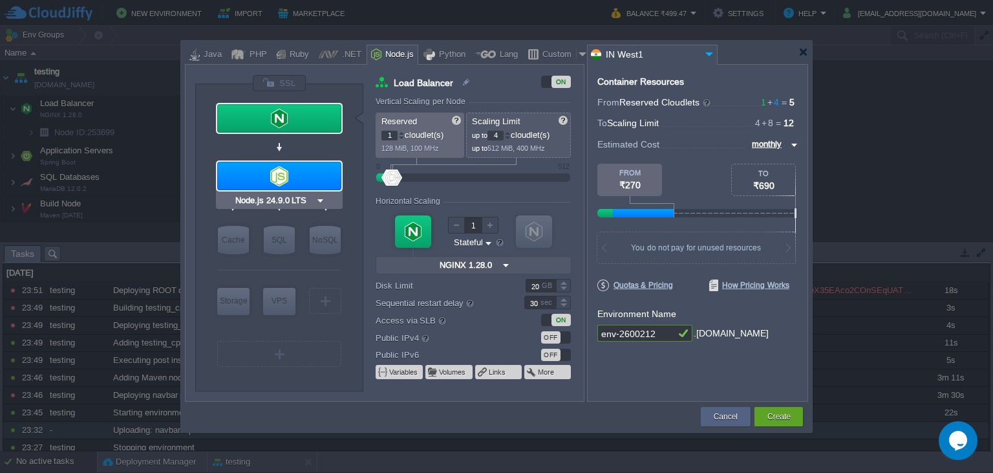
type input "MariaDB 12.0.2"
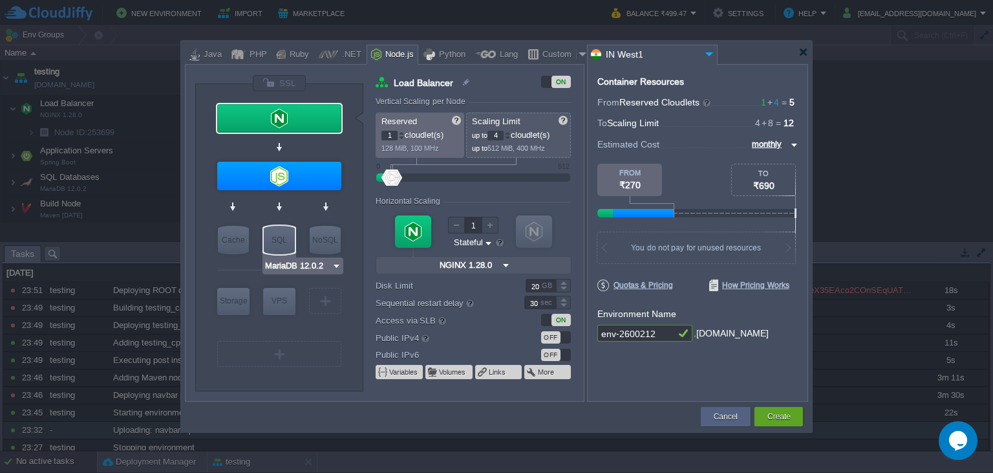
click at [266, 232] on div "SQL" at bounding box center [279, 240] width 31 height 28
type input "SQL Databases"
type input "4"
type input "6"
type input "MariaDB 12.0.2"
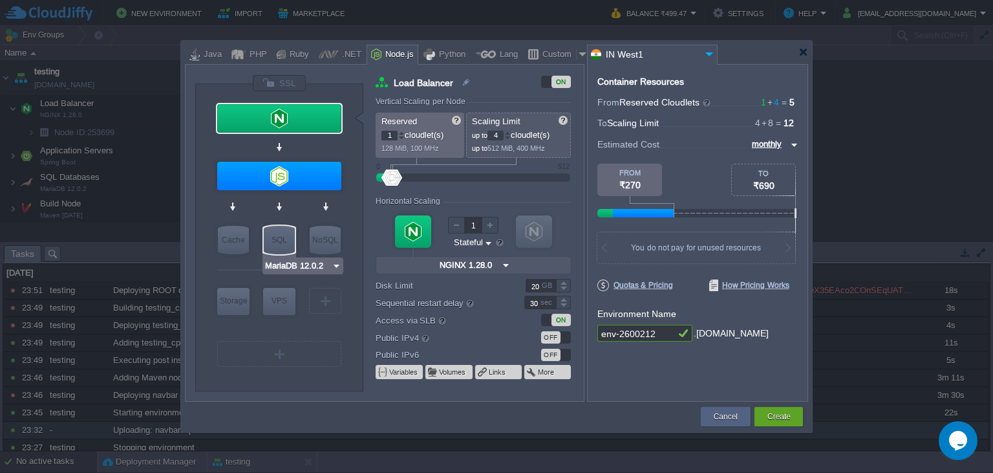
type input "12.0.2-almalin..."
type input "Stateless"
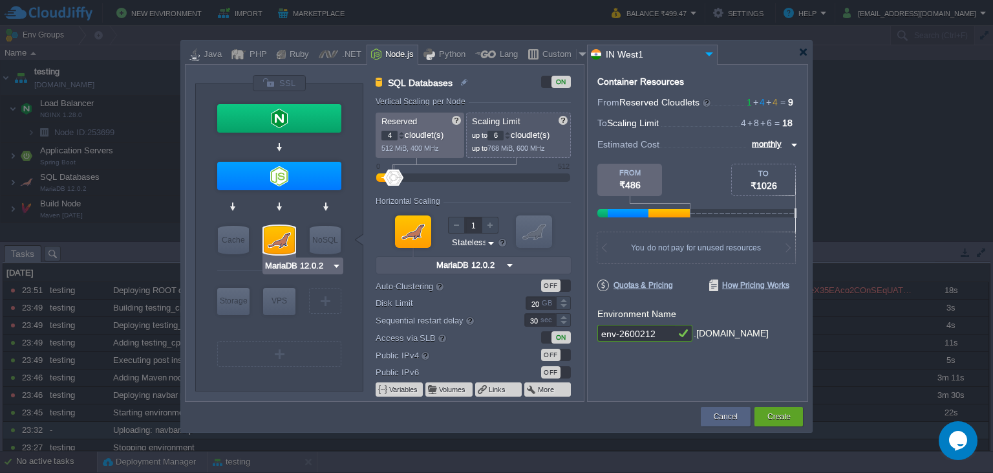
type input "Node.js 24.9.0 LTS"
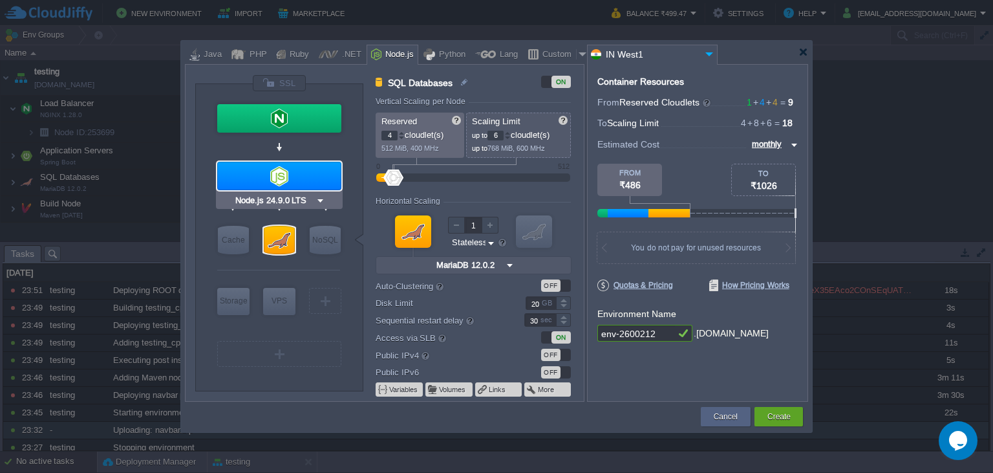
click at [274, 180] on div at bounding box center [279, 176] width 124 height 28
type input "Application Servers"
type input "8"
type input "Node.js 24.9.0 LTS"
type input "24.9.0-pm2"
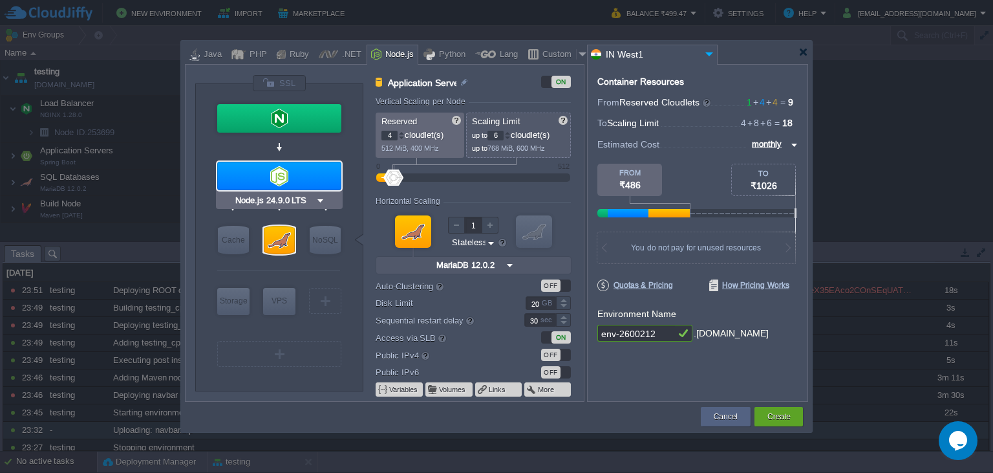
type input "Stateful"
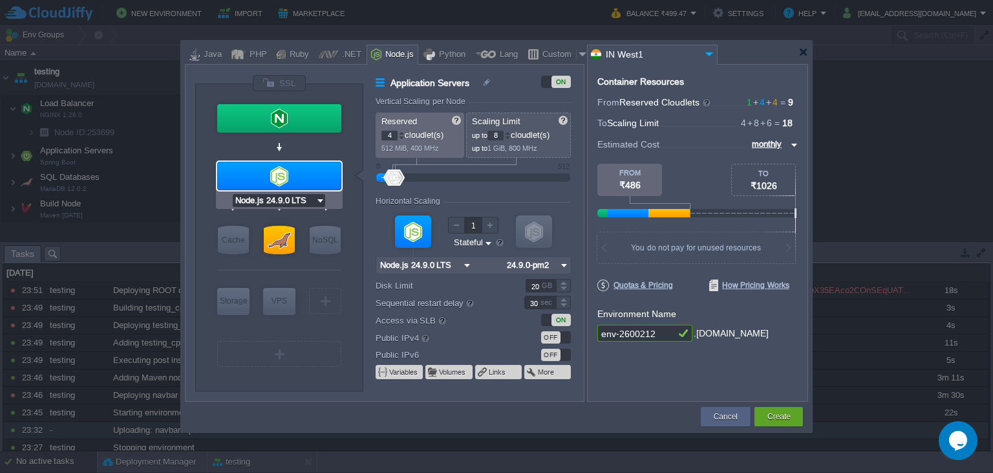
click at [279, 203] on input "Node.js 24.9.0 LTS" at bounding box center [274, 200] width 83 height 13
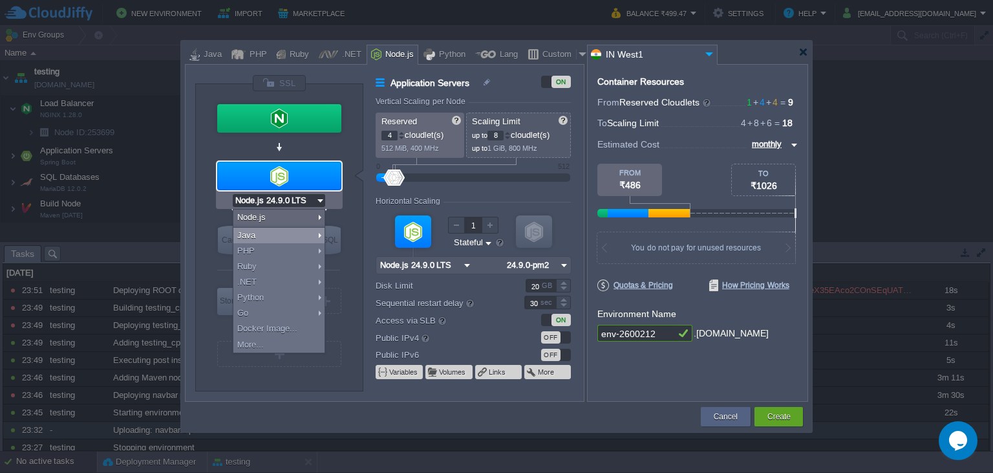
click at [295, 235] on div "Java" at bounding box center [278, 236] width 91 height 16
type input "Application Servers"
type input "6"
type input "16"
type input "GlassFish 7.0.11"
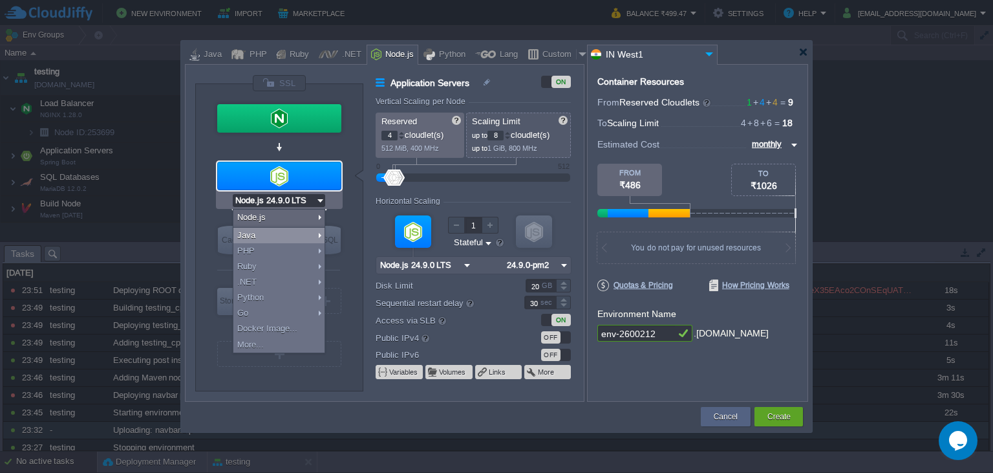
type input "Oracle OpenJD..."
type input "GlassFish 7.0.11"
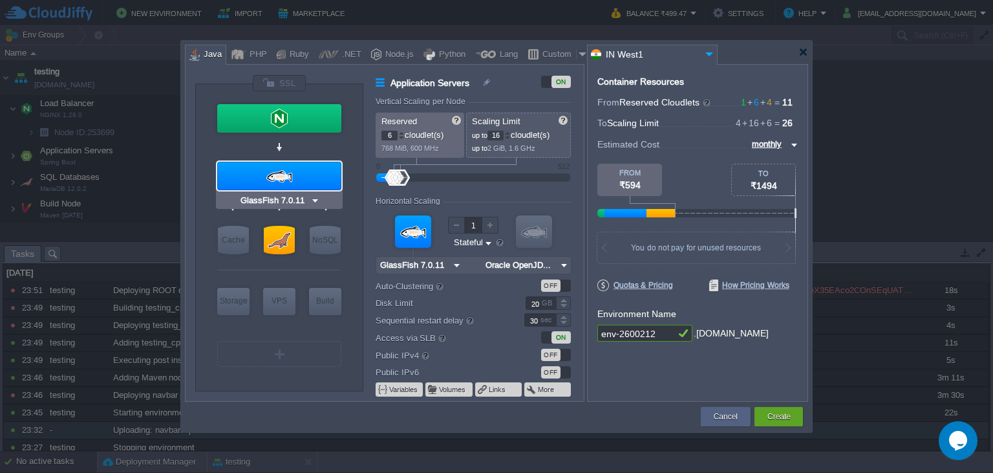
click at [295, 173] on div at bounding box center [279, 176] width 124 height 28
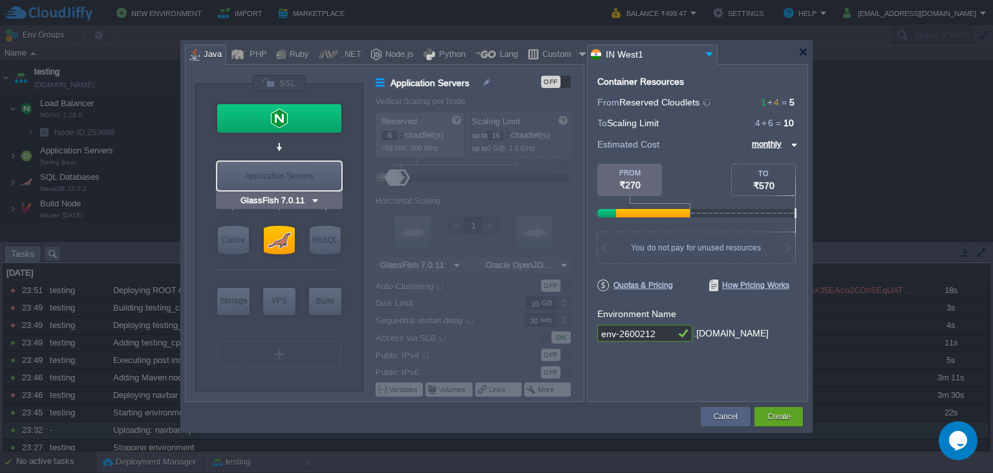
click at [295, 173] on div "Application Servers" at bounding box center [279, 176] width 124 height 28
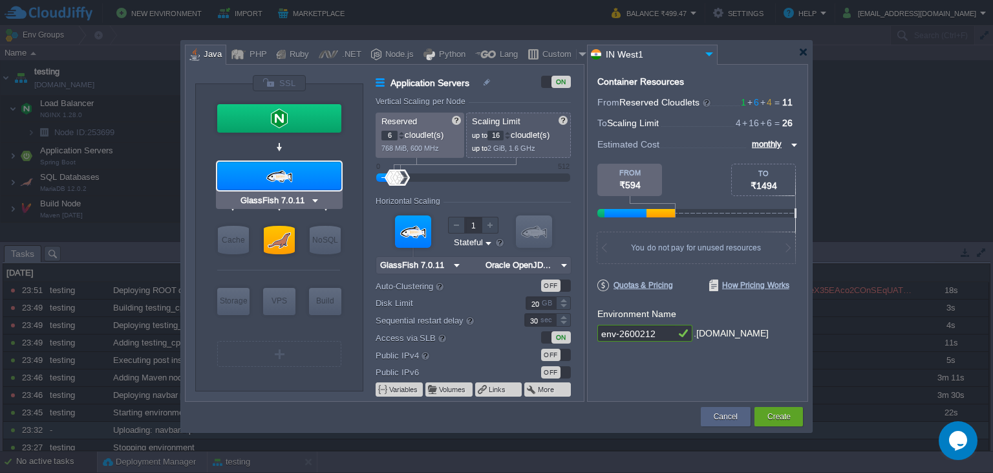
click at [295, 180] on div at bounding box center [279, 176] width 124 height 28
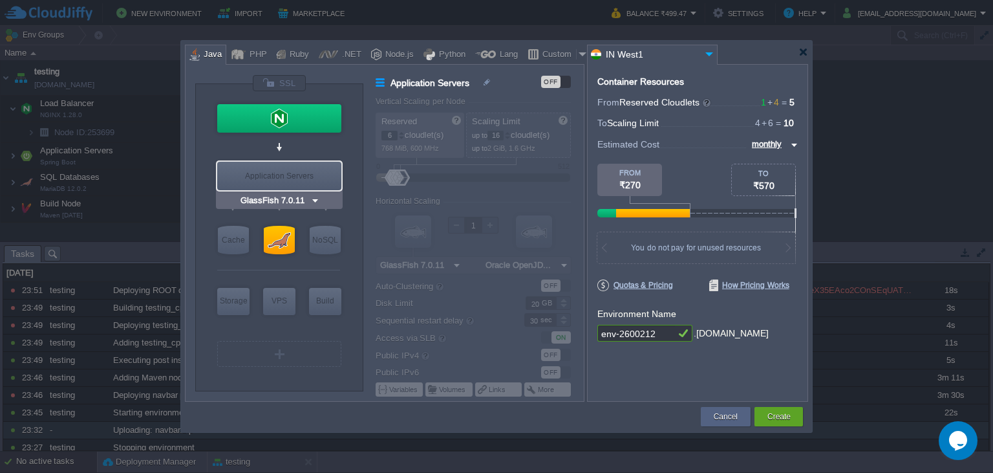
click at [295, 195] on input "GlassFish 7.0.11" at bounding box center [274, 200] width 72 height 13
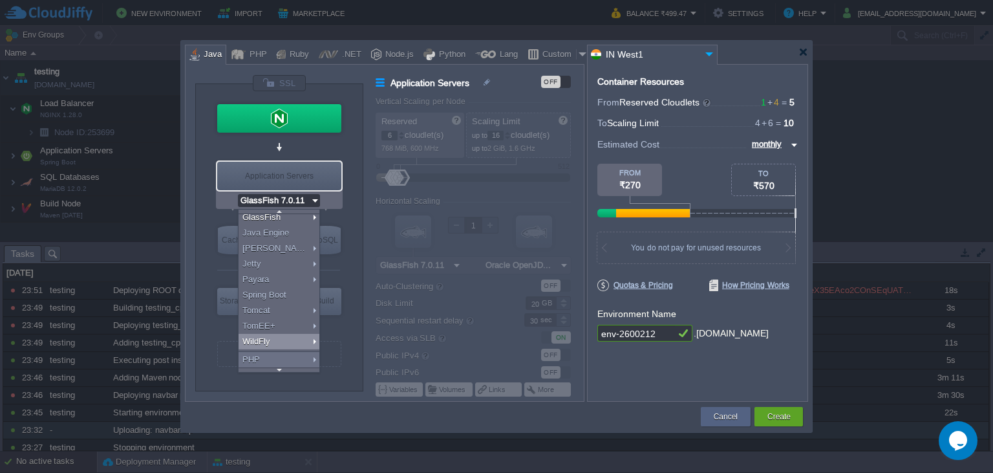
scroll to position [104, 0]
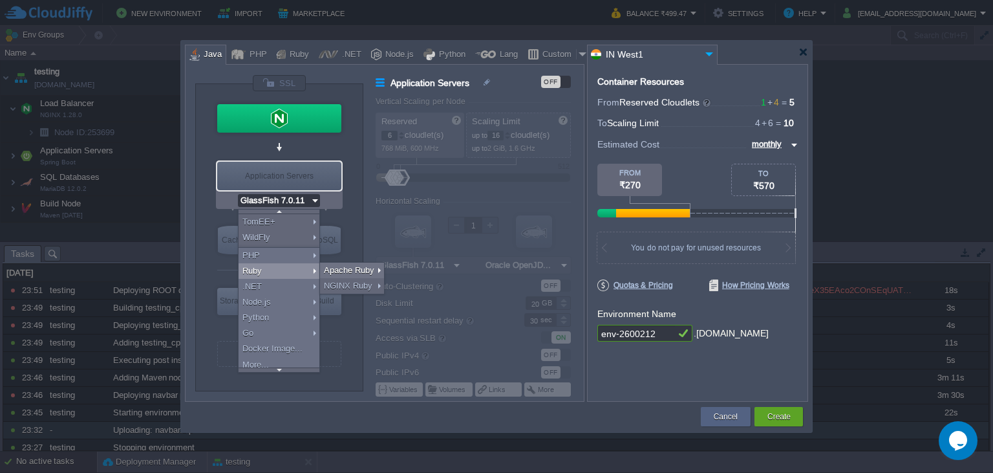
click at [354, 216] on div "VM Balancing VM Application Servers VM Cache VM SQL VM NoSQL VM Storage VM VPS …" at bounding box center [279, 237] width 168 height 306
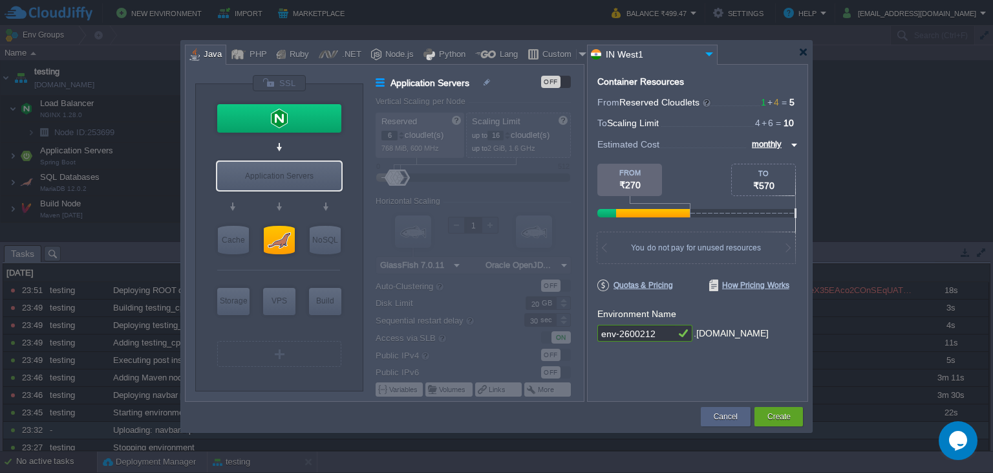
click at [219, 61] on div "Java" at bounding box center [211, 54] width 22 height 19
click at [250, 51] on div "PHP" at bounding box center [256, 54] width 21 height 19
type input "Application Servers"
type input "1"
type input "4"
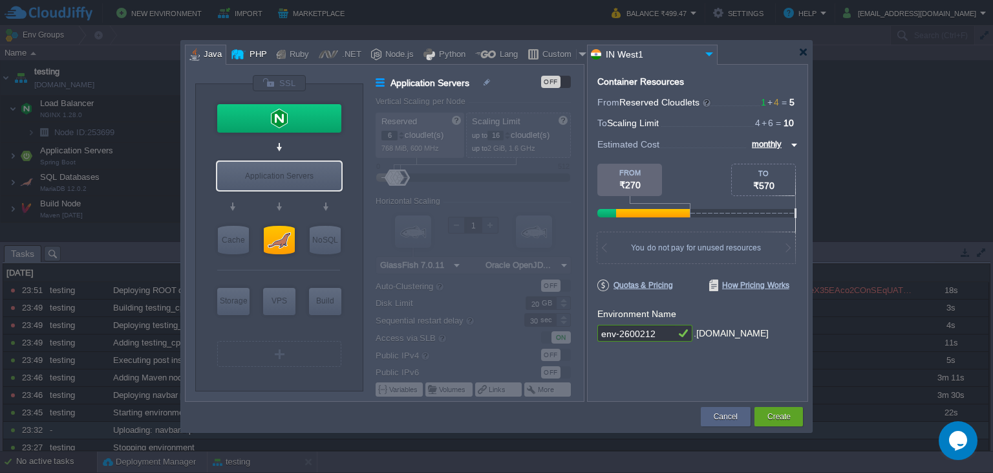
type input "Apache [DATE]"
type input "PHP [DATE]"
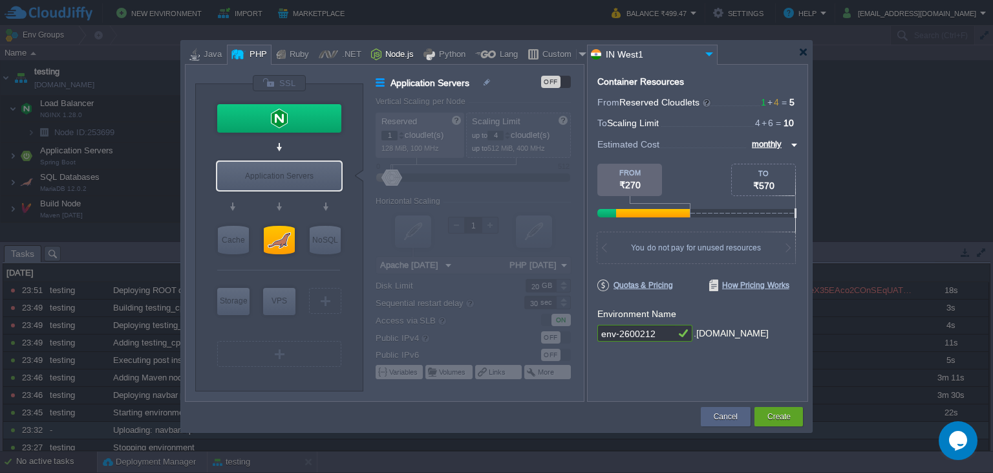
click at [383, 56] on div "Node.js" at bounding box center [397, 54] width 32 height 19
type input "Application Servers"
type input "4"
type input "8"
type input "Node.js 24.9.0 LTS"
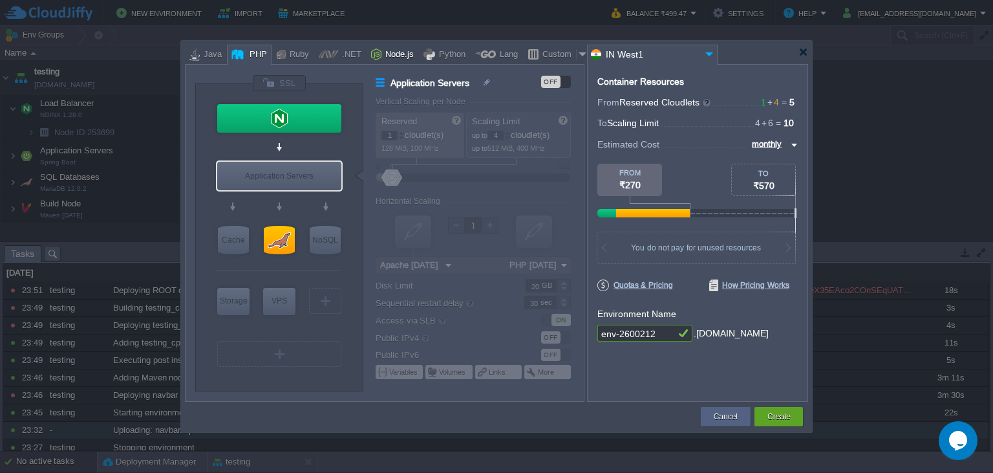
type input "24.9.0-pm2"
type input "Node.js 24.9.0 LTS"
click at [294, 203] on input "Node.js 24.9.0 LTS" at bounding box center [274, 200] width 83 height 13
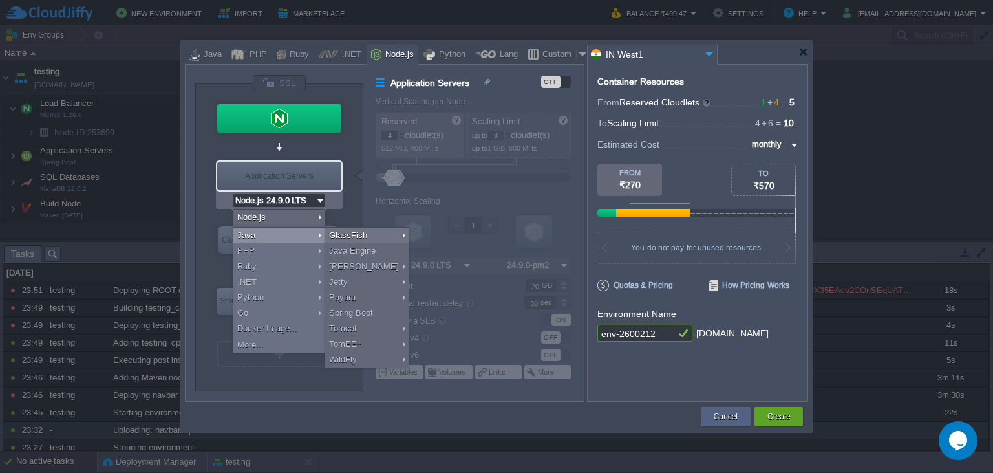
click at [253, 233] on div "Java" at bounding box center [278, 236] width 91 height 16
type input "Application Servers"
type input "6"
type input "16"
type input "GlassFish 7.0.11"
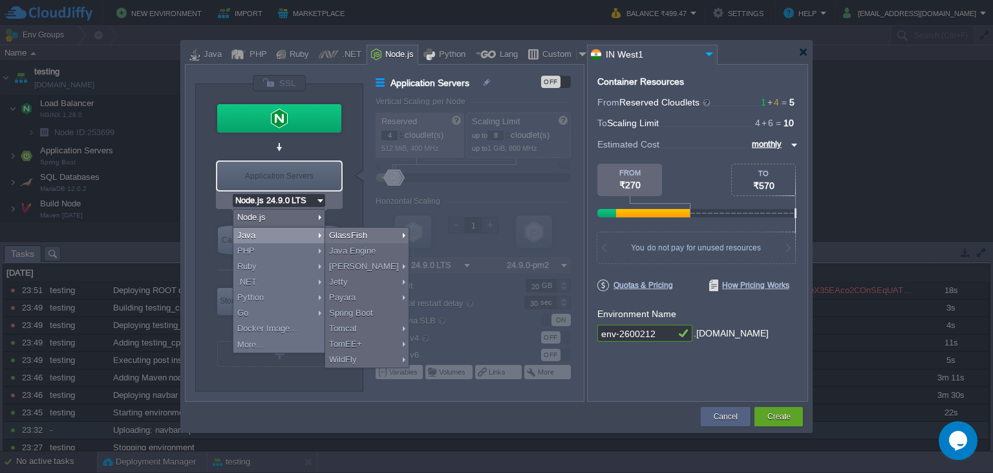
type input "Oracle OpenJD..."
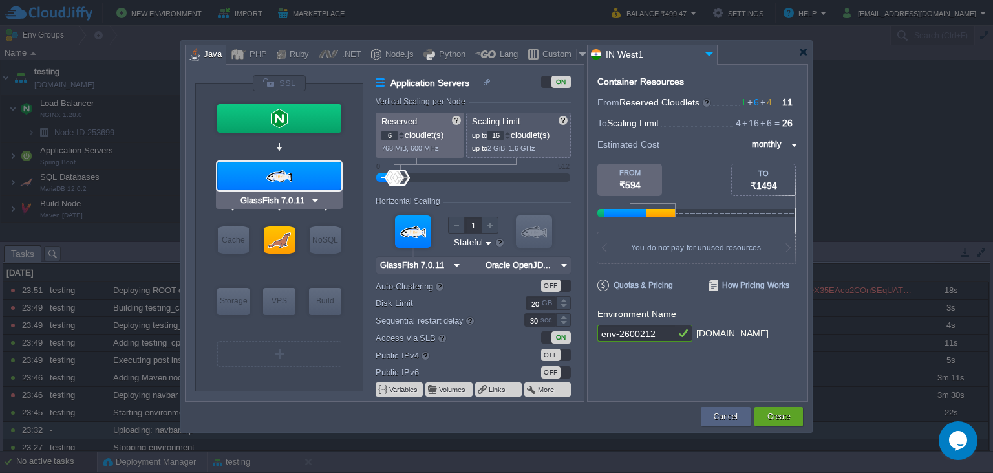
type input "NGINX 1.28.0"
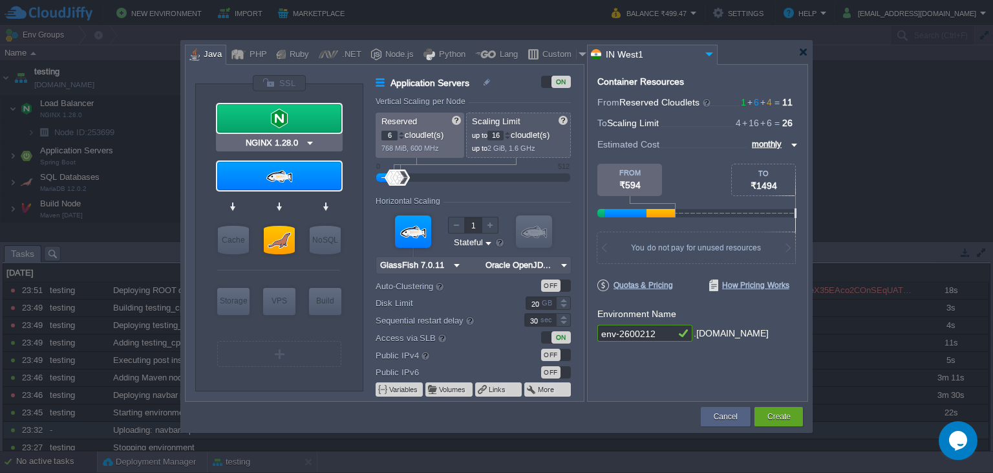
click at [293, 116] on div at bounding box center [279, 118] width 124 height 28
type input "Load Balancer"
type input "1"
type input "4"
type input "NGINX 1.28.0"
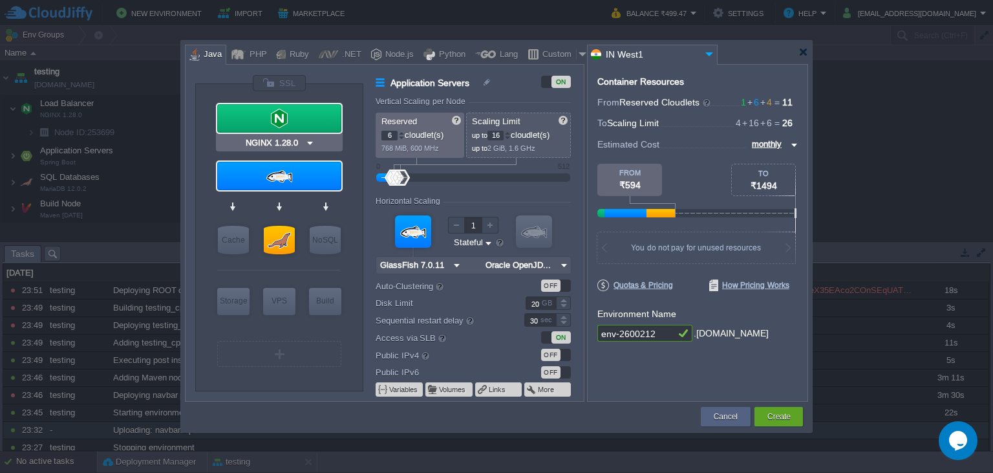
type input "1.28.0-almalin..."
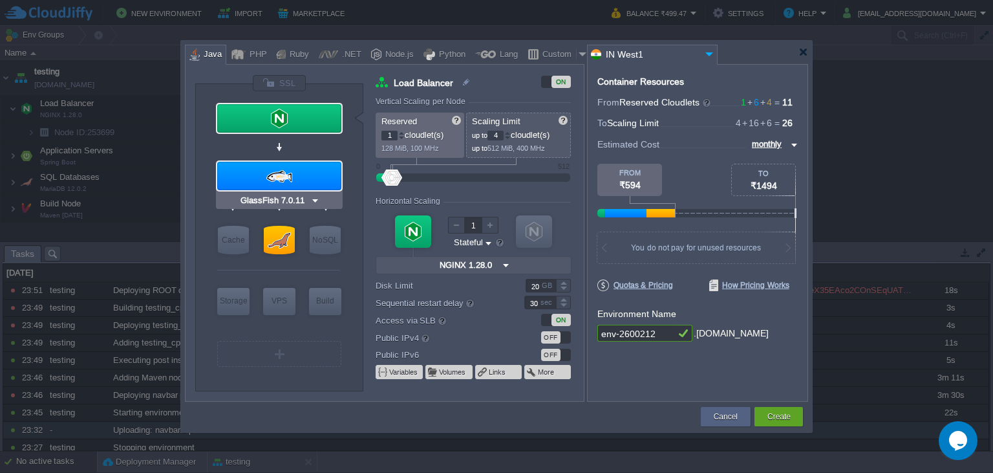
type input "Couchbase CE 7.1.1"
click at [730, 422] on button "Cancel" at bounding box center [726, 416] width 24 height 13
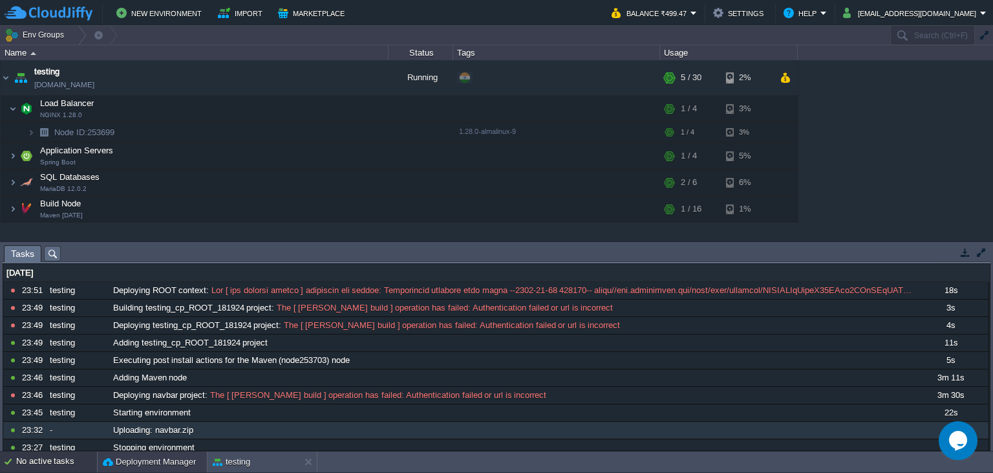
click at [158, 464] on button "Deployment Manager" at bounding box center [149, 461] width 93 height 13
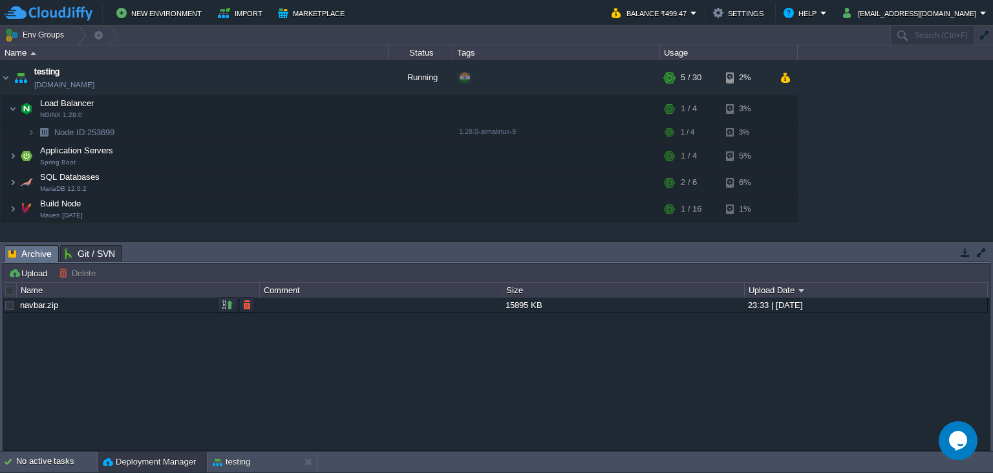
click at [37, 306] on link "navbar.zip" at bounding box center [39, 305] width 38 height 10
click at [45, 273] on button "Upload" at bounding box center [29, 273] width 43 height 12
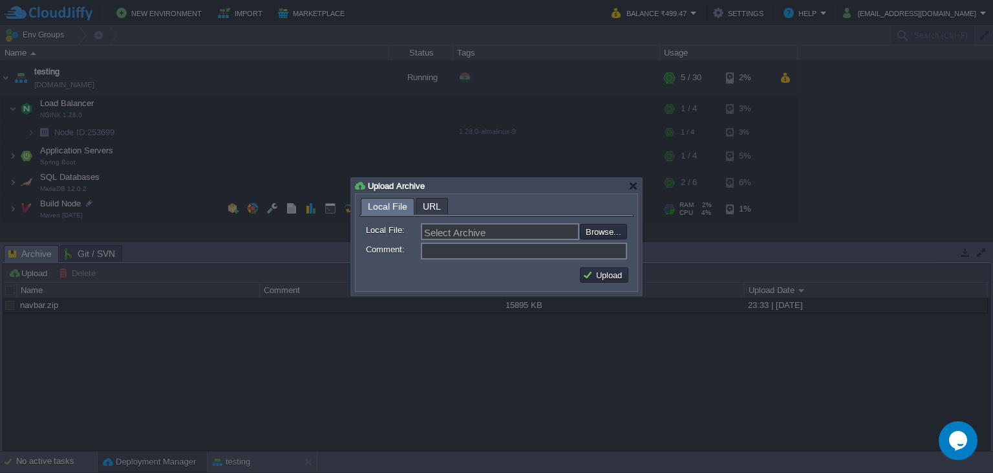
click at [433, 211] on span "URL" at bounding box center [432, 206] width 18 height 16
click at [630, 183] on div at bounding box center [633, 186] width 10 height 10
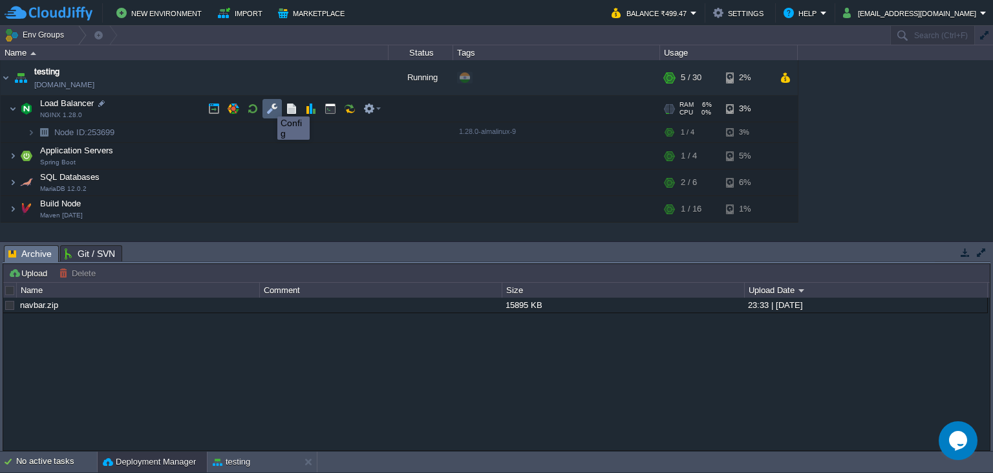
click at [271, 105] on button "button" at bounding box center [272, 109] width 12 height 12
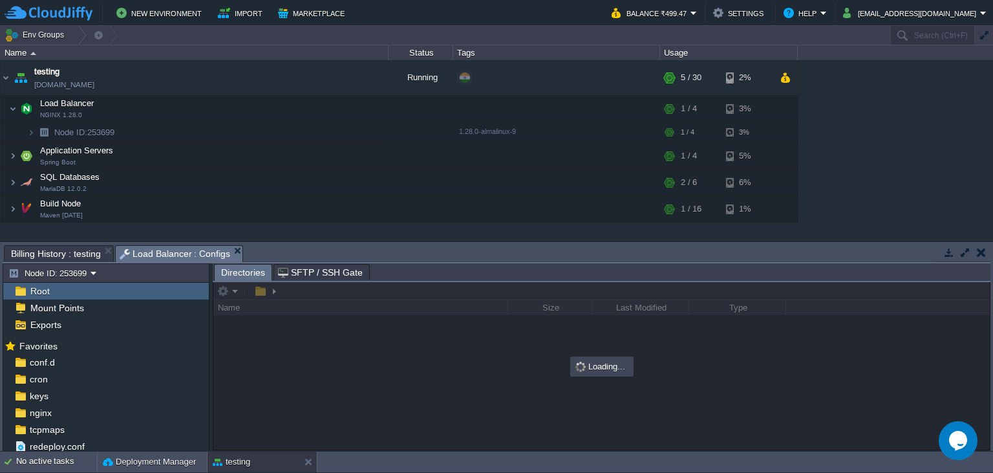
click at [268, 292] on div at bounding box center [601, 365] width 776 height 167
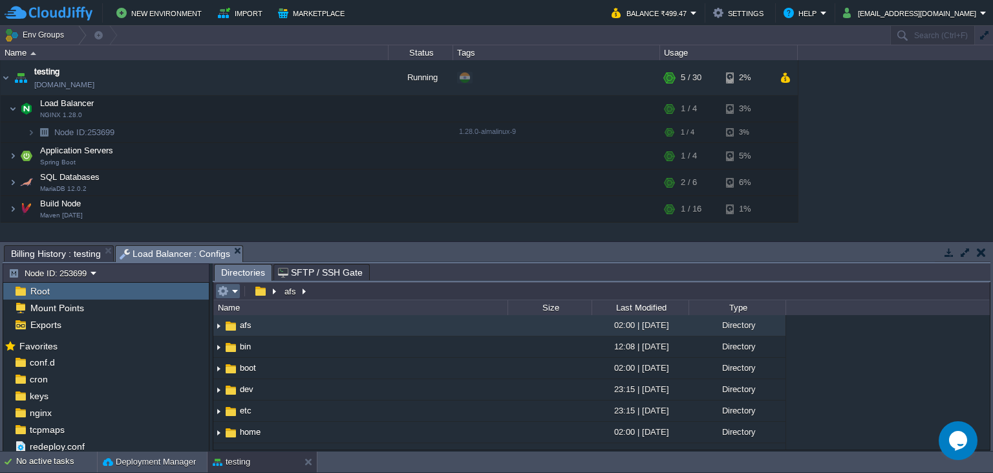
click at [229, 291] on em at bounding box center [227, 291] width 21 height 12
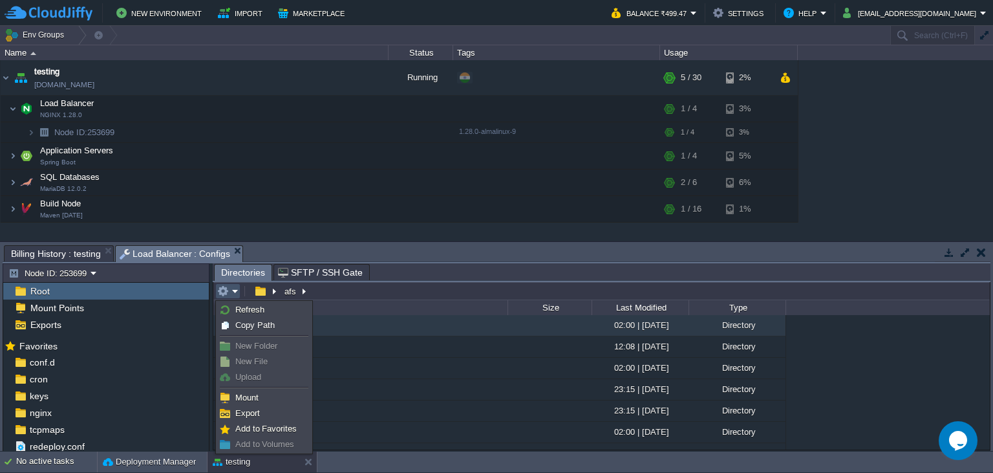
click at [256, 350] on span "New Folder" at bounding box center [256, 346] width 42 height 10
click at [301, 274] on span "SFTP / SSH Gate" at bounding box center [320, 272] width 85 height 16
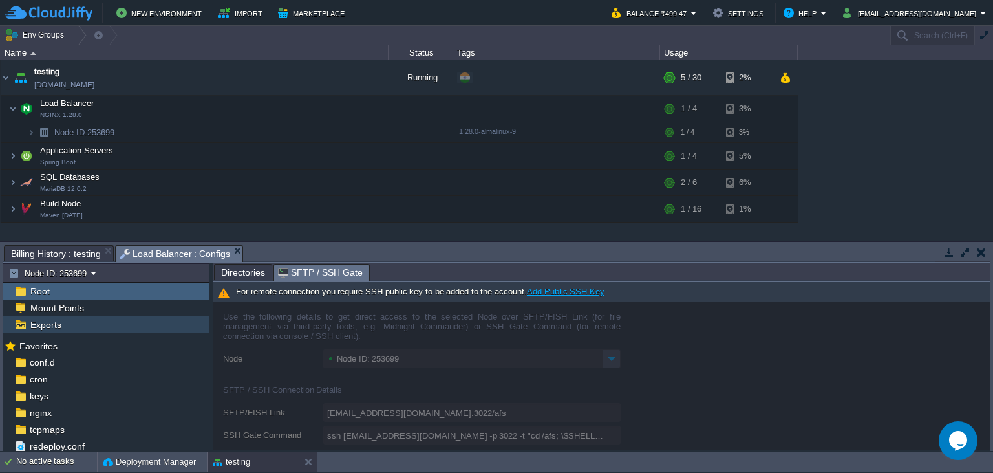
click at [63, 325] on div "Exports" at bounding box center [106, 324] width 206 height 17
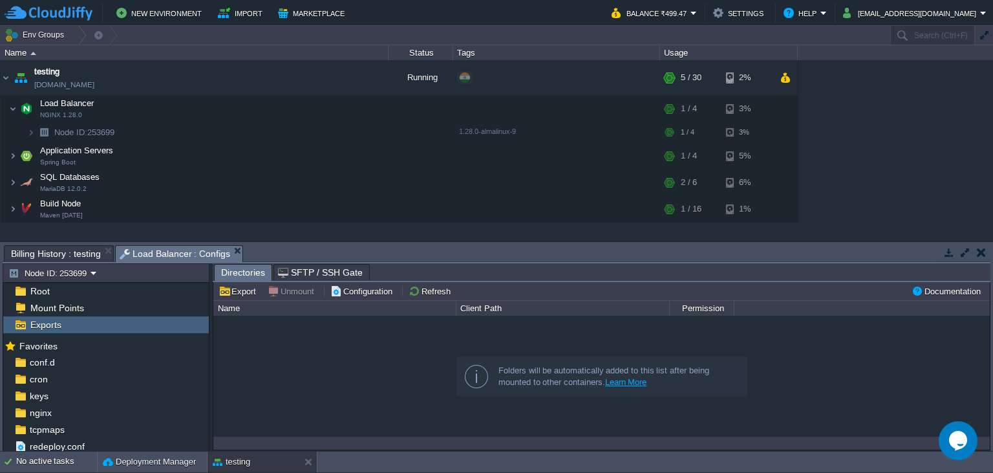
click at [235, 310] on div "Name" at bounding box center [335, 308] width 241 height 15
click at [503, 306] on div "Client Path" at bounding box center [563, 308] width 212 height 15
click at [337, 306] on div "Name" at bounding box center [335, 308] width 241 height 15
click at [207, 312] on div "Mount Points" at bounding box center [106, 307] width 206 height 17
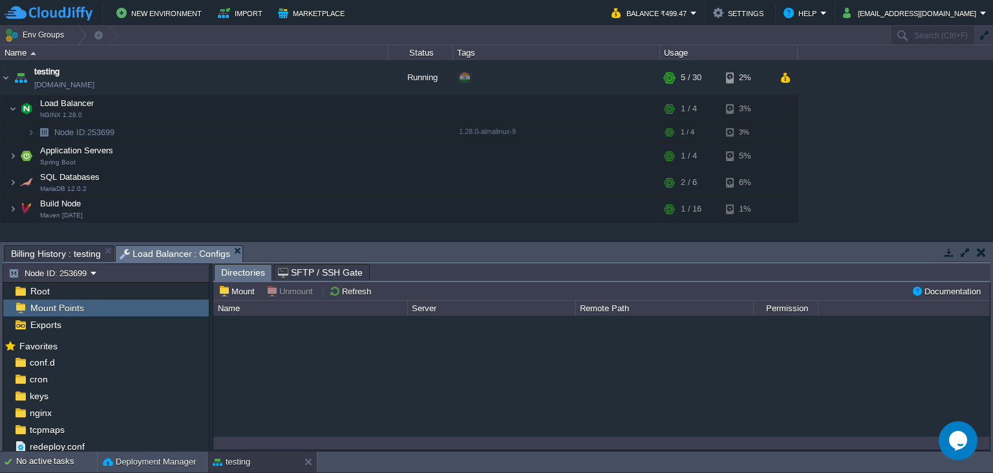
click at [112, 311] on div "Mount Points" at bounding box center [106, 307] width 206 height 17
click at [105, 325] on div "Exports" at bounding box center [106, 324] width 206 height 17
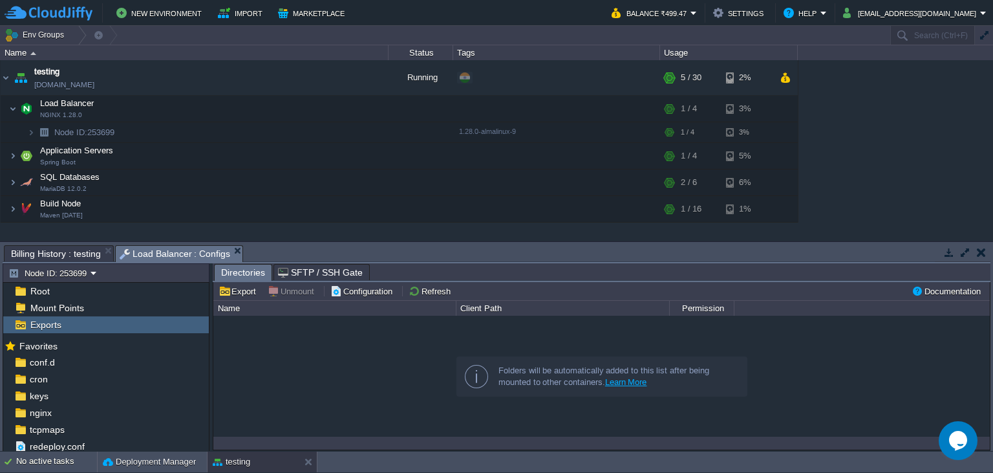
click at [293, 289] on button "Unmount" at bounding box center [293, 291] width 50 height 12
click at [294, 316] on div "Name" at bounding box center [335, 308] width 241 height 15
click at [76, 301] on div "Mount Points" at bounding box center [106, 307] width 206 height 17
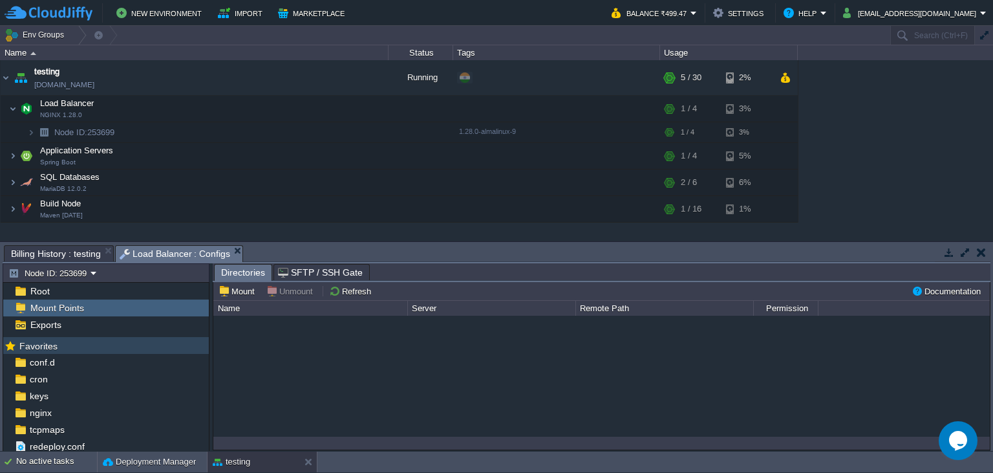
scroll to position [1, 0]
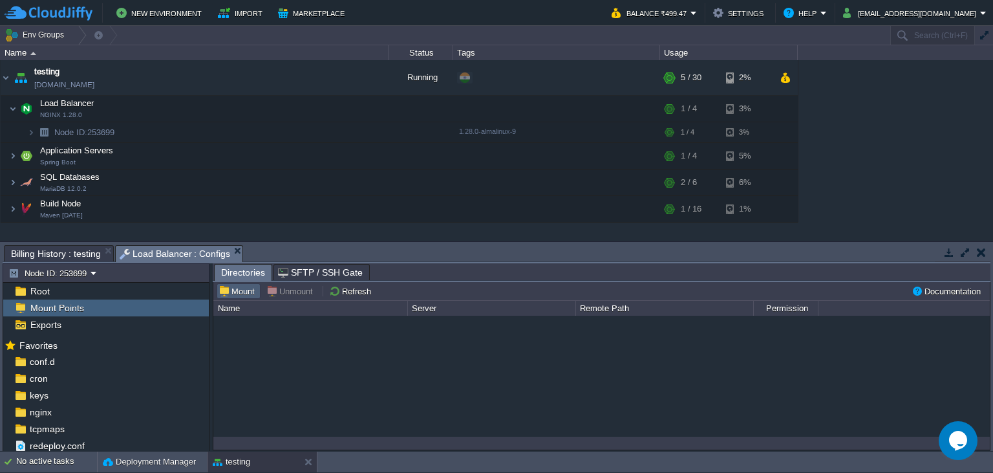
click at [260, 292] on td "Mount" at bounding box center [239, 291] width 44 height 16
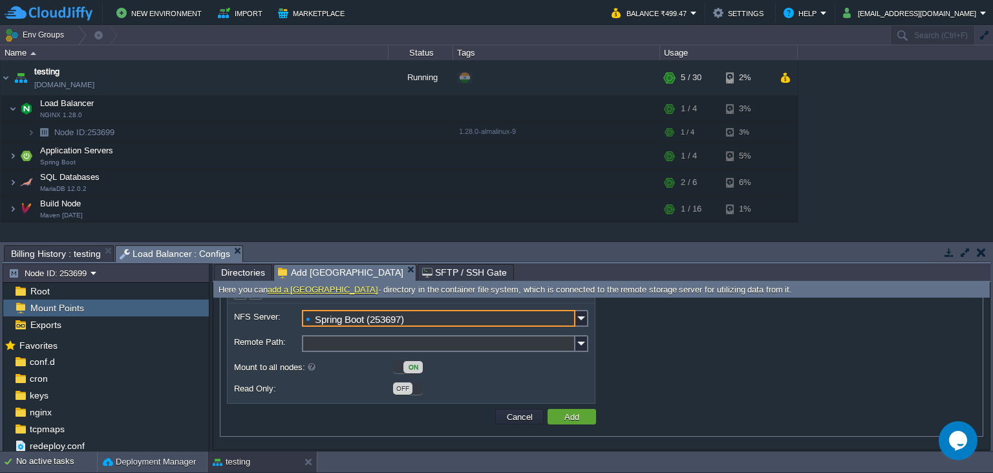
scroll to position [0, 0]
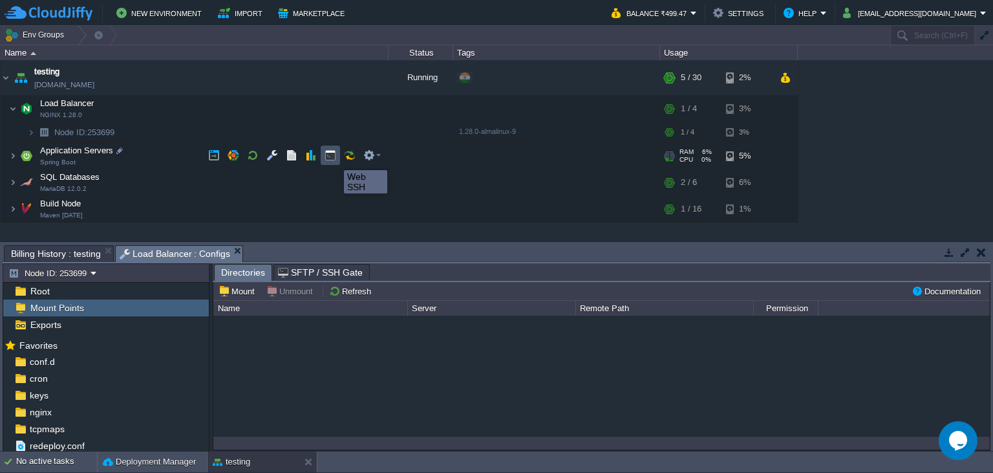
click at [325, 158] on button "button" at bounding box center [331, 155] width 12 height 12
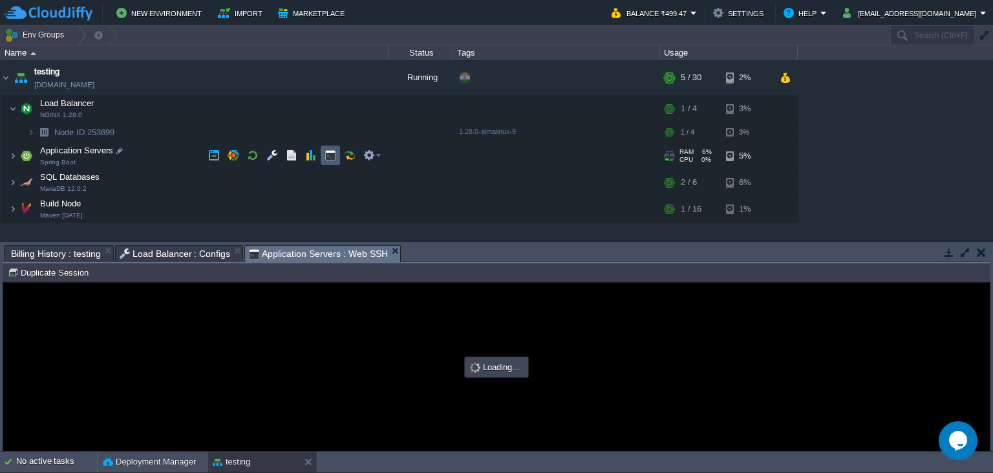
type input "#000000"
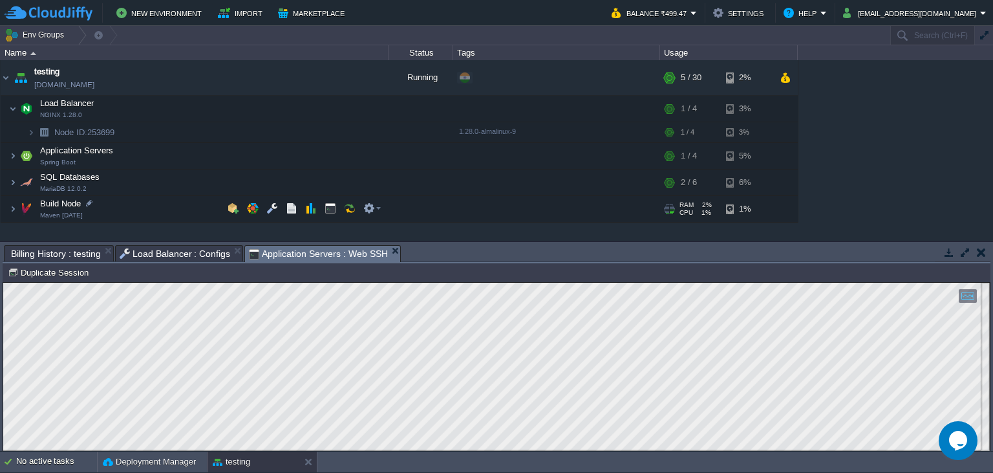
scroll to position [6, 0]
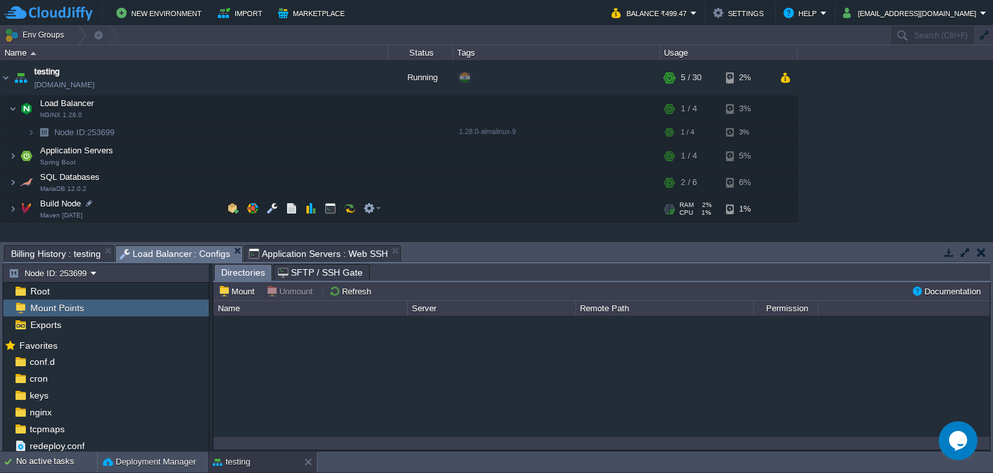
click at [198, 252] on span "Load Balancer : Configs" at bounding box center [175, 254] width 111 height 16
click at [71, 256] on span "Billing History : testing" at bounding box center [56, 254] width 90 height 16
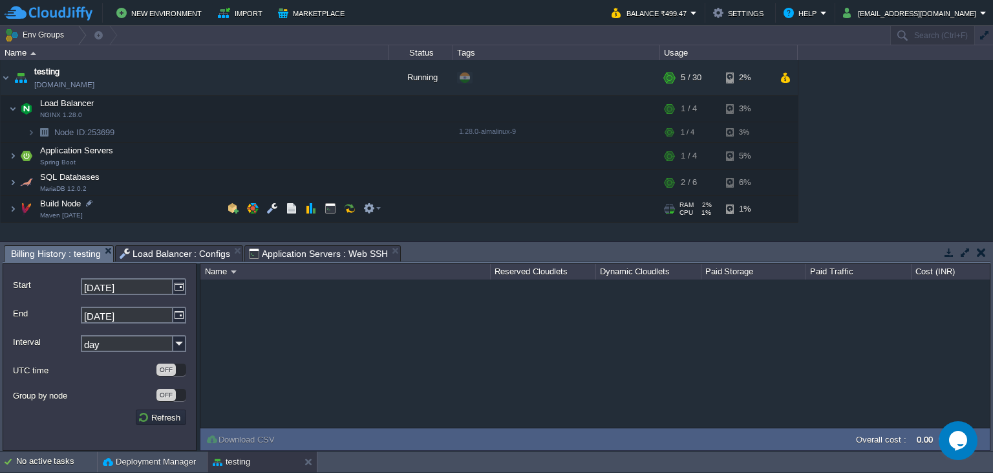
click at [959, 251] on button "button" at bounding box center [981, 252] width 9 height 12
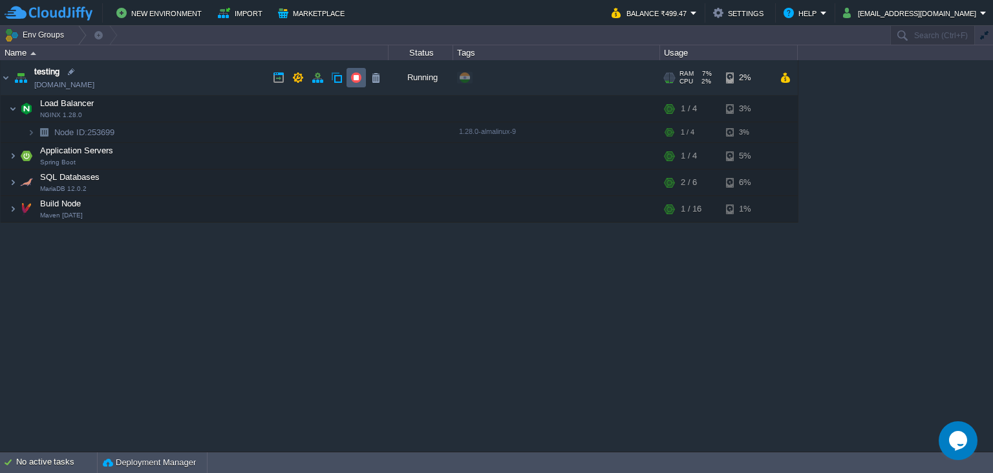
click at [354, 76] on button "button" at bounding box center [356, 78] width 12 height 12
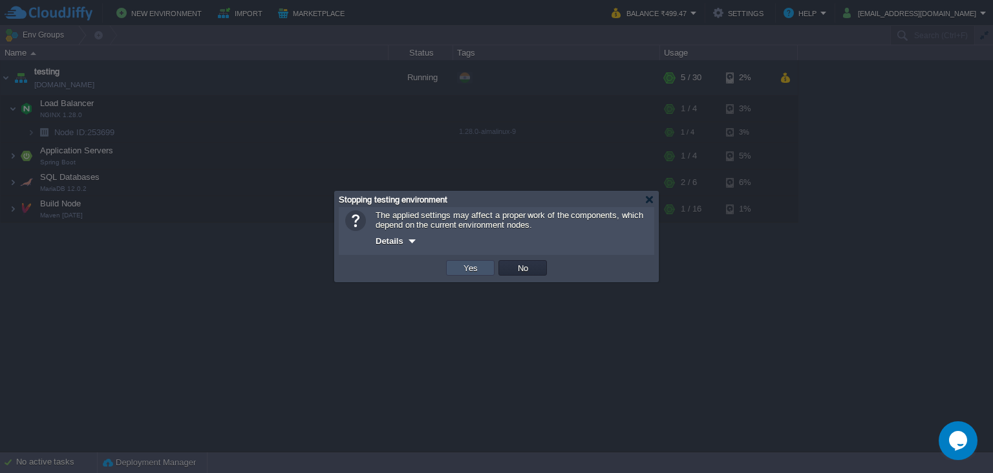
click at [467, 266] on button "Yes" at bounding box center [471, 268] width 22 height 12
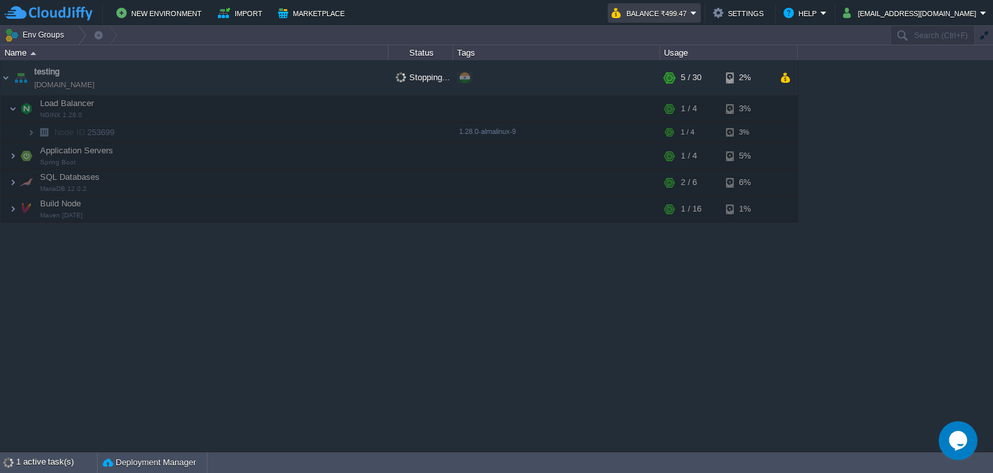
click at [690, 10] on button "Balance ₹499.47" at bounding box center [651, 13] width 79 height 16
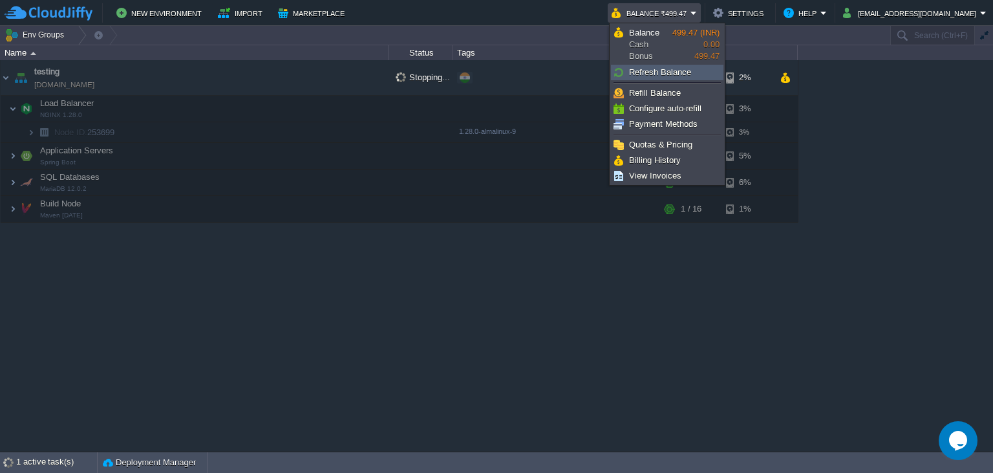
click at [696, 74] on link "Refresh Balance" at bounding box center [667, 72] width 111 height 14
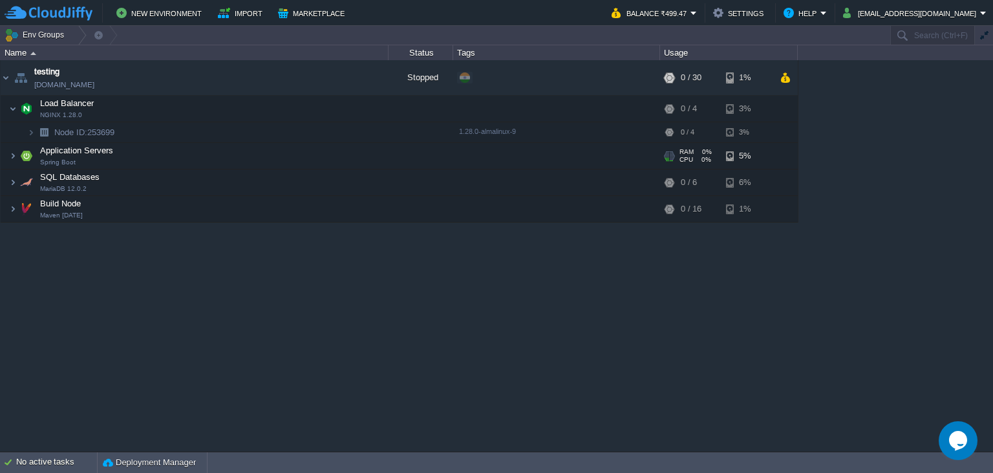
click at [6, 156] on span at bounding box center [5, 156] width 8 height 10
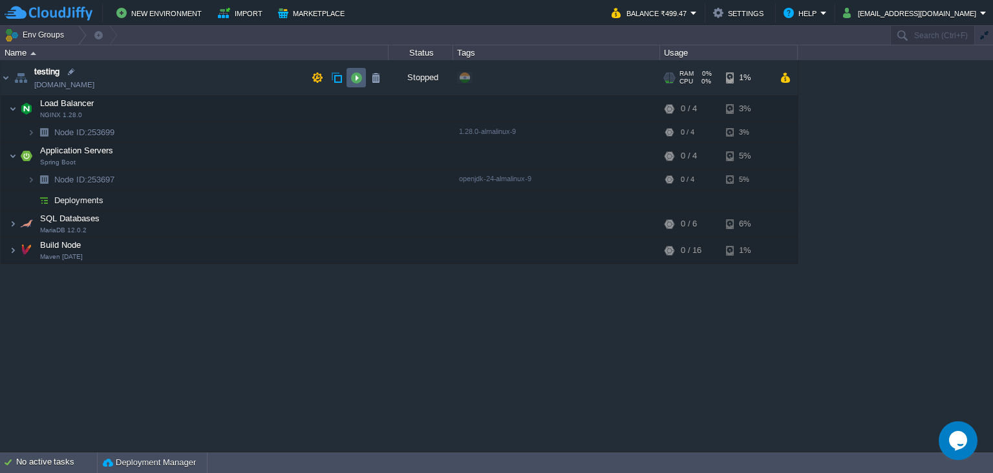
click at [354, 79] on button "button" at bounding box center [356, 78] width 12 height 12
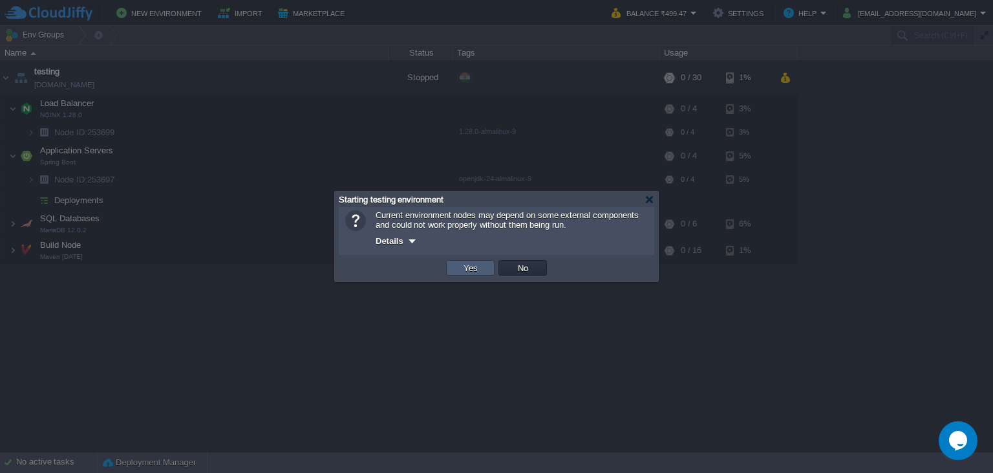
click at [464, 266] on button "Yes" at bounding box center [471, 268] width 22 height 12
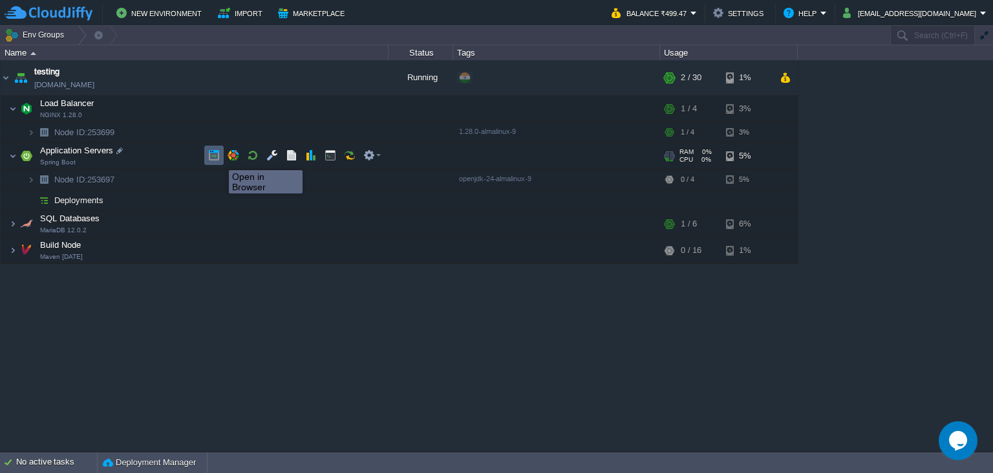
click at [219, 158] on button "button" at bounding box center [214, 155] width 12 height 12
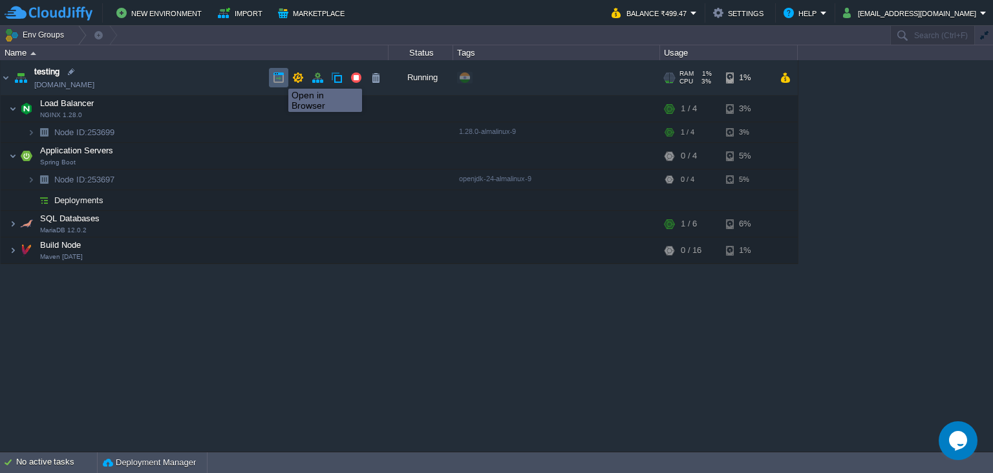
click at [279, 77] on button "button" at bounding box center [279, 78] width 12 height 12
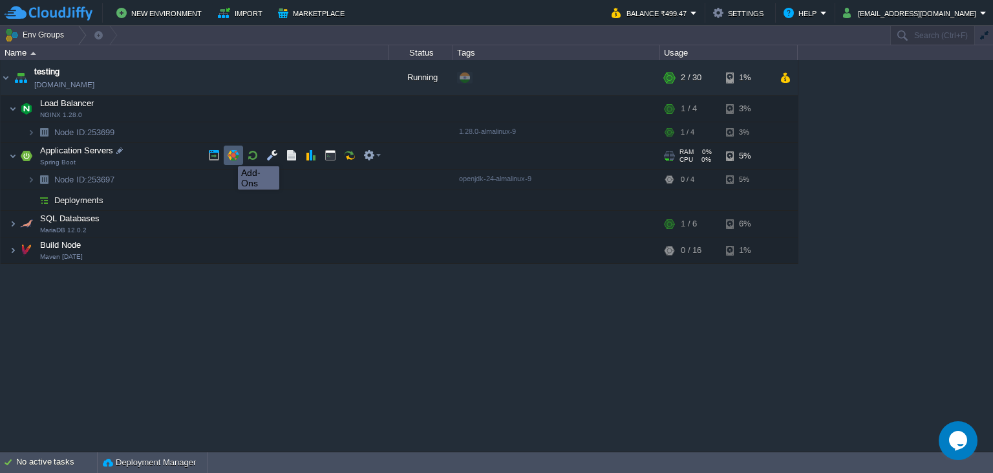
click at [228, 155] on button "button" at bounding box center [234, 155] width 12 height 12
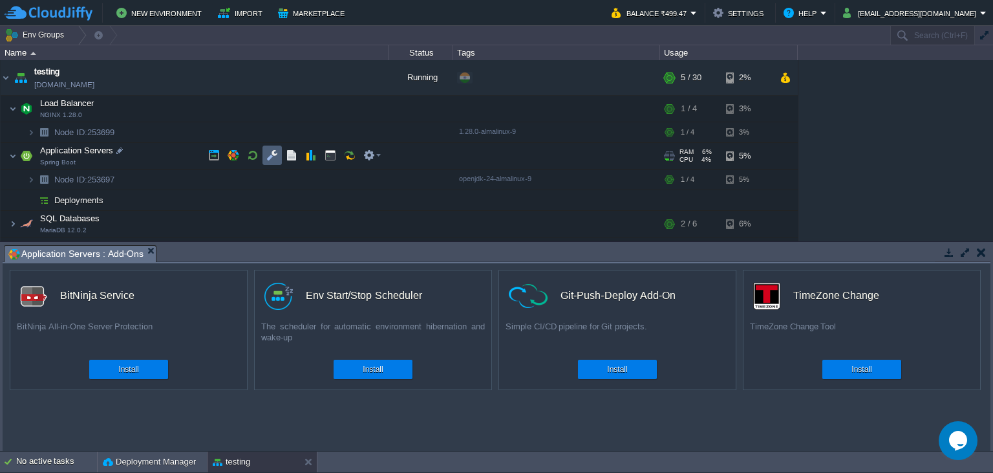
click at [273, 157] on button "button" at bounding box center [272, 155] width 12 height 12
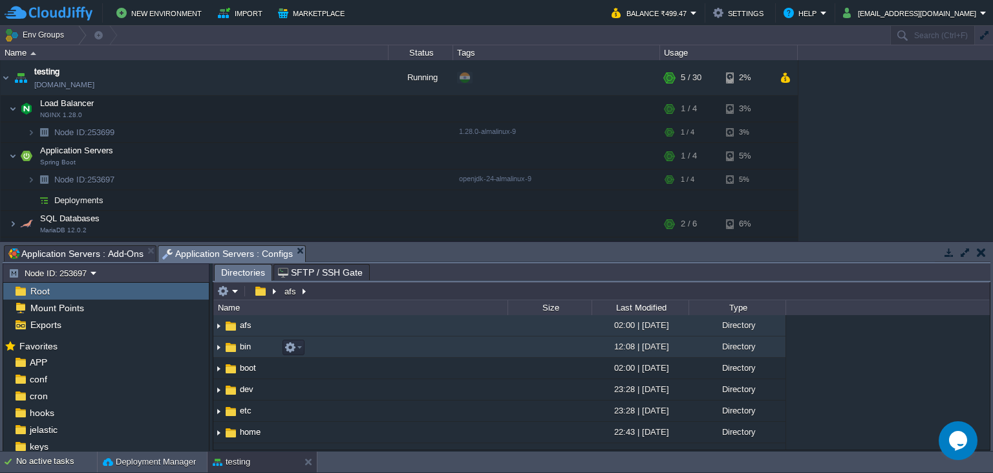
click at [222, 351] on img at bounding box center [218, 347] width 10 height 20
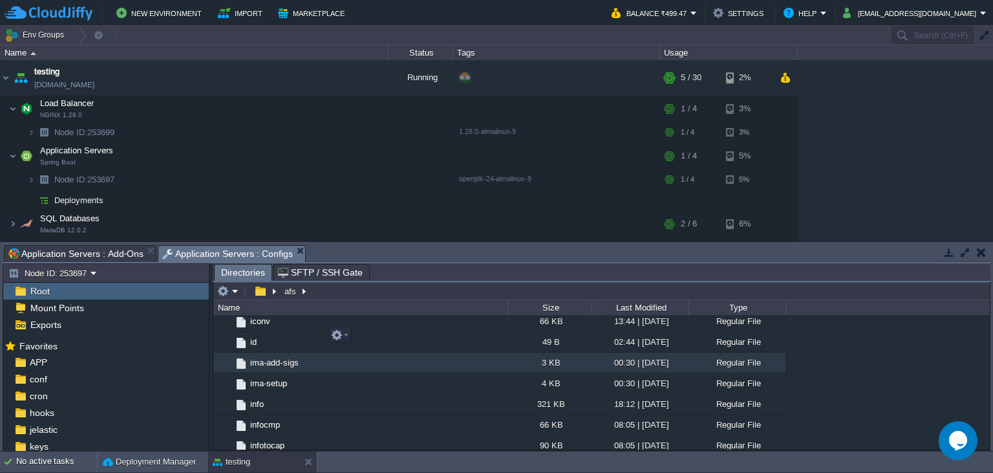
scroll to position [4354, 0]
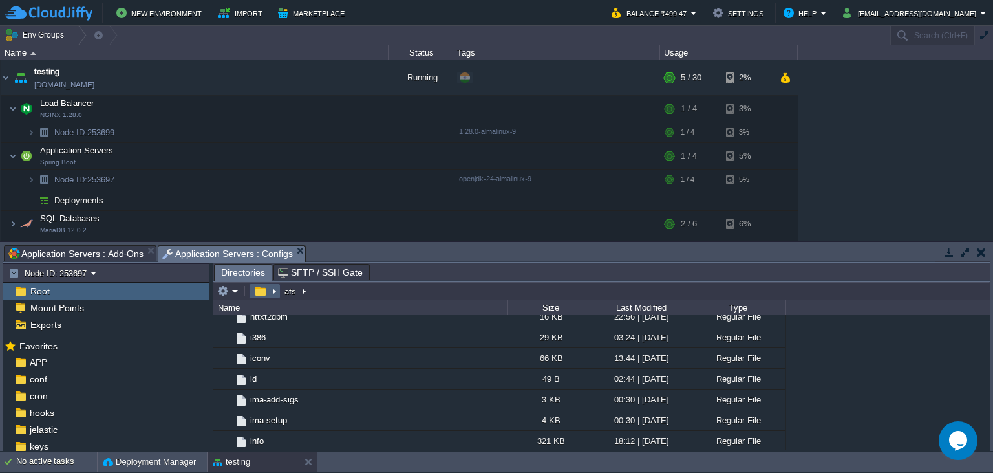
click at [272, 290] on em at bounding box center [265, 291] width 28 height 12
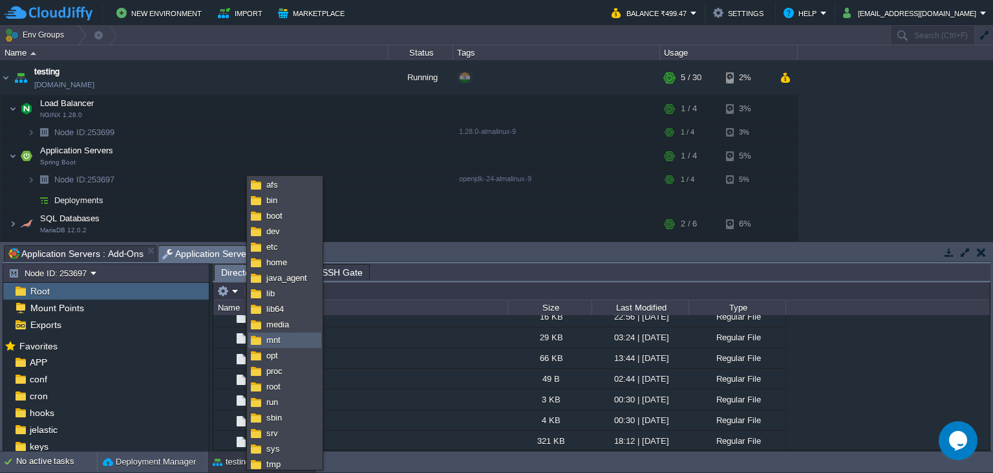
scroll to position [35, 0]
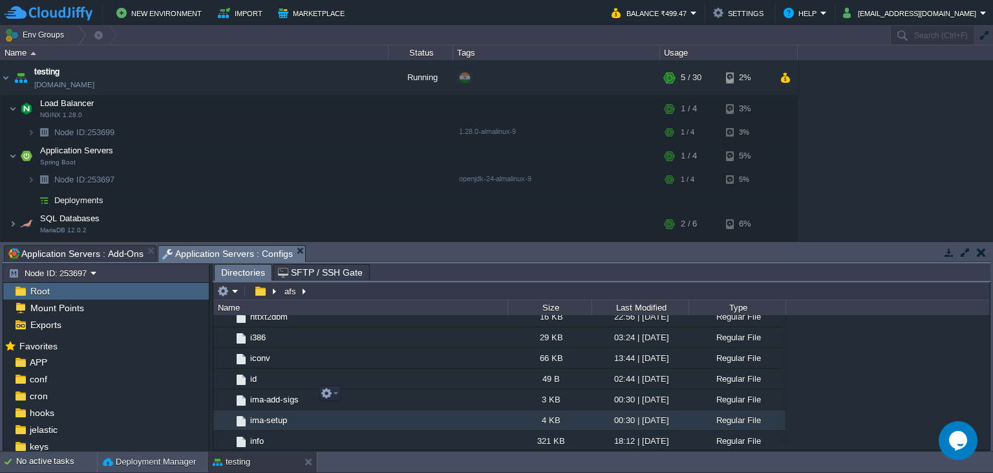
click at [361, 410] on td "ima-setup" at bounding box center [360, 420] width 294 height 21
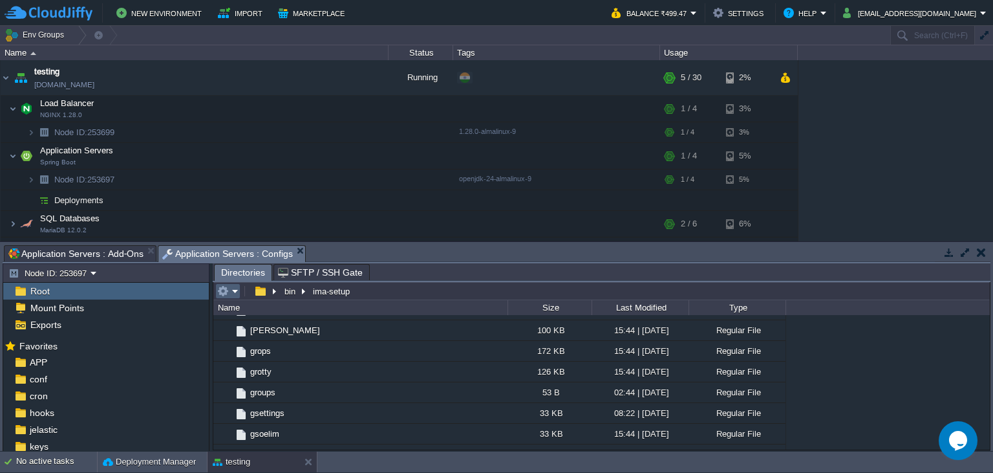
click at [233, 290] on em at bounding box center [227, 291] width 21 height 12
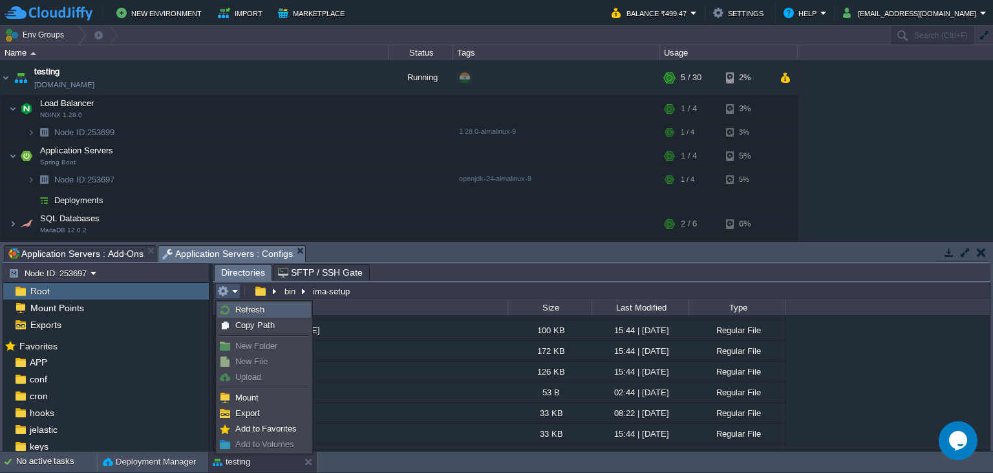
click at [266, 305] on link "Refresh" at bounding box center [264, 310] width 92 height 14
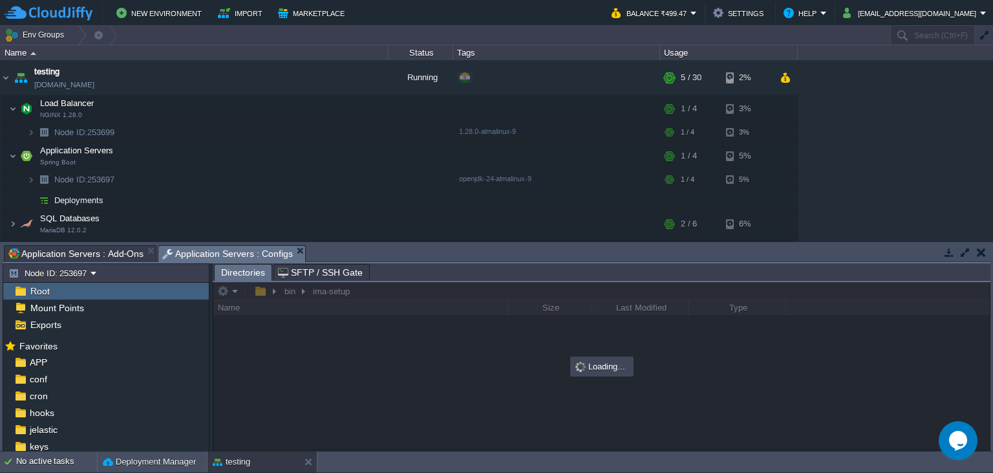
click at [229, 287] on div at bounding box center [601, 365] width 776 height 167
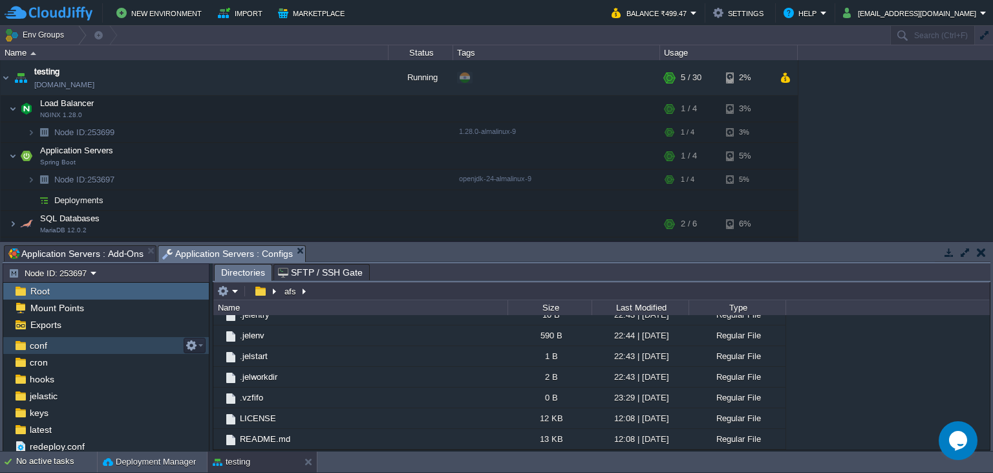
scroll to position [34, 0]
click at [234, 291] on em at bounding box center [227, 291] width 21 height 12
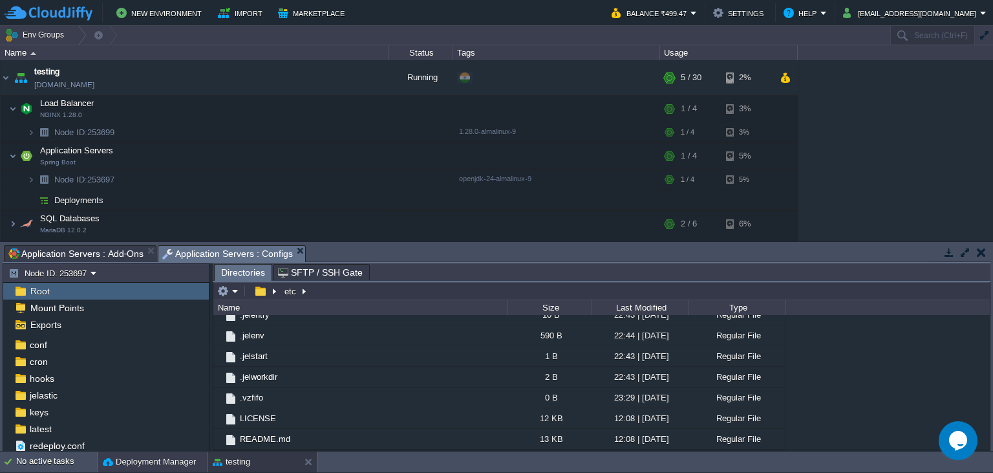
click at [138, 456] on button "Deployment Manager" at bounding box center [149, 461] width 93 height 13
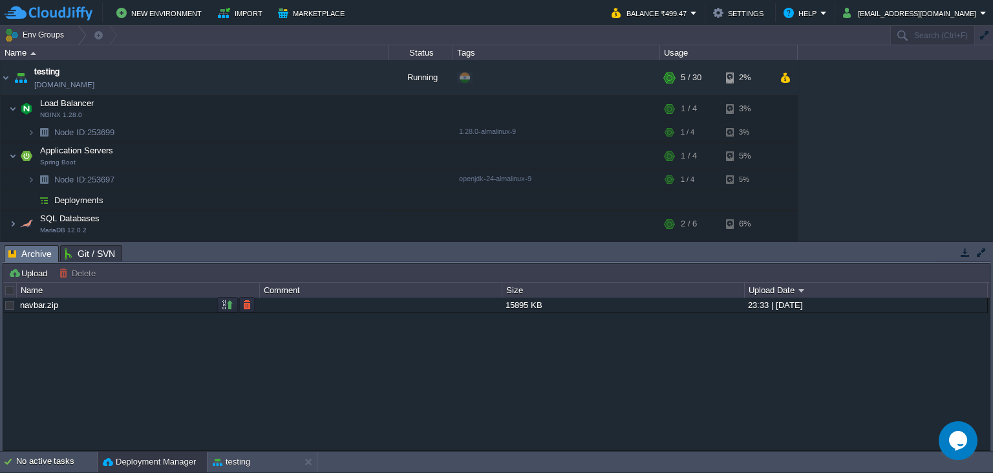
click at [28, 302] on link "navbar.zip" at bounding box center [39, 305] width 38 height 10
click at [227, 310] on button "button" at bounding box center [228, 305] width 12 height 12
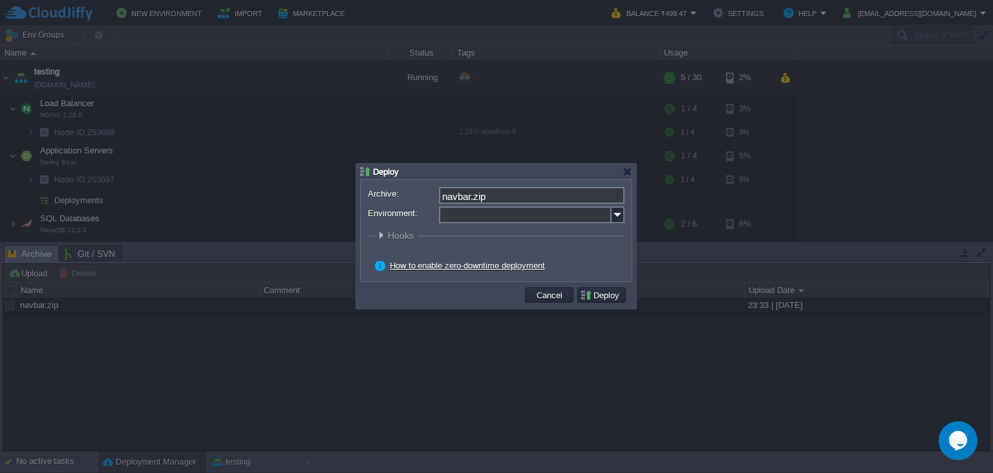
click at [231, 366] on div at bounding box center [496, 236] width 993 height 473
click at [617, 210] on img at bounding box center [618, 214] width 13 height 17
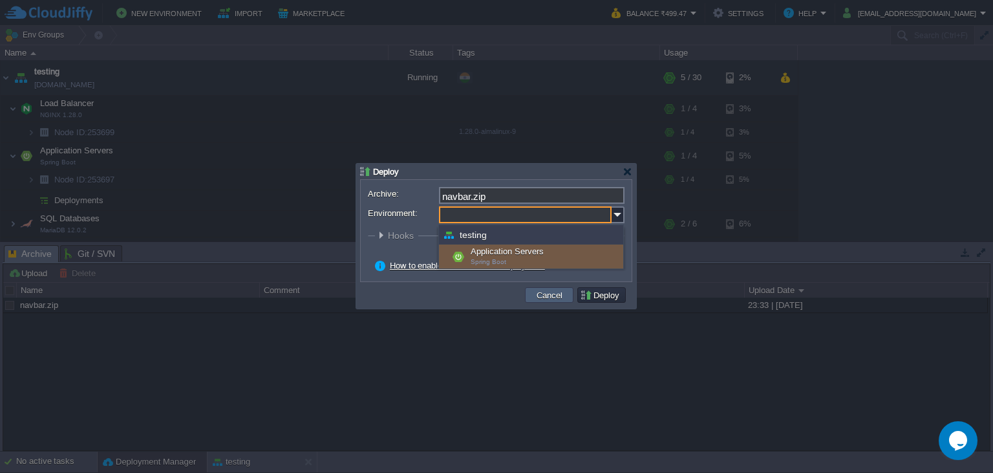
click at [539, 291] on button "Cancel" at bounding box center [550, 295] width 34 height 12
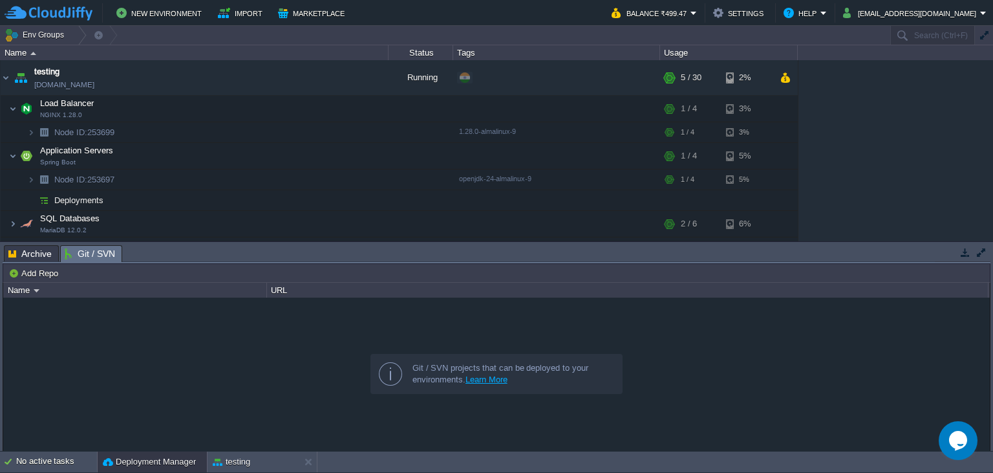
click at [110, 255] on span "Git / SVN" at bounding box center [90, 254] width 50 height 16
click at [35, 273] on button "Add Repo" at bounding box center [35, 273] width 54 height 12
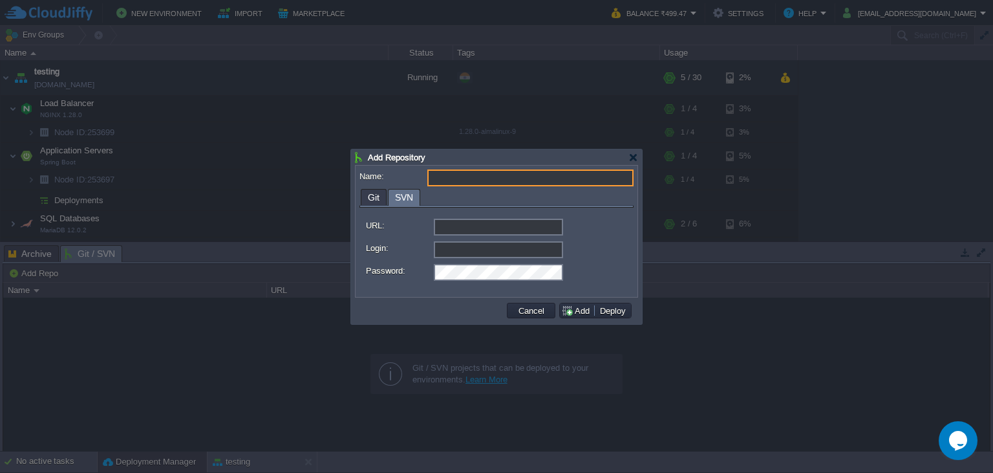
click at [397, 195] on span "SVN" at bounding box center [404, 197] width 18 height 16
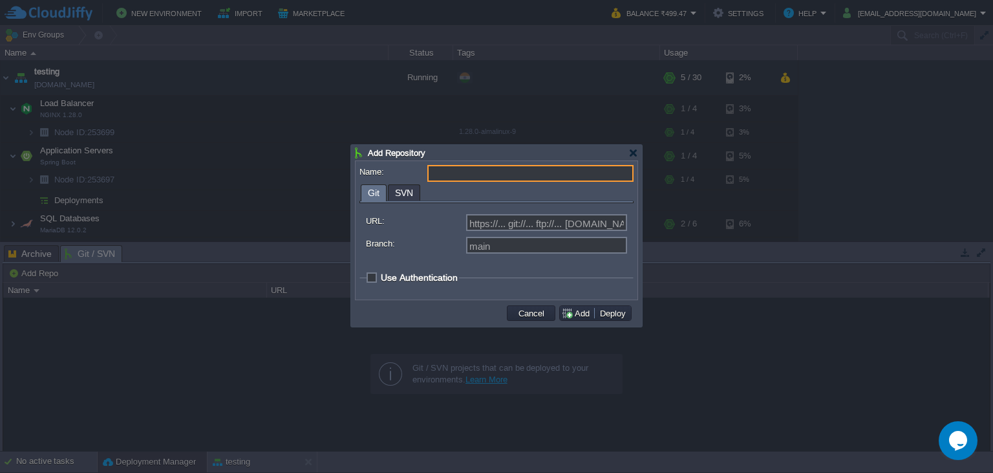
click at [369, 204] on div "Git SVN URL: https://... git://... ftp://... [DOMAIN_NAME]:repo... Branch: main…" at bounding box center [496, 239] width 274 height 111
click at [403, 197] on span "SVN" at bounding box center [404, 193] width 18 height 16
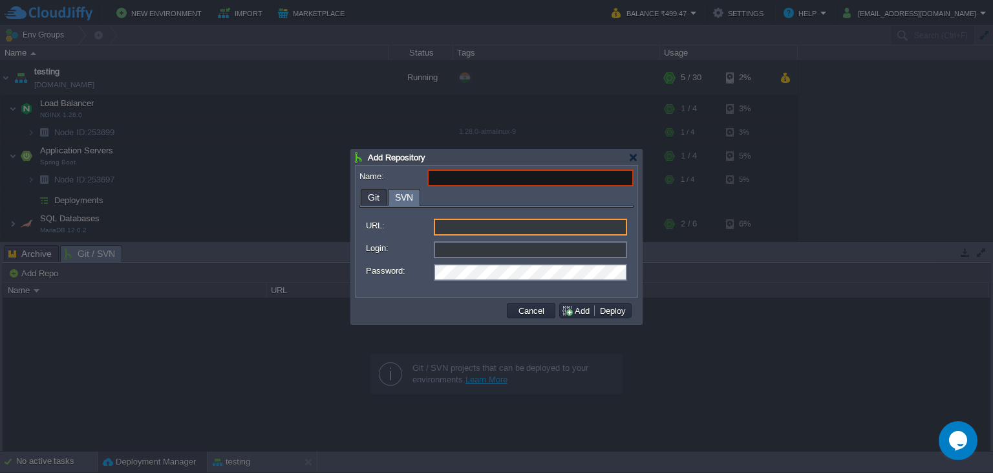
click at [453, 224] on input "URL:" at bounding box center [530, 227] width 193 height 17
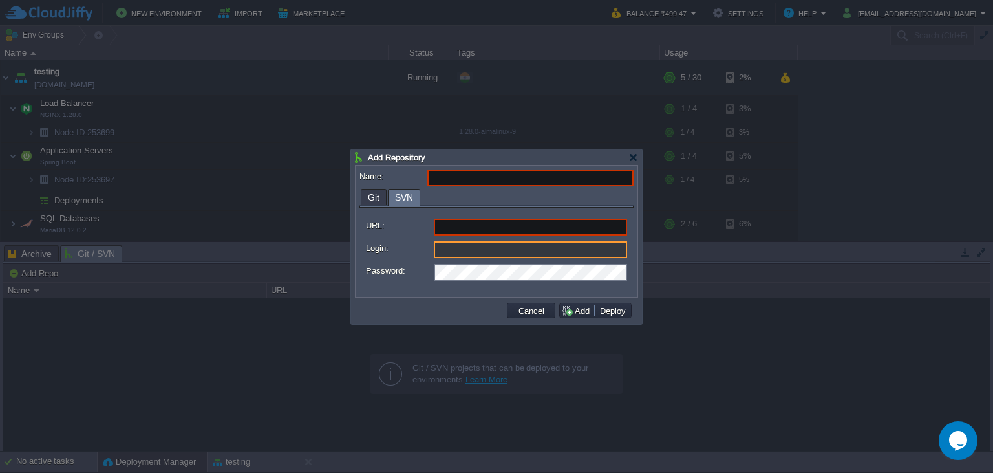
click at [458, 250] on input "Login:" at bounding box center [530, 249] width 193 height 17
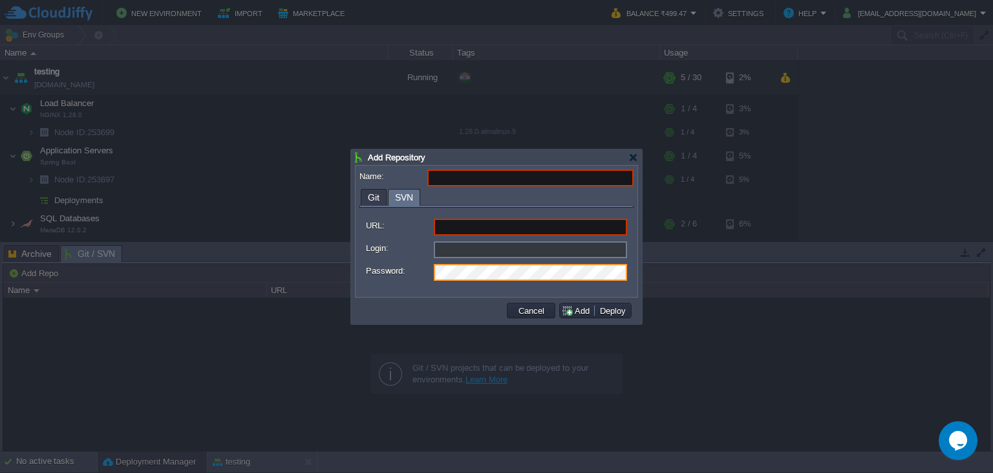
click at [464, 173] on input "Name:" at bounding box center [530, 177] width 206 height 17
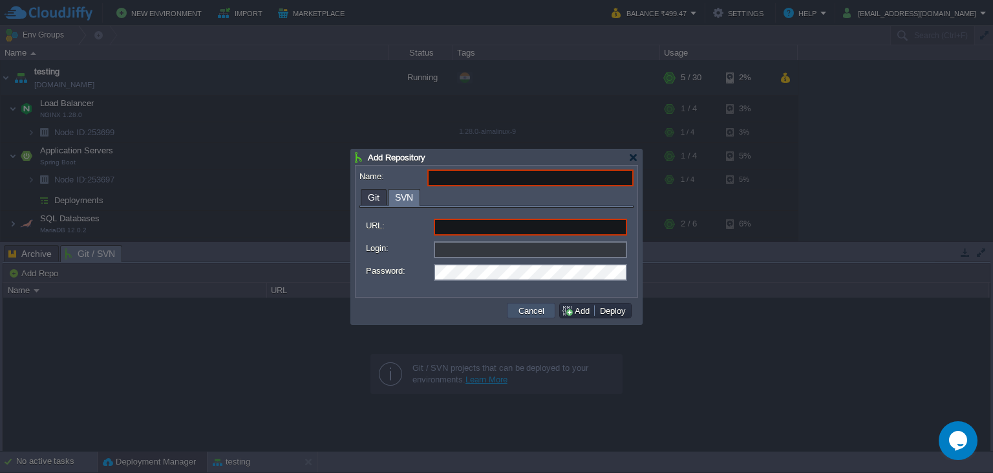
click at [534, 308] on button "Cancel" at bounding box center [532, 311] width 34 height 12
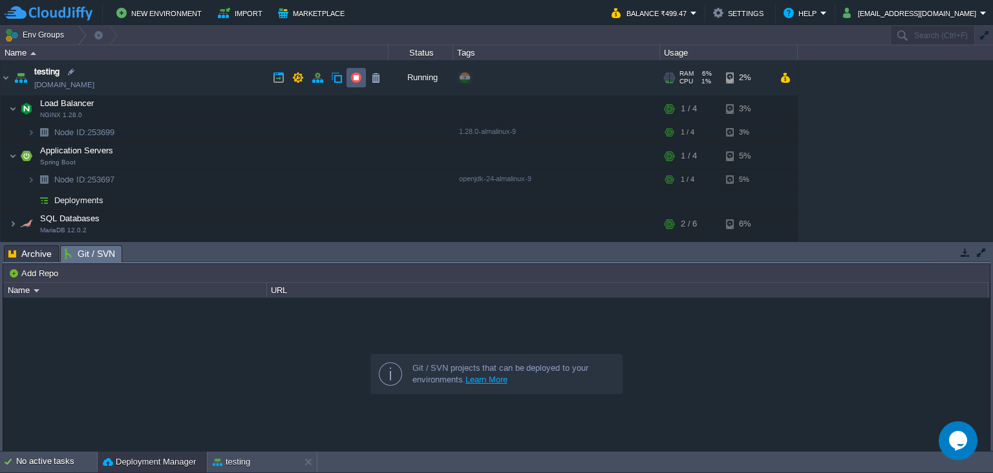
click at [350, 79] on td at bounding box center [356, 77] width 19 height 19
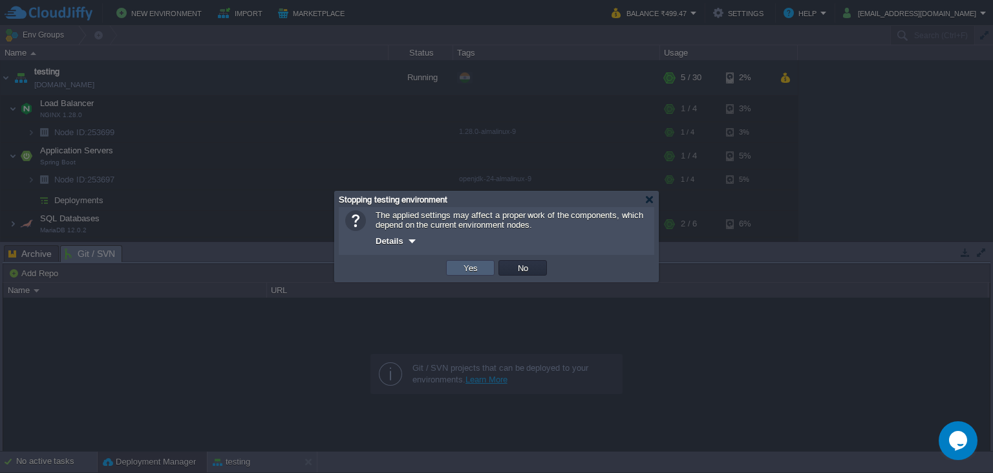
click at [465, 268] on button "Yes" at bounding box center [471, 268] width 22 height 12
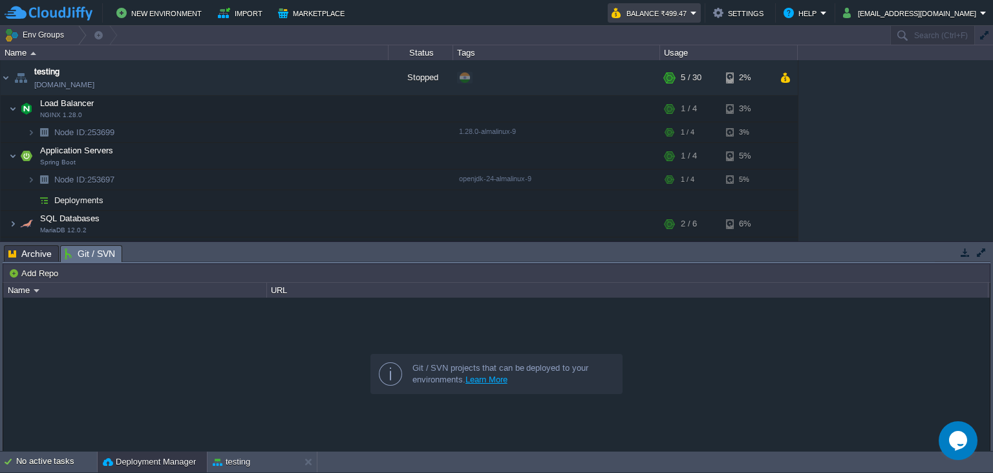
click at [690, 16] on button "Balance ₹499.47" at bounding box center [651, 13] width 79 height 16
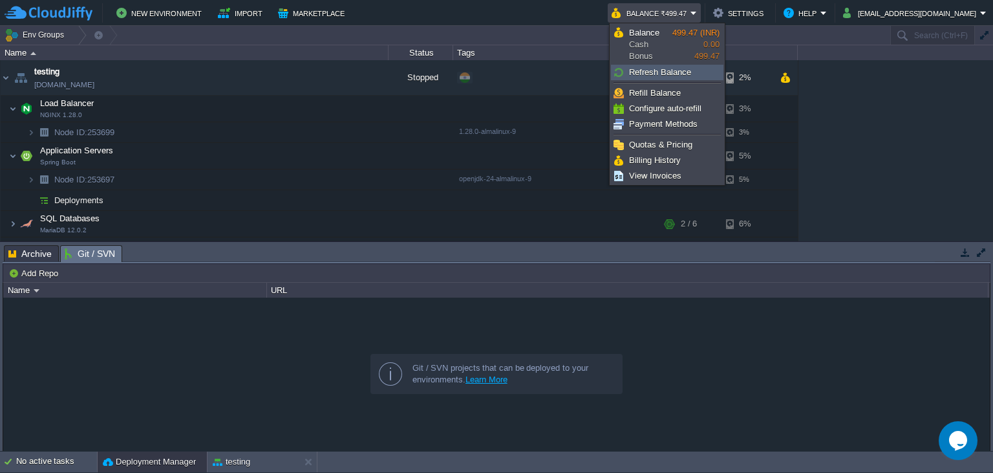
click at [660, 69] on span "Refresh Balance" at bounding box center [660, 72] width 62 height 10
click at [692, 71] on link "Refresh Balance" at bounding box center [667, 72] width 111 height 14
click at [893, 107] on div "testing [DOMAIN_NAME] Stopped + Add to Env Group RAM 6% CPU 1% 5 / 30 2% Load B…" at bounding box center [496, 150] width 993 height 181
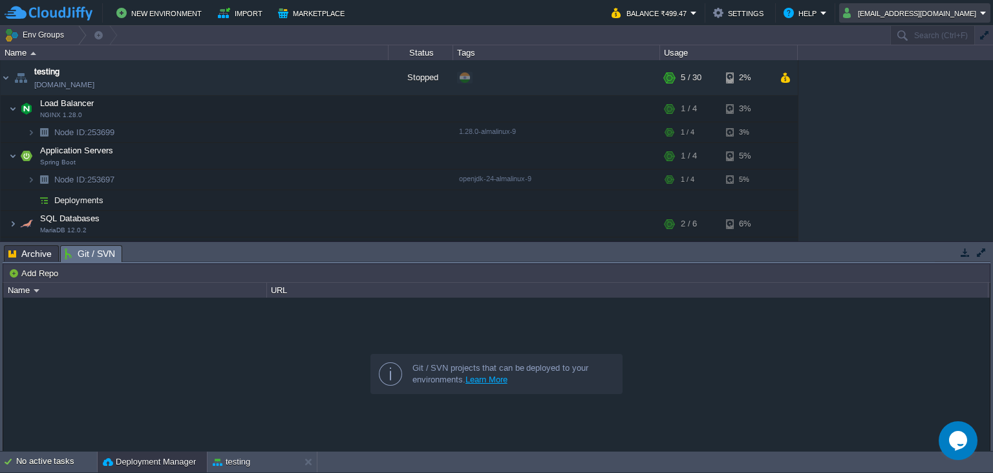
click at [959, 19] on td "[EMAIL_ADDRESS][DOMAIN_NAME]" at bounding box center [914, 12] width 151 height 19
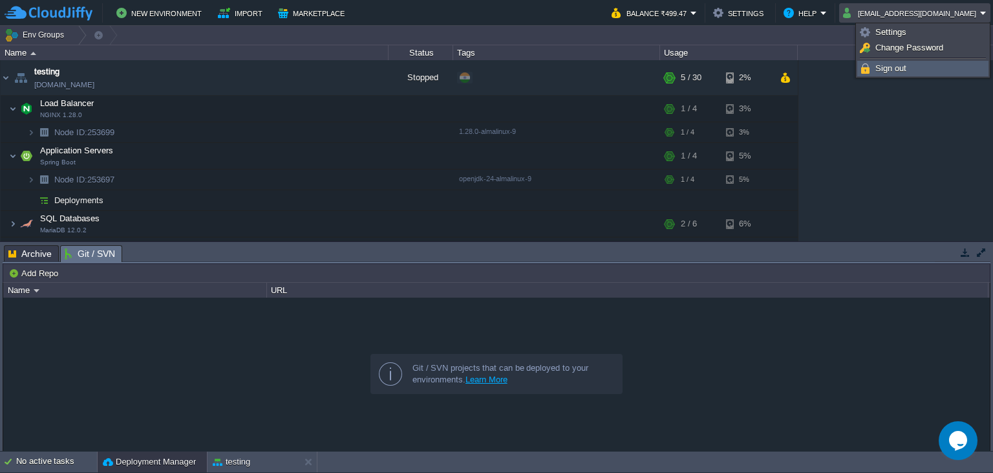
click at [886, 67] on span "Sign out" at bounding box center [890, 68] width 31 height 10
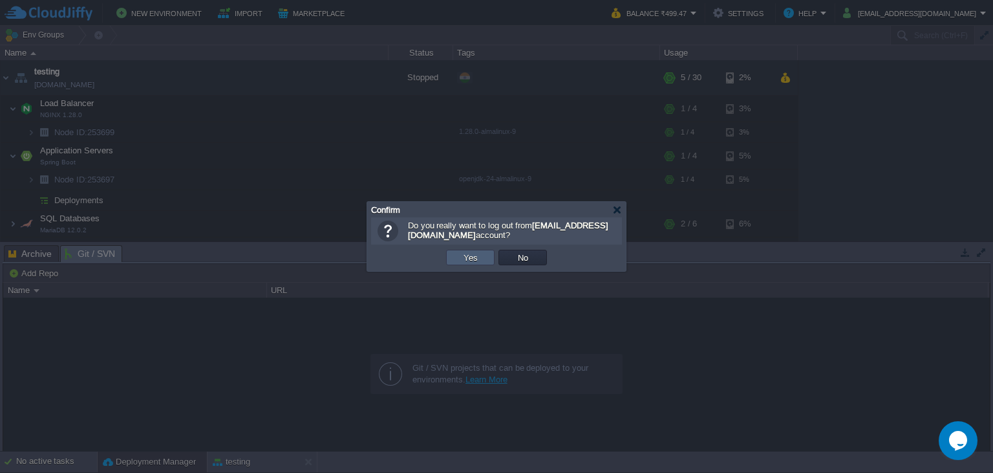
click at [476, 258] on button "Yes" at bounding box center [471, 257] width 22 height 12
